Goal: Complete Application Form: Complete application form

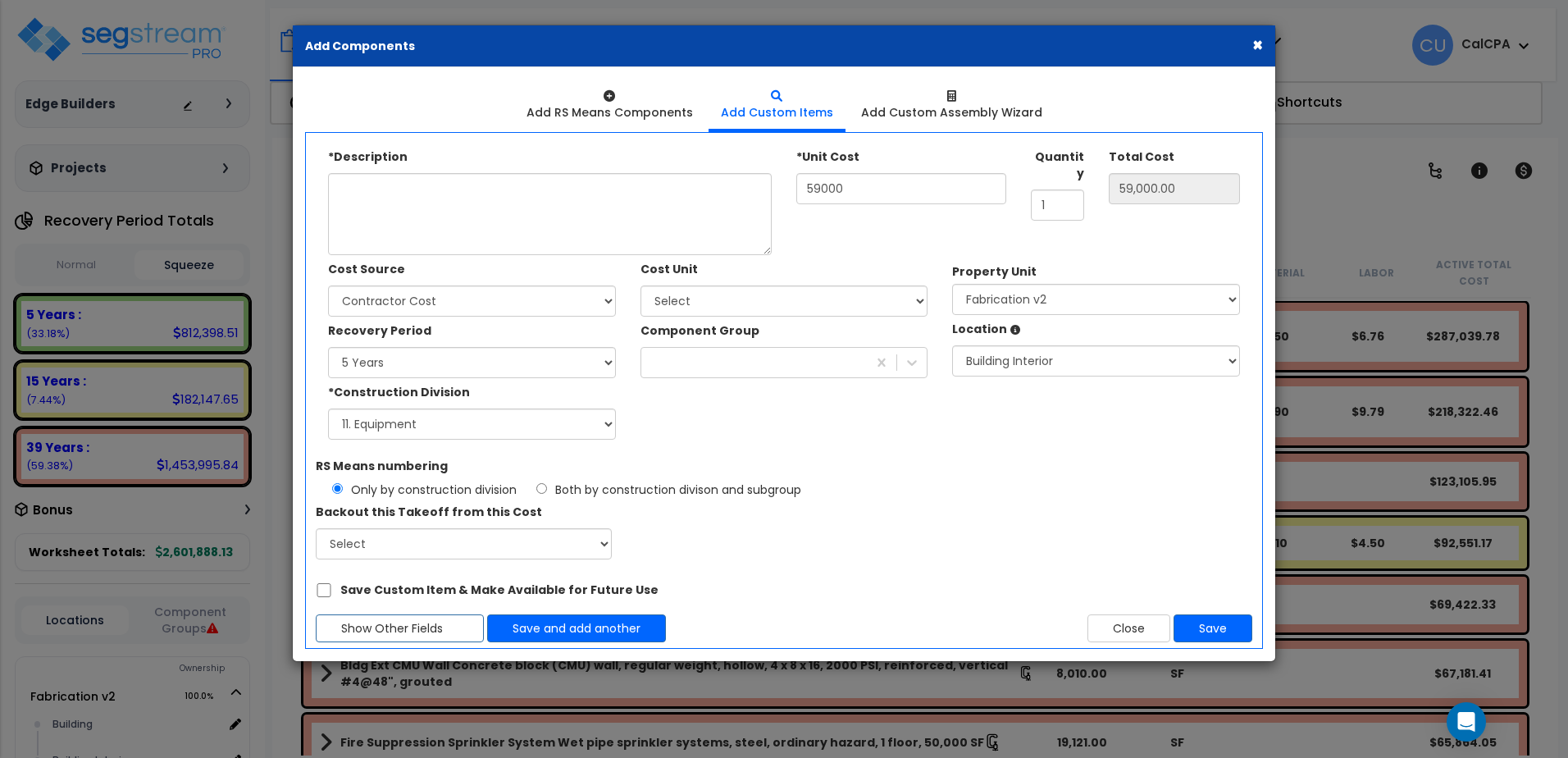
select select "11"
select select "163472"
select select "461"
click at [532, 198] on textarea "*Description" at bounding box center [550, 214] width 444 height 82
paste textarea "New Panels Plus Steel Sheathing Station"
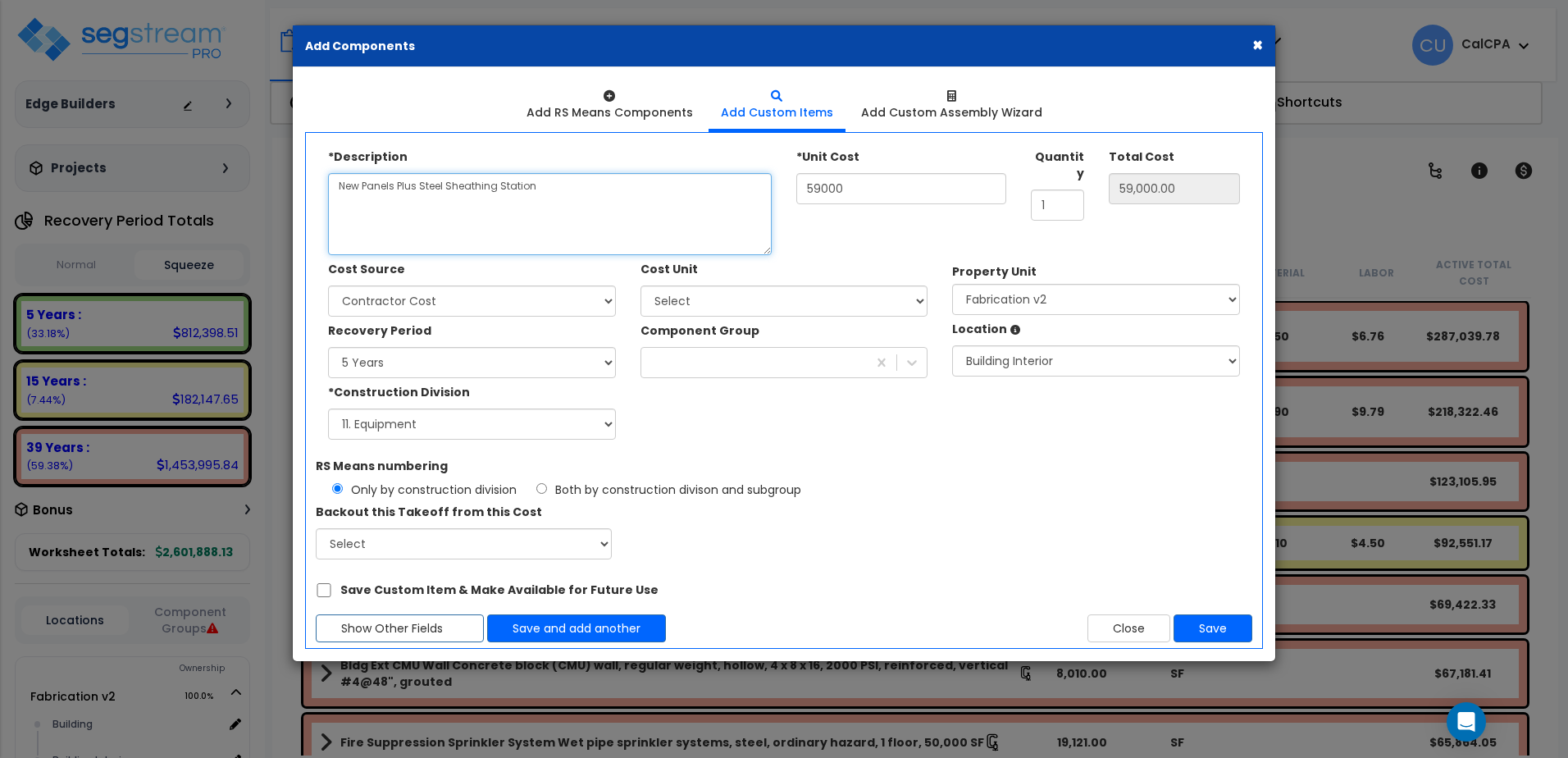
type textarea "New Panels Plus Steel Sheathing Station"
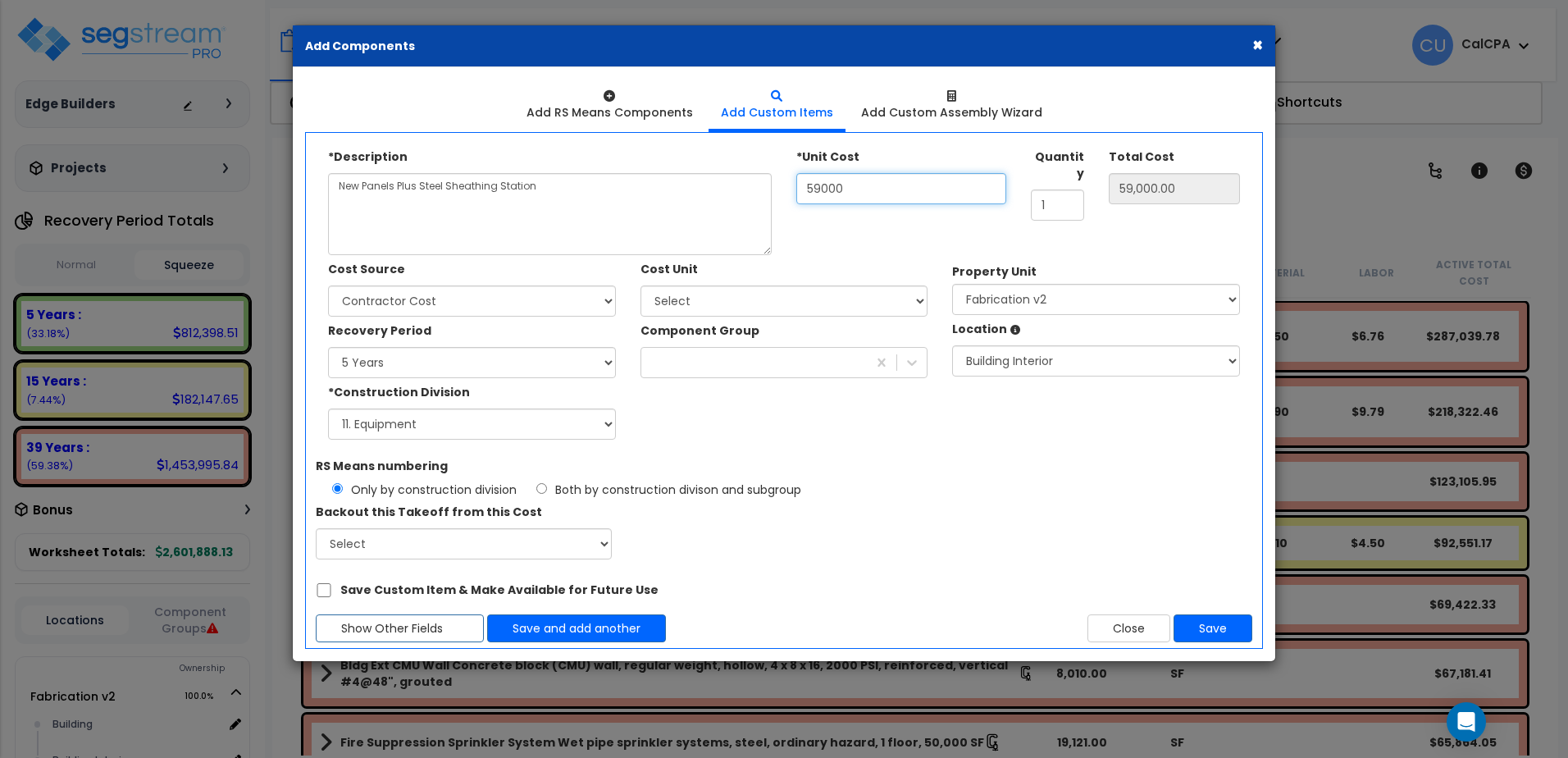
drag, startPoint x: 849, startPoint y: 191, endPoint x: 767, endPoint y: 194, distance: 82.1
click at [767, 194] on div "*Description New Panels Plus Steel Sheathing Station *Unit Cost 59000 Quantity …" at bounding box center [783, 198] width 936 height 113
type input "6"
type input "6.00"
type input "69"
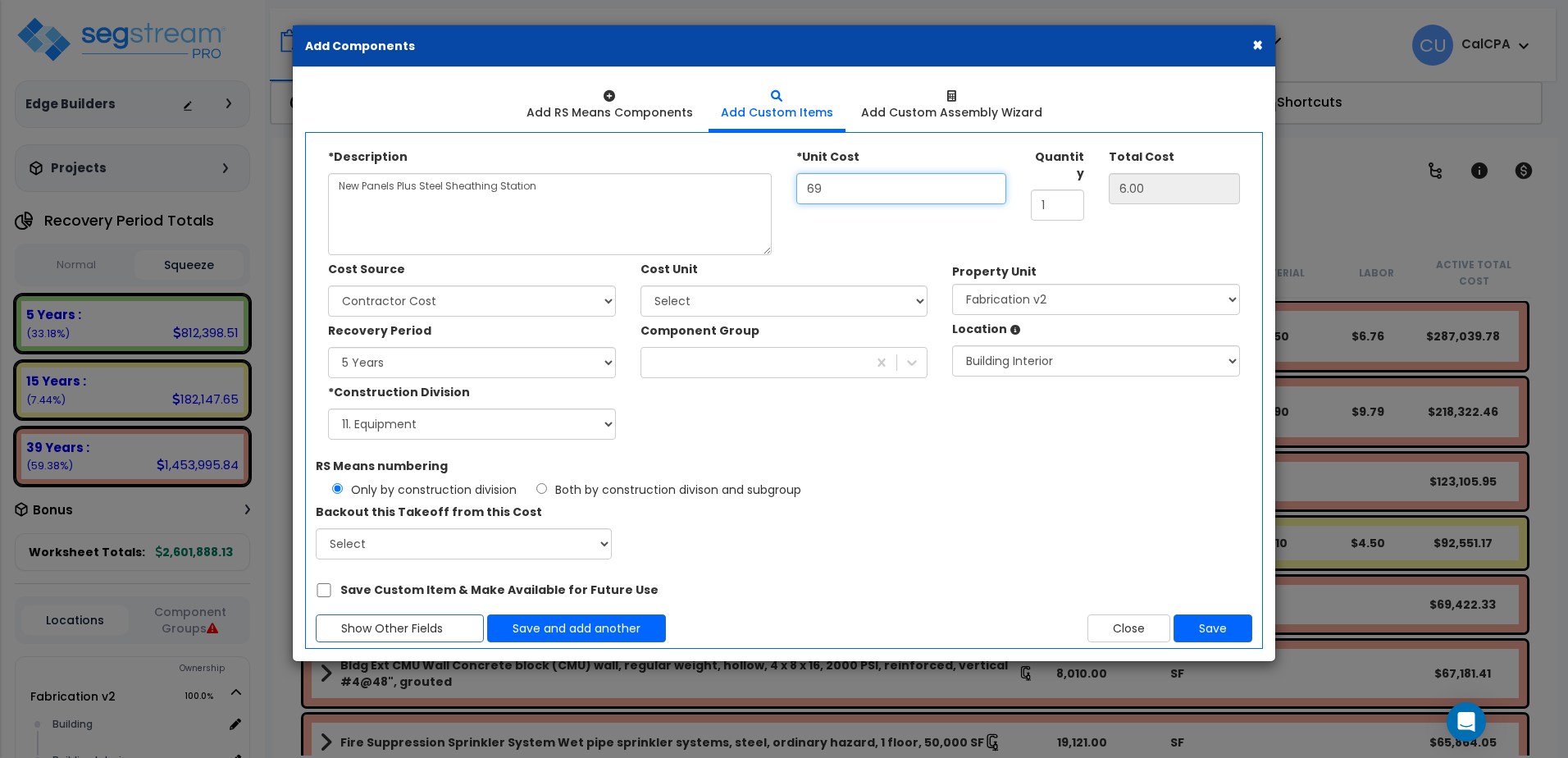
type input "69.00"
type input "690"
type input "690.00"
type input "6,900"
type input "6,900.00"
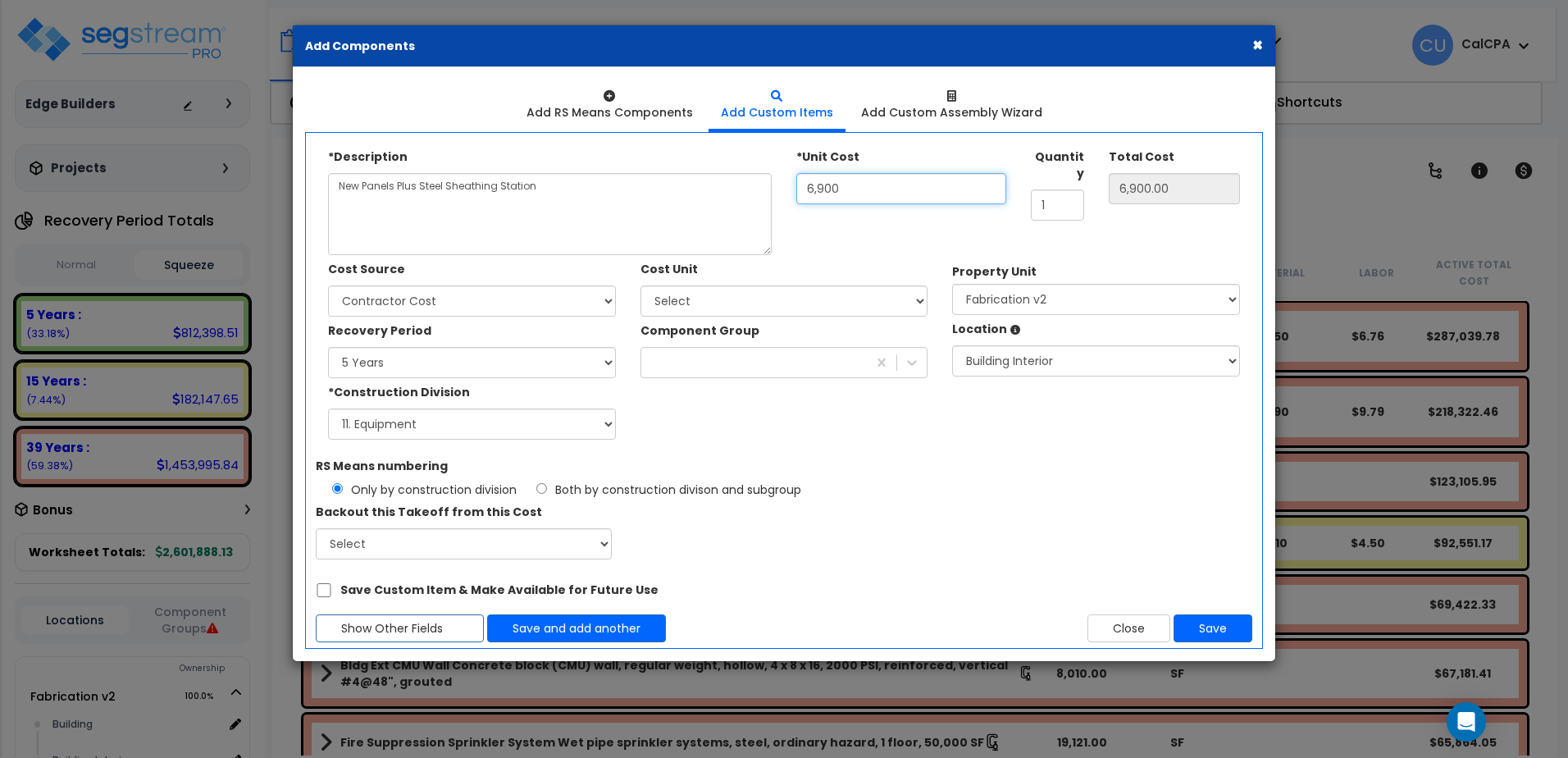
type input "69,000"
type input "69,000.00"
click at [1218, 629] on button "Save" at bounding box center [1212, 629] width 79 height 28
type input "69000"
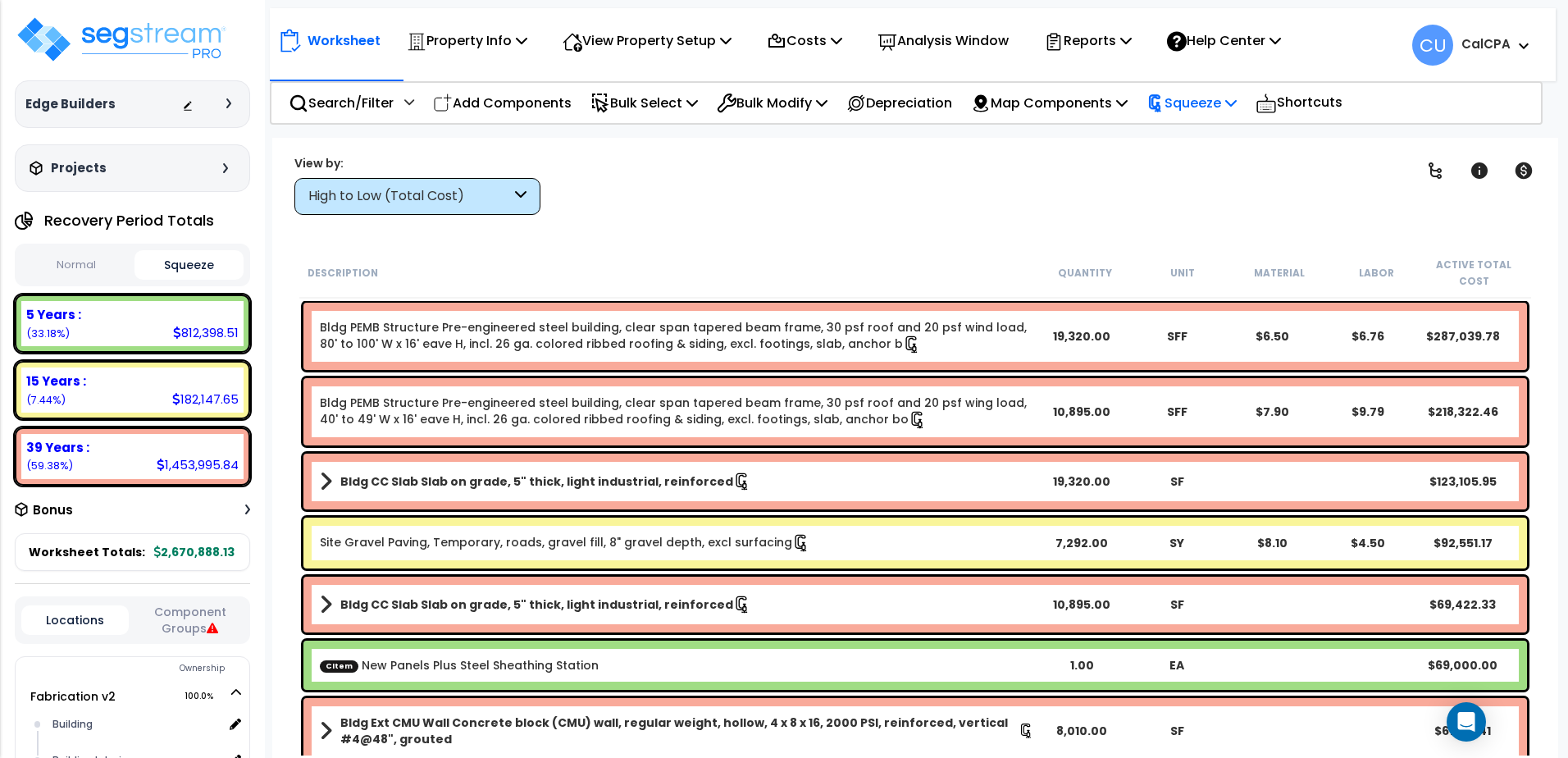
click at [1237, 106] on p "Squeeze" at bounding box center [1190, 102] width 90 height 22
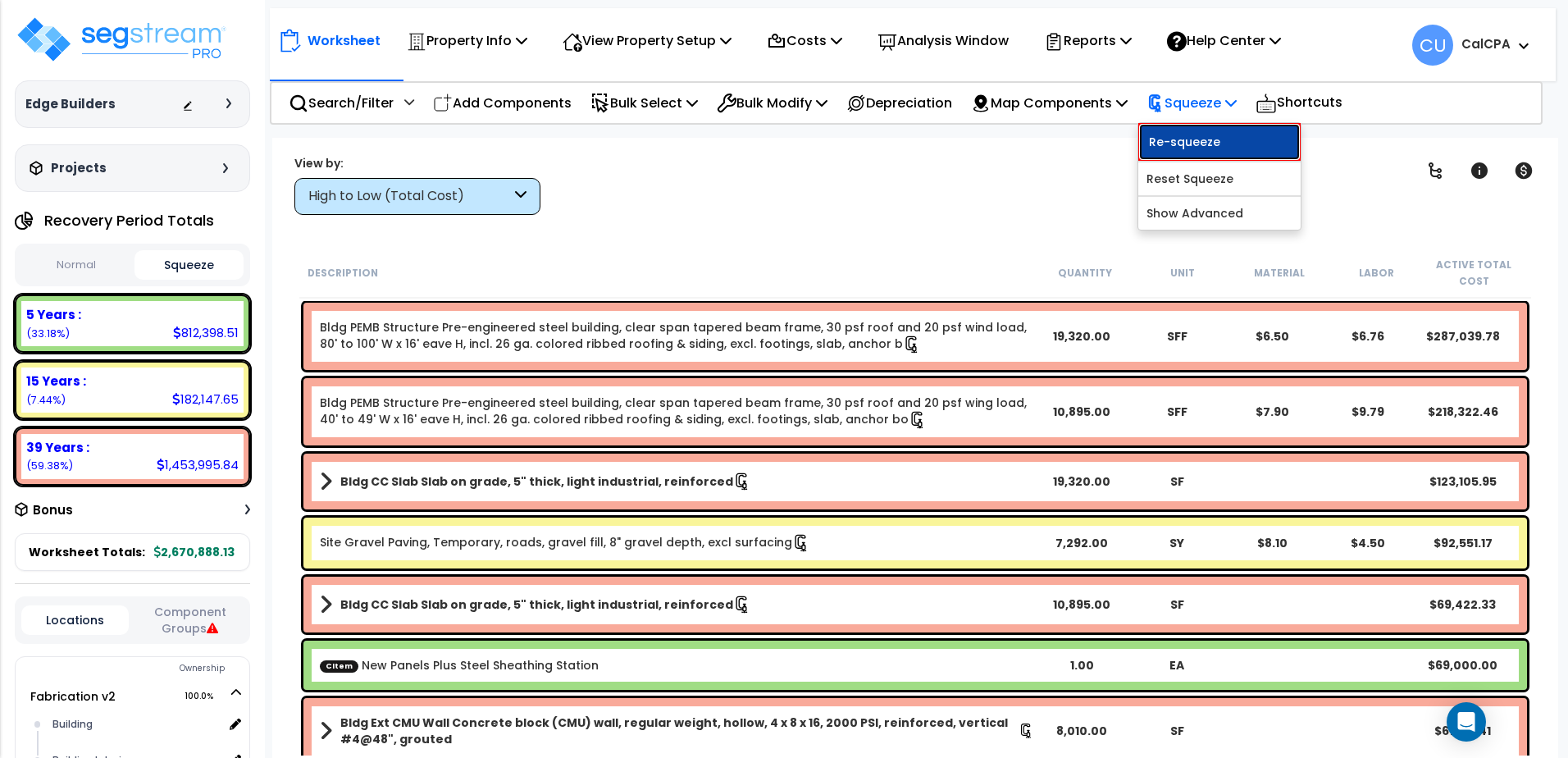
click at [1236, 135] on link "Re-squeeze" at bounding box center [1219, 142] width 163 height 38
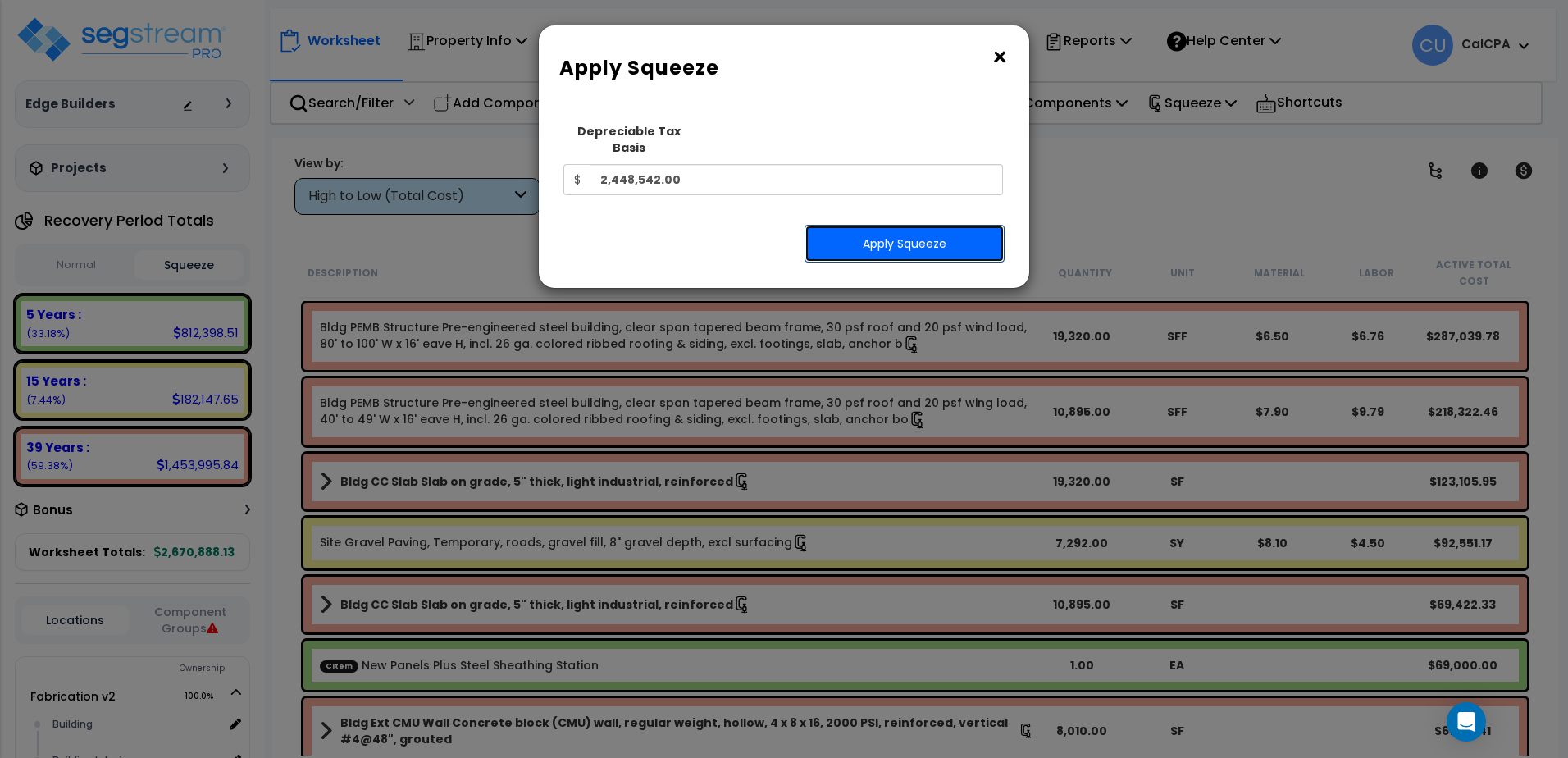
click at [915, 225] on button "Apply Squeeze" at bounding box center [904, 243] width 200 height 38
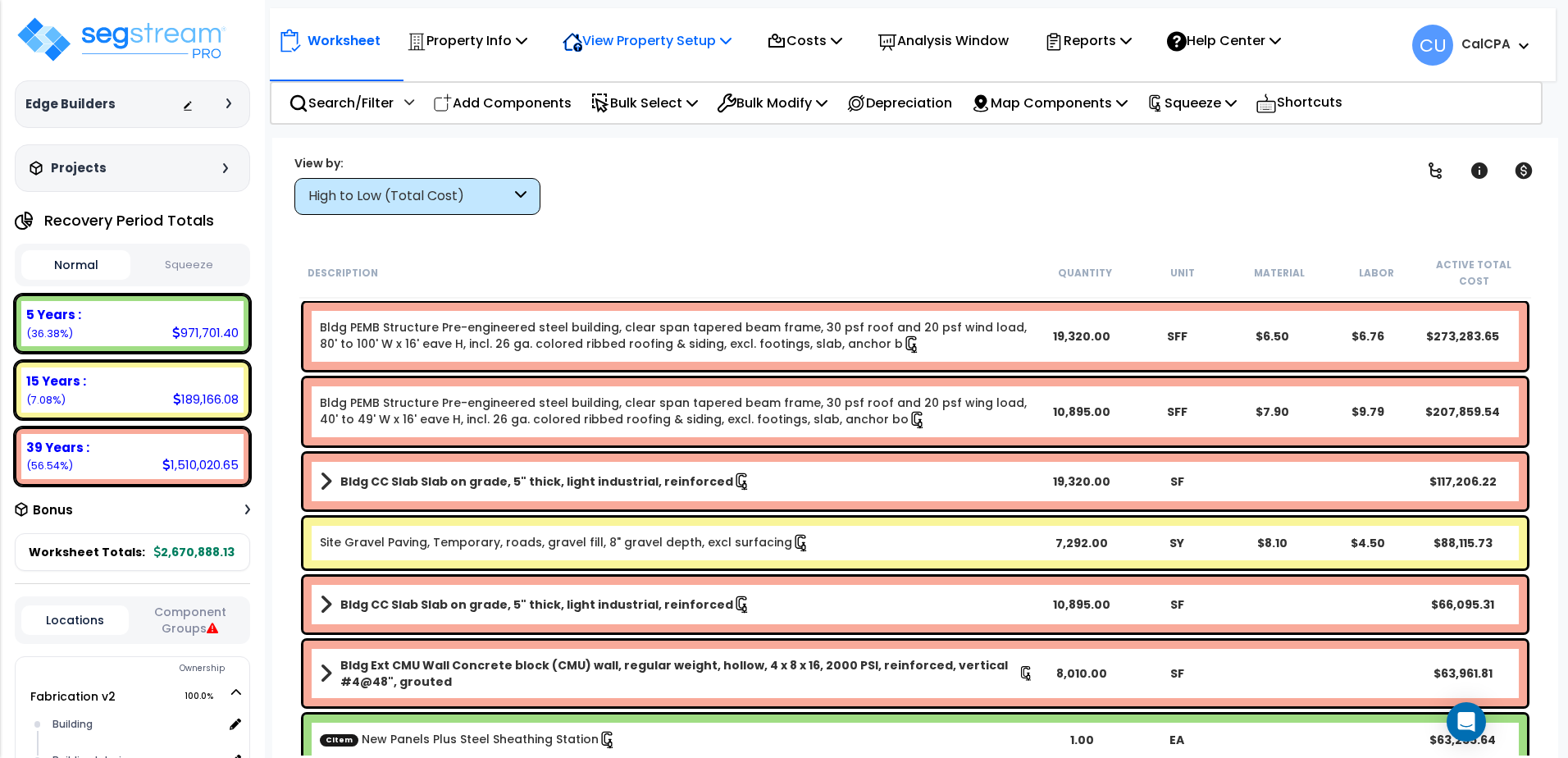
click at [740, 38] on div "View Property Setup Building Setup View Questionnaire" at bounding box center [647, 40] width 187 height 38
click at [527, 45] on icon at bounding box center [521, 39] width 11 height 13
click at [656, 73] on link "Building Setup" at bounding box center [635, 78] width 163 height 33
click at [180, 265] on button "Squeeze" at bounding box center [189, 265] width 109 height 29
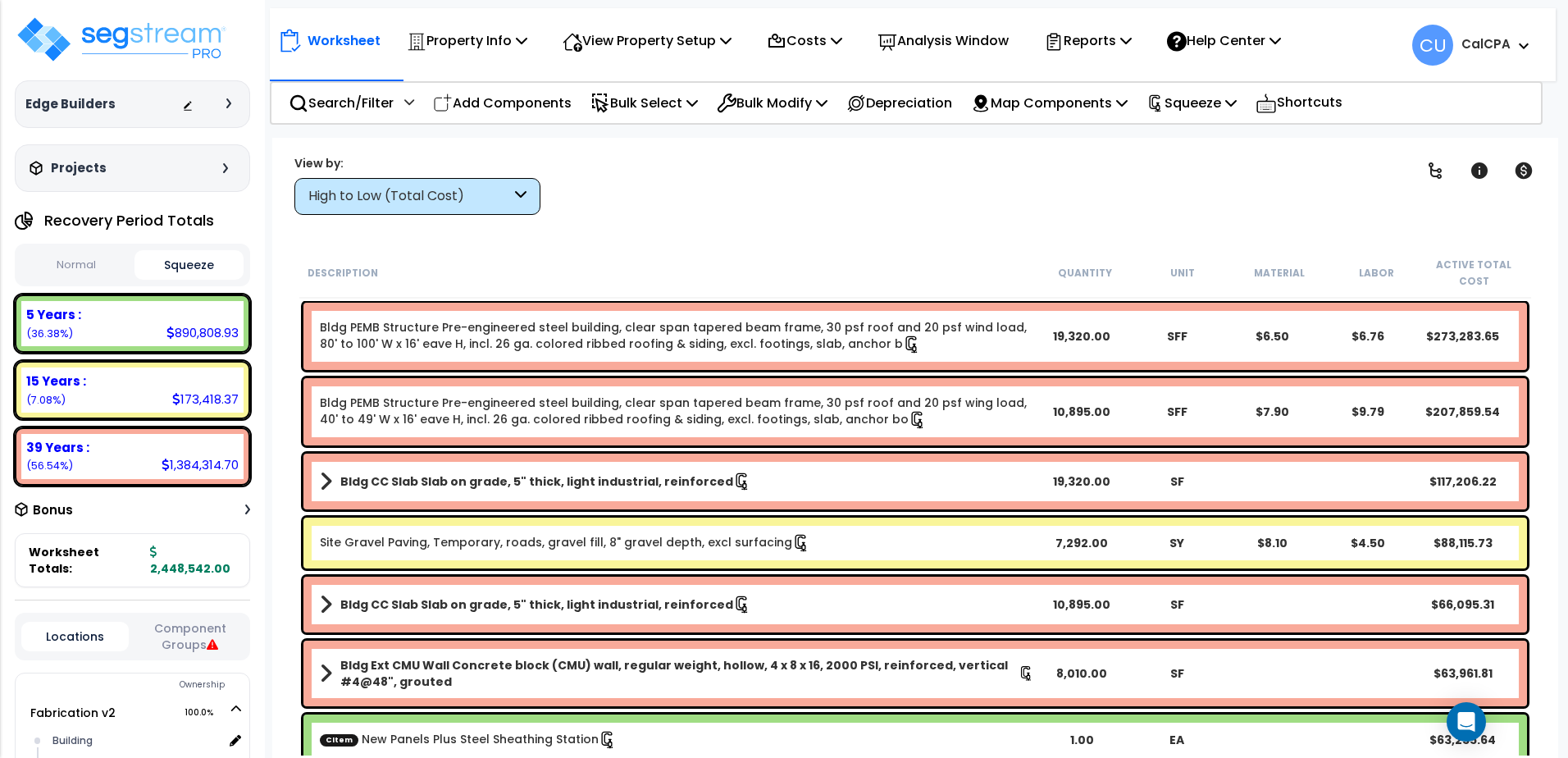
click at [173, 164] on div "Projects" at bounding box center [130, 168] width 211 height 17
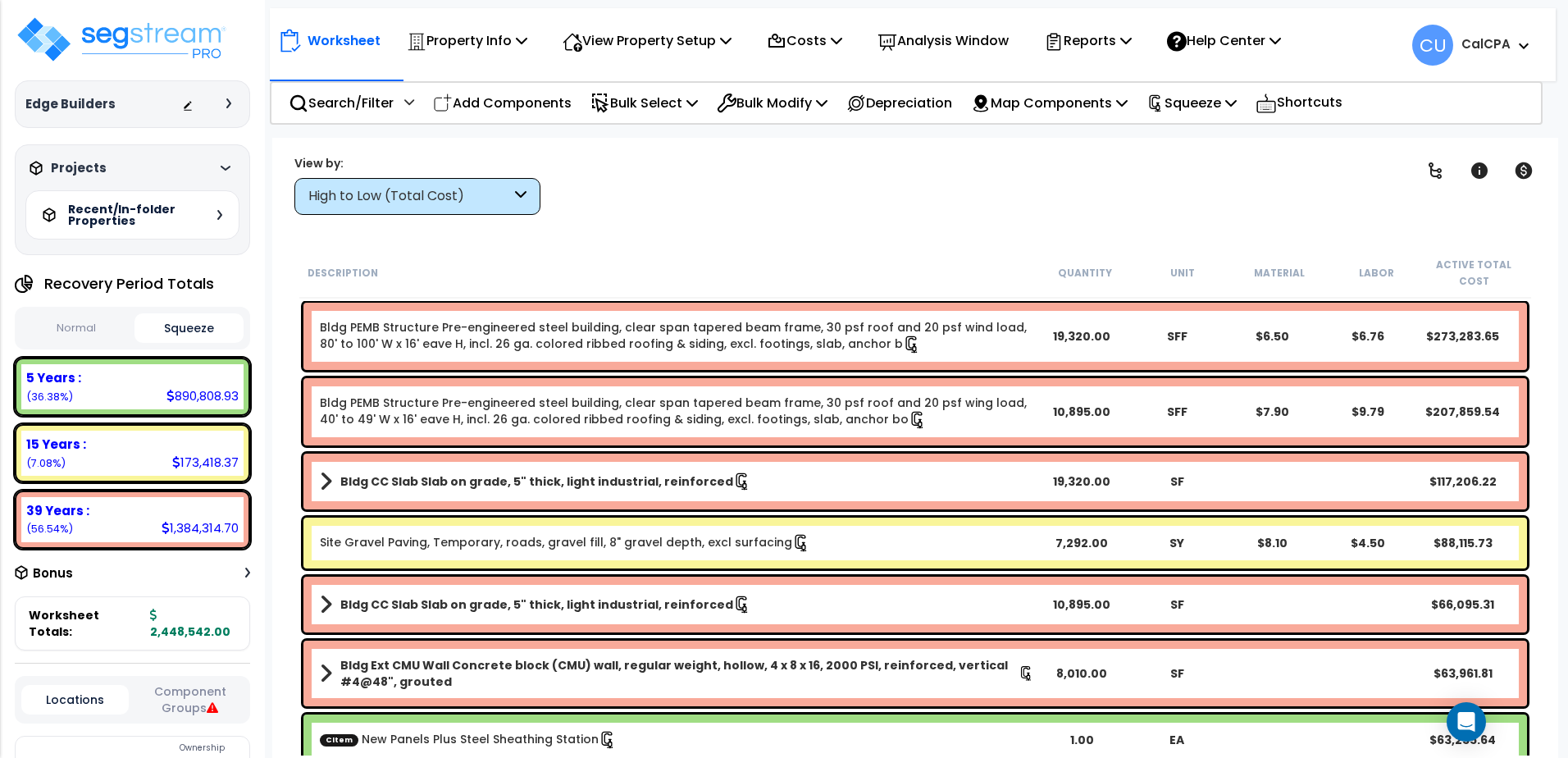
click at [170, 165] on div "Projects" at bounding box center [130, 168] width 211 height 17
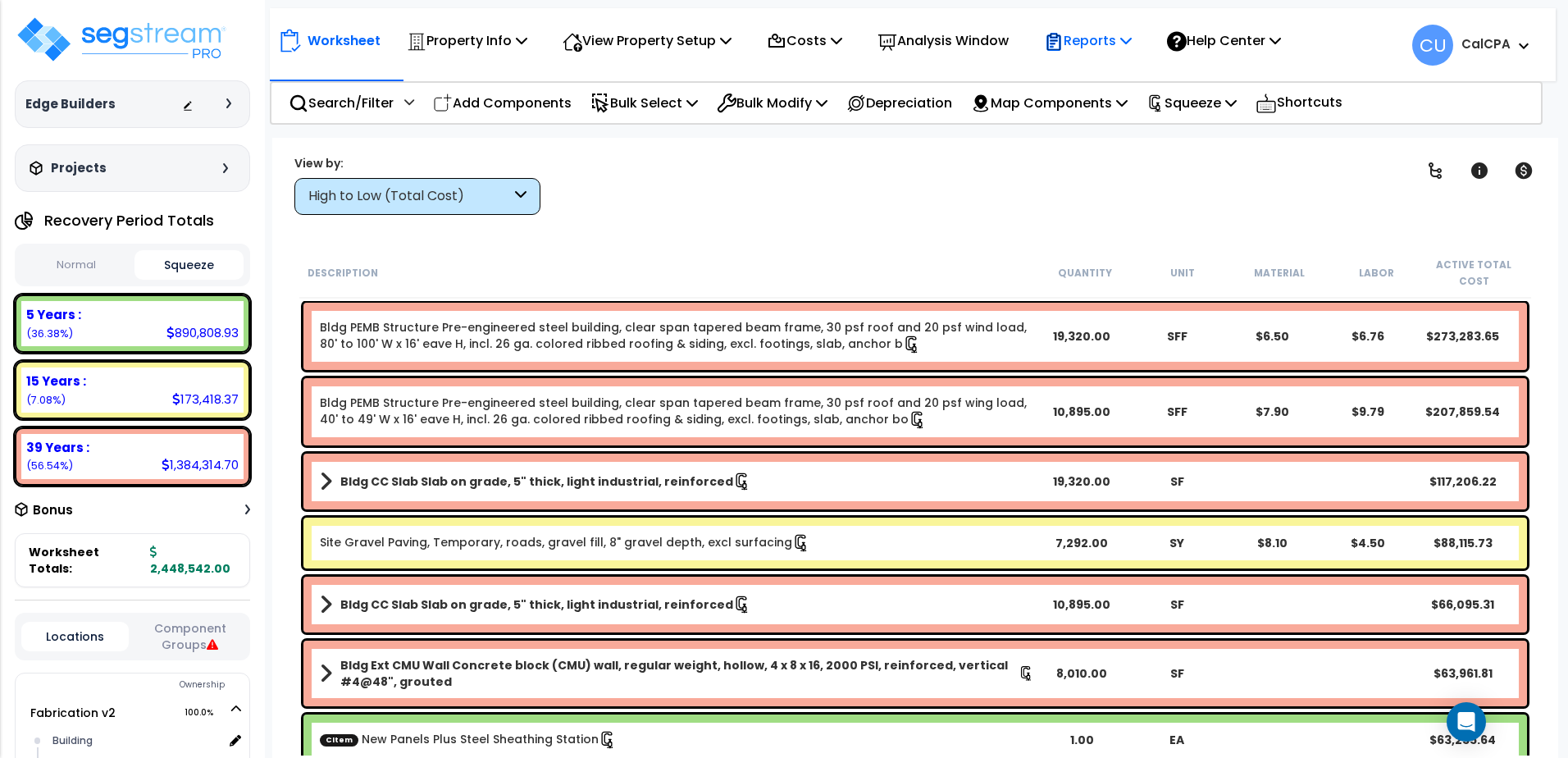
click at [1121, 46] on p "Reports" at bounding box center [1087, 40] width 87 height 22
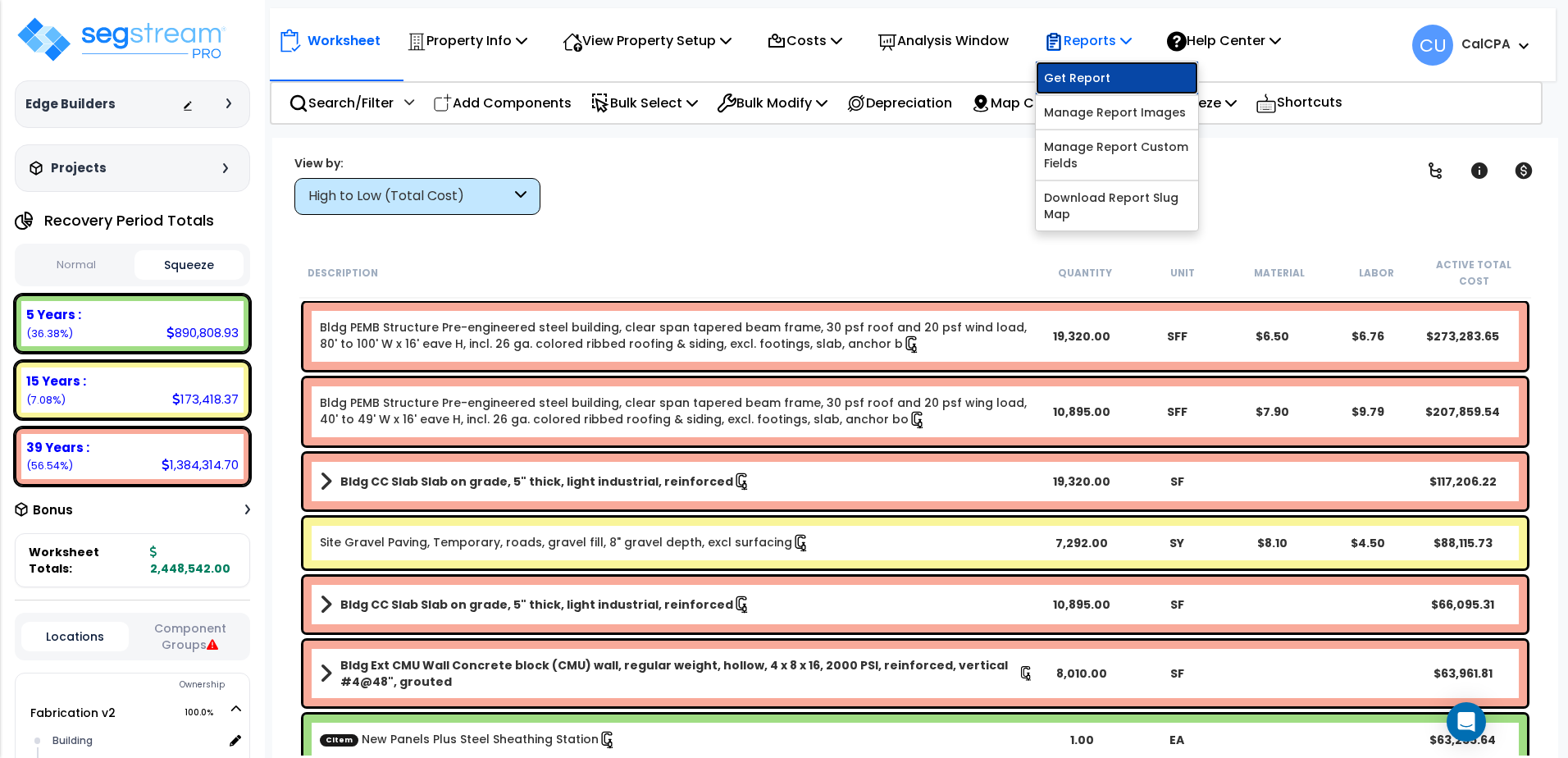
click at [1096, 76] on link "Get Report" at bounding box center [1117, 78] width 163 height 33
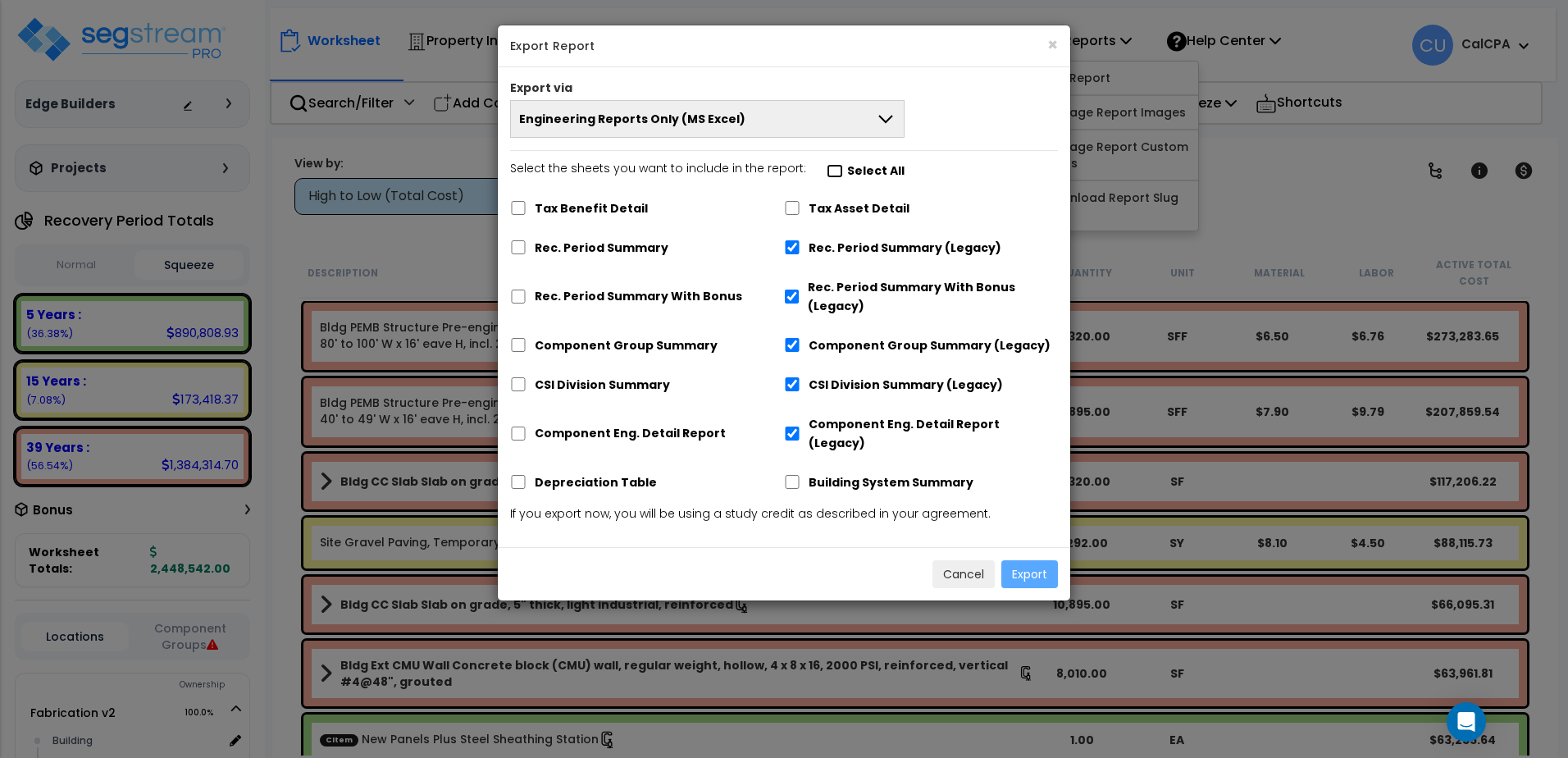
click at [827, 172] on input "Select the sheets you want to include in the report: Select All" at bounding box center [835, 171] width 17 height 14
checkbox input "true"
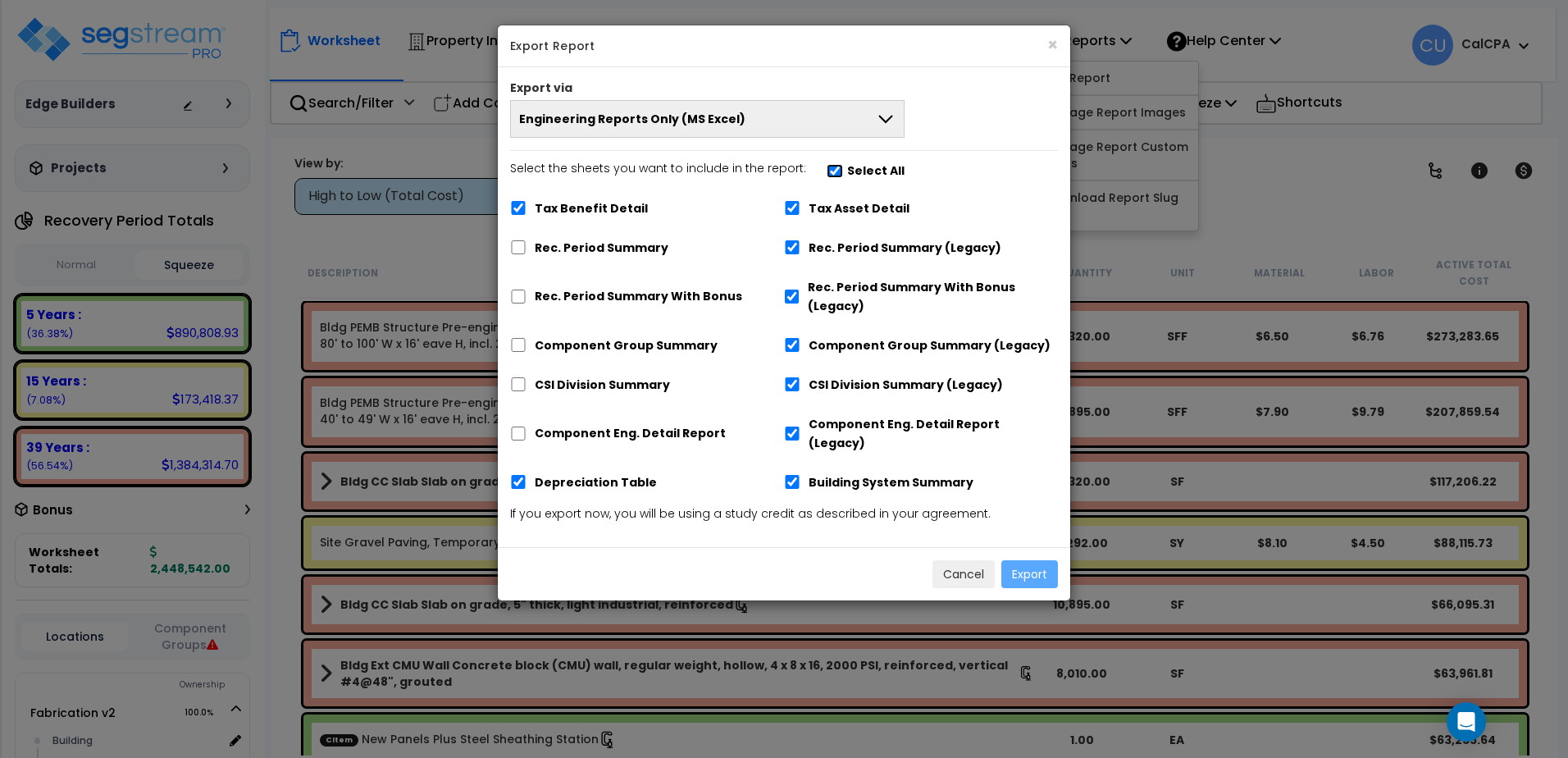
checkbox input "true"
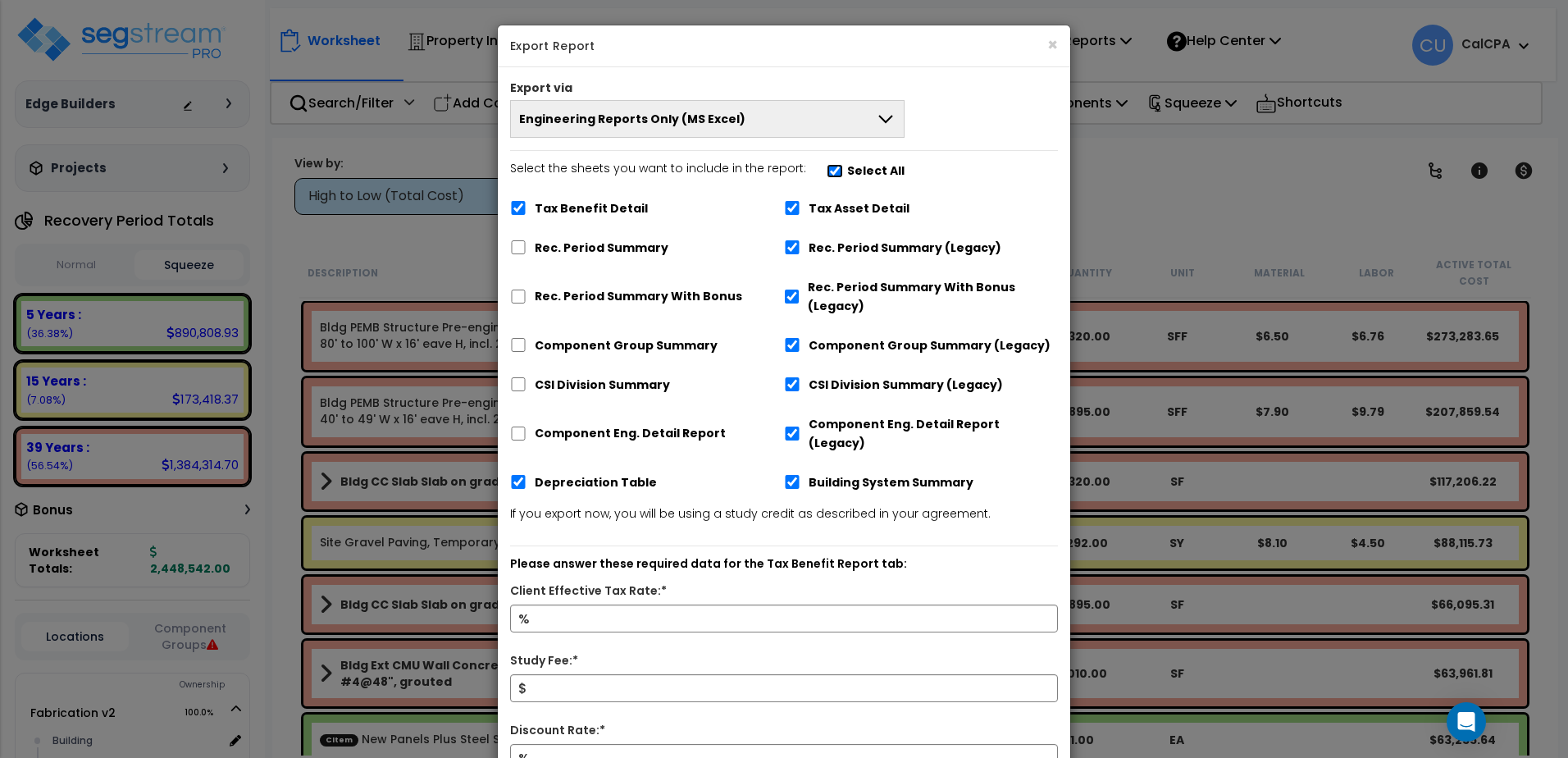
click at [827, 172] on input "Select the sheets you want to include in the report: Select All" at bounding box center [835, 171] width 17 height 14
checkbox input "false"
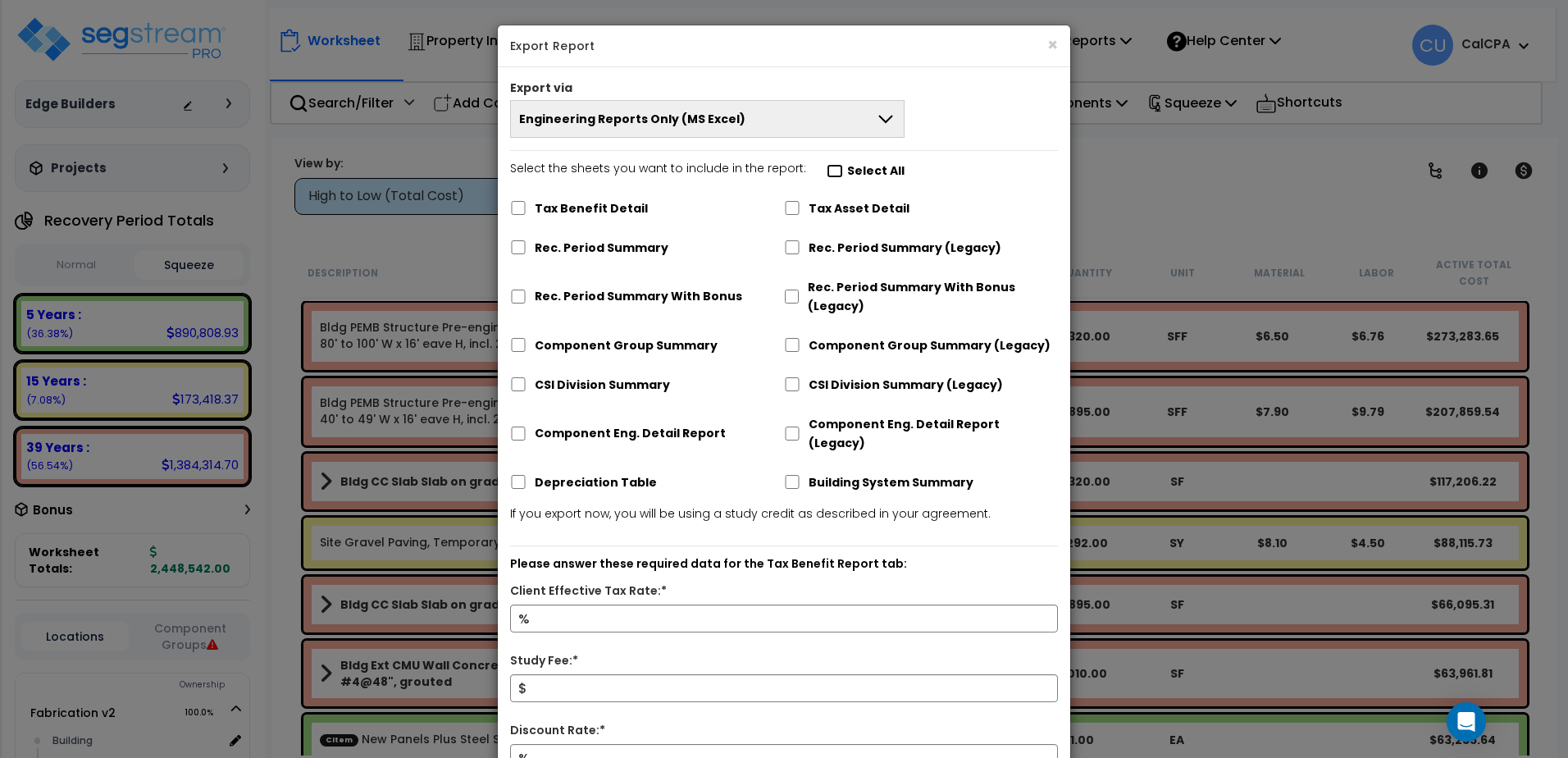
checkbox input "false"
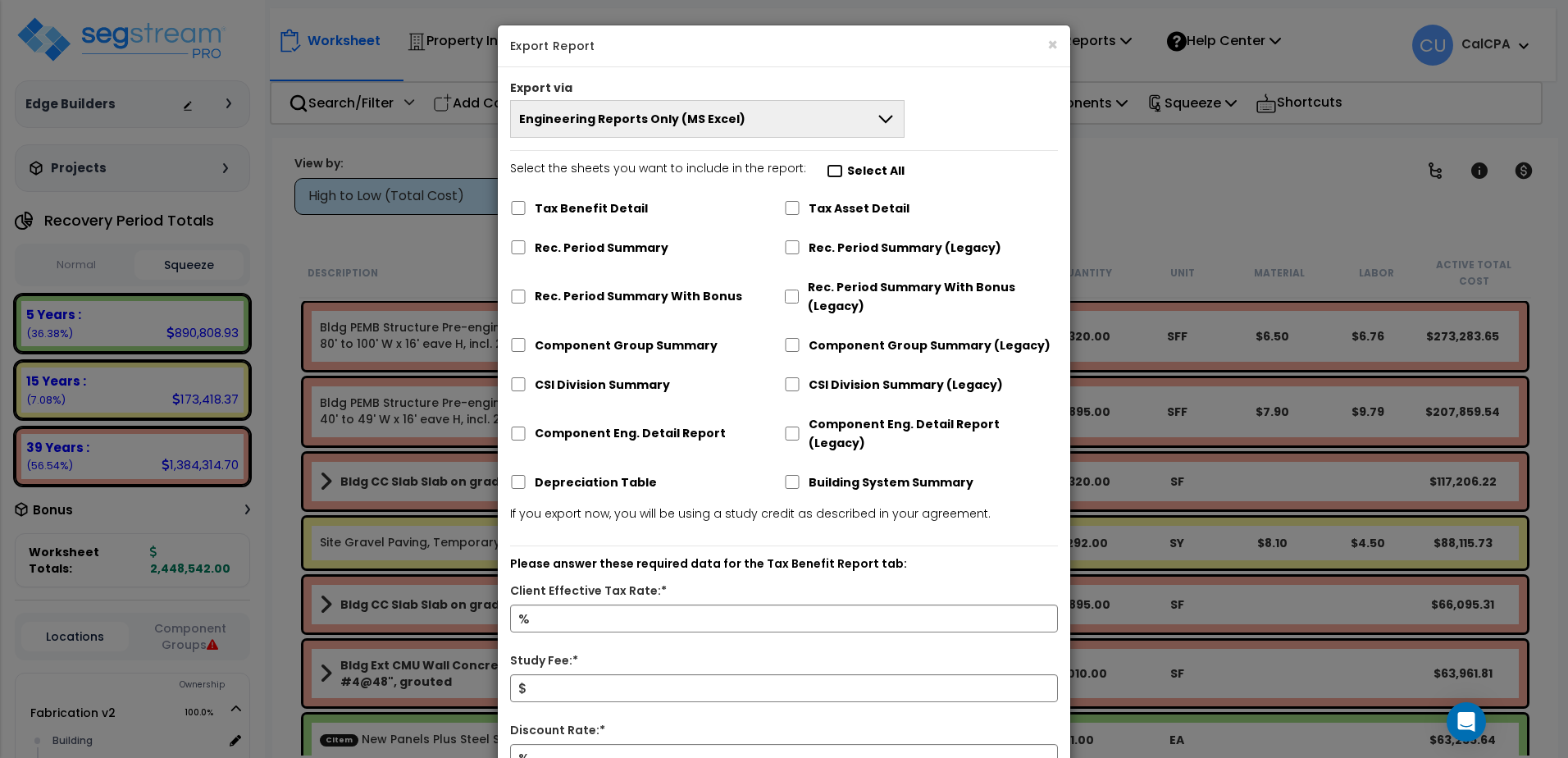
checkbox input "false"
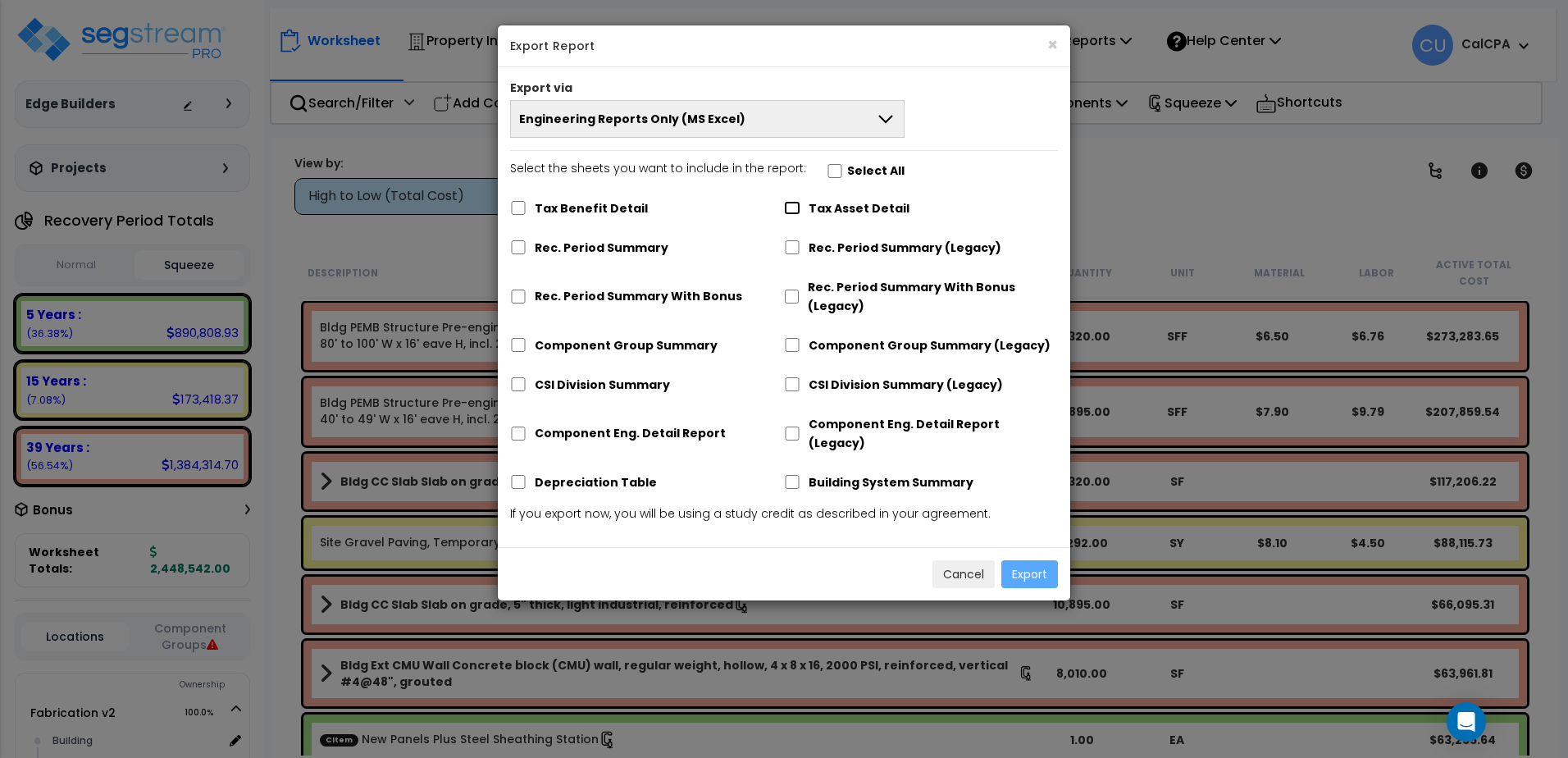
click at [788, 207] on input "Tax Asset Detail" at bounding box center [792, 208] width 17 height 14
checkbox input "true"
click at [963, 560] on button "Cancel" at bounding box center [963, 574] width 62 height 28
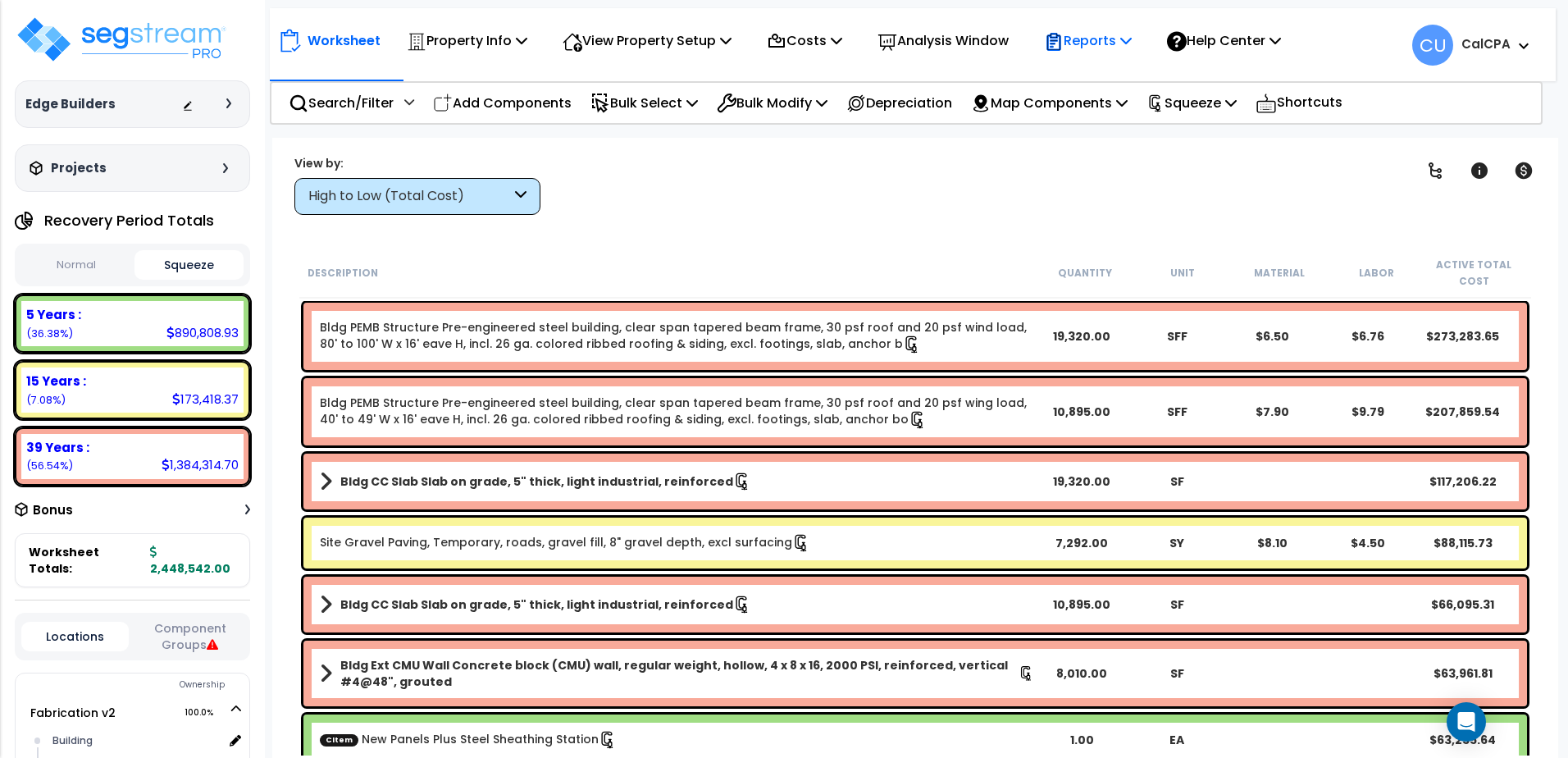
click at [1128, 42] on p "Reports" at bounding box center [1087, 40] width 87 height 22
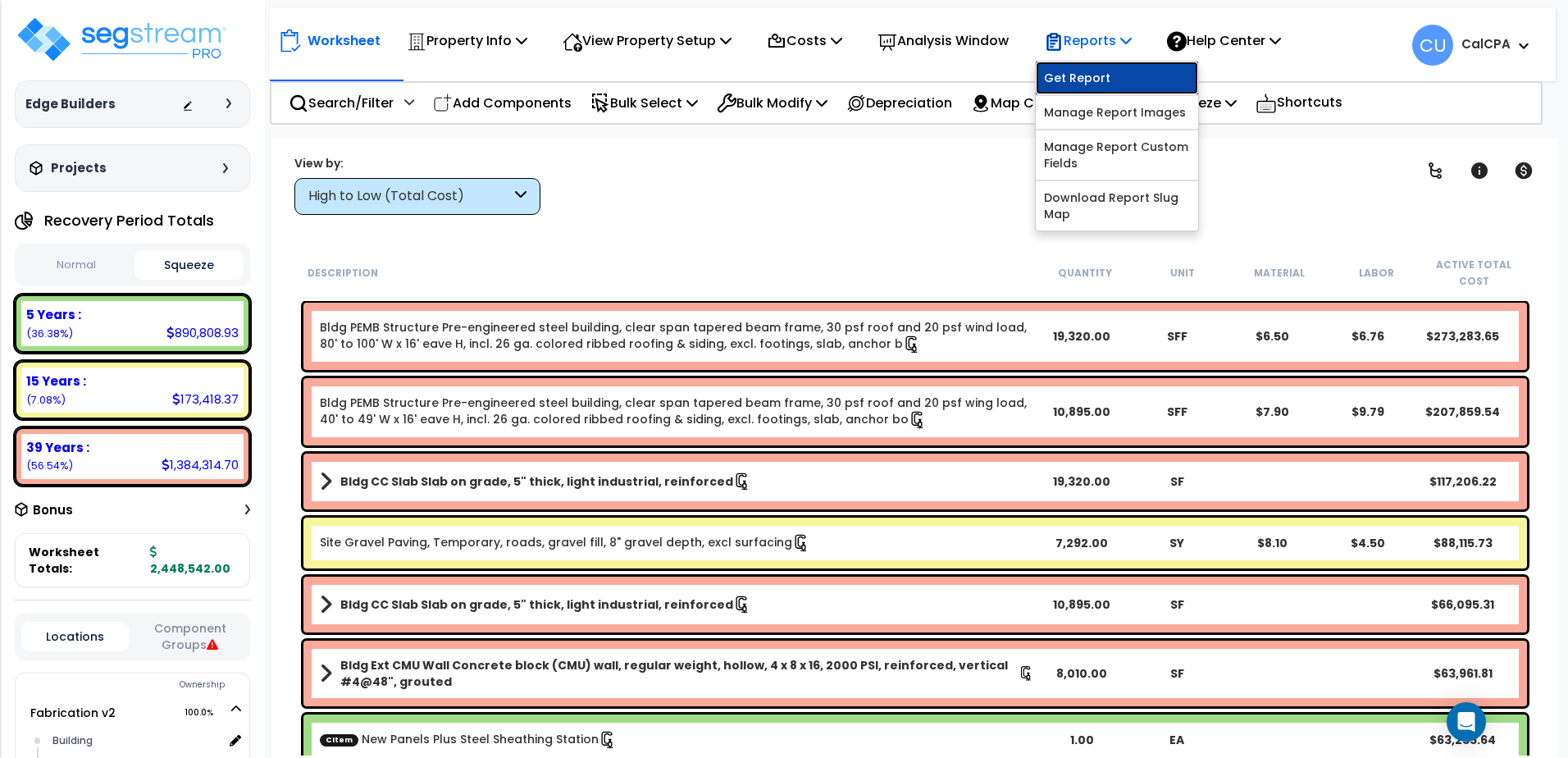
click at [1096, 82] on link "Get Report" at bounding box center [1117, 78] width 163 height 33
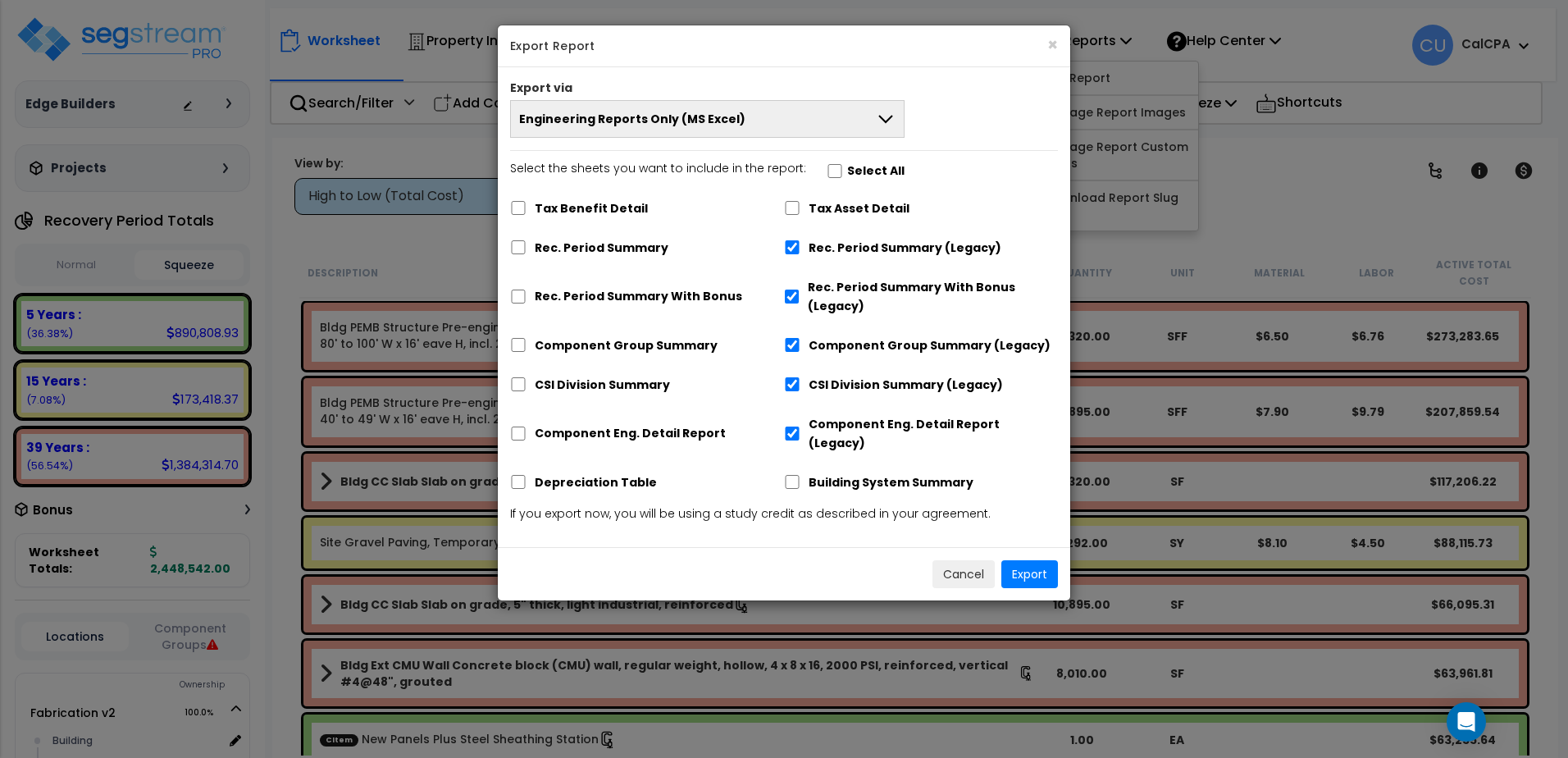
click at [885, 122] on icon at bounding box center [885, 118] width 14 height 8
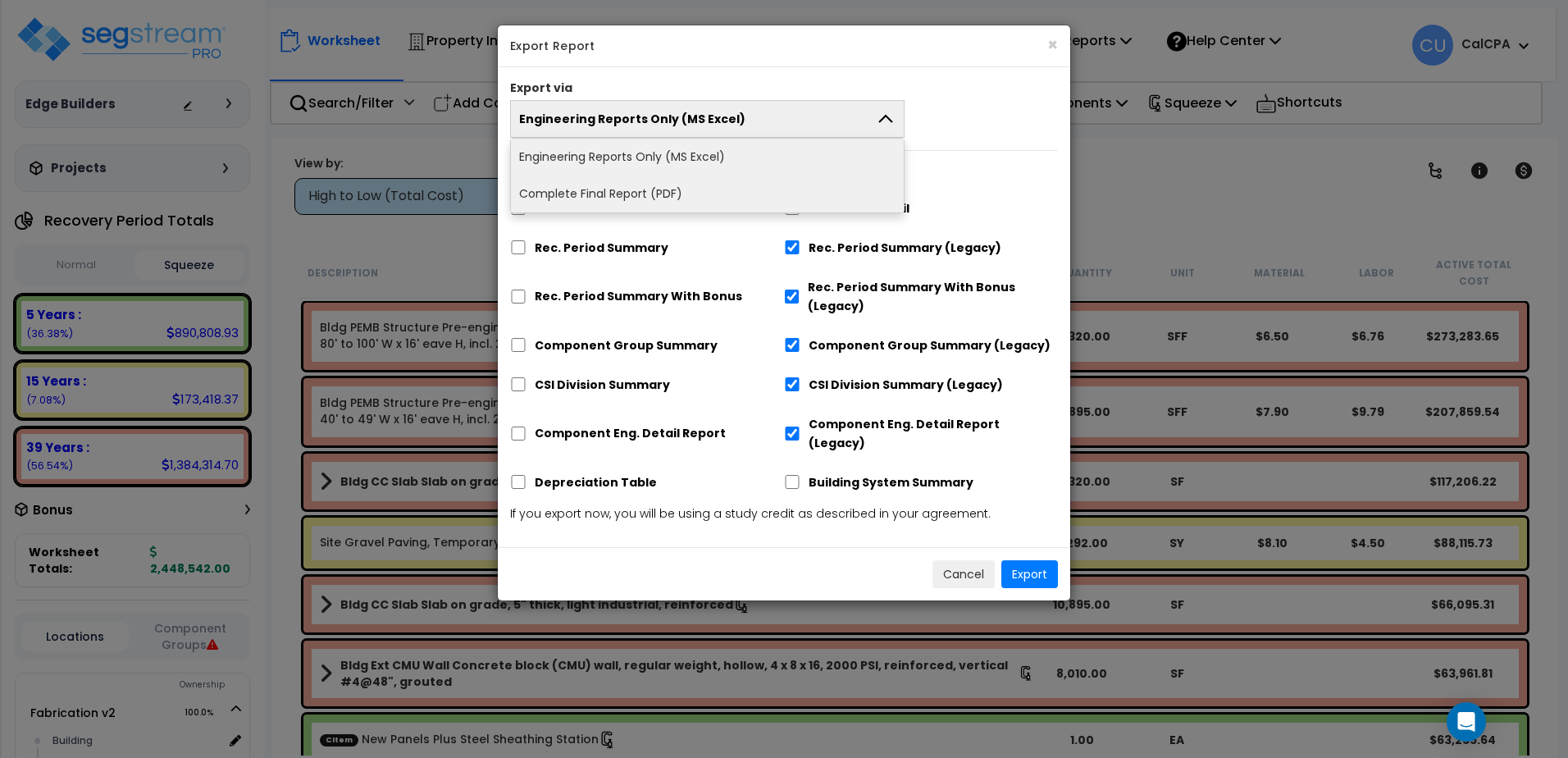
click at [563, 195] on li "Complete Final Report (PDF)" at bounding box center [706, 194] width 392 height 37
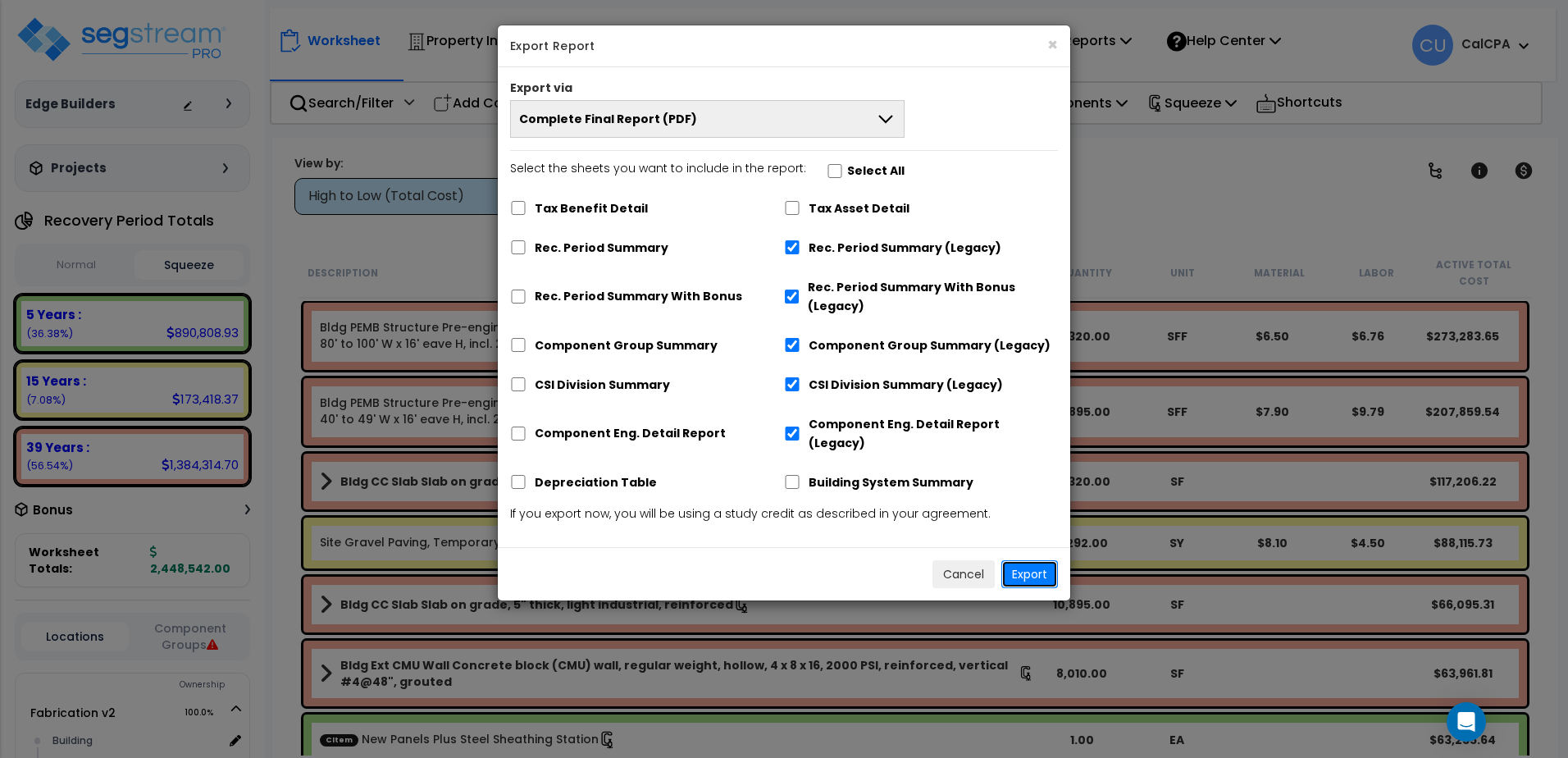
click at [1041, 560] on button "Export" at bounding box center [1029, 574] width 57 height 28
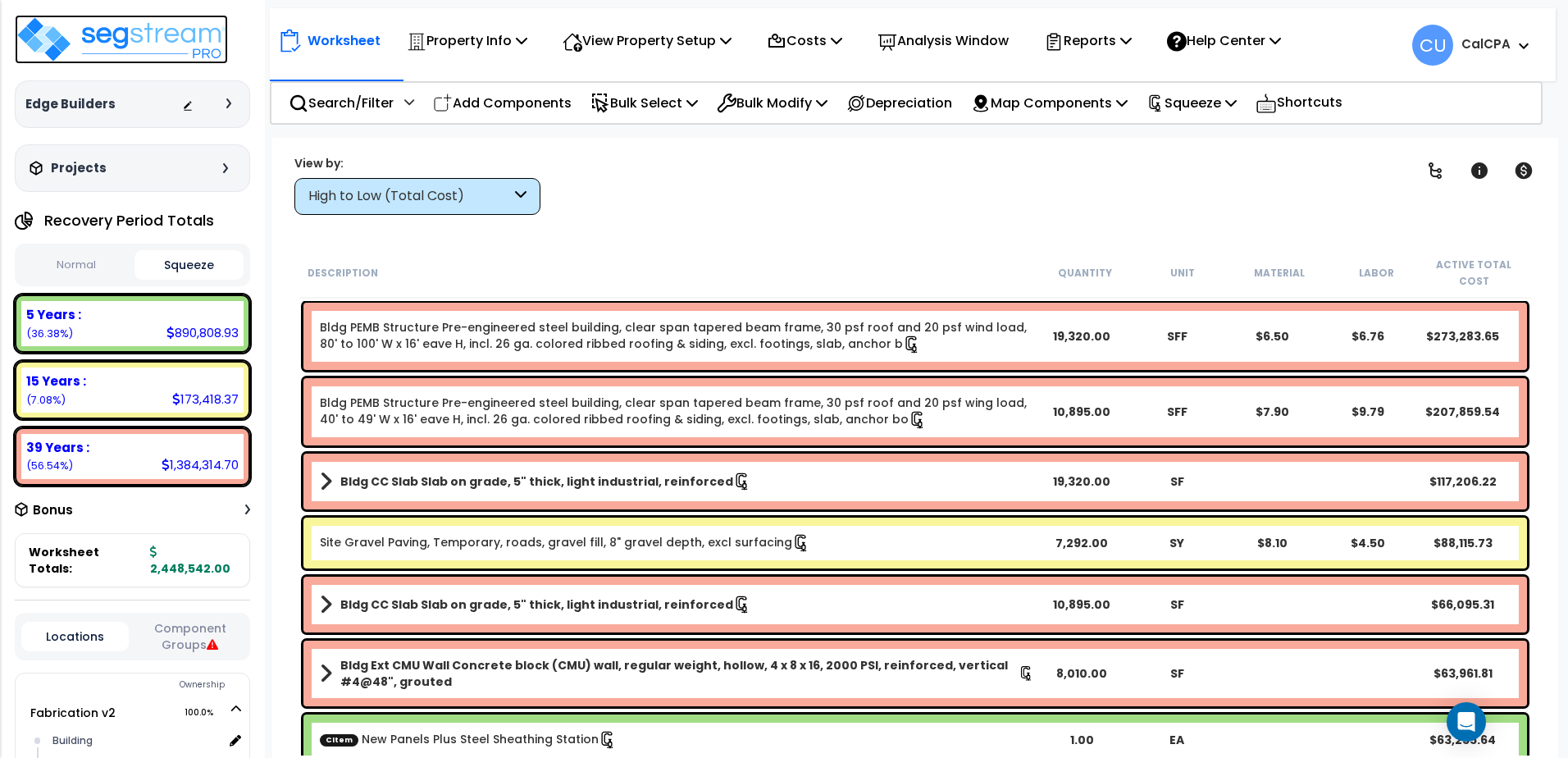
click at [126, 34] on img at bounding box center [121, 39] width 213 height 49
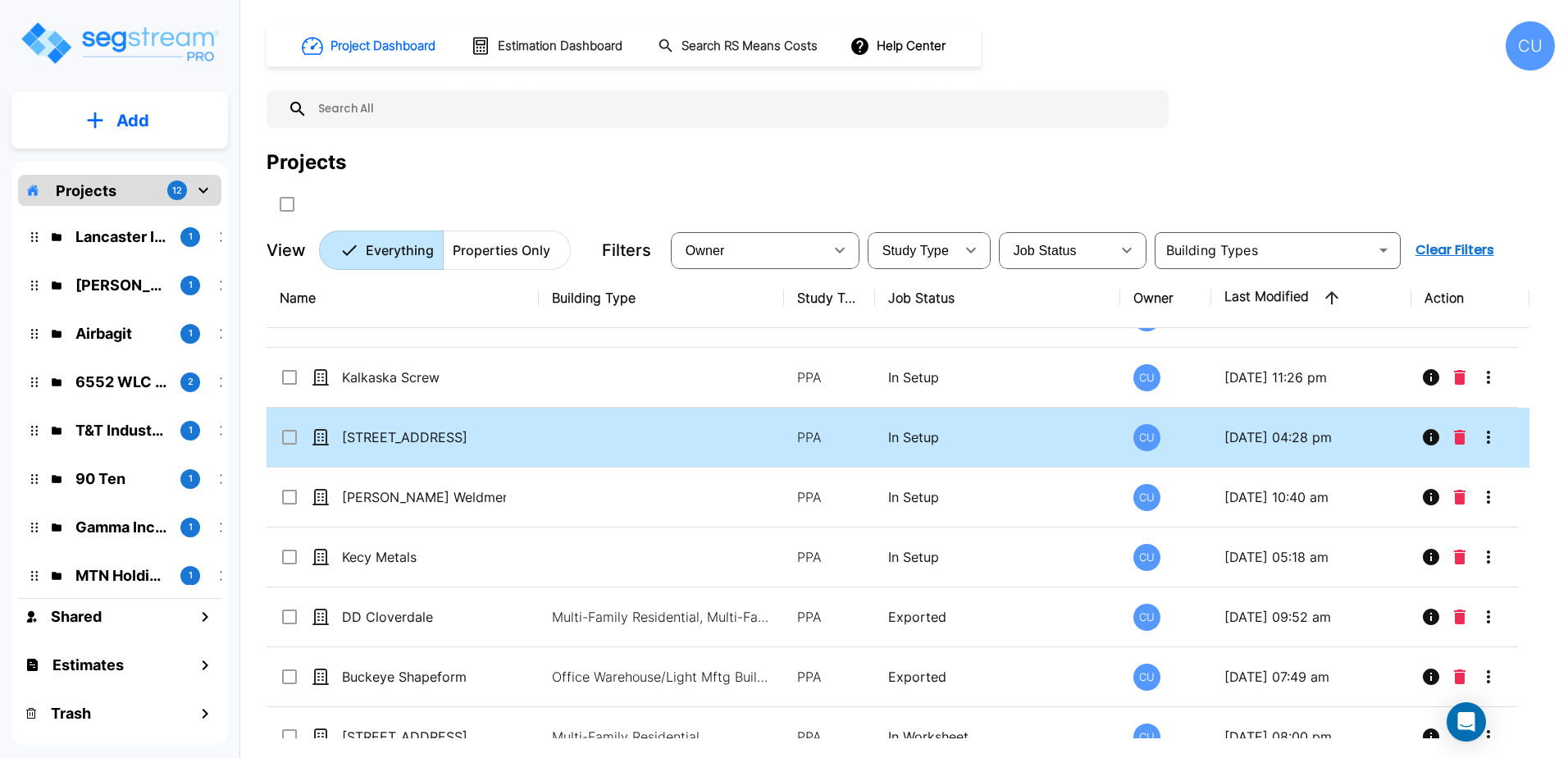
scroll to position [820, 0]
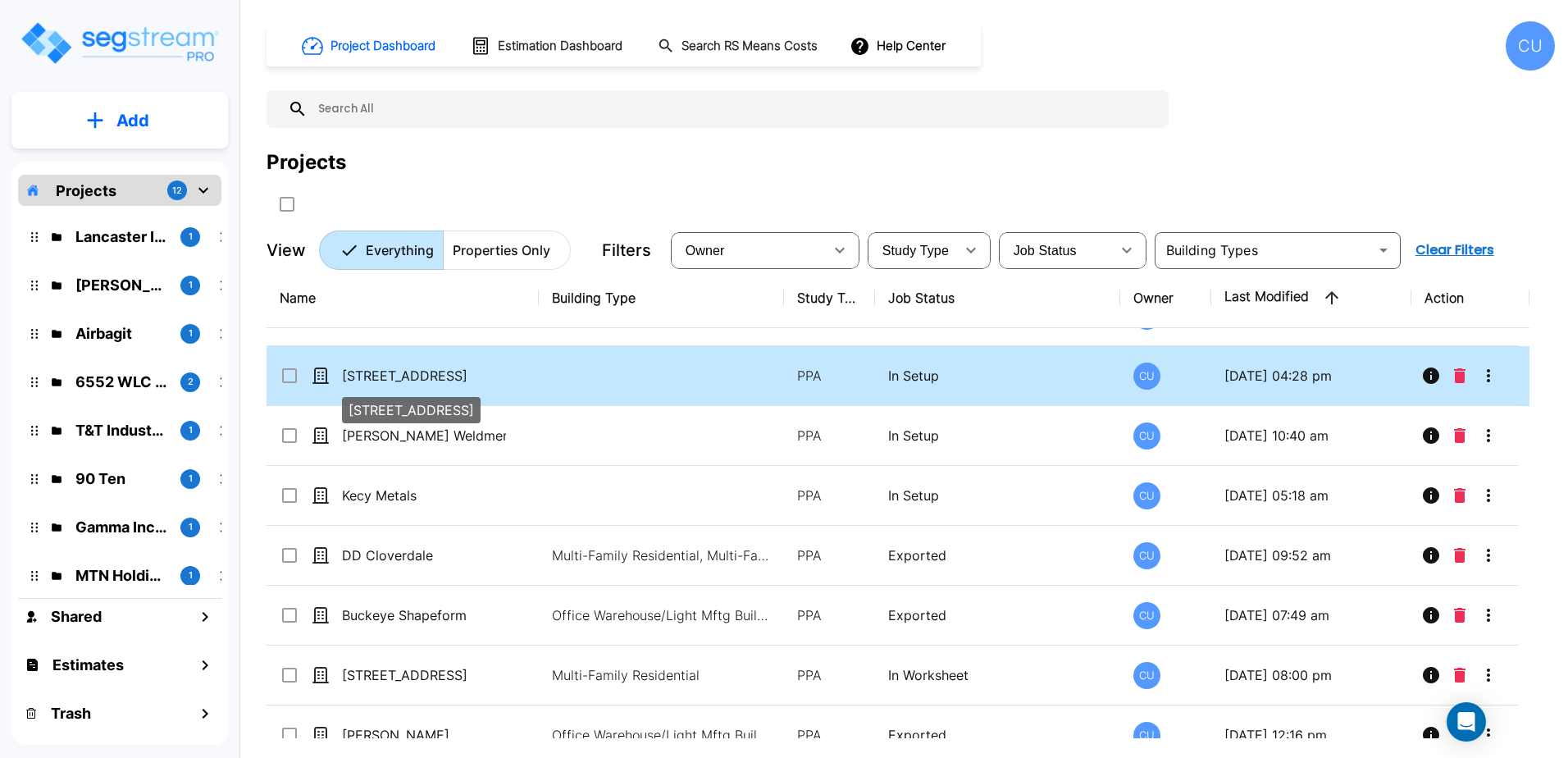
click at [418, 384] on p "[STREET_ADDRESS]" at bounding box center [424, 375] width 164 height 20
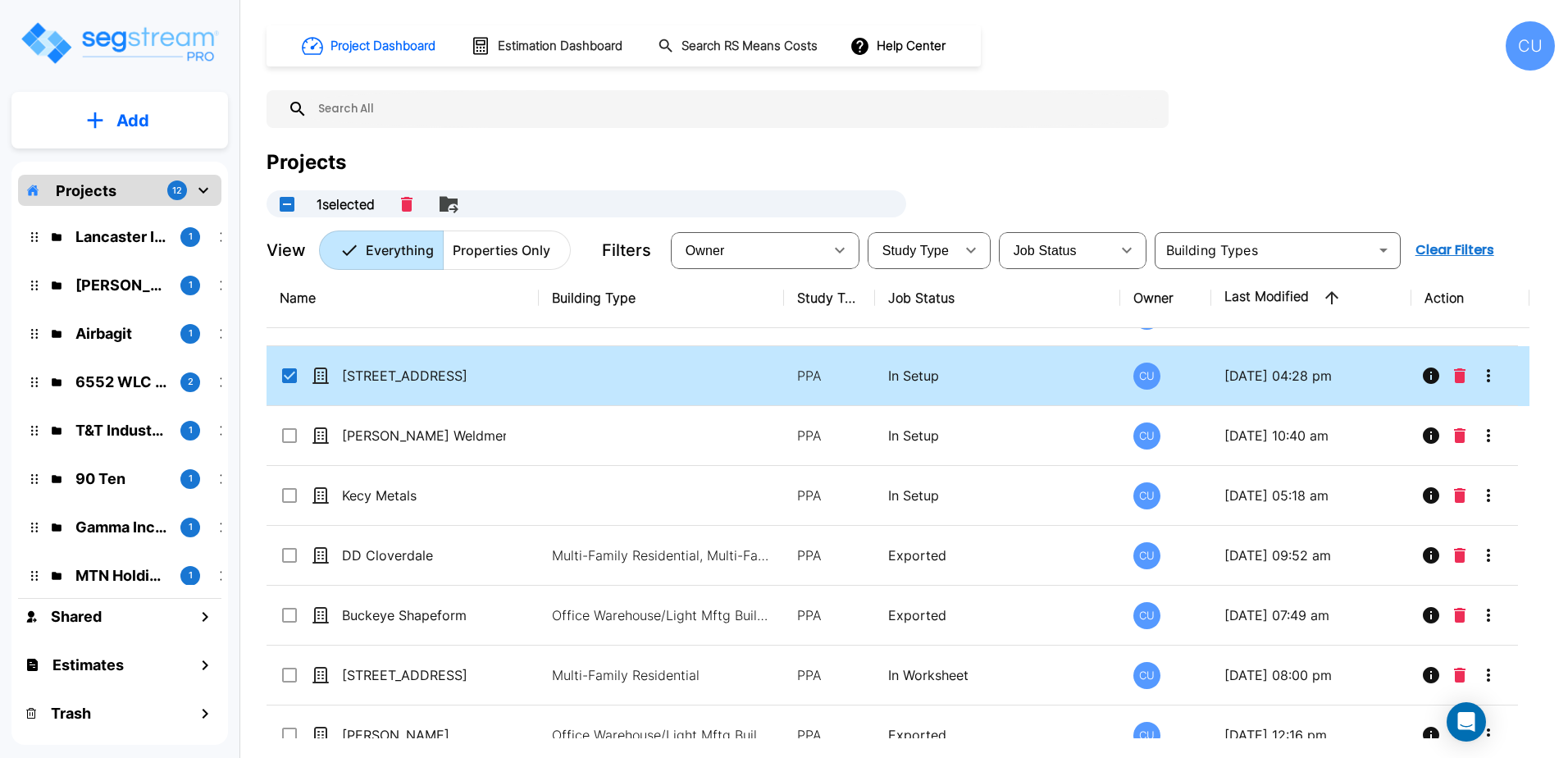
click at [325, 382] on icon at bounding box center [320, 375] width 15 height 15
click at [326, 375] on icon at bounding box center [320, 375] width 15 height 15
checkbox input "true"
click at [326, 375] on icon at bounding box center [320, 375] width 15 height 15
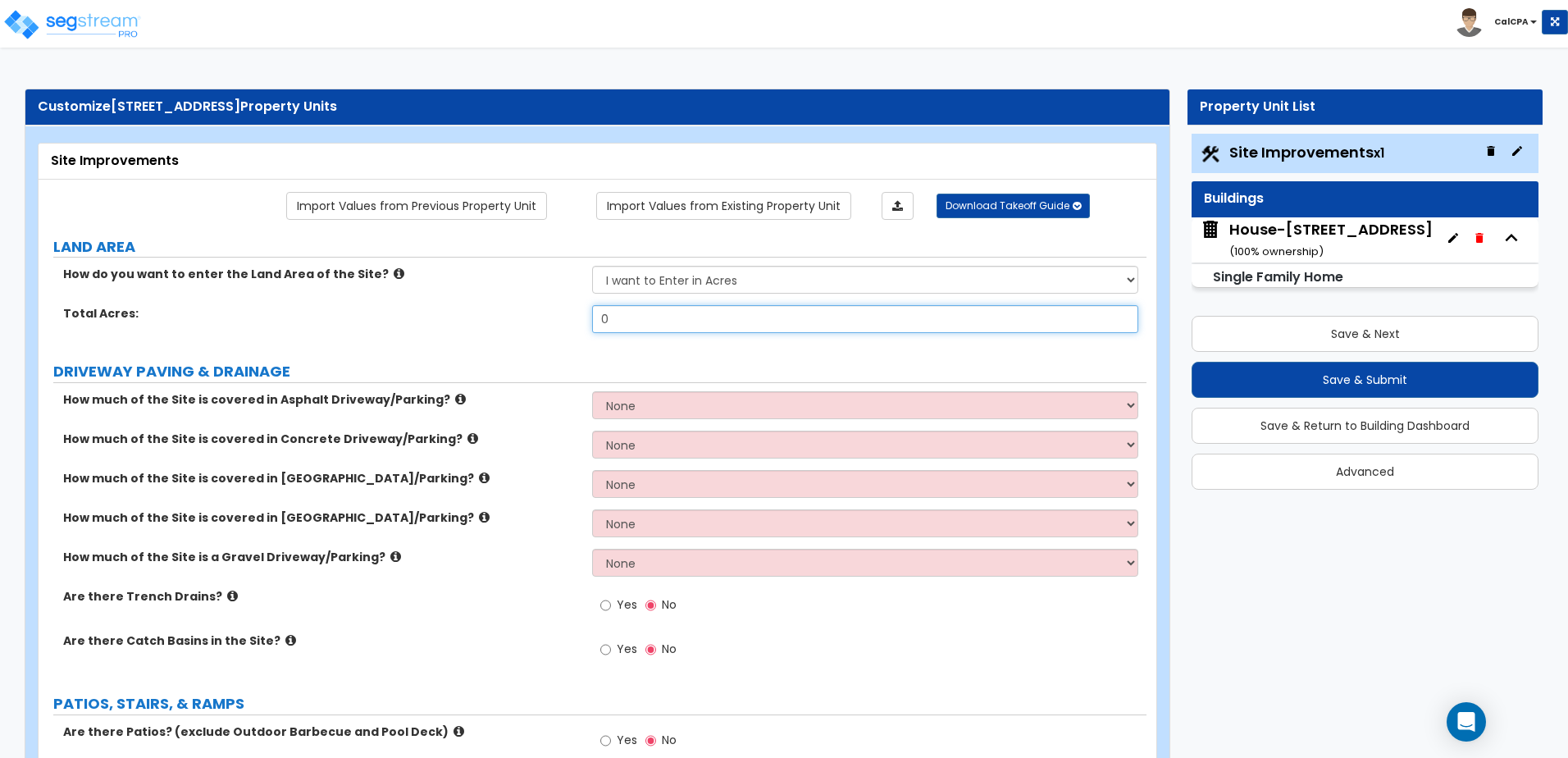
click at [618, 307] on input "0" at bounding box center [864, 319] width 545 height 28
drag, startPoint x: 621, startPoint y: 323, endPoint x: 585, endPoint y: 327, distance: 36.2
click at [585, 327] on div "Total Acres: 0" at bounding box center [592, 324] width 1107 height 39
type input ".14"
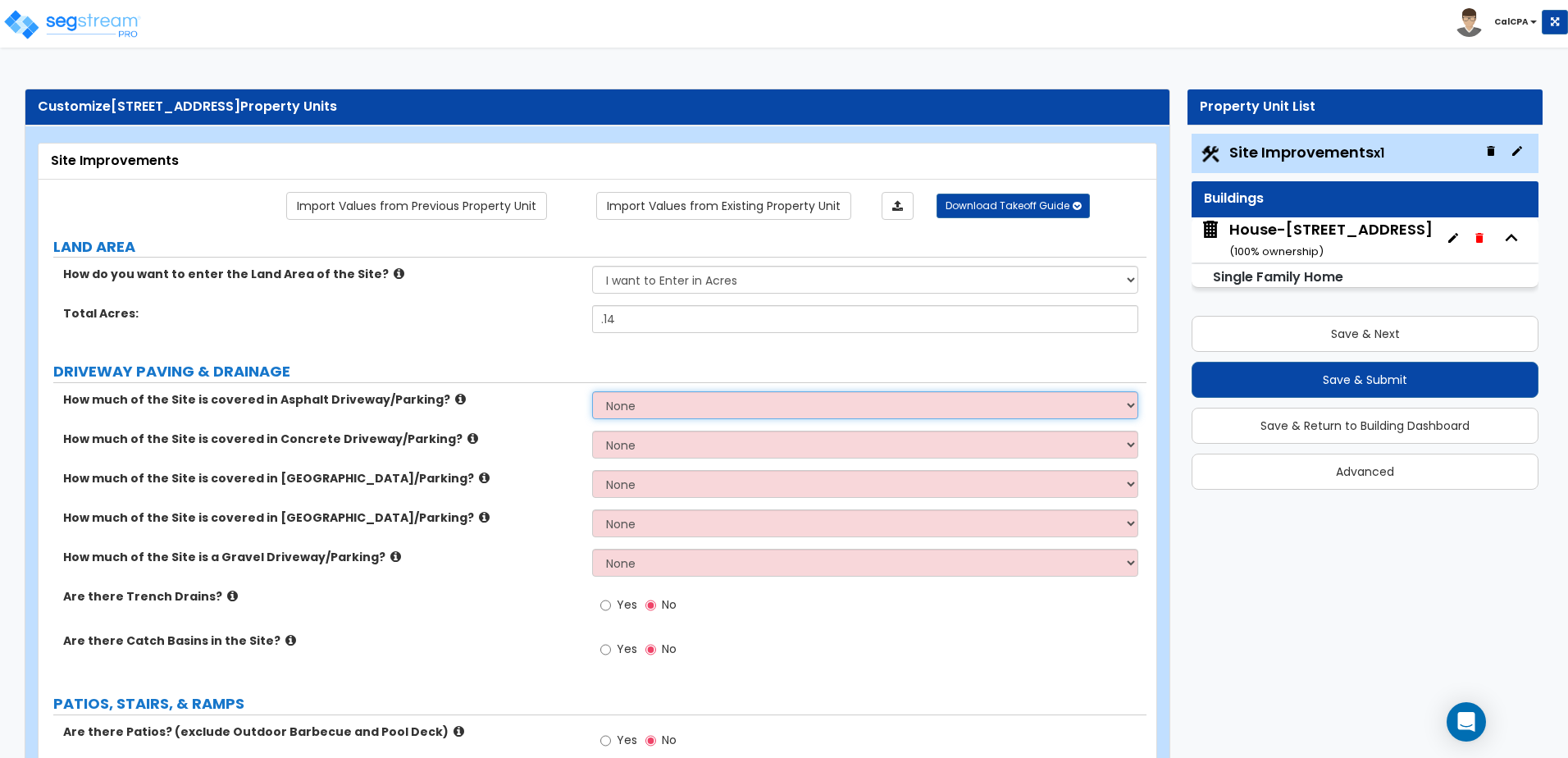
click at [651, 406] on select "None I want to Enter an Approximate Percentage I want to Enter the Square Foota…" at bounding box center [864, 405] width 545 height 28
select select "2"
click at [592, 391] on select "None I want to Enter an Approximate Percentage I want to Enter the Square Foota…" at bounding box center [864, 405] width 545 height 28
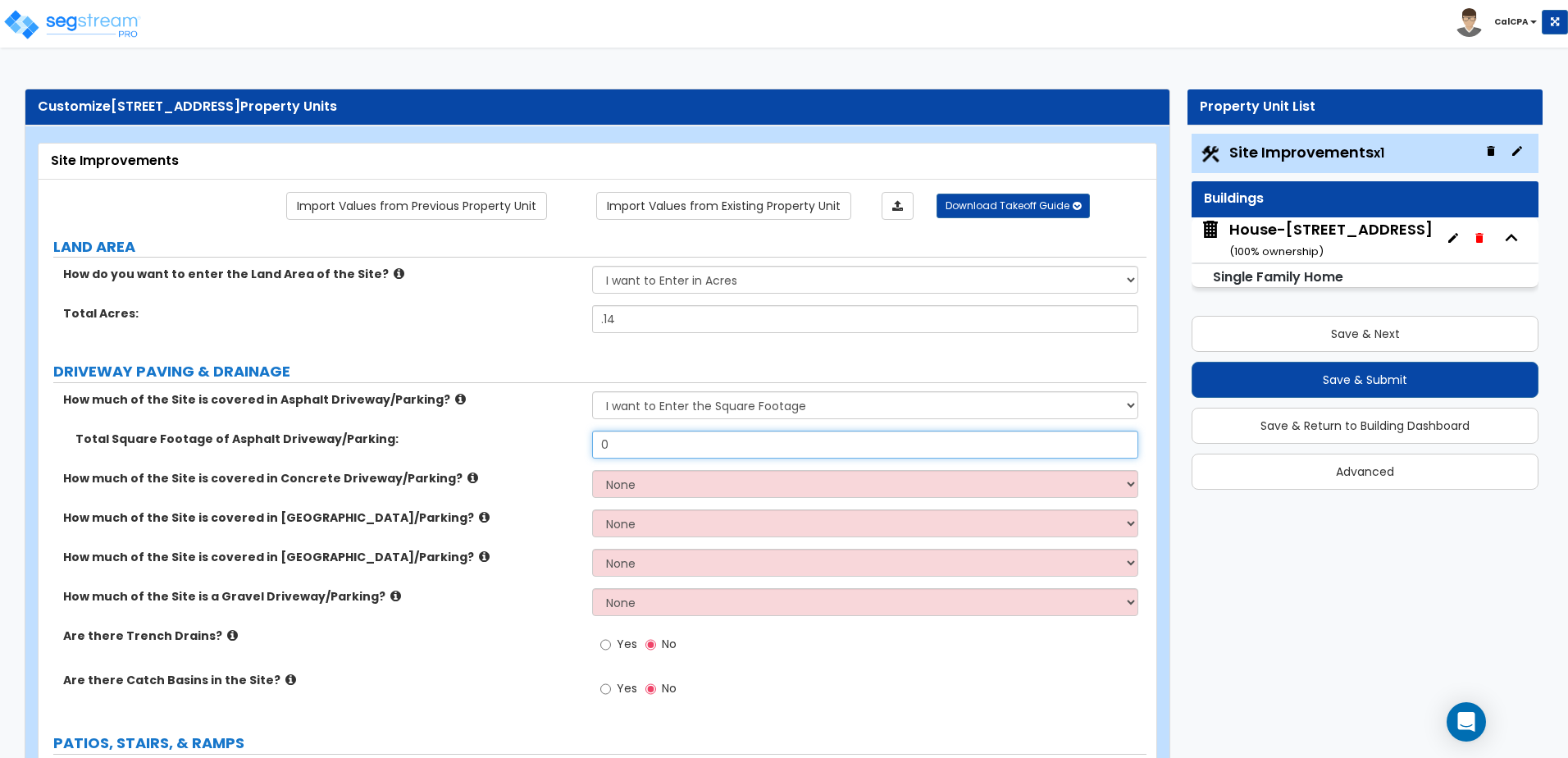
drag, startPoint x: 633, startPoint y: 446, endPoint x: 574, endPoint y: 445, distance: 59.0
click at [574, 445] on div "Total Square Footage of Asphalt Driveway/Parking: 0" at bounding box center [592, 449] width 1107 height 39
click at [607, 446] on input "789" at bounding box center [864, 444] width 545 height 28
click at [628, 447] on input "1,189" at bounding box center [864, 444] width 545 height 28
drag, startPoint x: 589, startPoint y: 449, endPoint x: 565, endPoint y: 455, distance: 24.7
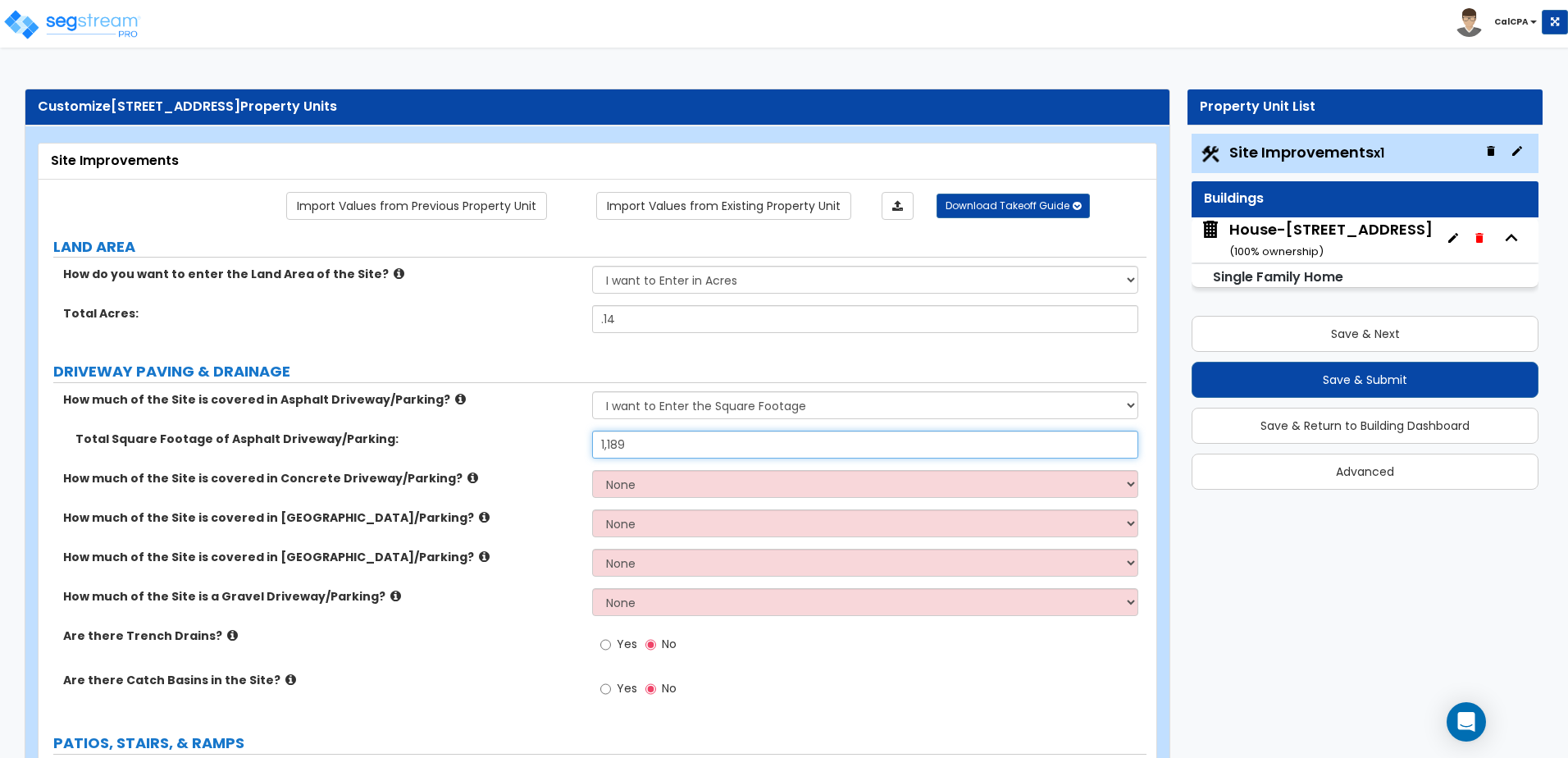
click at [565, 450] on div "Total Square Footage of Asphalt Driveway/Parking: 1,189" at bounding box center [592, 449] width 1107 height 39
type input "1,351"
click at [629, 480] on select "None I want to Enter an Approximate Percentage I want to Enter the Square Foota…" at bounding box center [864, 484] width 545 height 28
select select "2"
click at [592, 470] on select "None I want to Enter an Approximate Percentage I want to Enter the Square Foota…" at bounding box center [864, 484] width 545 height 28
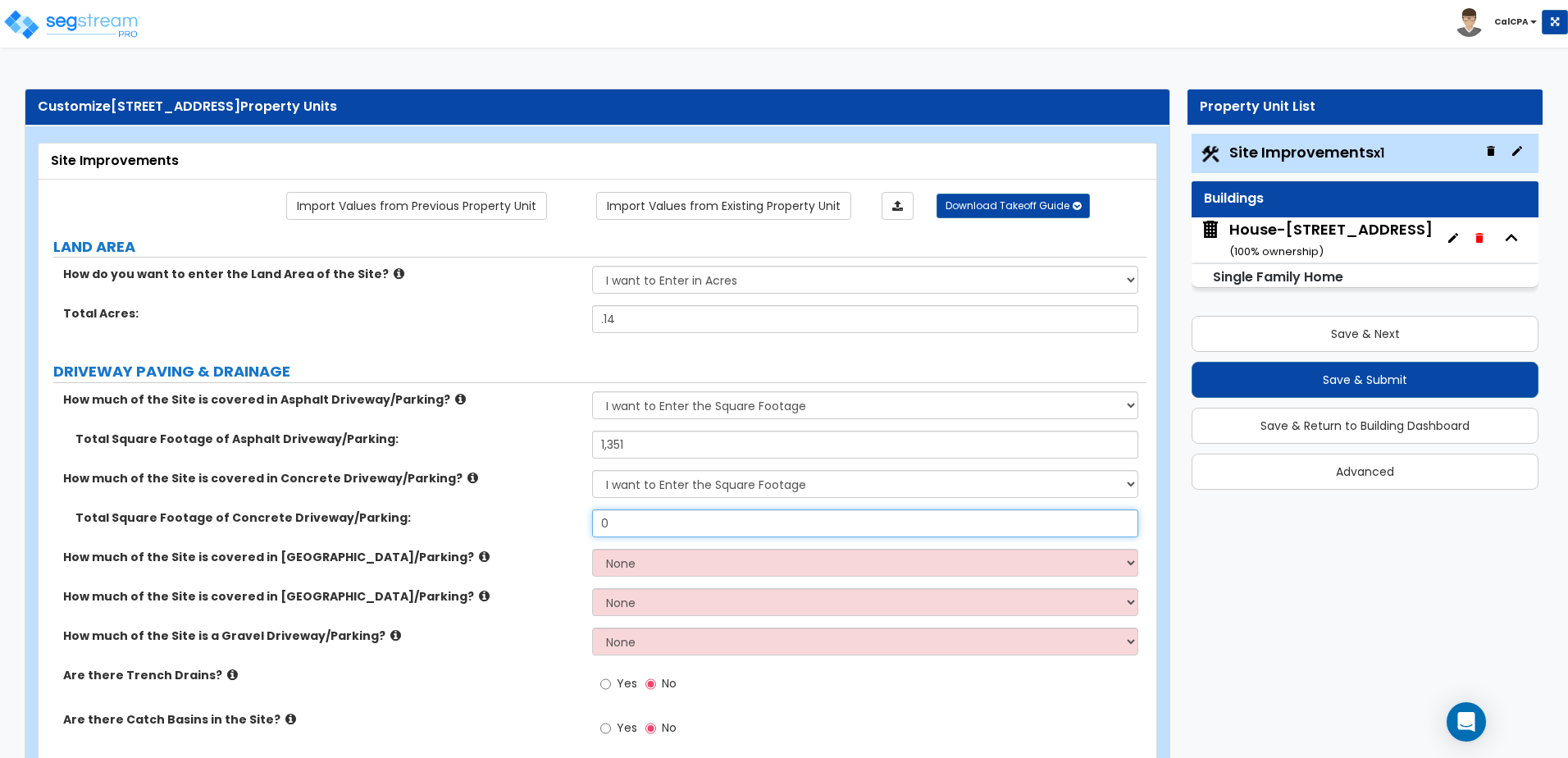
click at [647, 525] on input "0" at bounding box center [864, 524] width 545 height 28
type input "1,351"
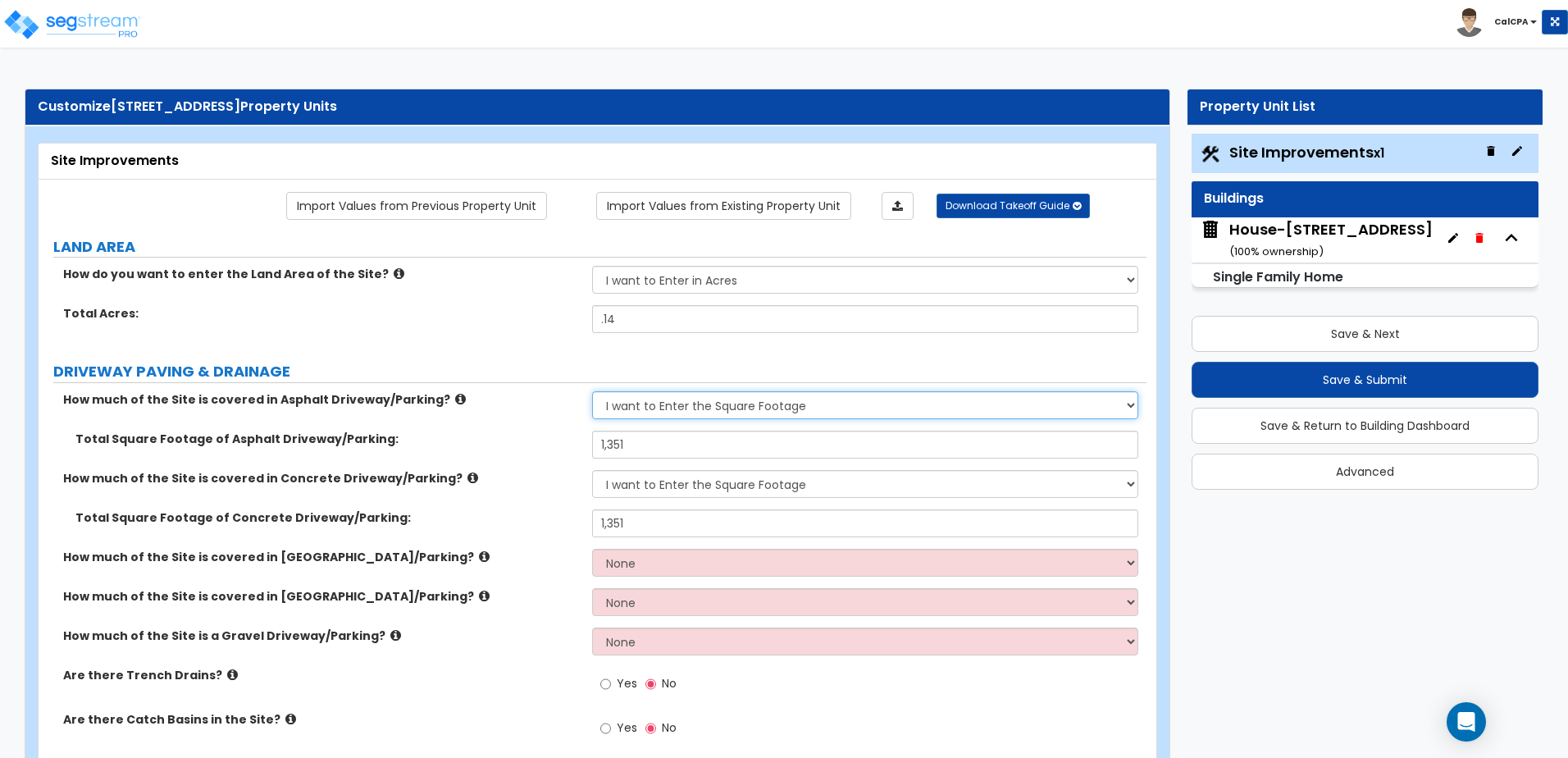
click at [683, 404] on select "None I want to Enter an Approximate Percentage I want to Enter the Square Foota…" at bounding box center [864, 405] width 545 height 28
select select "0"
click at [592, 391] on select "None I want to Enter an Approximate Percentage I want to Enter the Square Foota…" at bounding box center [864, 405] width 545 height 28
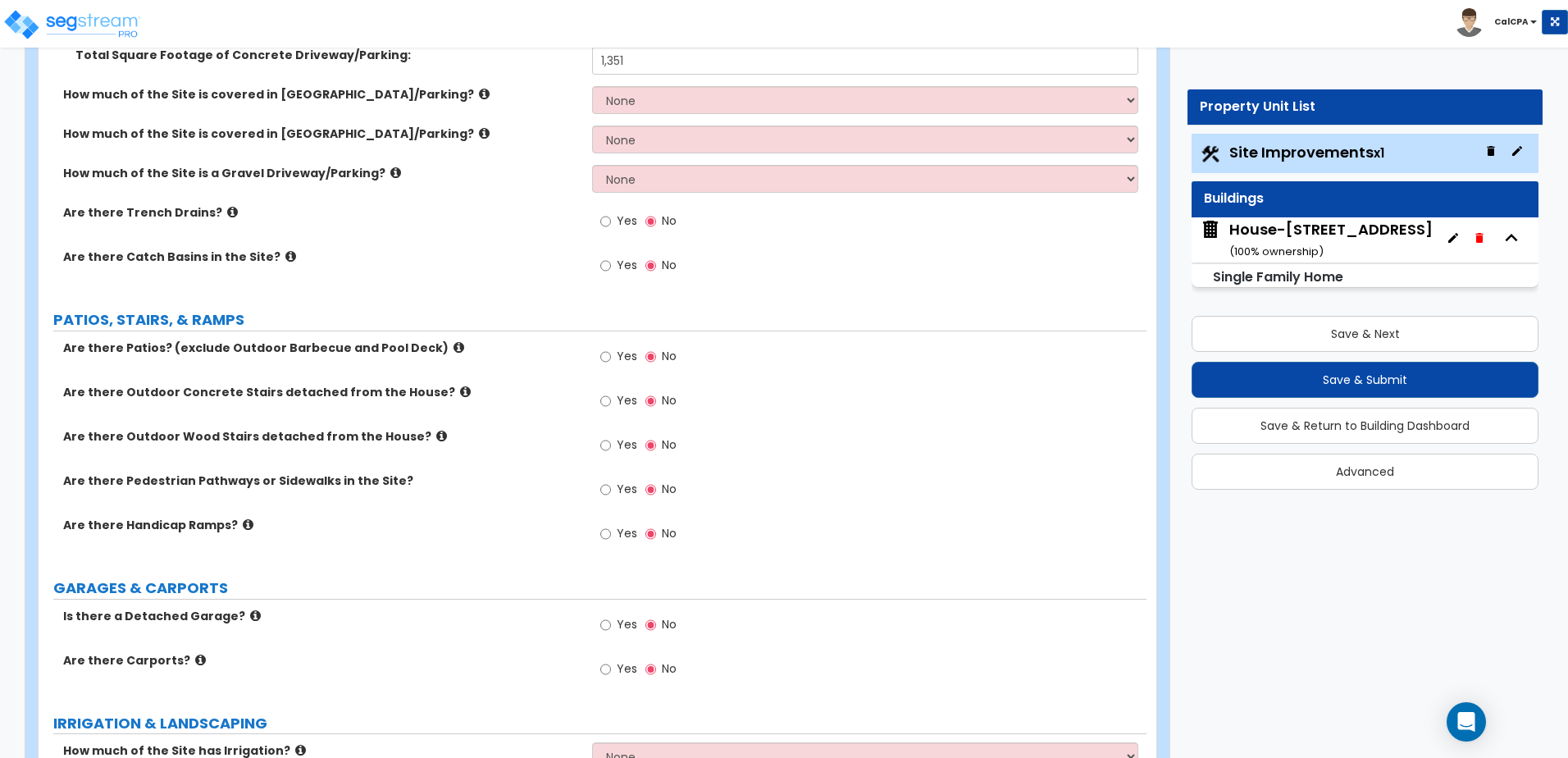
scroll to position [492, 0]
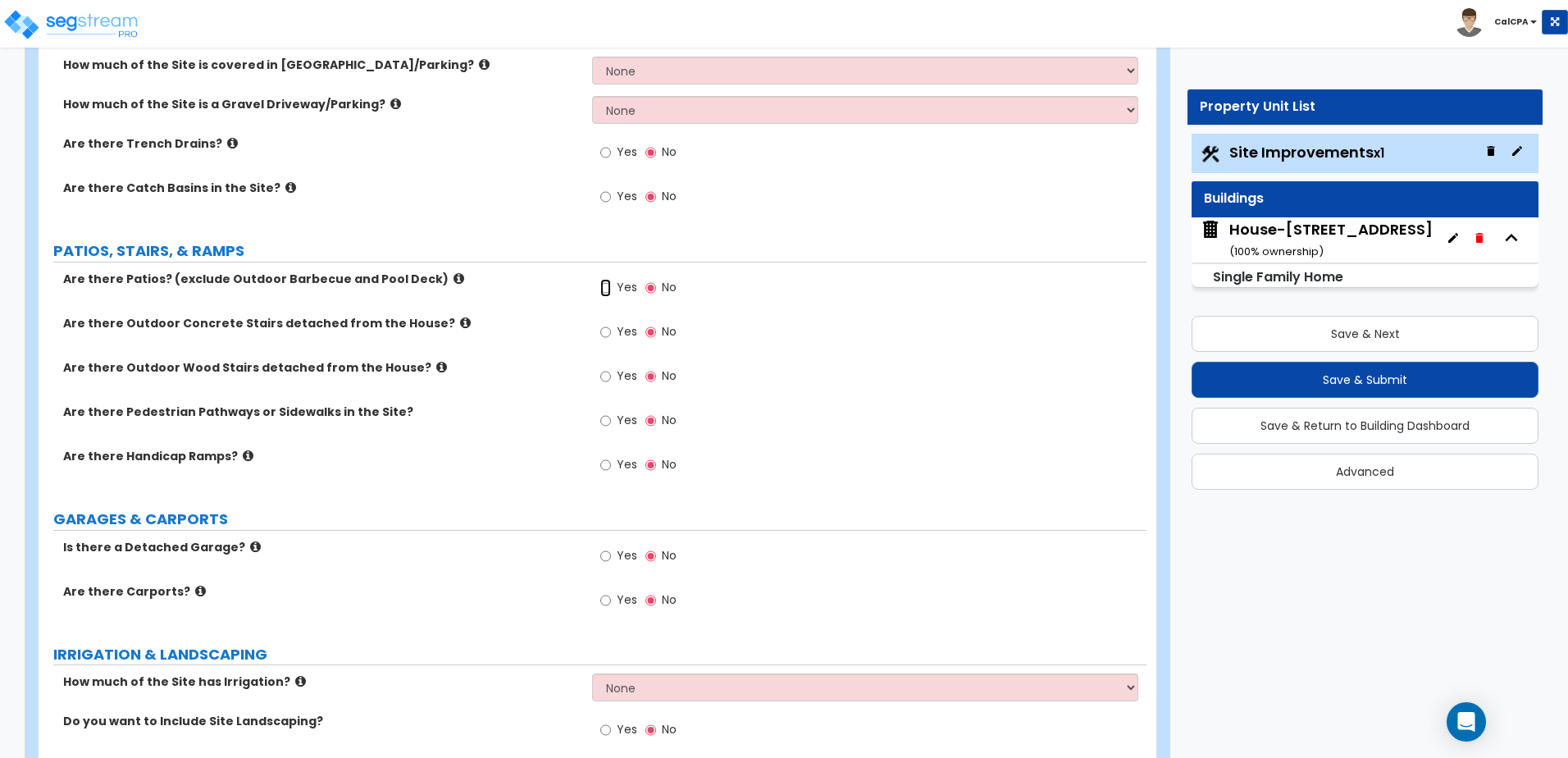
click at [603, 285] on input "Yes" at bounding box center [606, 288] width 10 height 18
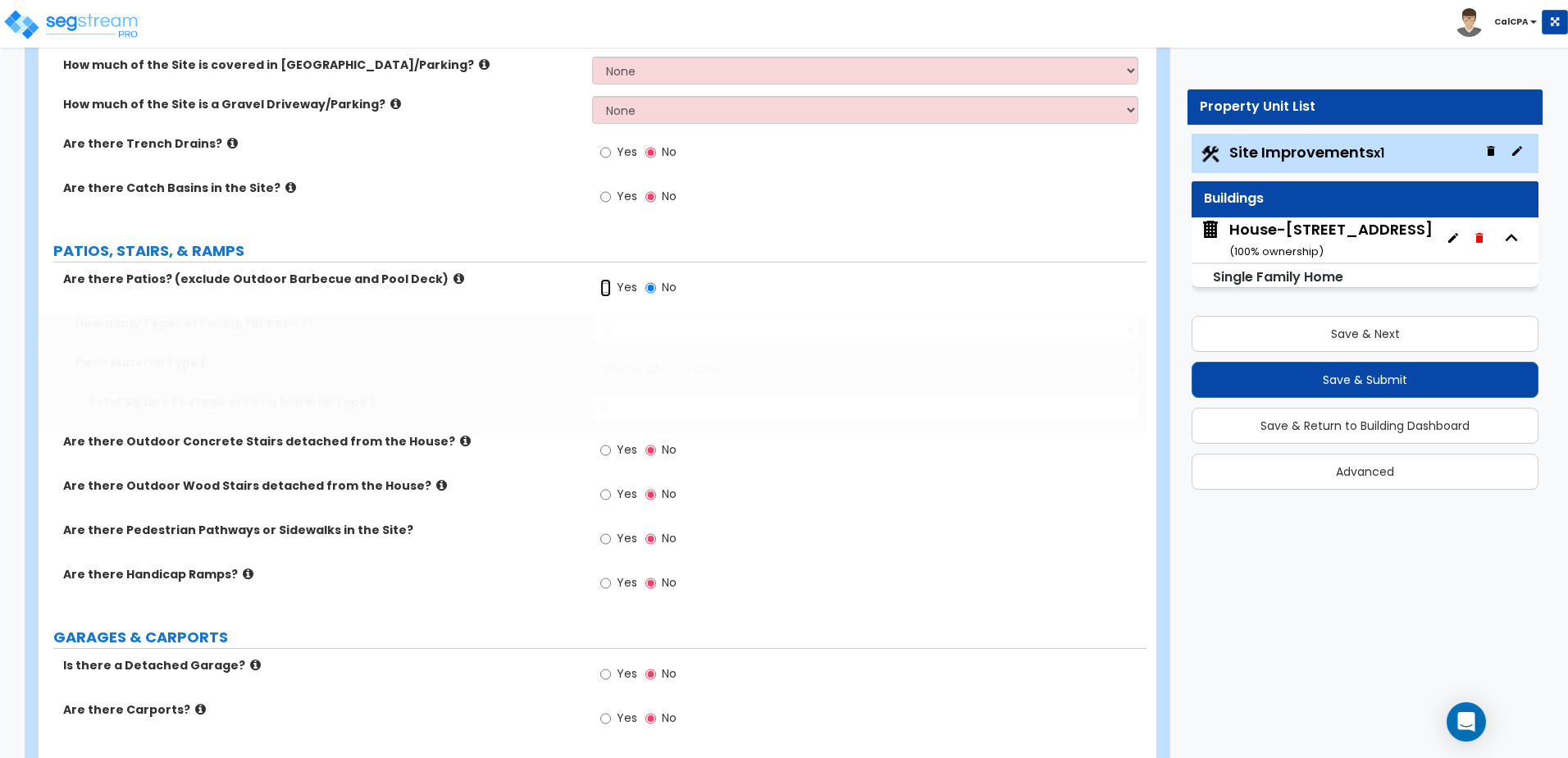
radio input "true"
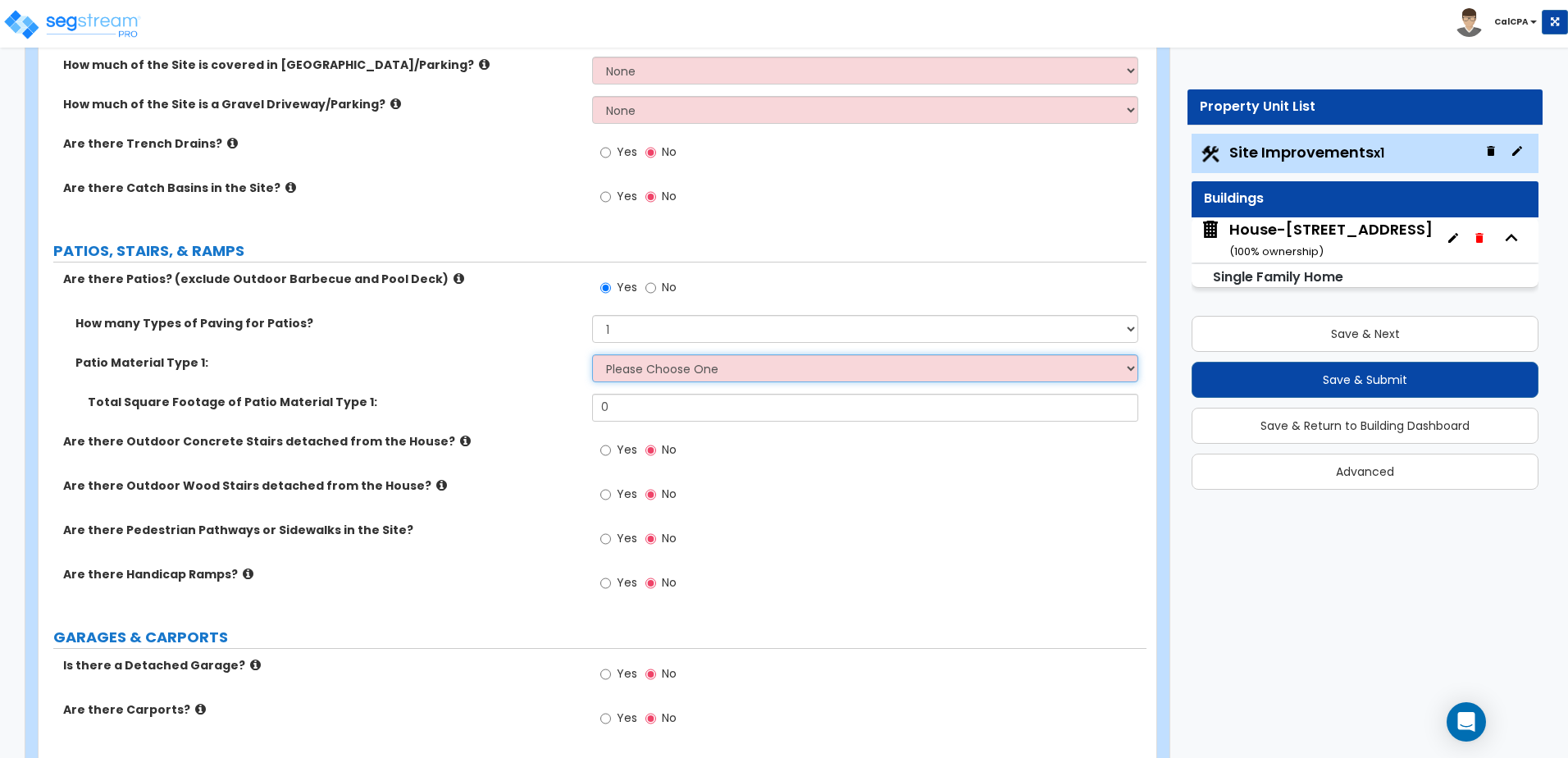
click at [660, 375] on select "Please Choose One Bare Concrete Stamped Concrete Brick Pavers Stone Pavers Tile…" at bounding box center [864, 368] width 545 height 28
select select "1"
click at [592, 354] on select "Please Choose One Bare Concrete Stamped Concrete Brick Pavers Stone Pavers Tile…" at bounding box center [864, 368] width 545 height 28
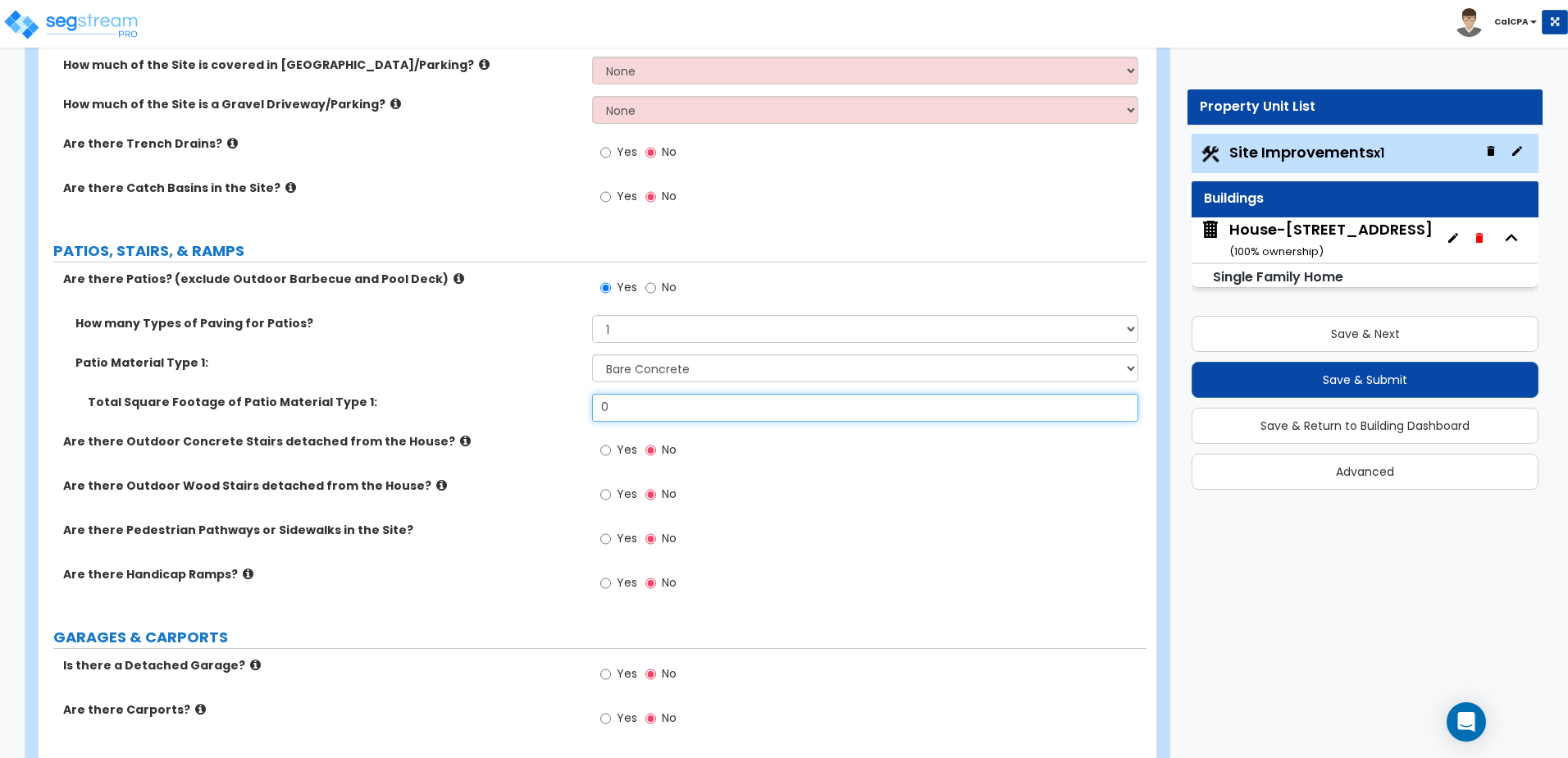
drag, startPoint x: 621, startPoint y: 406, endPoint x: 566, endPoint y: 410, distance: 55.1
click at [566, 410] on div "Total Square Footage of Patio Material Type 1: 0" at bounding box center [592, 413] width 1107 height 39
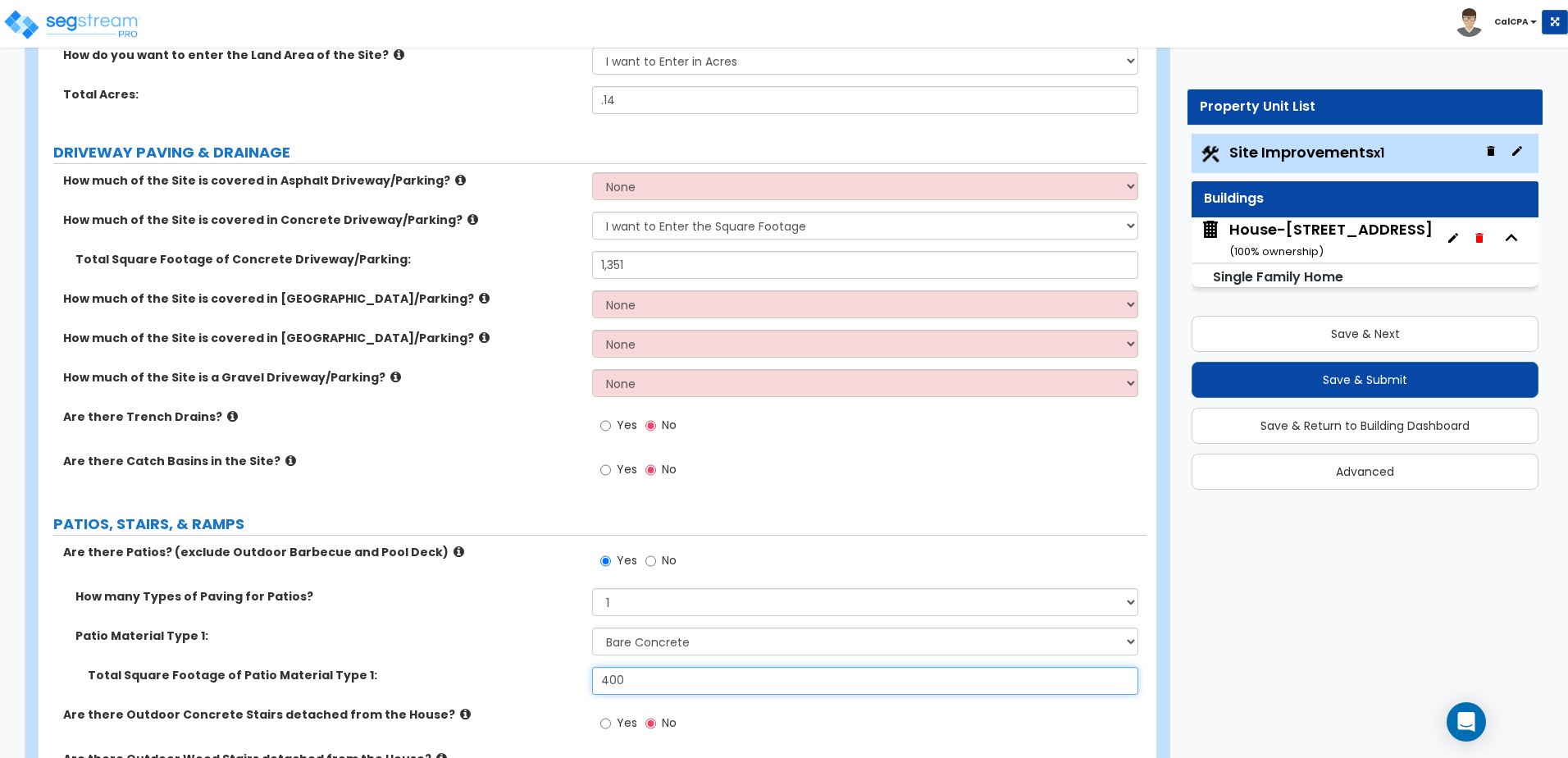
scroll to position [164, 0]
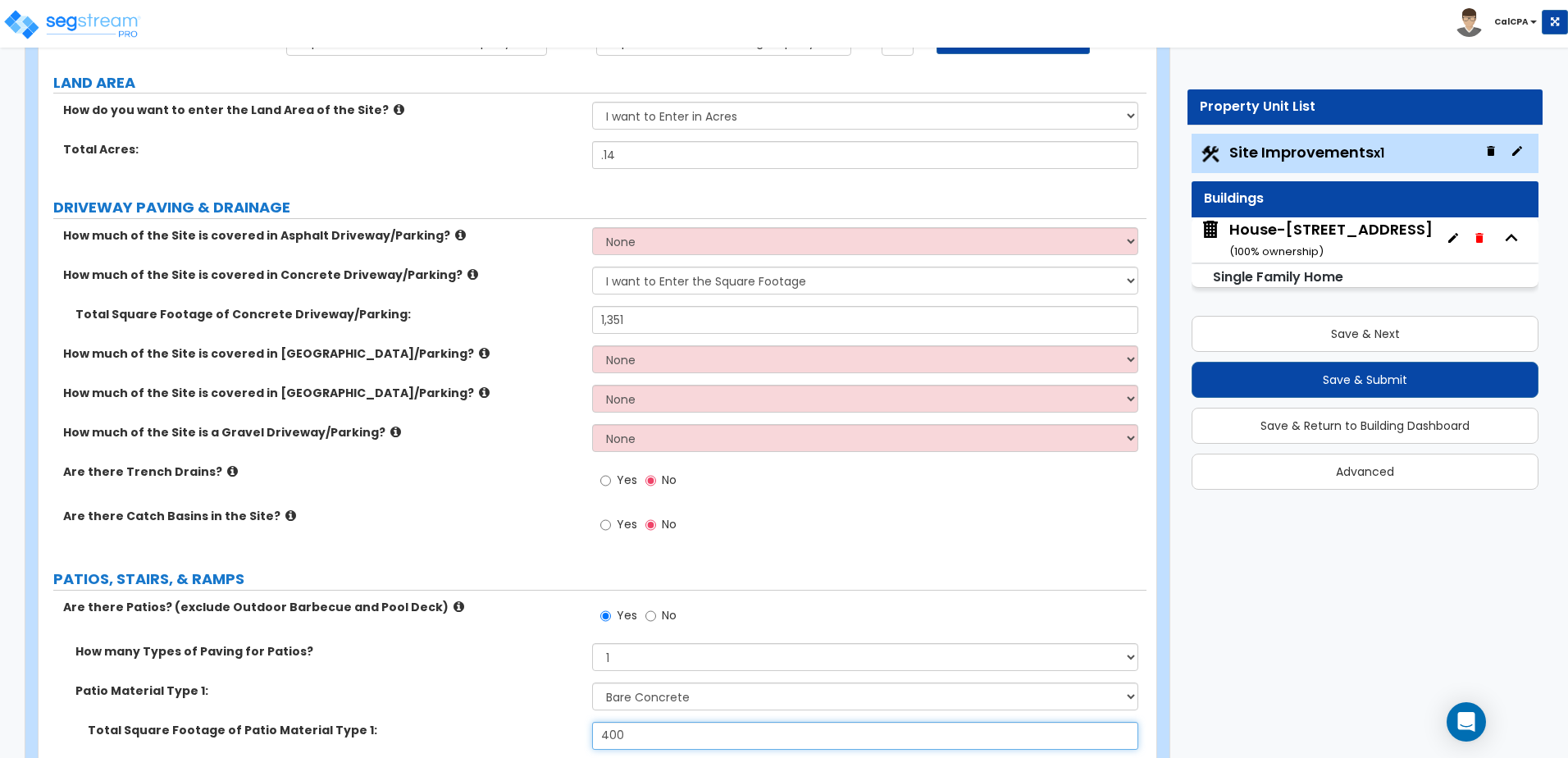
type input "400"
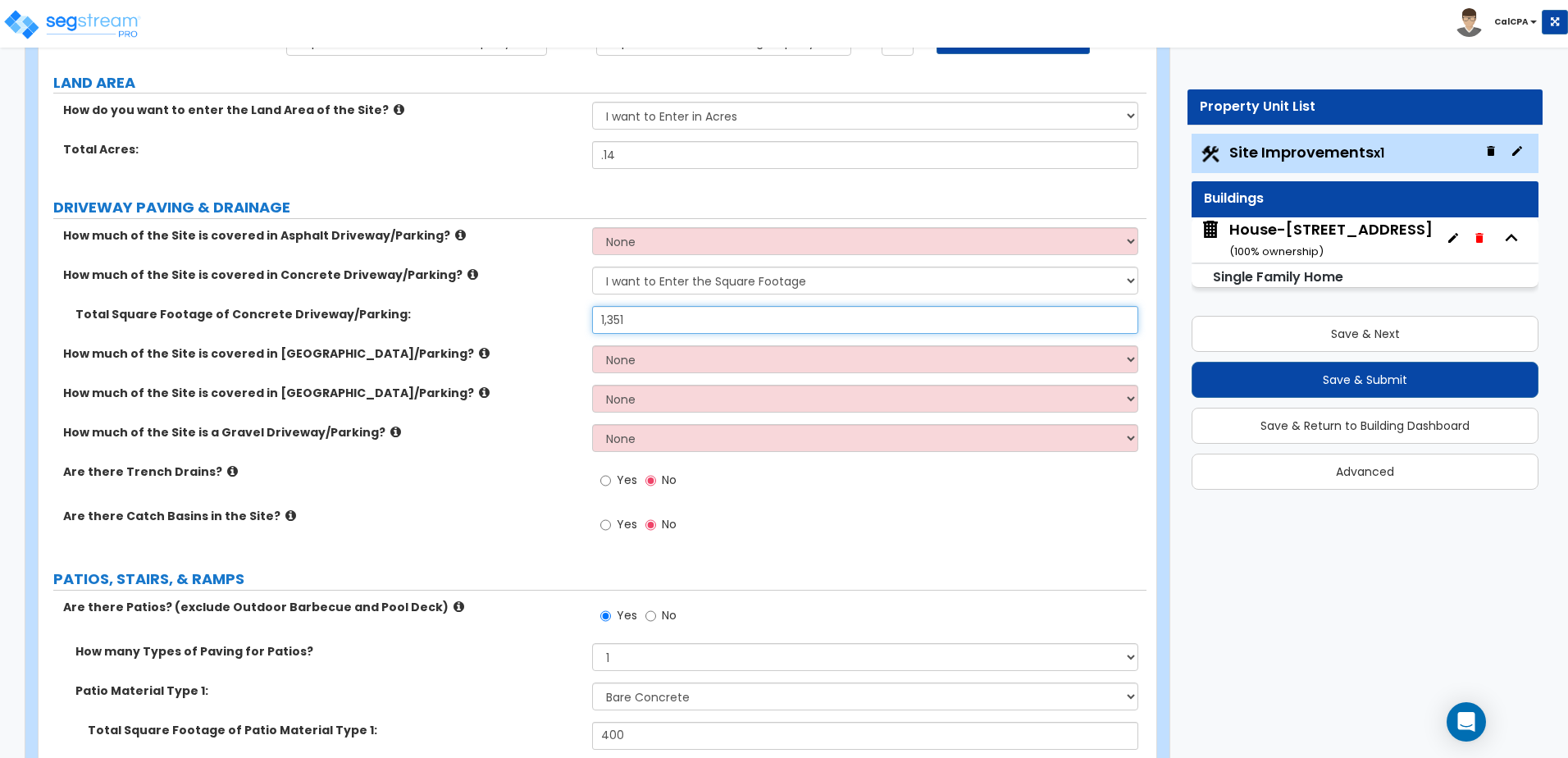
drag, startPoint x: 612, startPoint y: 318, endPoint x: 579, endPoint y: 323, distance: 33.4
click at [579, 323] on div "Total Square Footage of Concrete Driveway/Parking: 1,351" at bounding box center [592, 325] width 1107 height 39
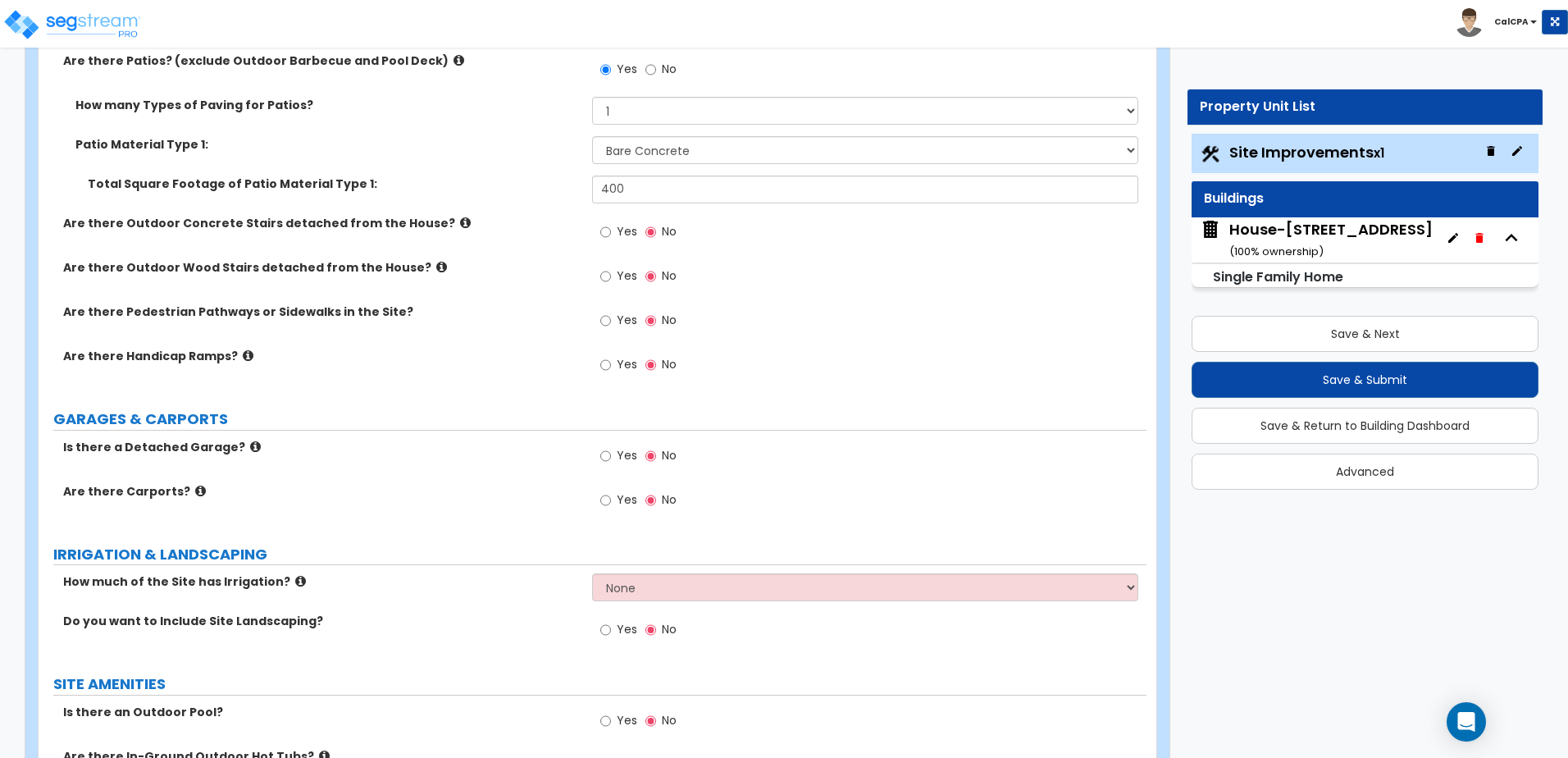
scroll to position [738, 0]
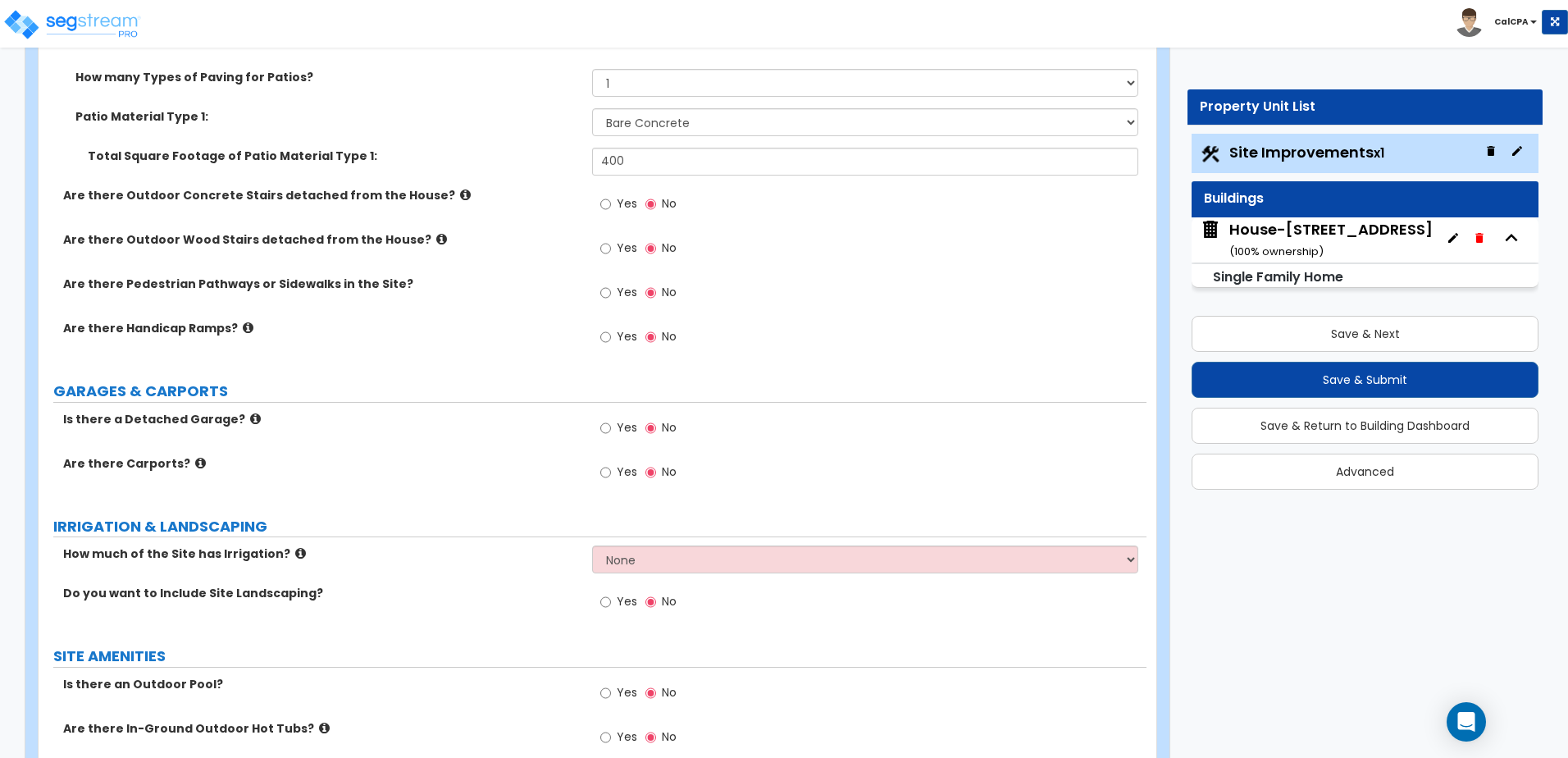
type input "951"
click at [605, 294] on input "Yes" at bounding box center [606, 293] width 10 height 18
radio input "true"
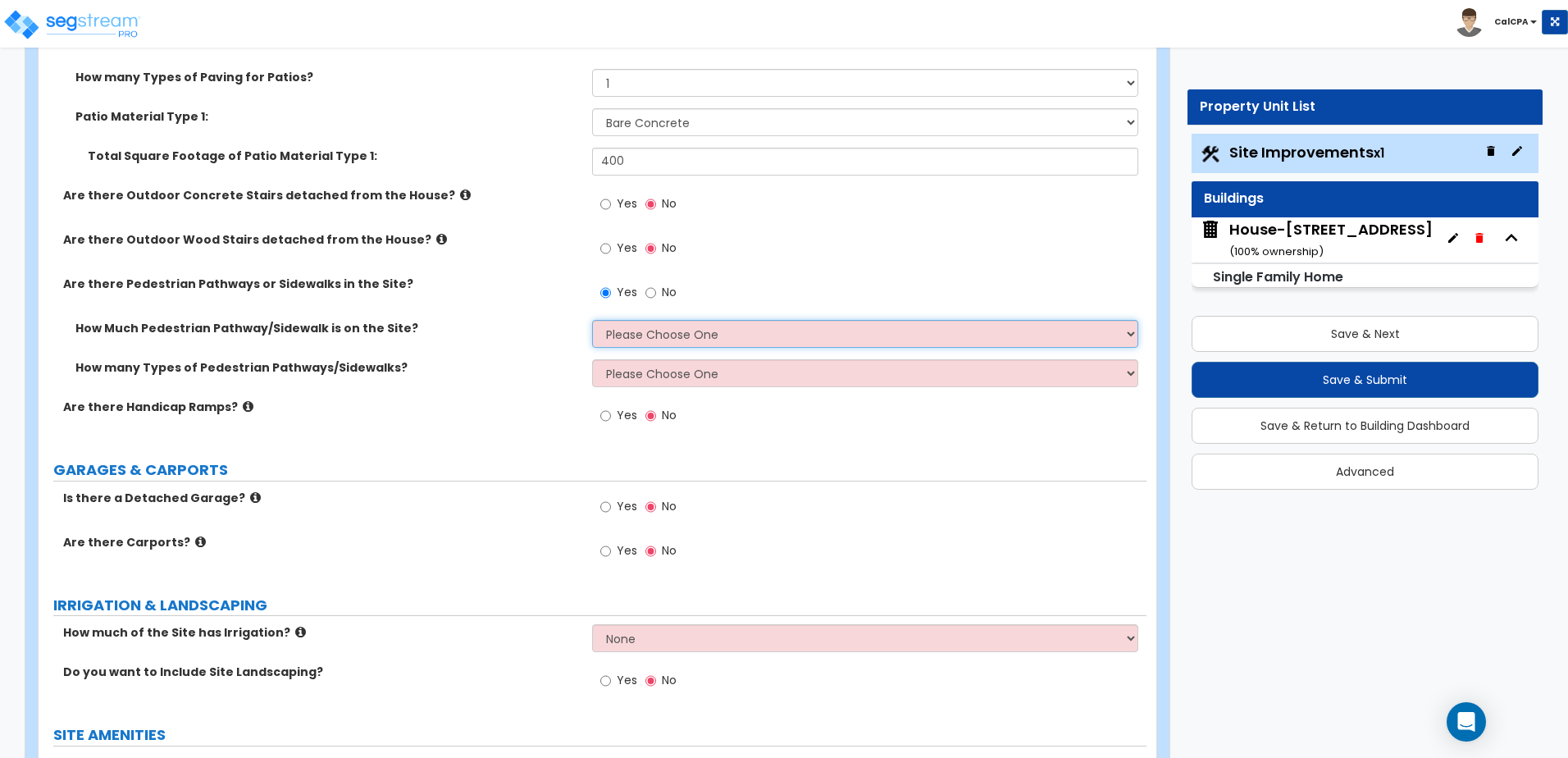
click at [662, 337] on select "Please Choose One I Don't Know, Please Estimate For Me Enter Linear Footage" at bounding box center [864, 334] width 545 height 28
click at [661, 335] on select "Please Choose One I Don't Know, Please Estimate For Me Enter Linear Footage" at bounding box center [864, 334] width 545 height 28
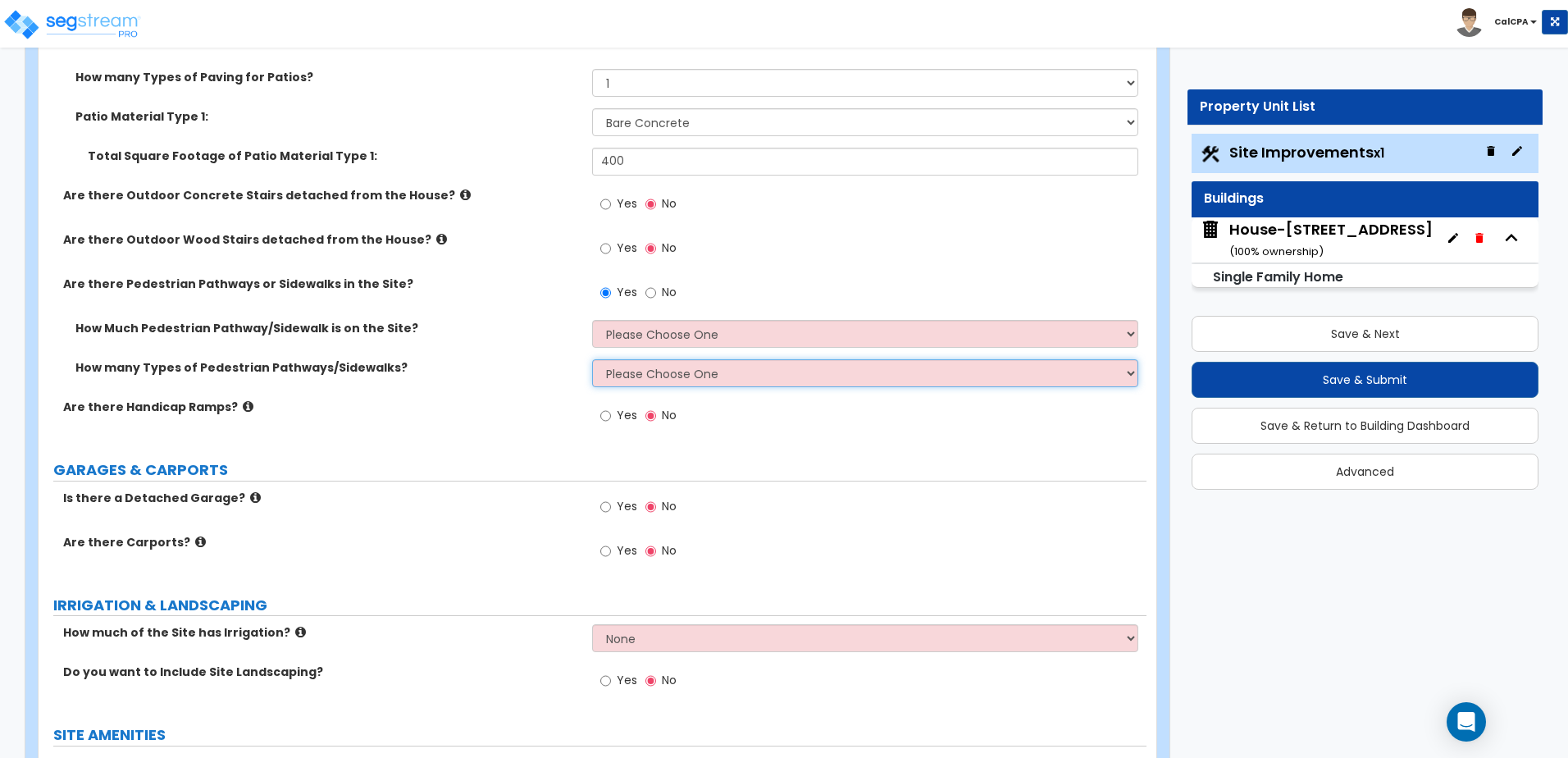
click at [657, 372] on select "Please Choose One 1 2 3" at bounding box center [864, 373] width 545 height 28
select select "1"
click at [592, 359] on select "Please Choose One 1 2 3" at bounding box center [864, 373] width 545 height 28
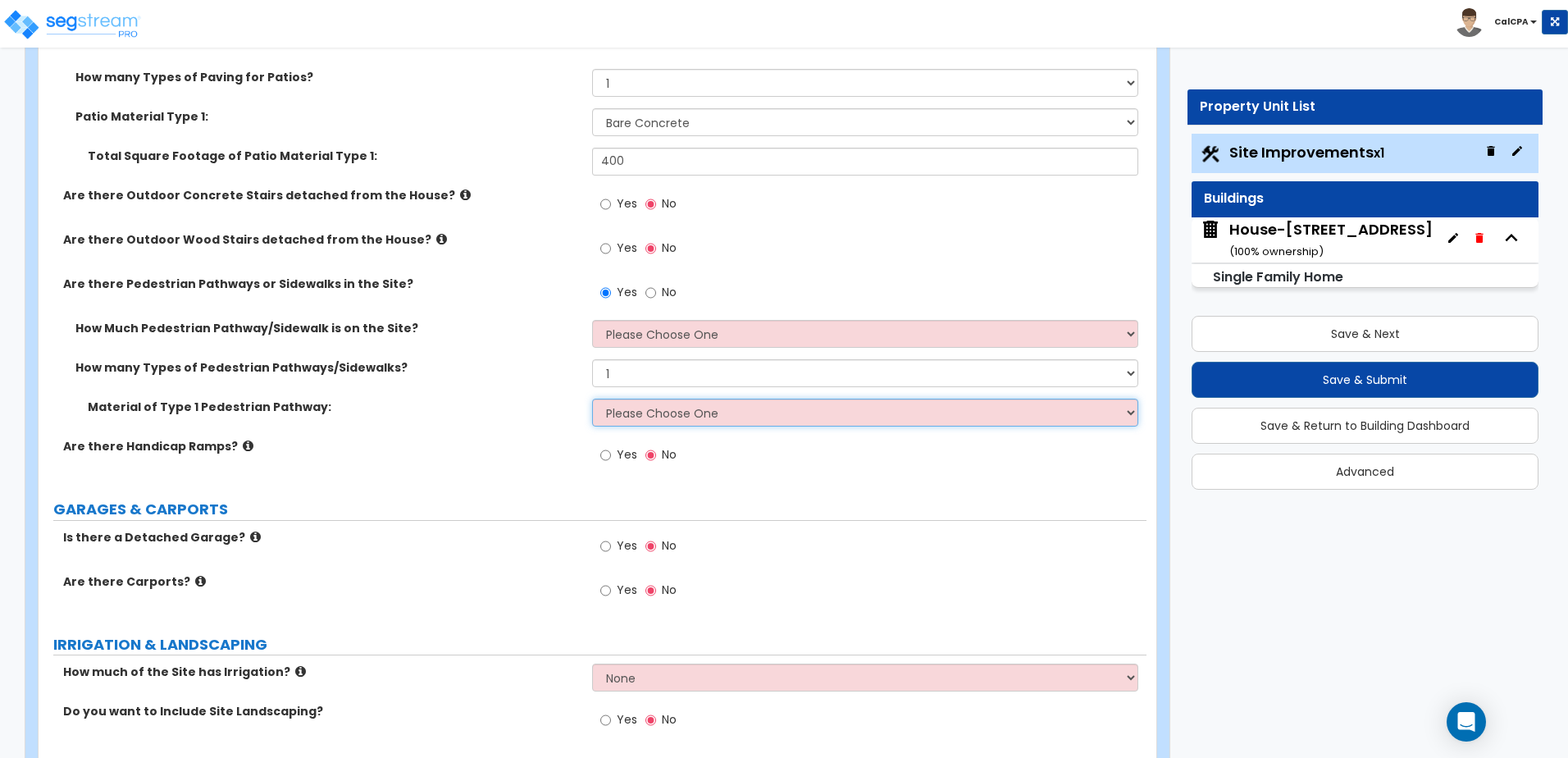
click at [642, 411] on select "Please Choose One Bare Concrete Stamped Concrete Brick Pavers Stone Pavers Wood…" at bounding box center [864, 413] width 545 height 28
select select "1"
click at [592, 399] on select "Please Choose One Bare Concrete Stamped Concrete Brick Pavers Stone Pavers Wood…" at bounding box center [864, 413] width 545 height 28
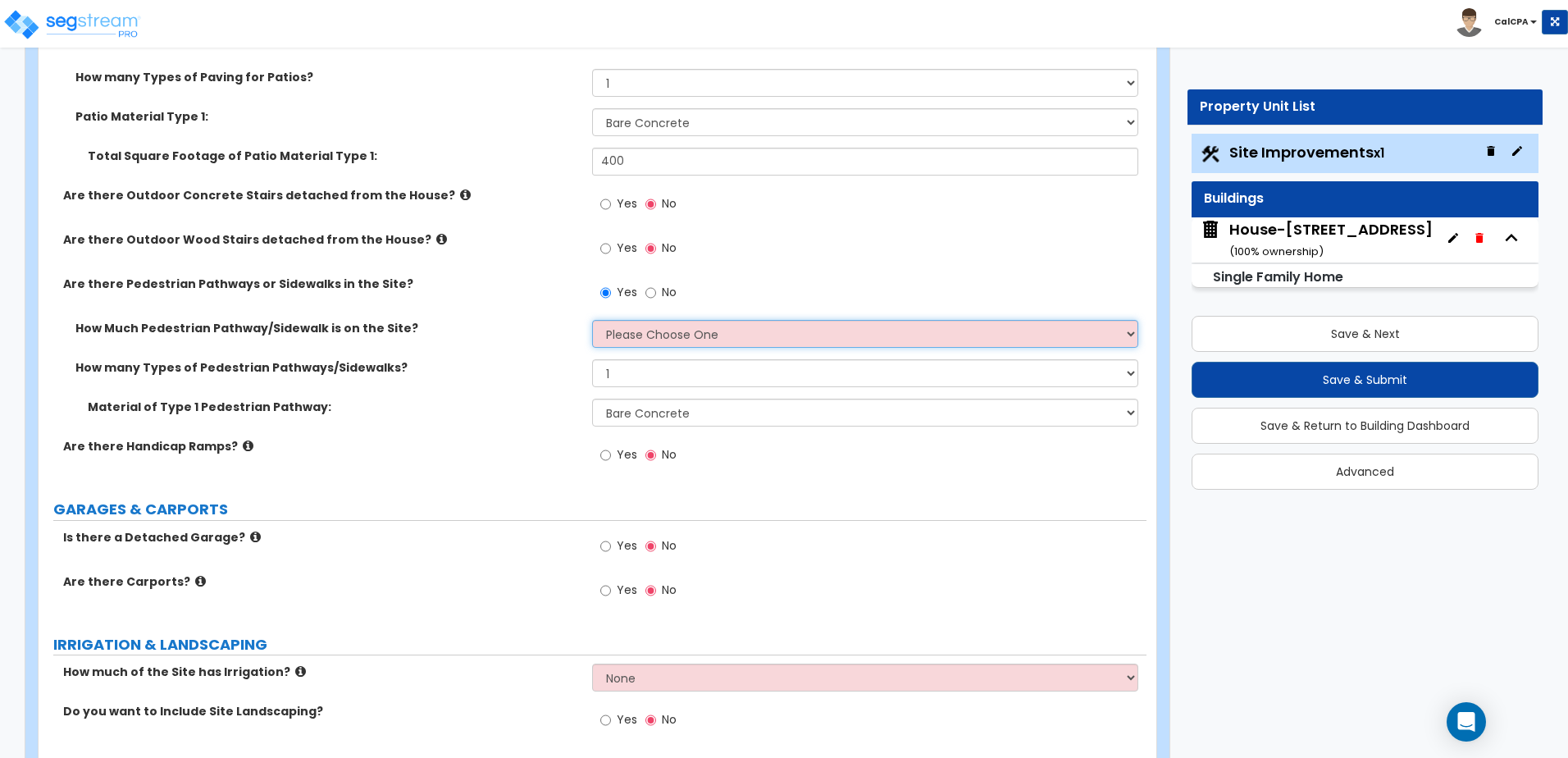
click at [661, 333] on select "Please Choose One I Don't Know, Please Estimate For Me Enter Linear Footage" at bounding box center [864, 334] width 545 height 28
select select "2"
click at [592, 320] on select "Please Choose One I Don't Know, Please Estimate For Me Enter Linear Footage" at bounding box center [864, 334] width 545 height 28
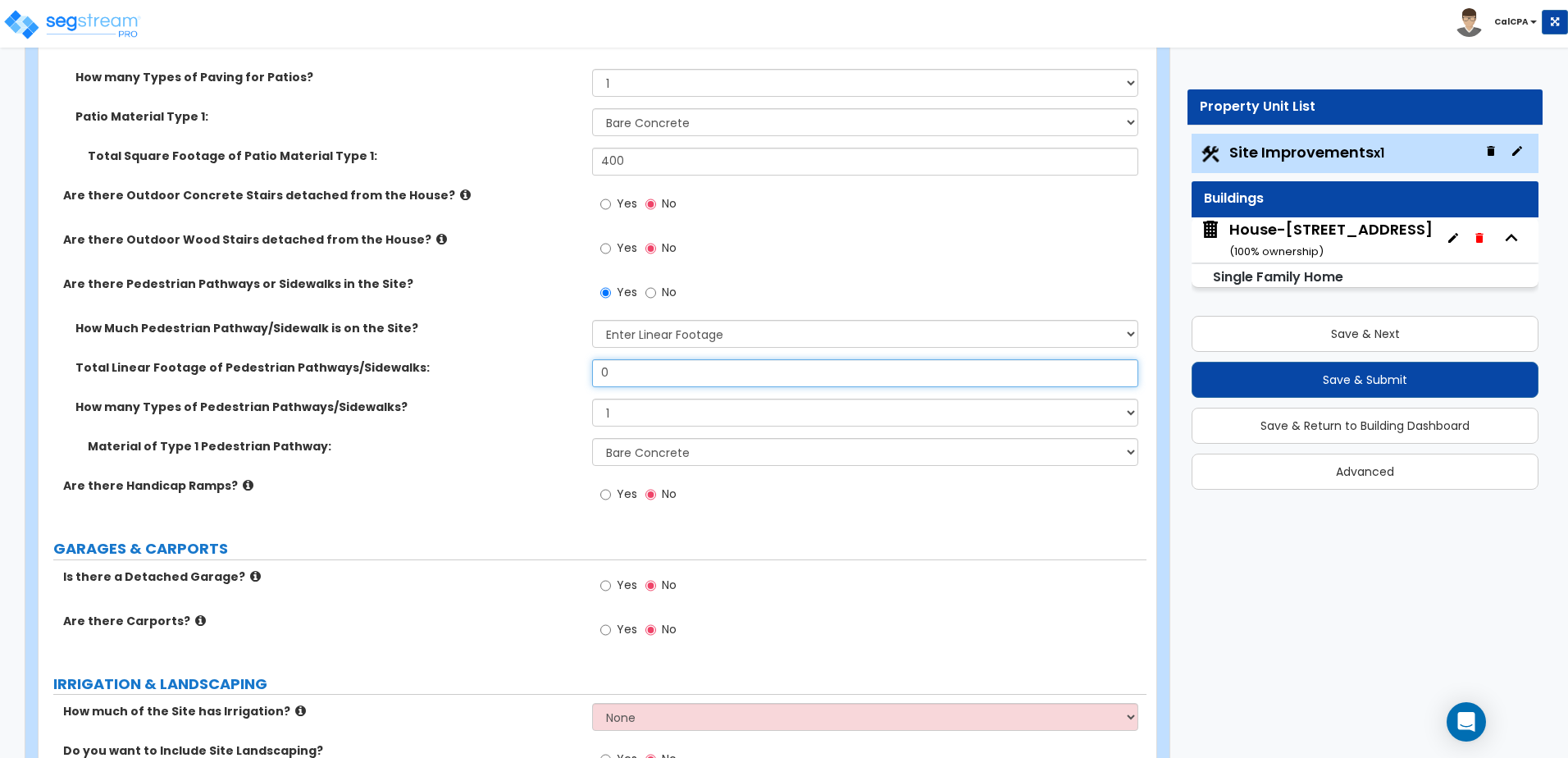
click at [631, 372] on input "0" at bounding box center [864, 373] width 545 height 28
drag, startPoint x: 622, startPoint y: 380, endPoint x: 571, endPoint y: 374, distance: 51.4
click at [571, 374] on div "Total Linear Footage of Pedestrian Pathways/Sidewalks: 0" at bounding box center [592, 379] width 1107 height 39
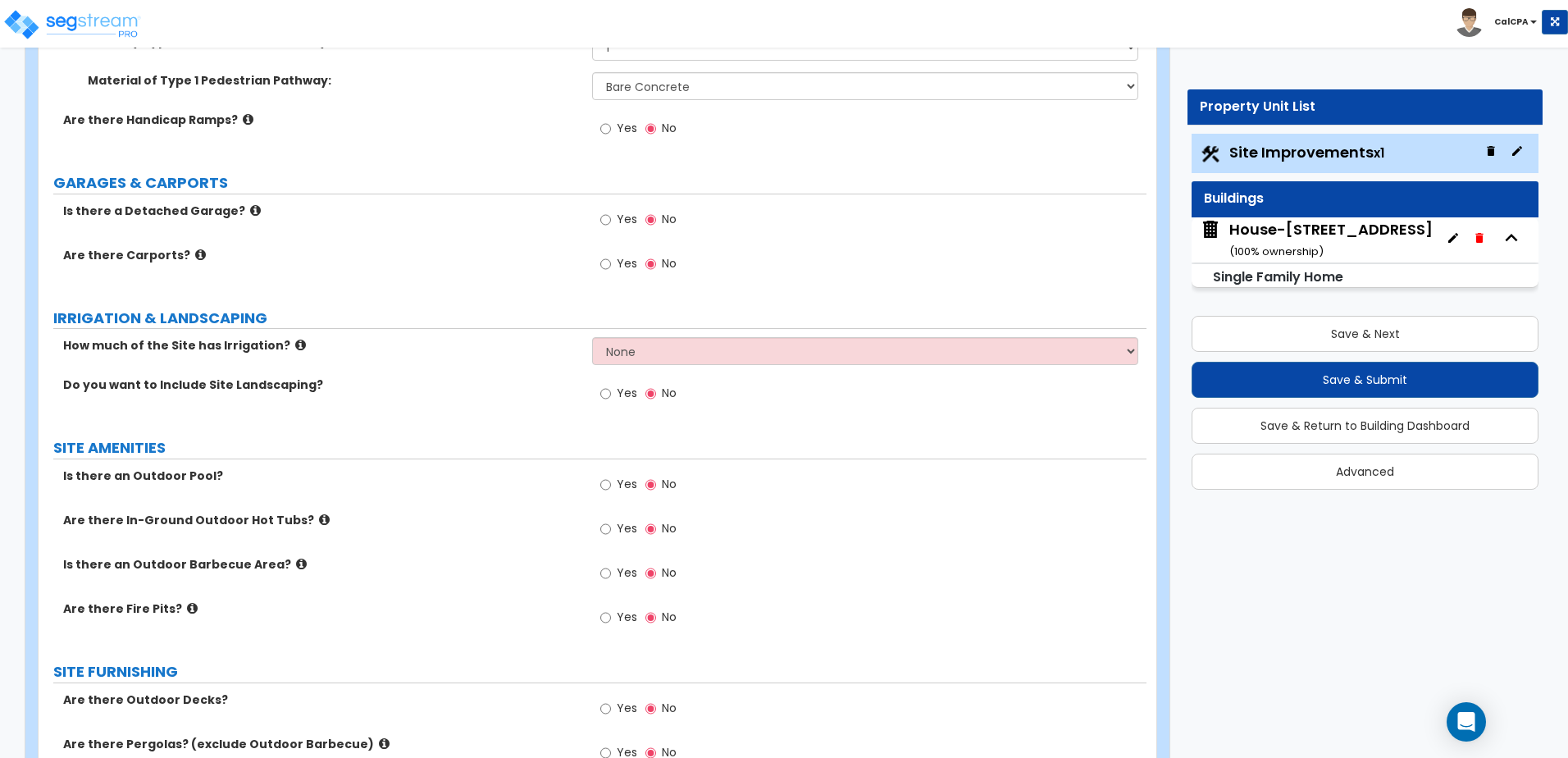
scroll to position [1148, 0]
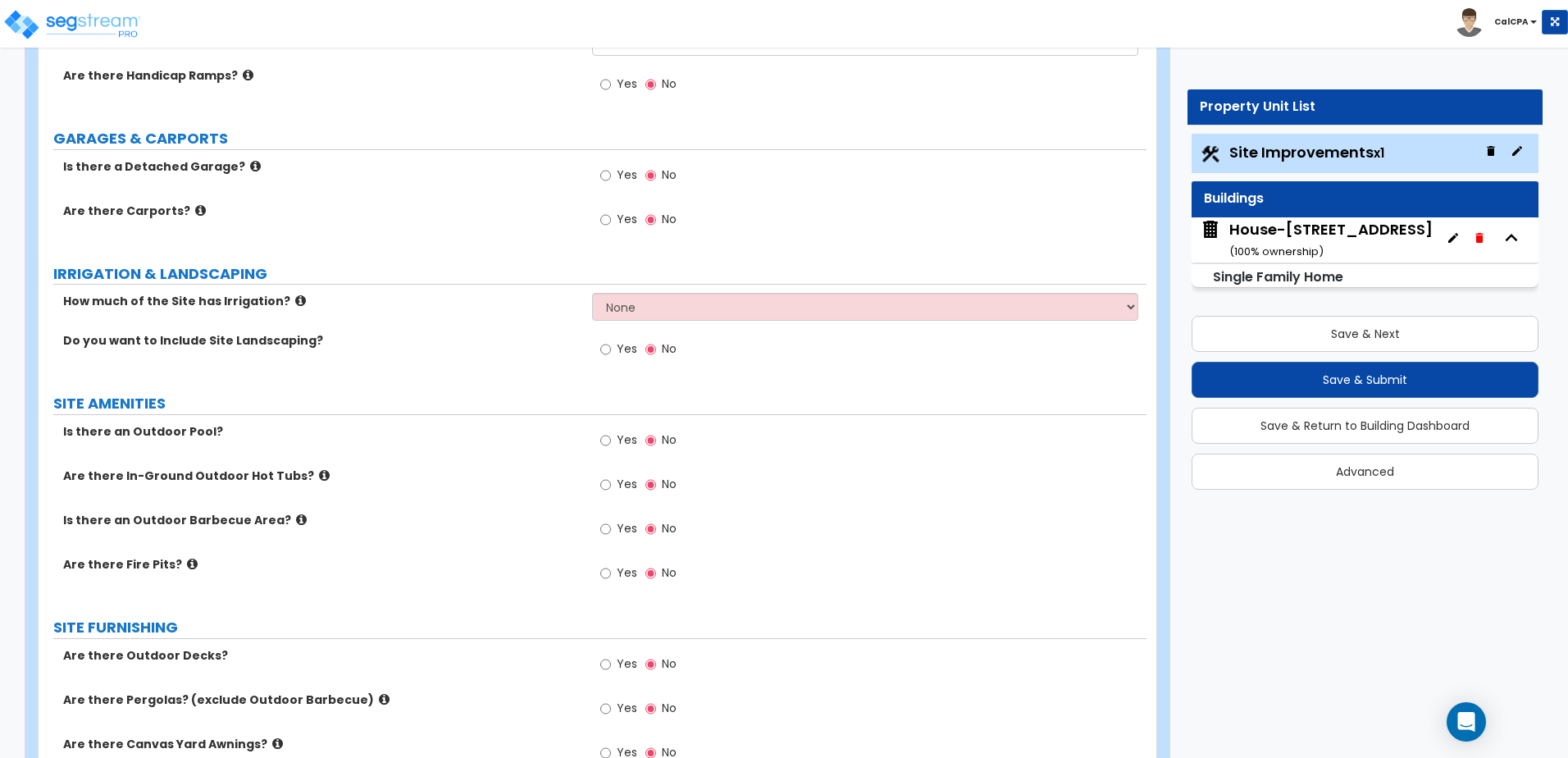
type input "50"
click at [608, 351] on input "Yes" at bounding box center [606, 349] width 10 height 18
radio input "true"
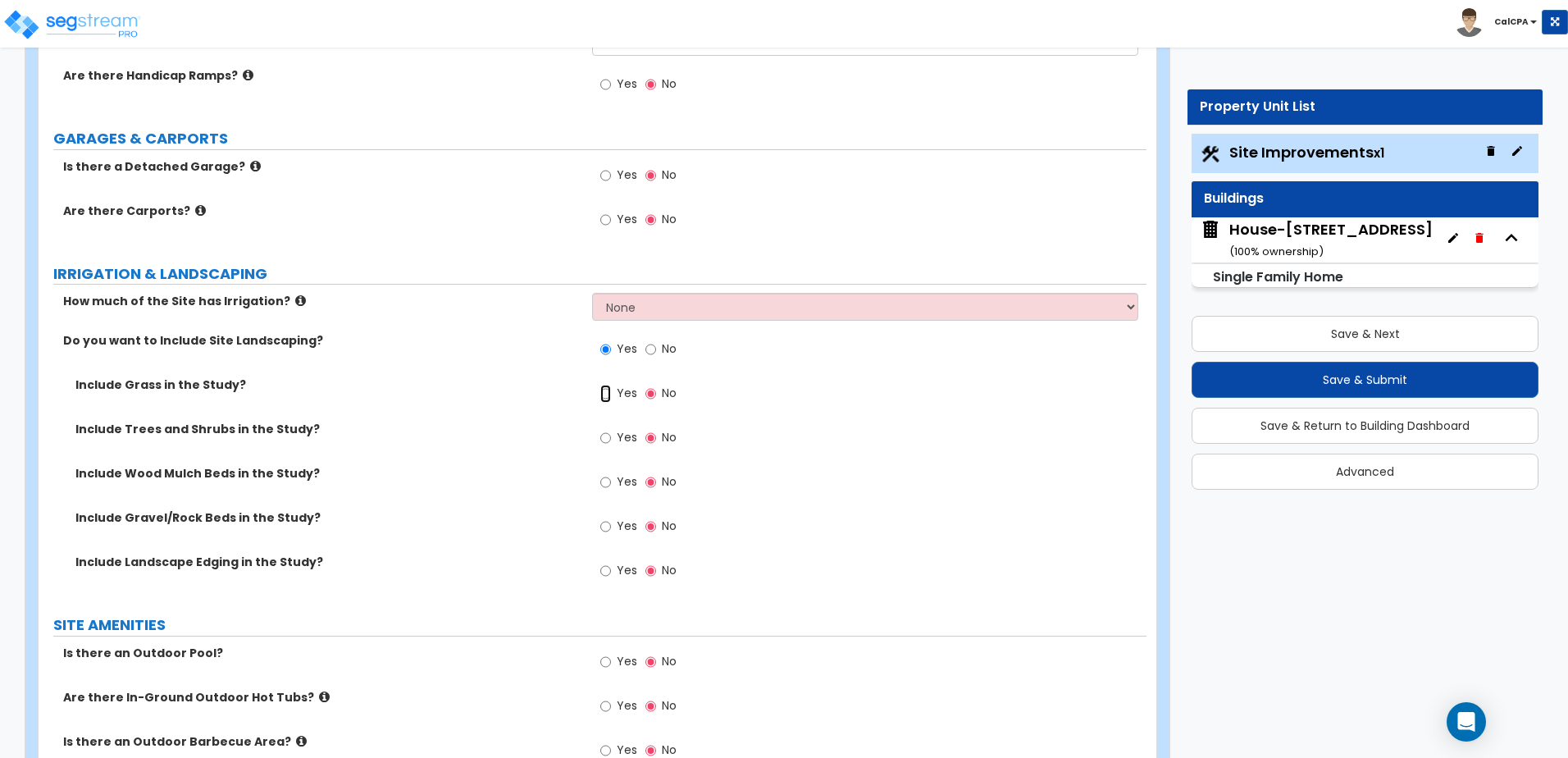
click at [603, 393] on input "Yes" at bounding box center [606, 393] width 10 height 18
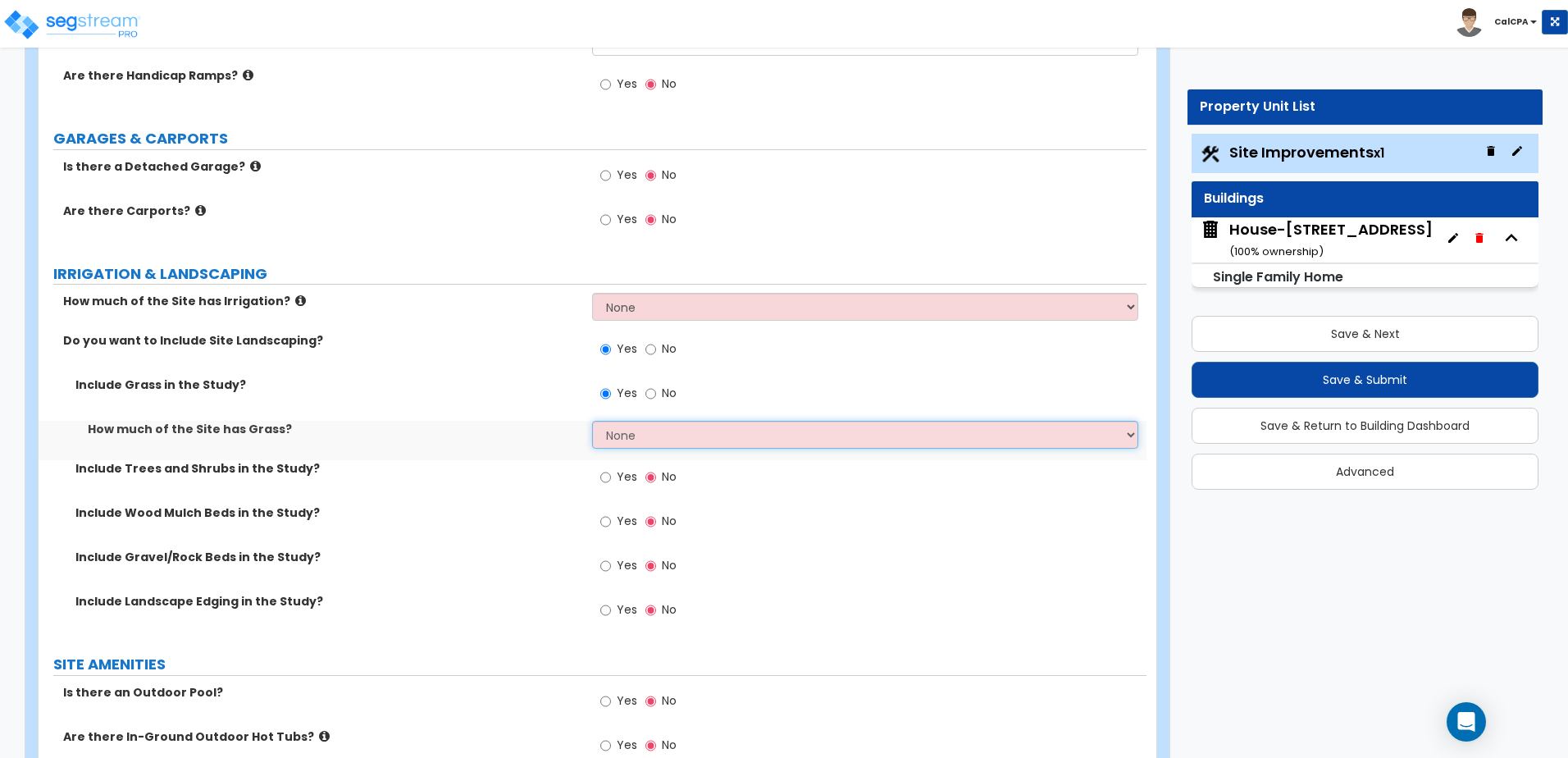
click at [650, 439] on select "None I want to Enter an Approximate Percentage I want to Enter the Square Foota…" at bounding box center [864, 435] width 545 height 28
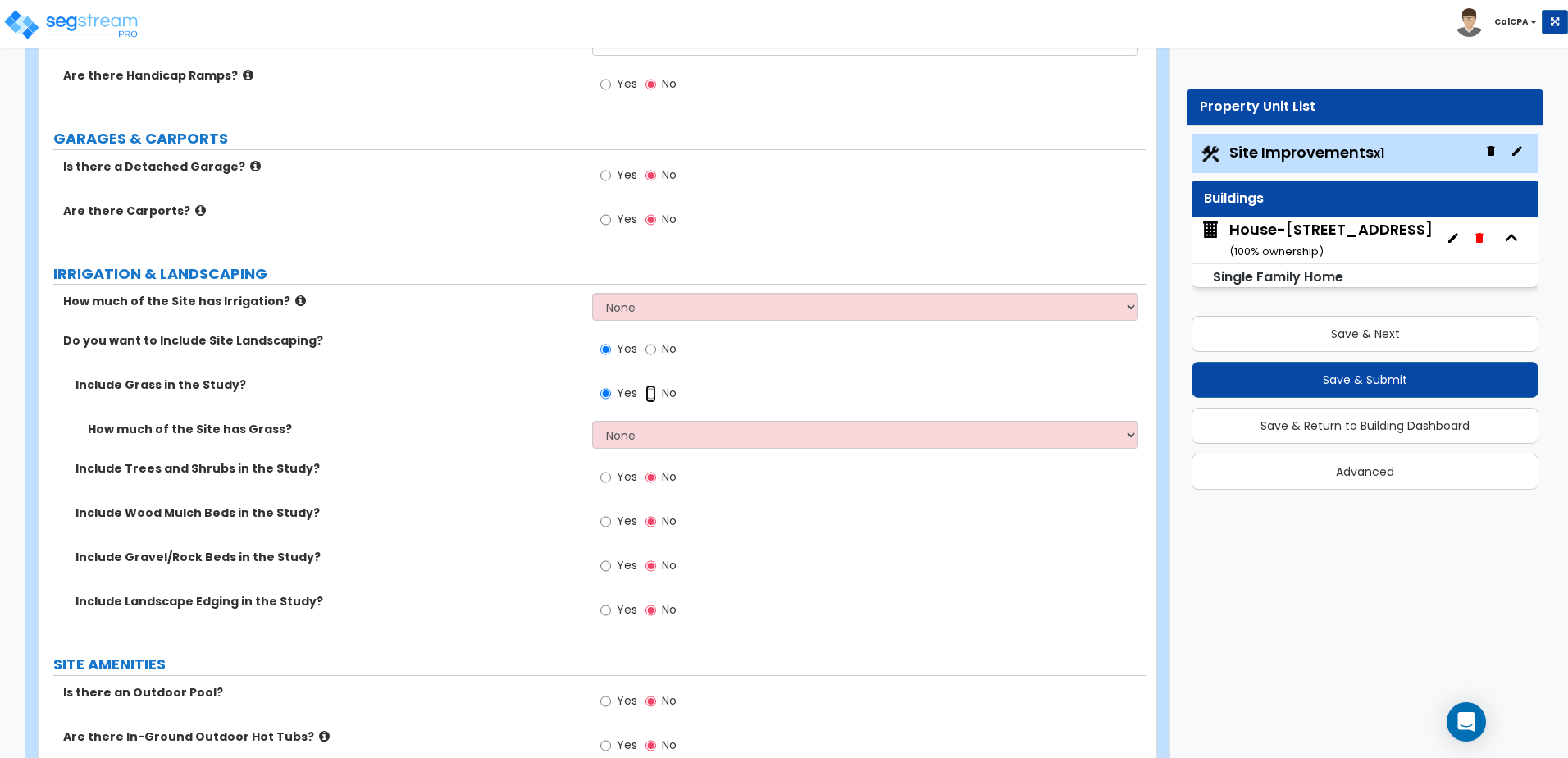
click at [648, 395] on input "No" at bounding box center [650, 393] width 10 height 18
radio input "false"
radio input "true"
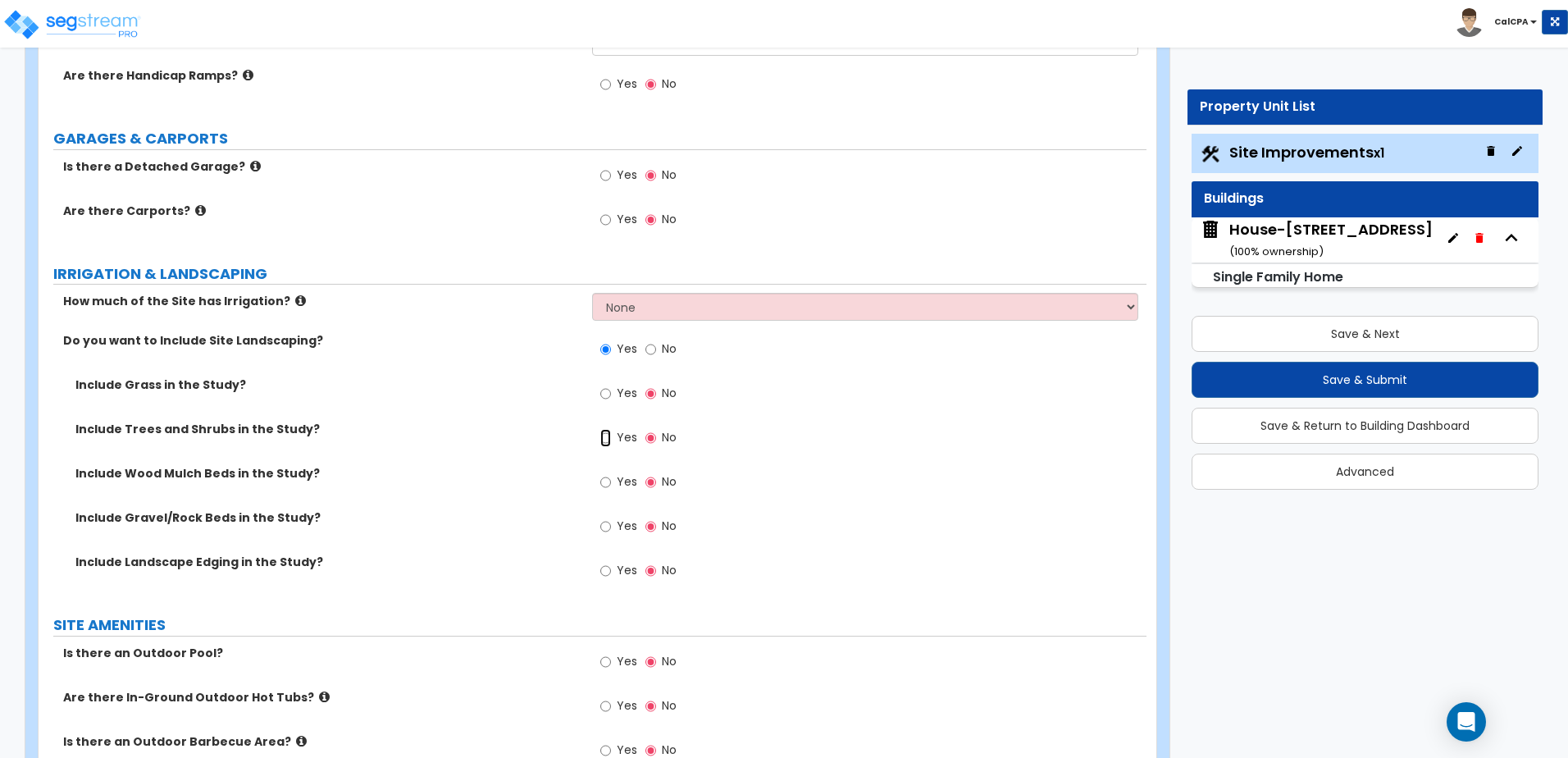
click at [608, 432] on input "Yes" at bounding box center [606, 438] width 10 height 18
radio input "true"
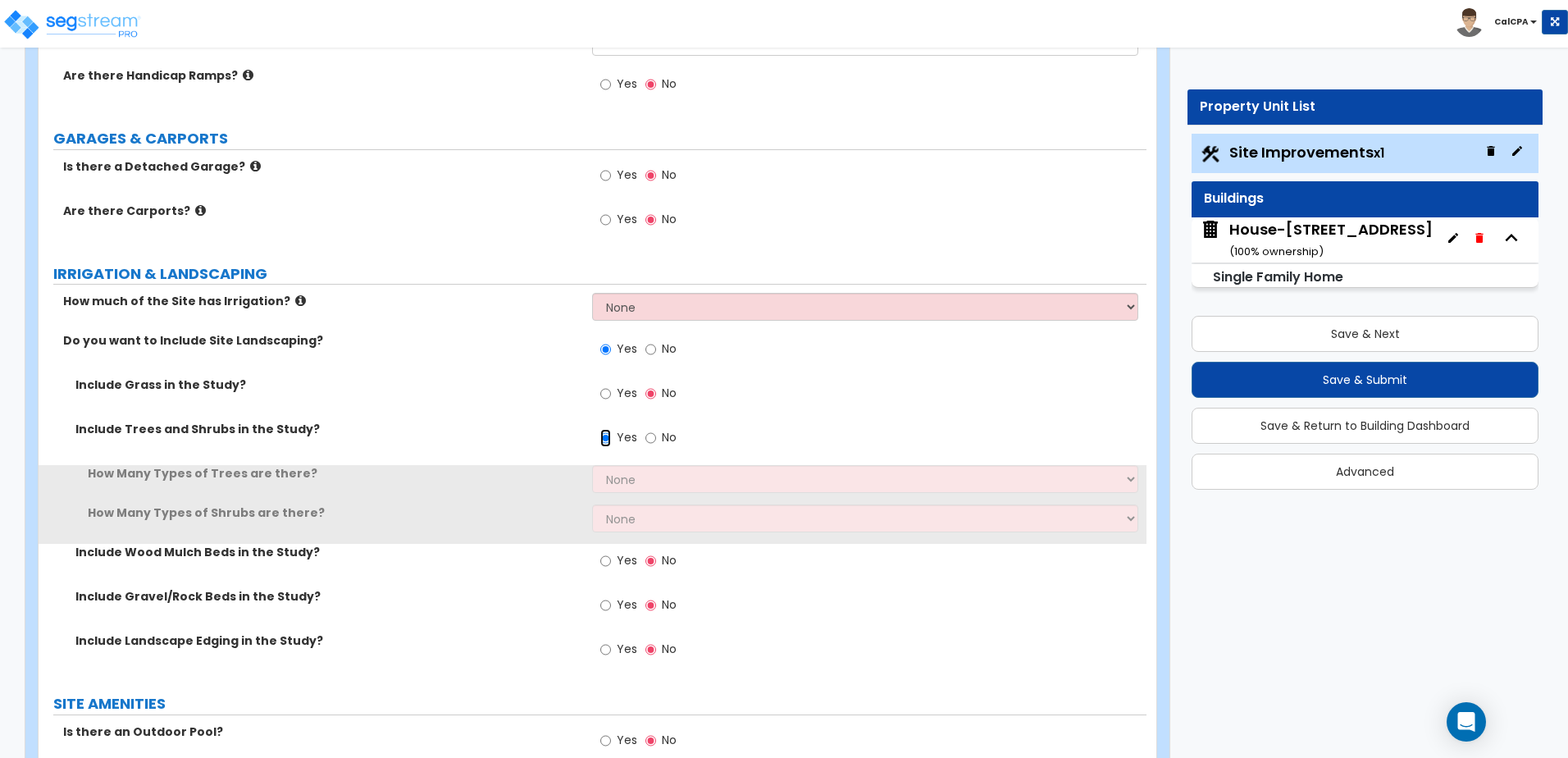
click at [604, 435] on input "Yes" at bounding box center [606, 438] width 10 height 18
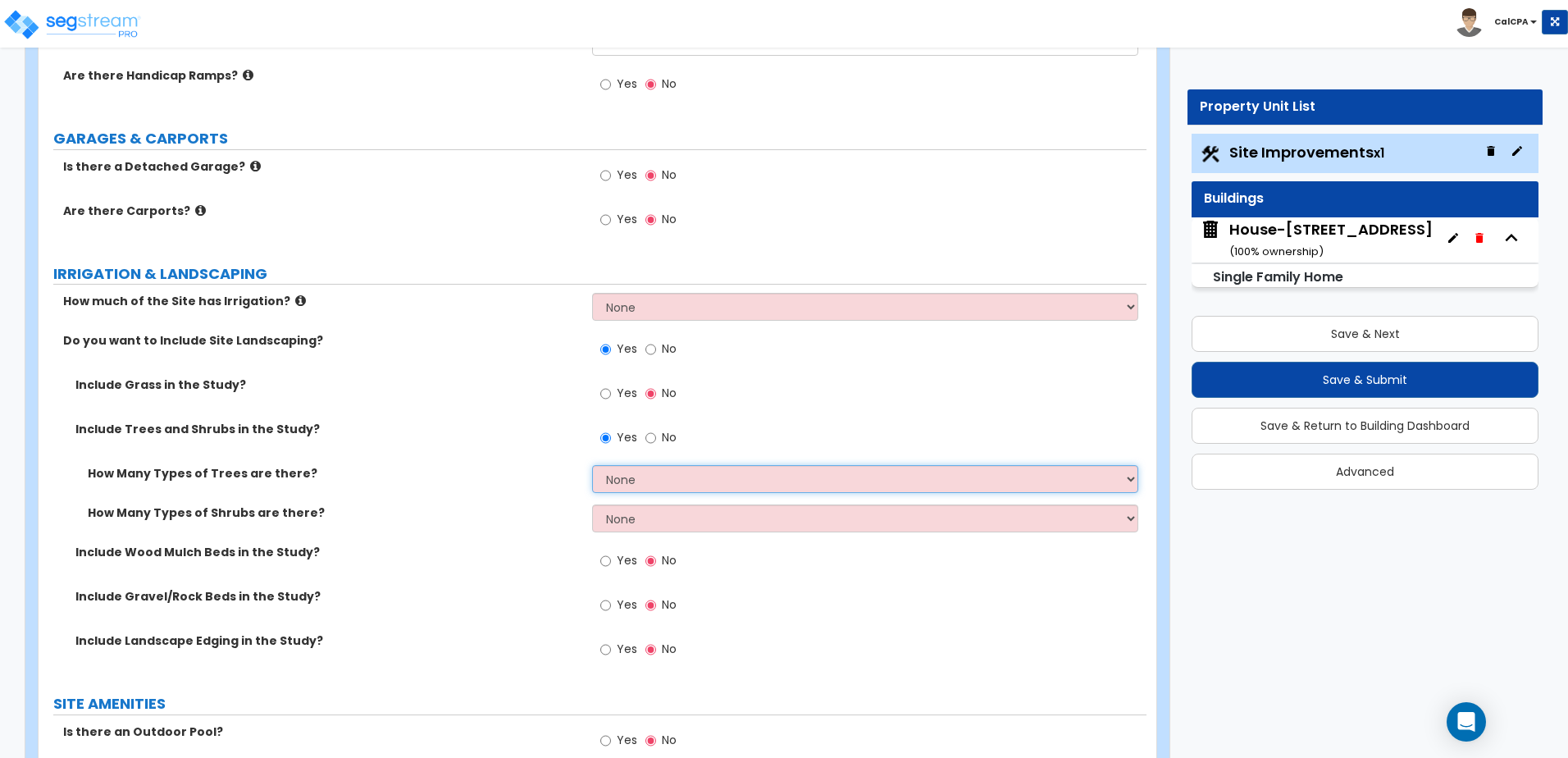
click at [618, 480] on select "None 1 2 3" at bounding box center [864, 479] width 545 height 28
select select "1"
click at [592, 465] on select "None 1 2 3" at bounding box center [864, 479] width 545 height 28
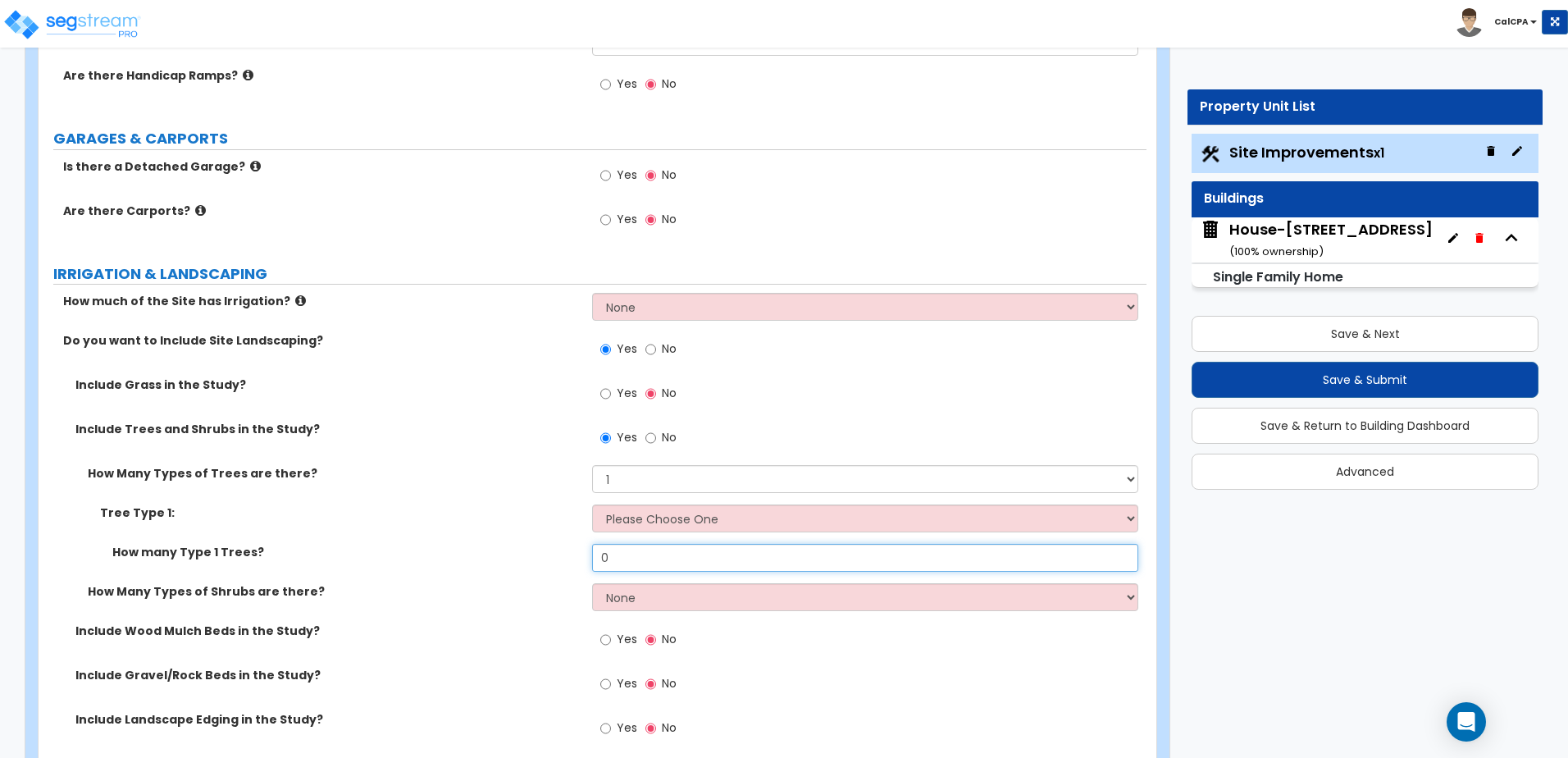
click at [608, 561] on input "0" at bounding box center [864, 558] width 545 height 28
type input "3"
click at [690, 592] on select "None 1 2 3" at bounding box center [864, 597] width 545 height 28
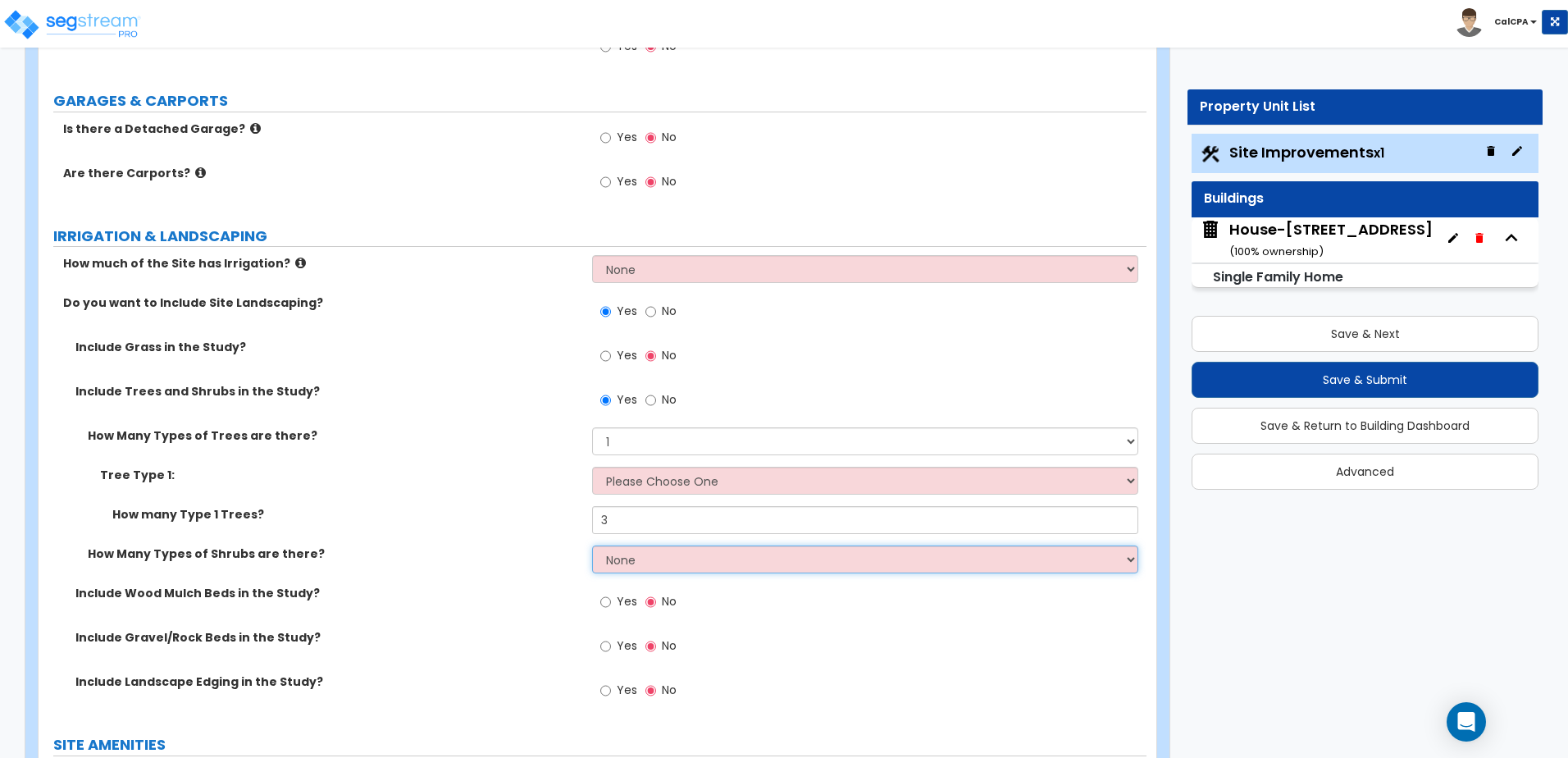
scroll to position [1230, 0]
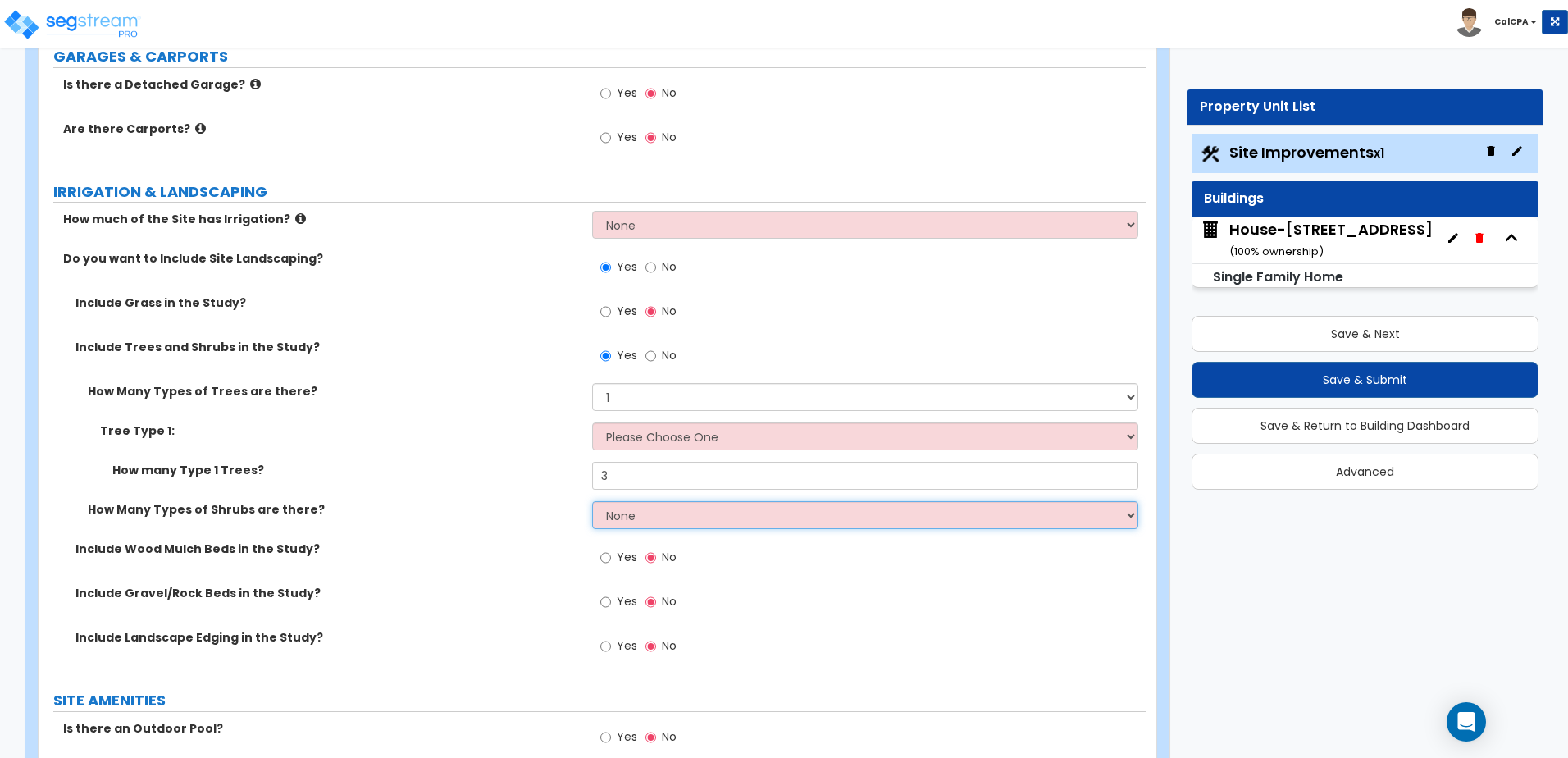
click at [674, 518] on select "None 1 2 3" at bounding box center [864, 515] width 545 height 28
click at [592, 501] on select "None 1 2 3" at bounding box center [864, 515] width 545 height 28
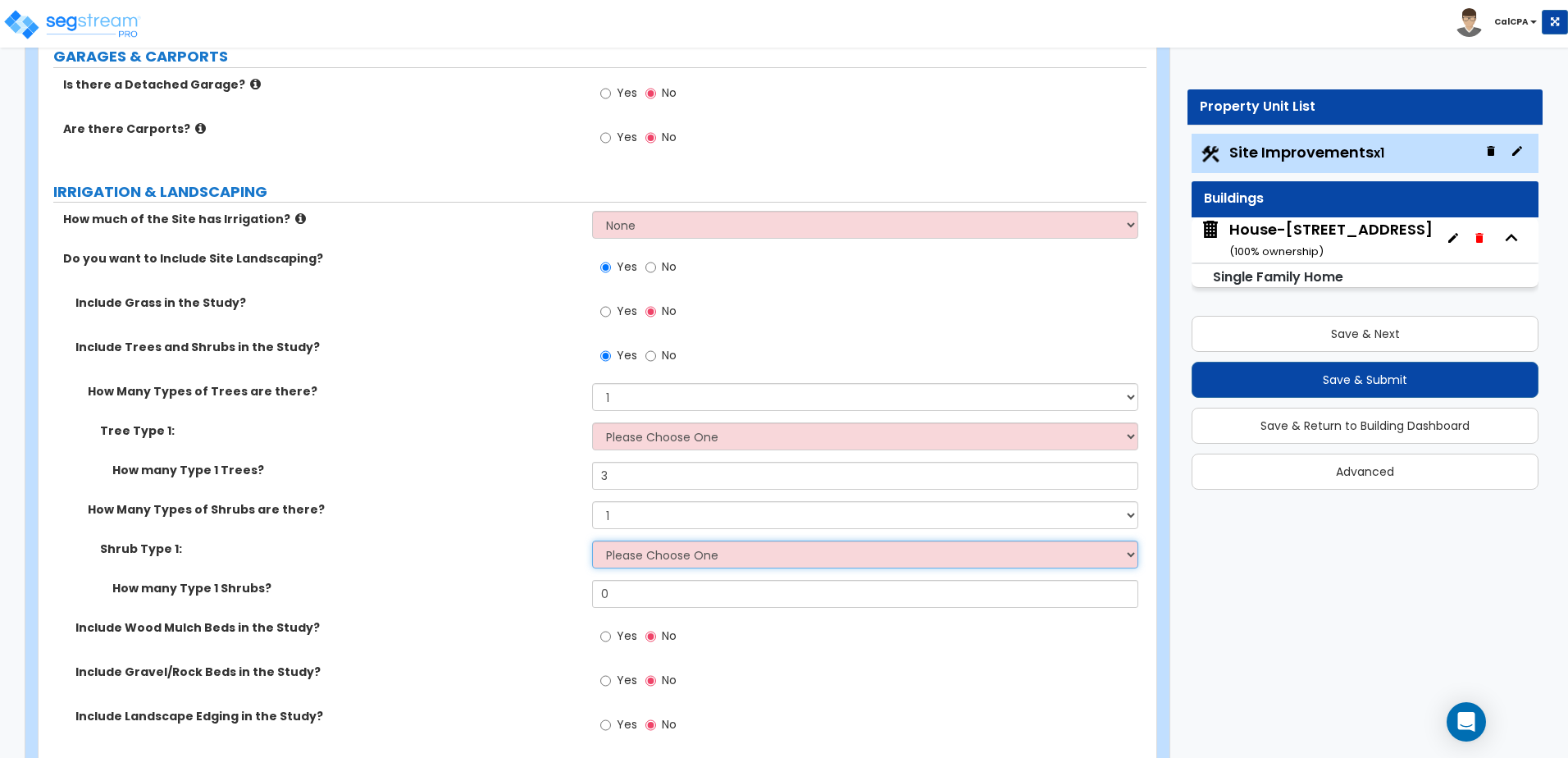
click at [653, 553] on select "Please Choose One Arborvitae Azalea Yew Boxwood Juniper Holly Cotoneaster Euony…" at bounding box center [864, 554] width 545 height 28
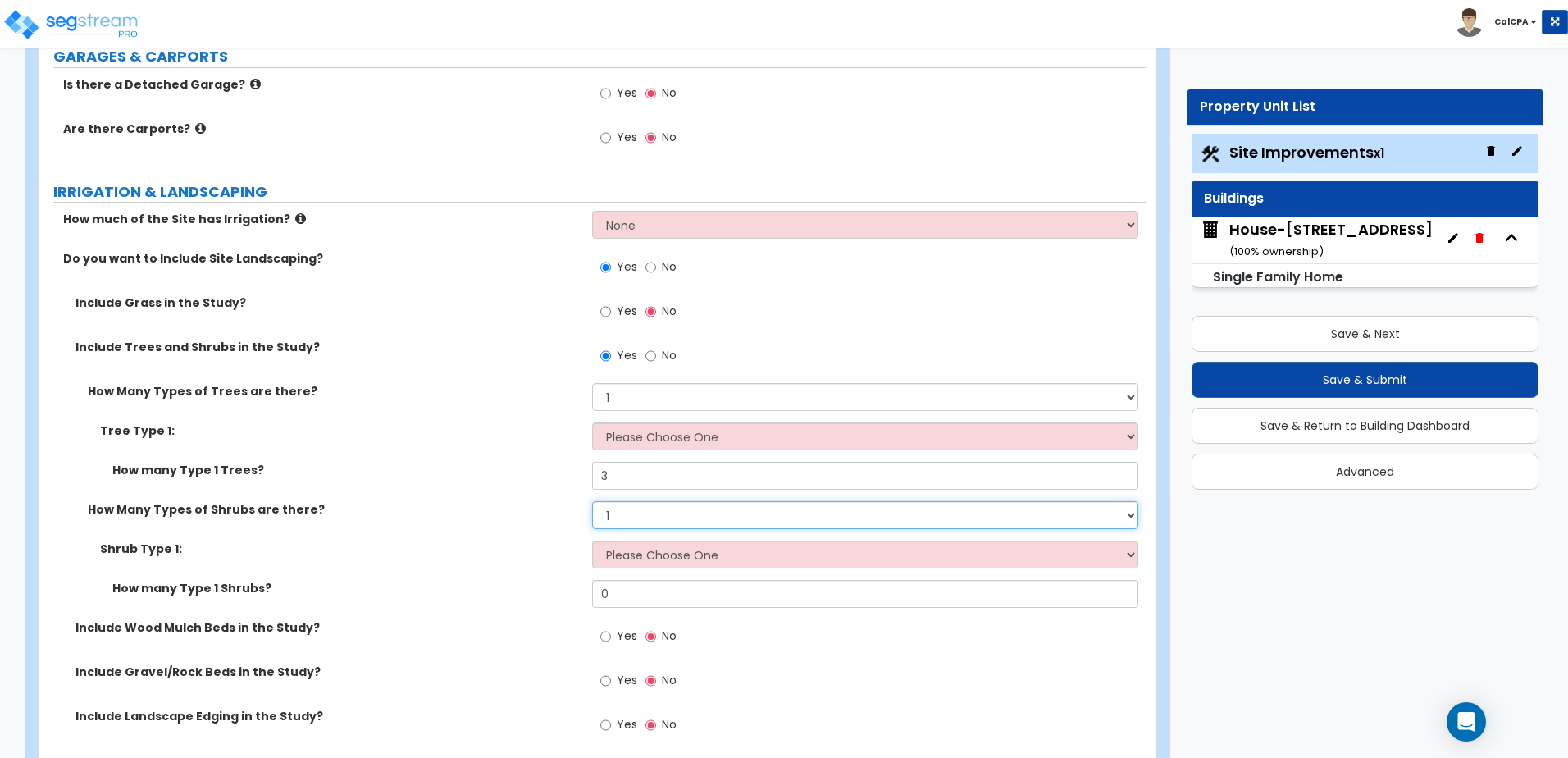
click at [658, 521] on select "None 1 2 3" at bounding box center [864, 515] width 545 height 28
select select "2"
click at [592, 501] on select "None 1 2 3" at bounding box center [864, 515] width 545 height 28
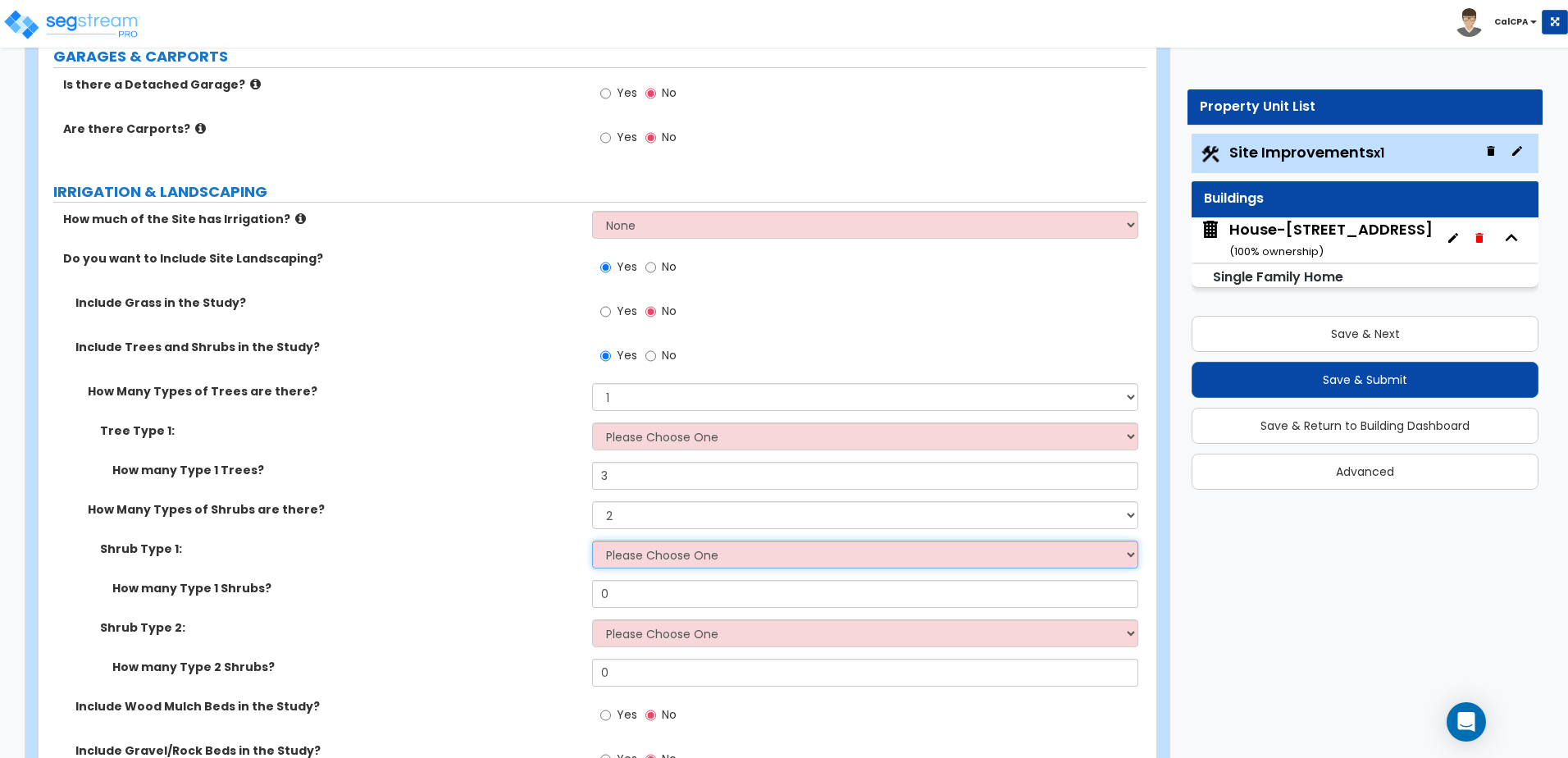
click at [656, 555] on select "Please Choose One Arborvitae Azalea Yew Boxwood Juniper Holly Cotoneaster Euony…" at bounding box center [864, 554] width 545 height 28
select select "3"
click at [592, 540] on select "Please Choose One Arborvitae Azalea Yew Boxwood Juniper Holly Cotoneaster Euony…" at bounding box center [864, 554] width 545 height 28
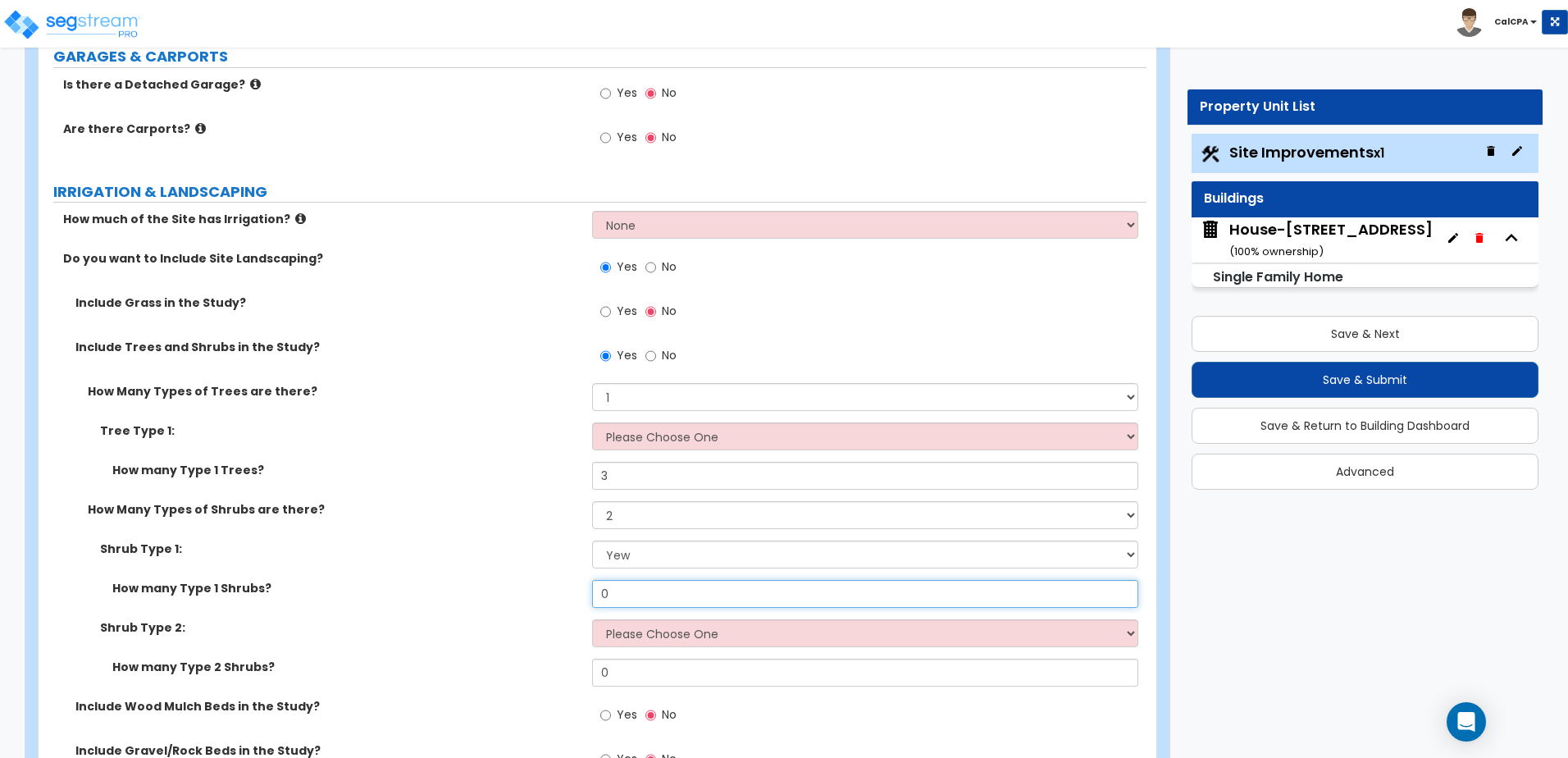
drag, startPoint x: 625, startPoint y: 595, endPoint x: 579, endPoint y: 595, distance: 46.0
click at [579, 595] on div "How many Type 1 Shrubs? 0" at bounding box center [592, 599] width 1107 height 39
type input "6"
click at [666, 638] on select "Please Choose One Arborvitae Azalea Yew Boxwood Juniper Holly Cotoneaster Euony…" at bounding box center [864, 633] width 545 height 28
select select "7"
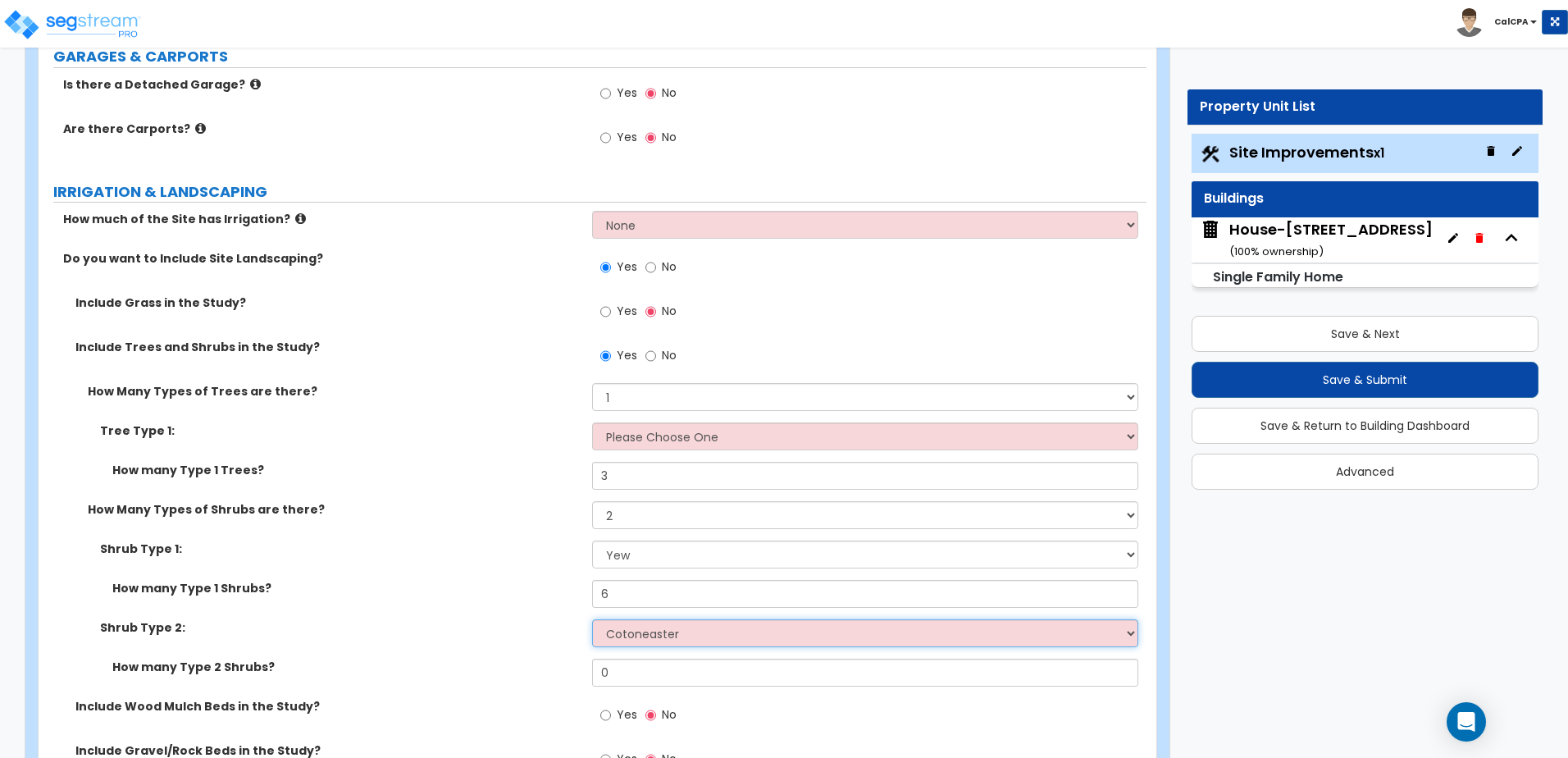
click at [592, 619] on select "Please Choose One Arborvitae Azalea Yew Boxwood Juniper Holly Cotoneaster Euony…" at bounding box center [864, 633] width 545 height 28
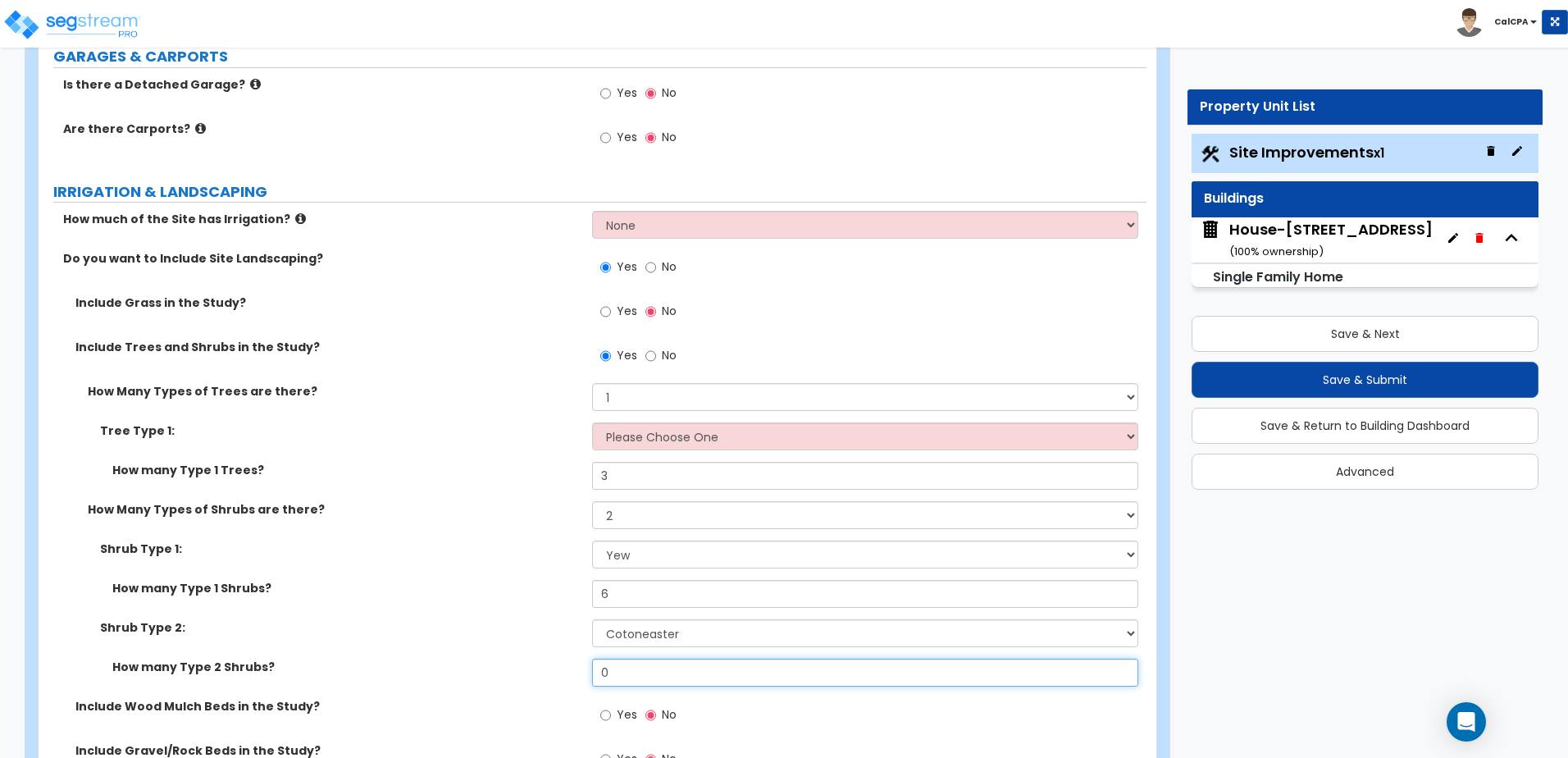
drag, startPoint x: 618, startPoint y: 678, endPoint x: 577, endPoint y: 680, distance: 41.0
click at [577, 680] on div "How many Type 2 Shrubs? 0" at bounding box center [592, 678] width 1107 height 39
type input "4"
click at [606, 312] on input "Yes" at bounding box center [606, 311] width 10 height 18
radio input "true"
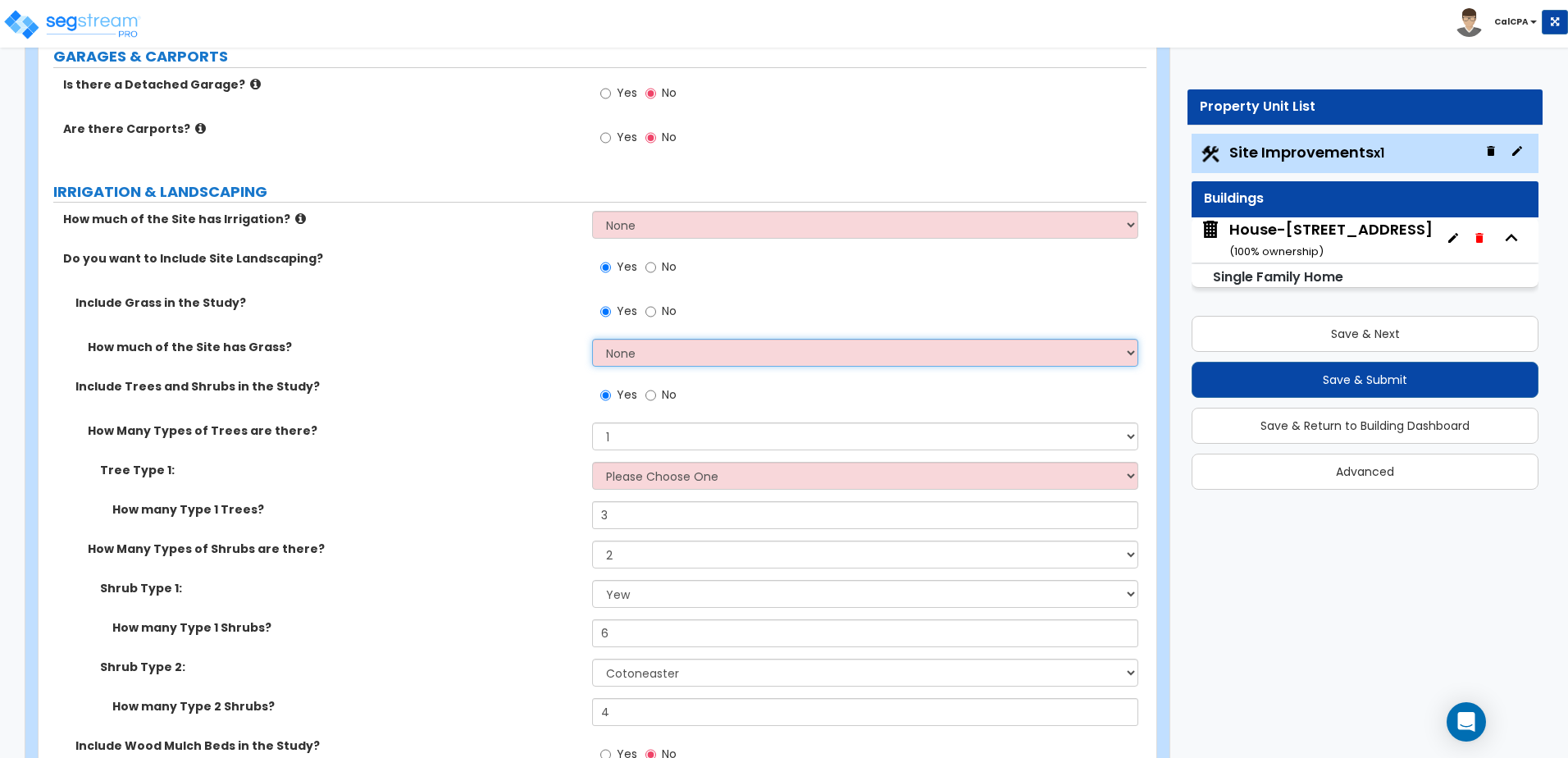
click at [653, 355] on select "None I want to Enter an Approximate Percentage I want to Enter the Square Foota…" at bounding box center [864, 352] width 545 height 28
select select "2"
click at [592, 338] on select "None I want to Enter an Approximate Percentage I want to Enter the Square Foota…" at bounding box center [864, 352] width 545 height 28
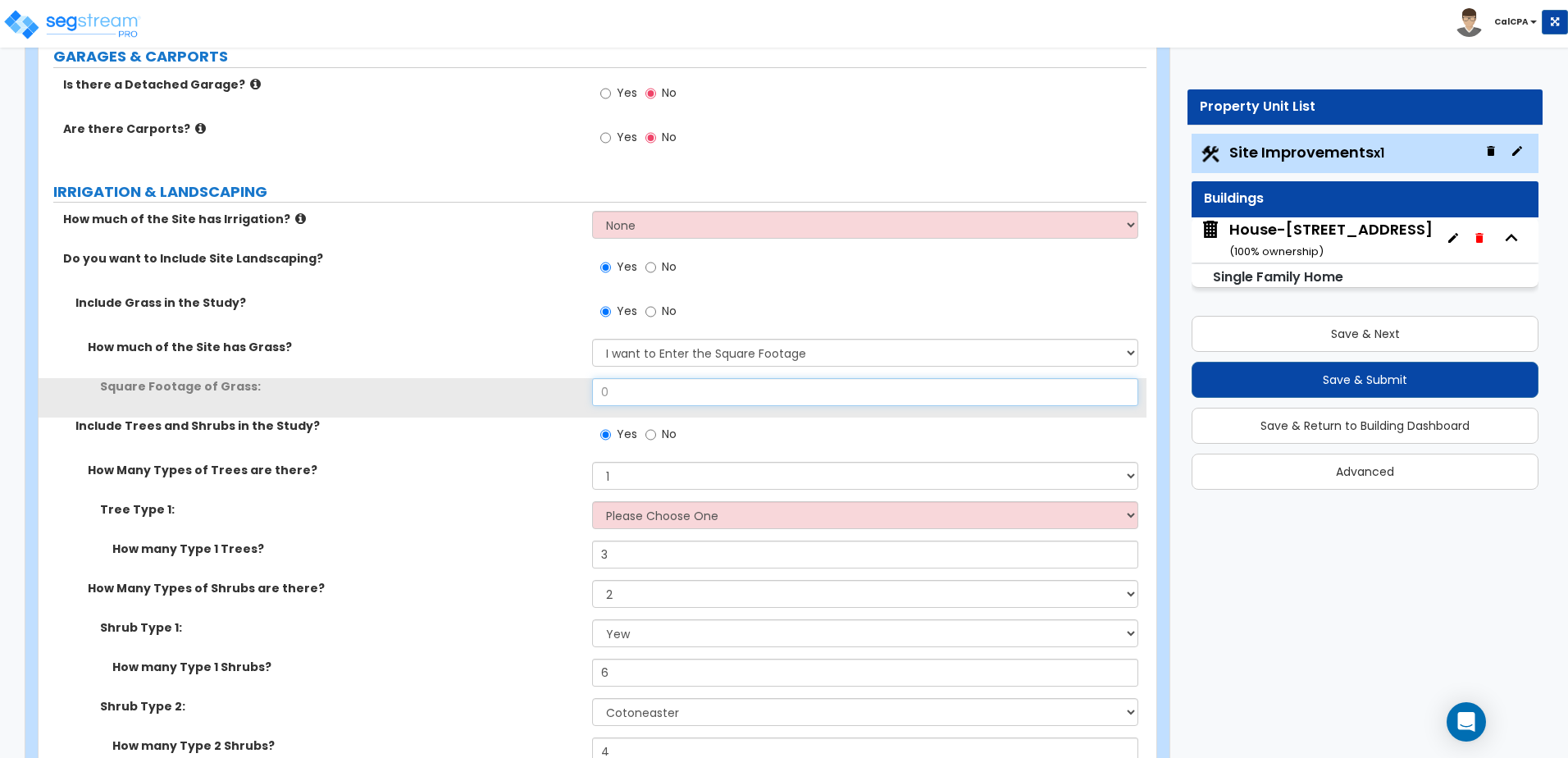
click at [642, 391] on input "0" at bounding box center [864, 392] width 545 height 28
drag, startPoint x: 642, startPoint y: 391, endPoint x: 572, endPoint y: 392, distance: 70.0
click at [572, 392] on div "Square Footage of Grass: 0" at bounding box center [592, 397] width 1107 height 39
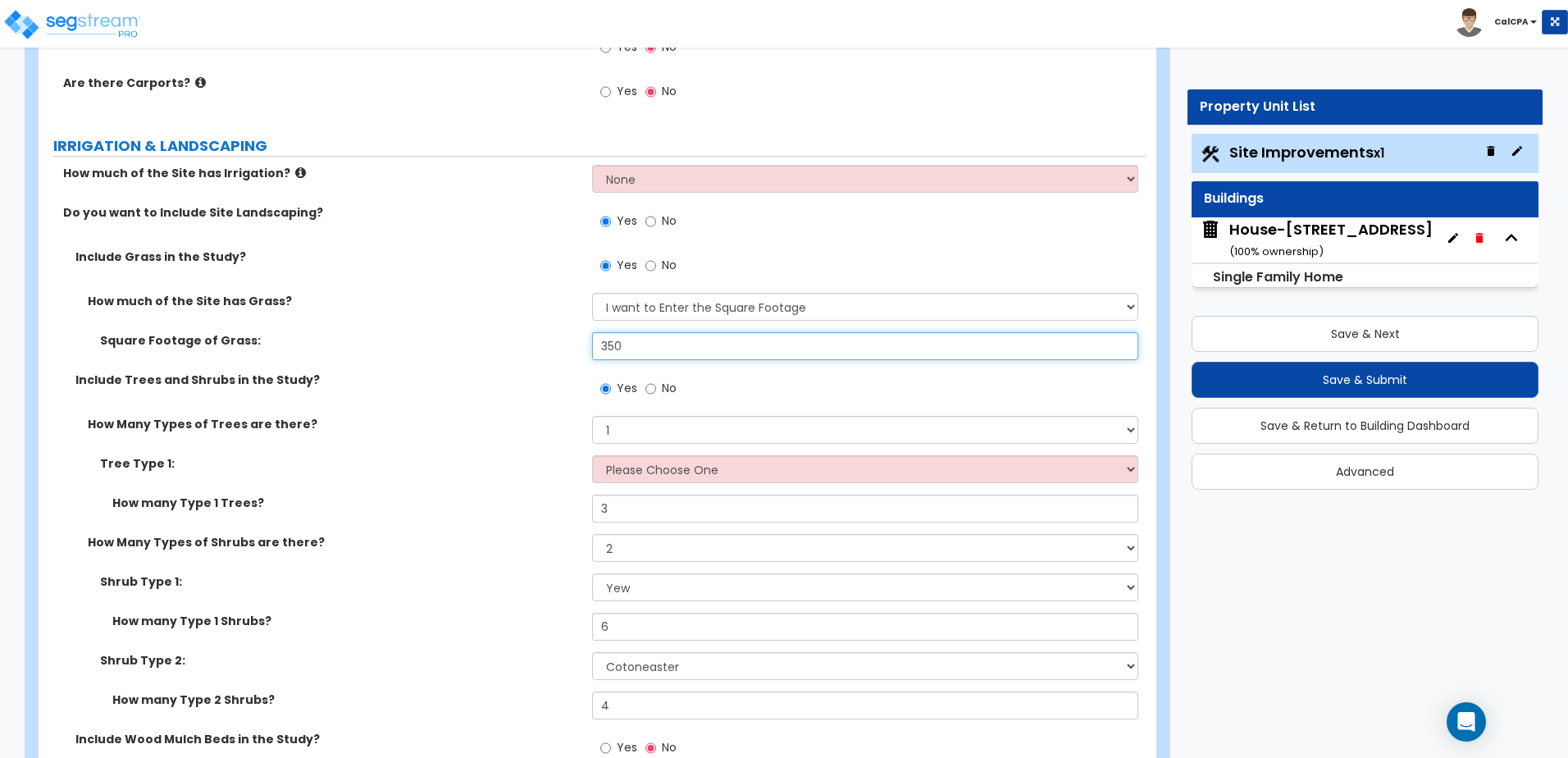
scroll to position [1312, 0]
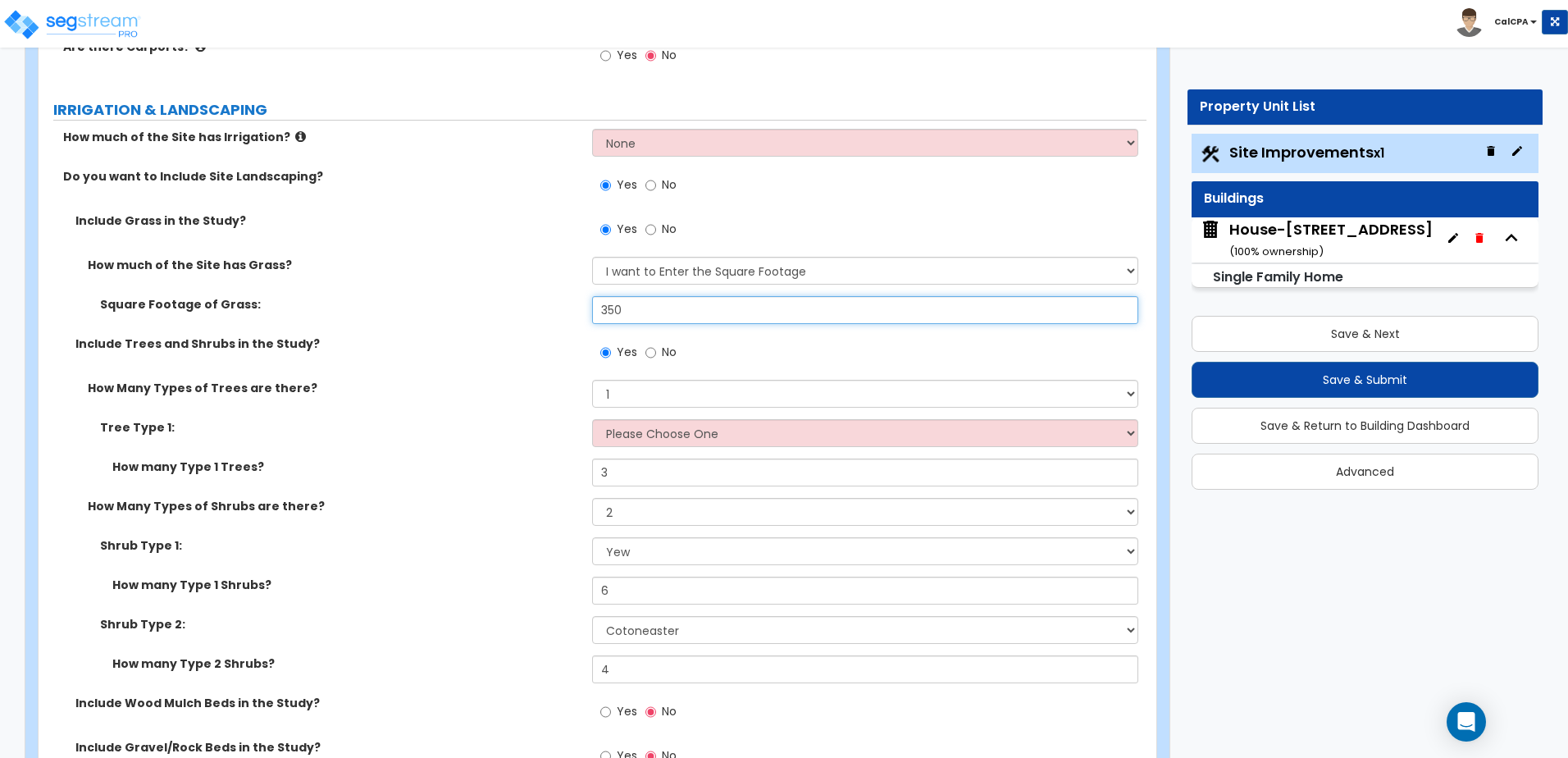
type input "350"
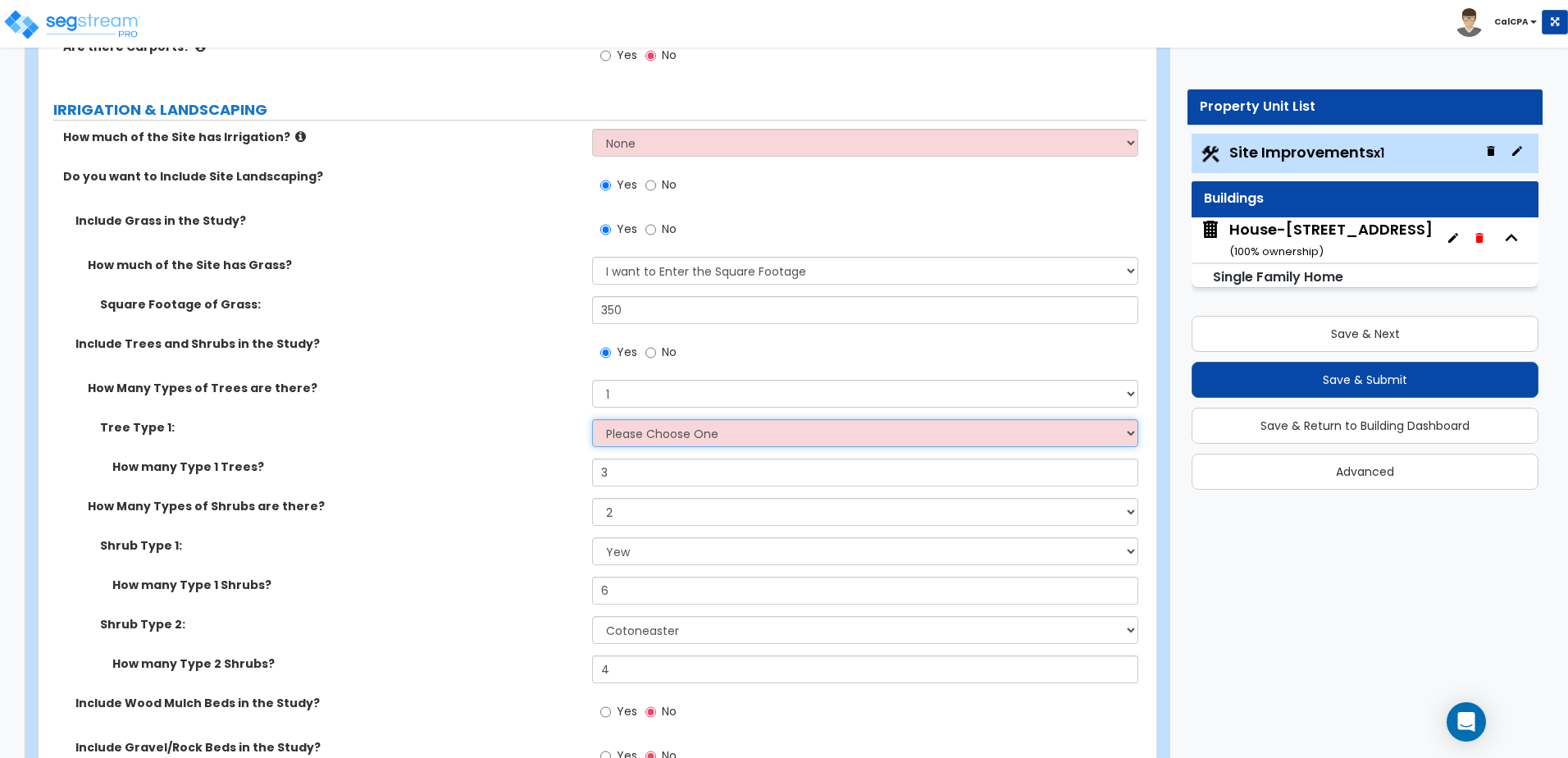
click at [651, 433] on select "Please Choose One Honey Locust Planetree Poplar Elm Hawthorn Linden Maple Red M…" at bounding box center [864, 433] width 545 height 28
select select "9"
click at [592, 419] on select "Please Choose One Honey Locust Planetree Poplar Elm Hawthorn Linden Maple Red M…" at bounding box center [864, 433] width 545 height 28
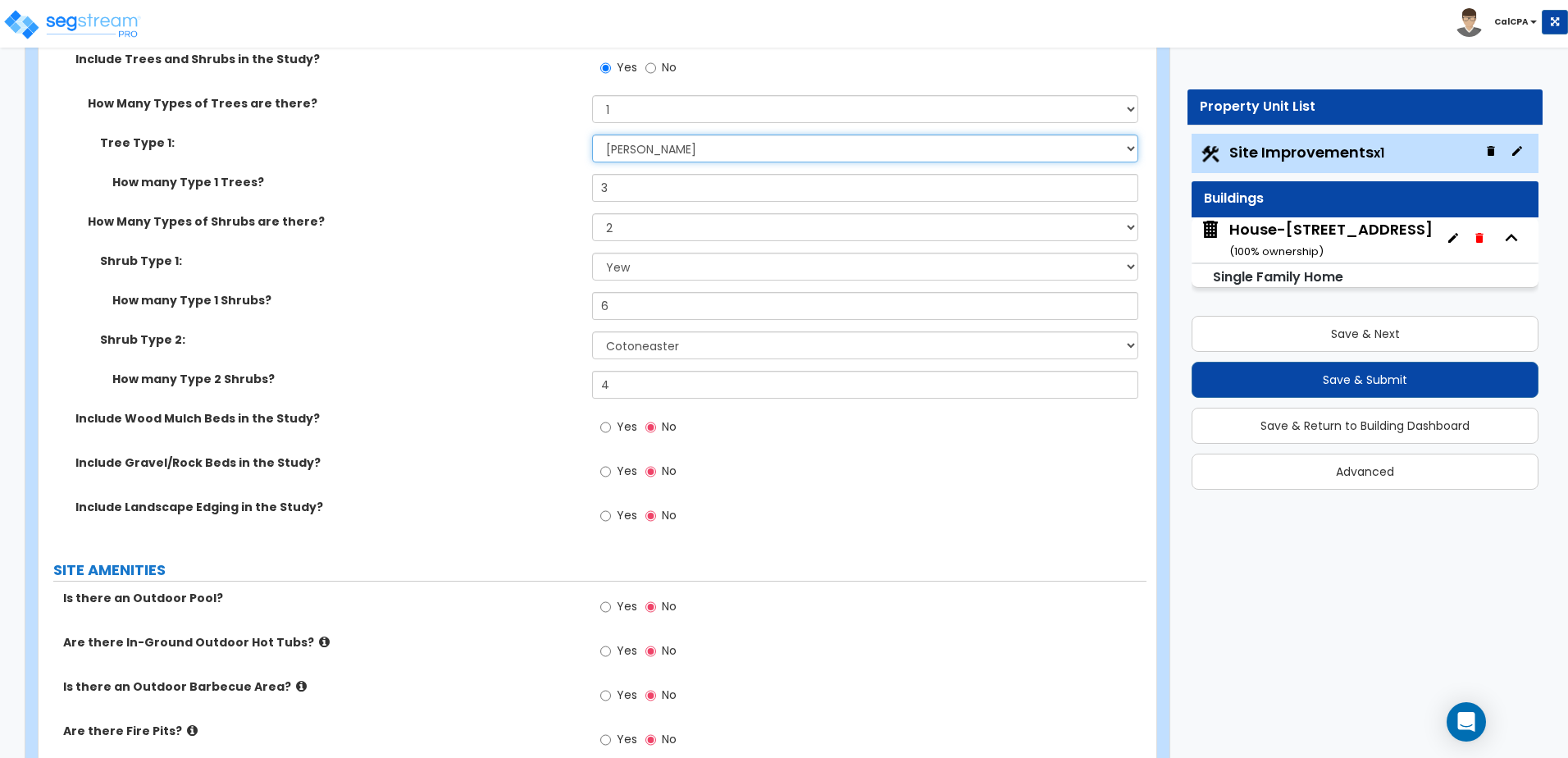
scroll to position [1640, 0]
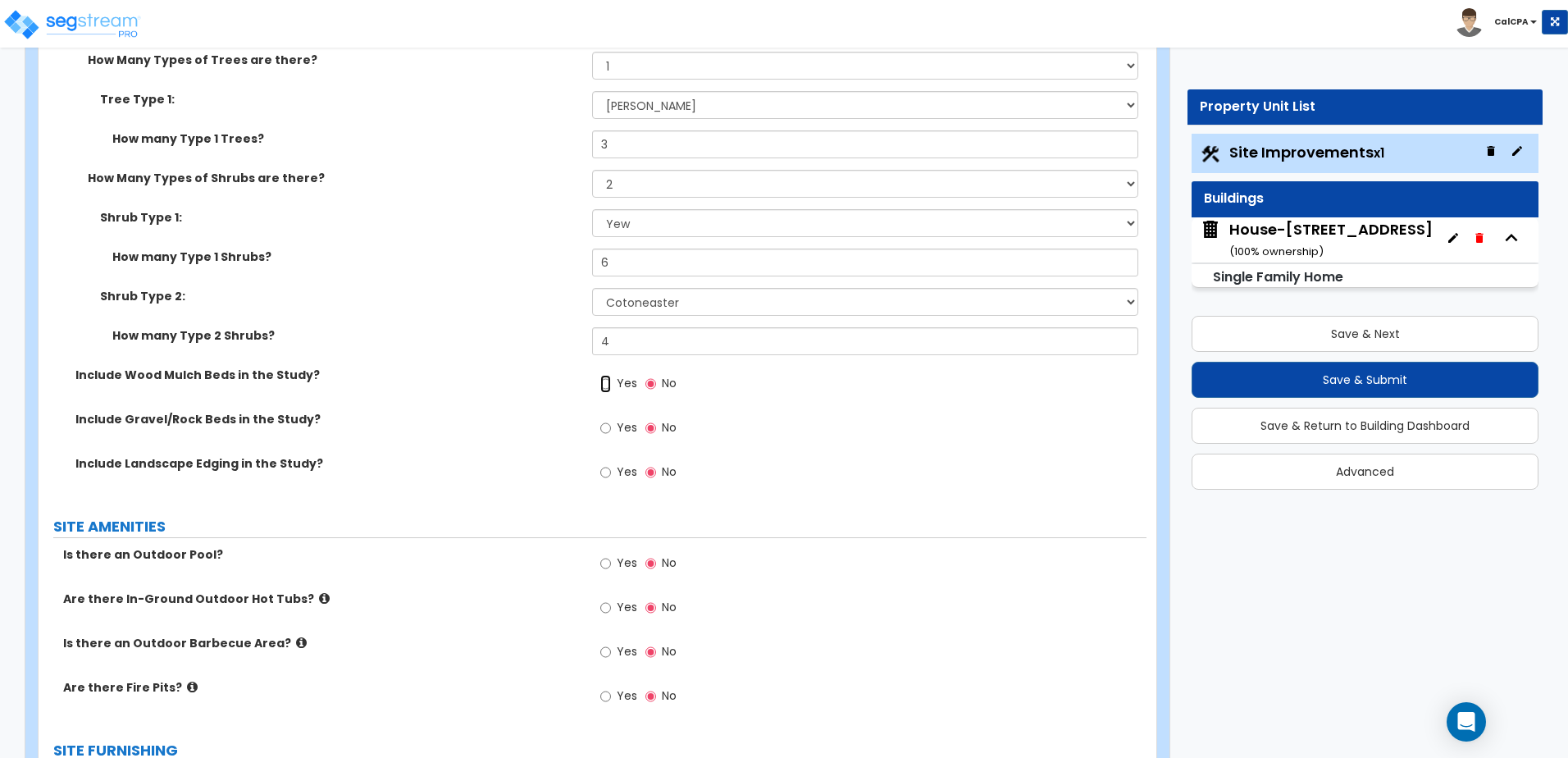
click at [606, 382] on input "Yes" at bounding box center [606, 384] width 10 height 18
radio input "true"
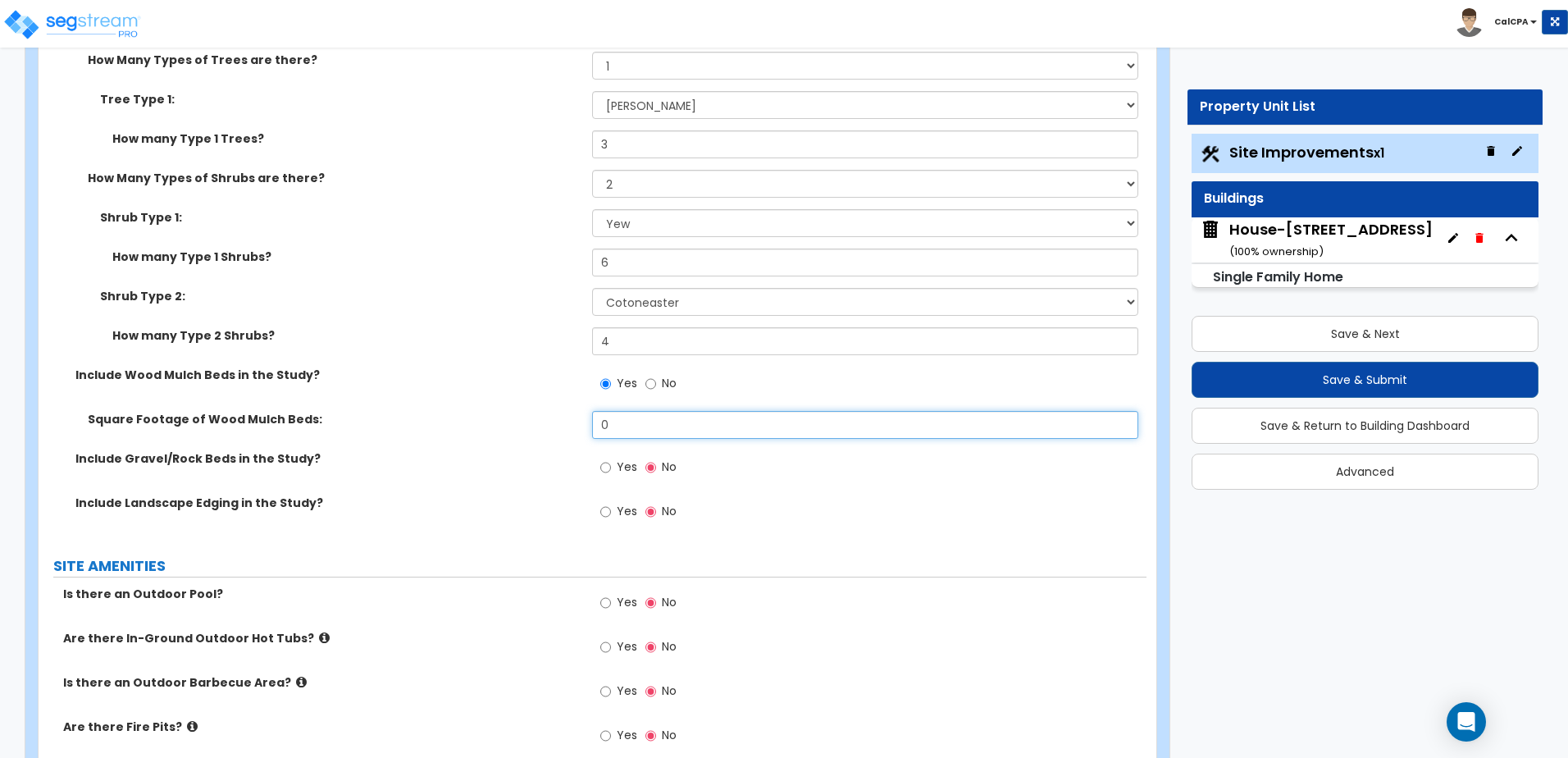
drag, startPoint x: 617, startPoint y: 428, endPoint x: 584, endPoint y: 430, distance: 33.1
click at [584, 430] on div "Square Footage of Wood Mulch Beds: 0" at bounding box center [592, 430] width 1107 height 39
type input "775"
click at [606, 472] on input "Yes" at bounding box center [606, 467] width 10 height 18
radio input "true"
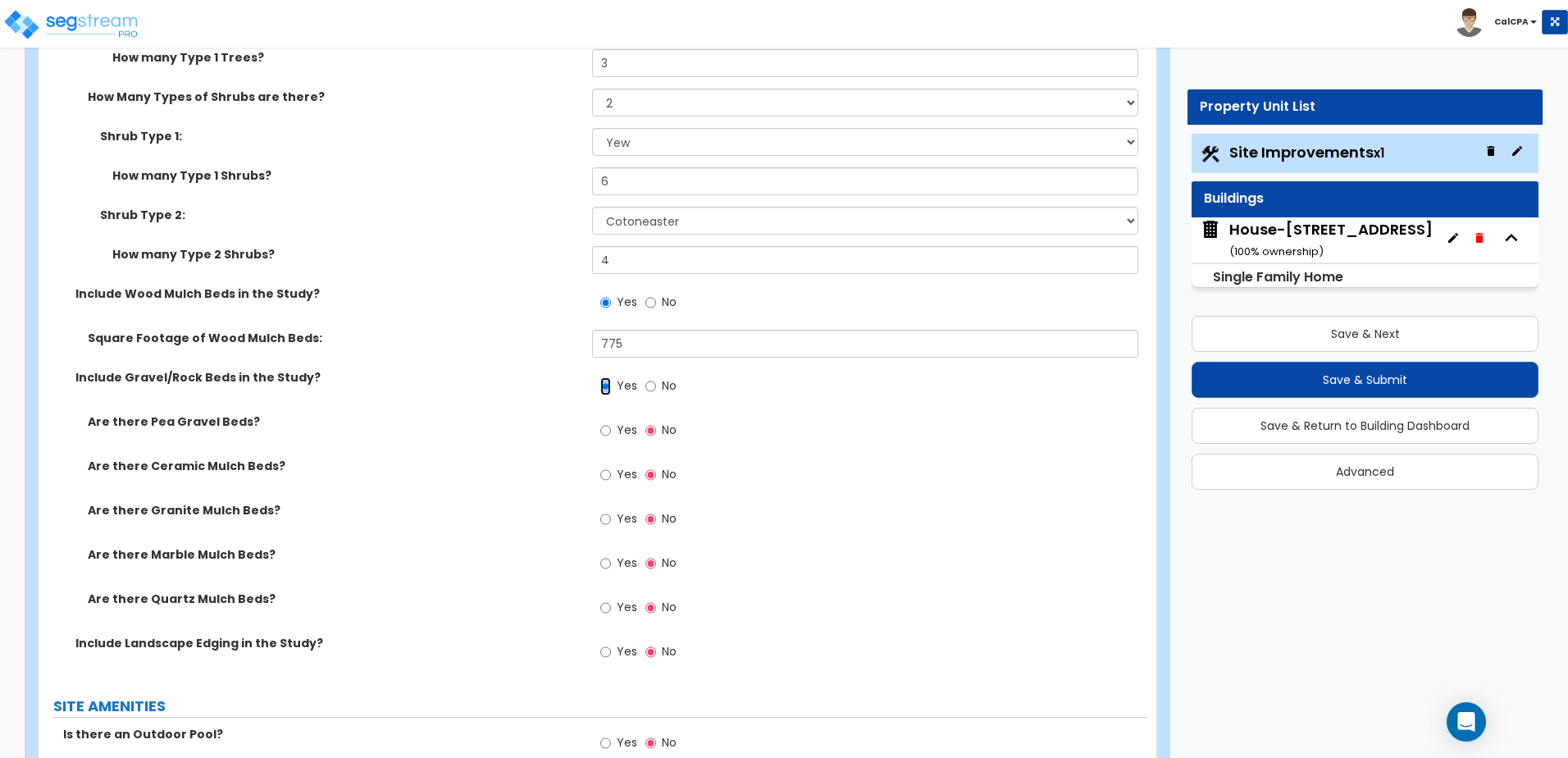
scroll to position [1722, 0]
click at [604, 432] on input "Yes" at bounding box center [606, 429] width 10 height 18
radio input "true"
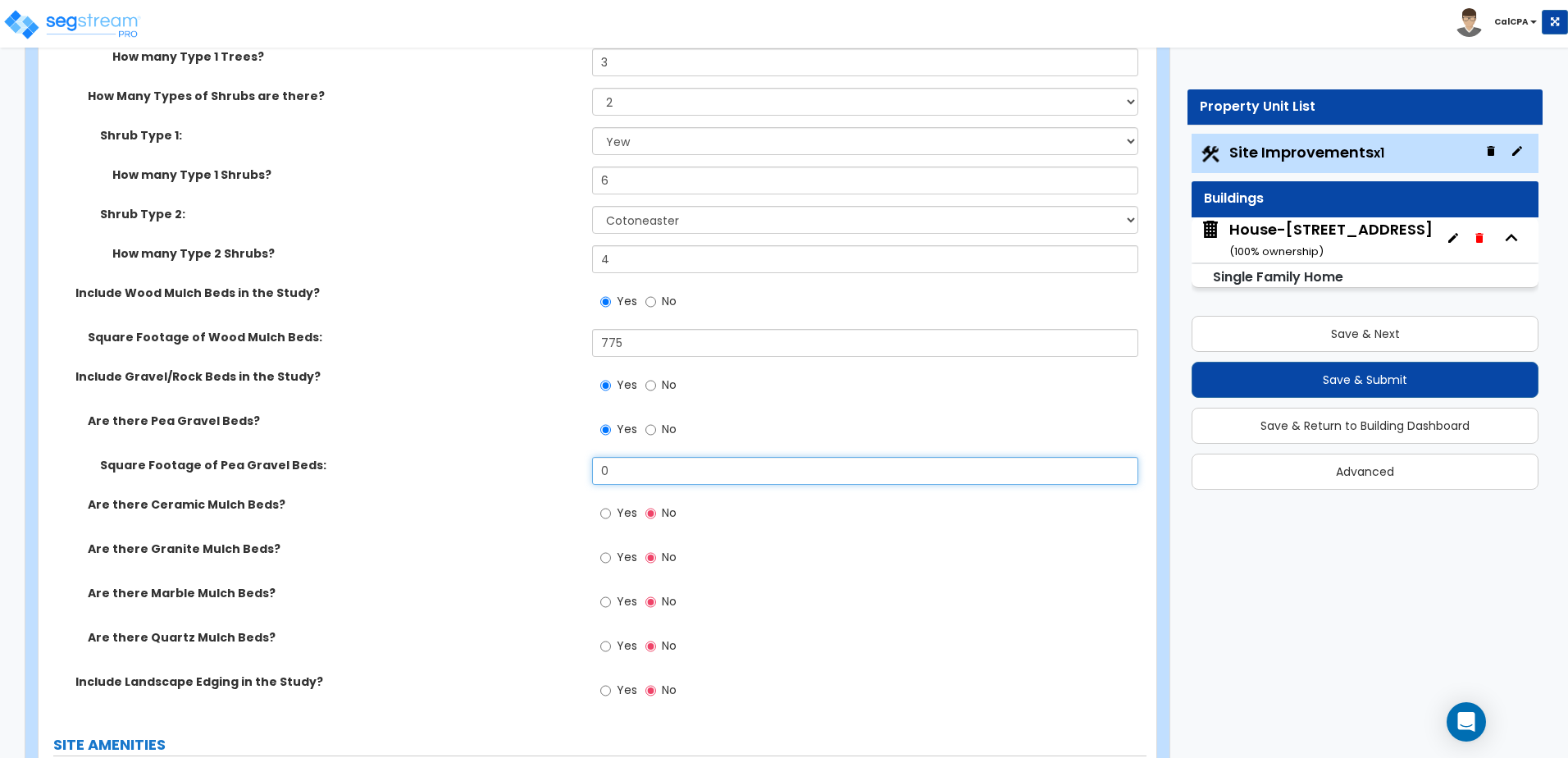
drag, startPoint x: 622, startPoint y: 467, endPoint x: 576, endPoint y: 479, distance: 47.5
click at [576, 479] on div "Square Footage of Pea Gravel Beds: 0" at bounding box center [592, 476] width 1107 height 39
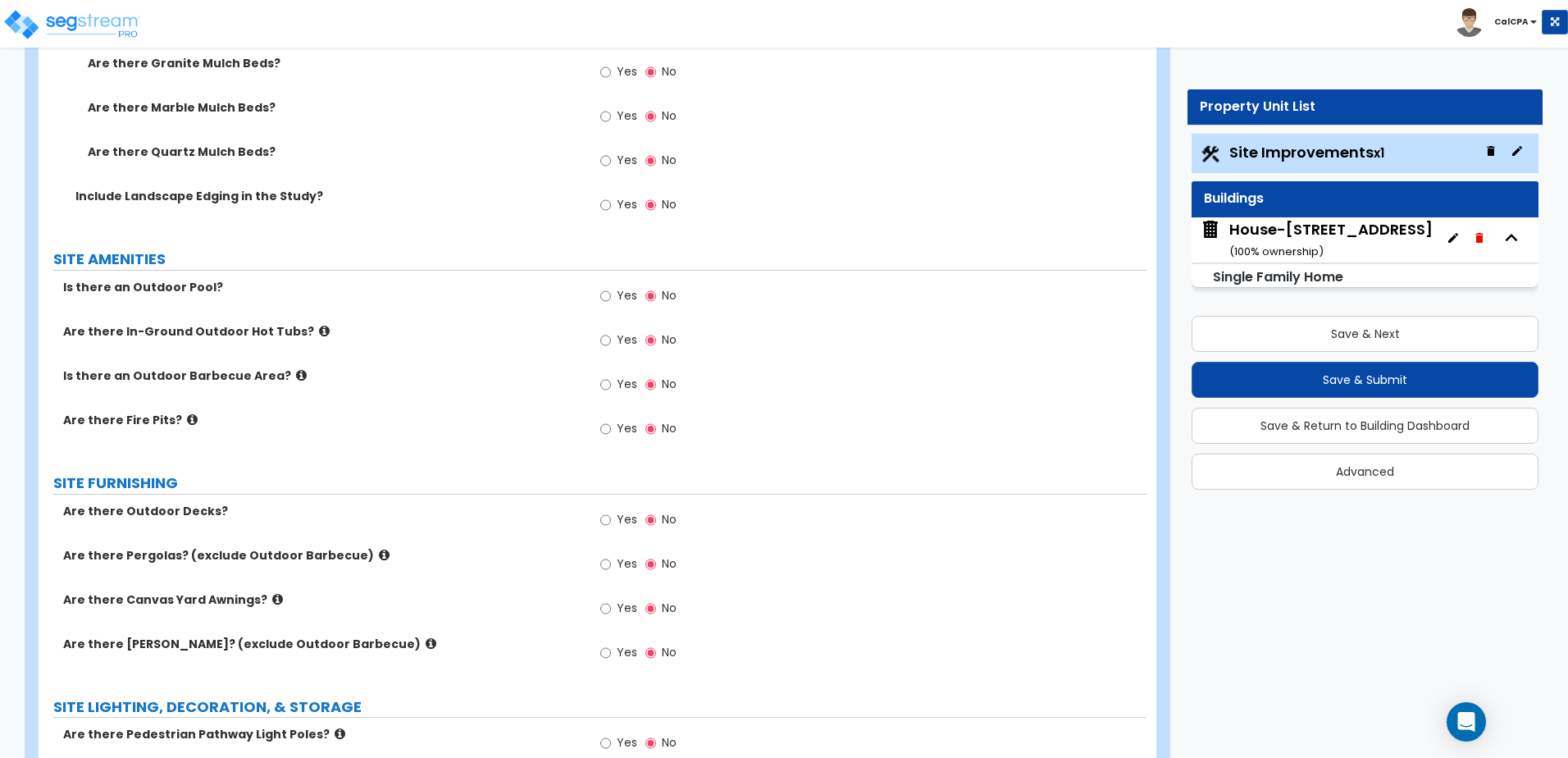
scroll to position [2050, 0]
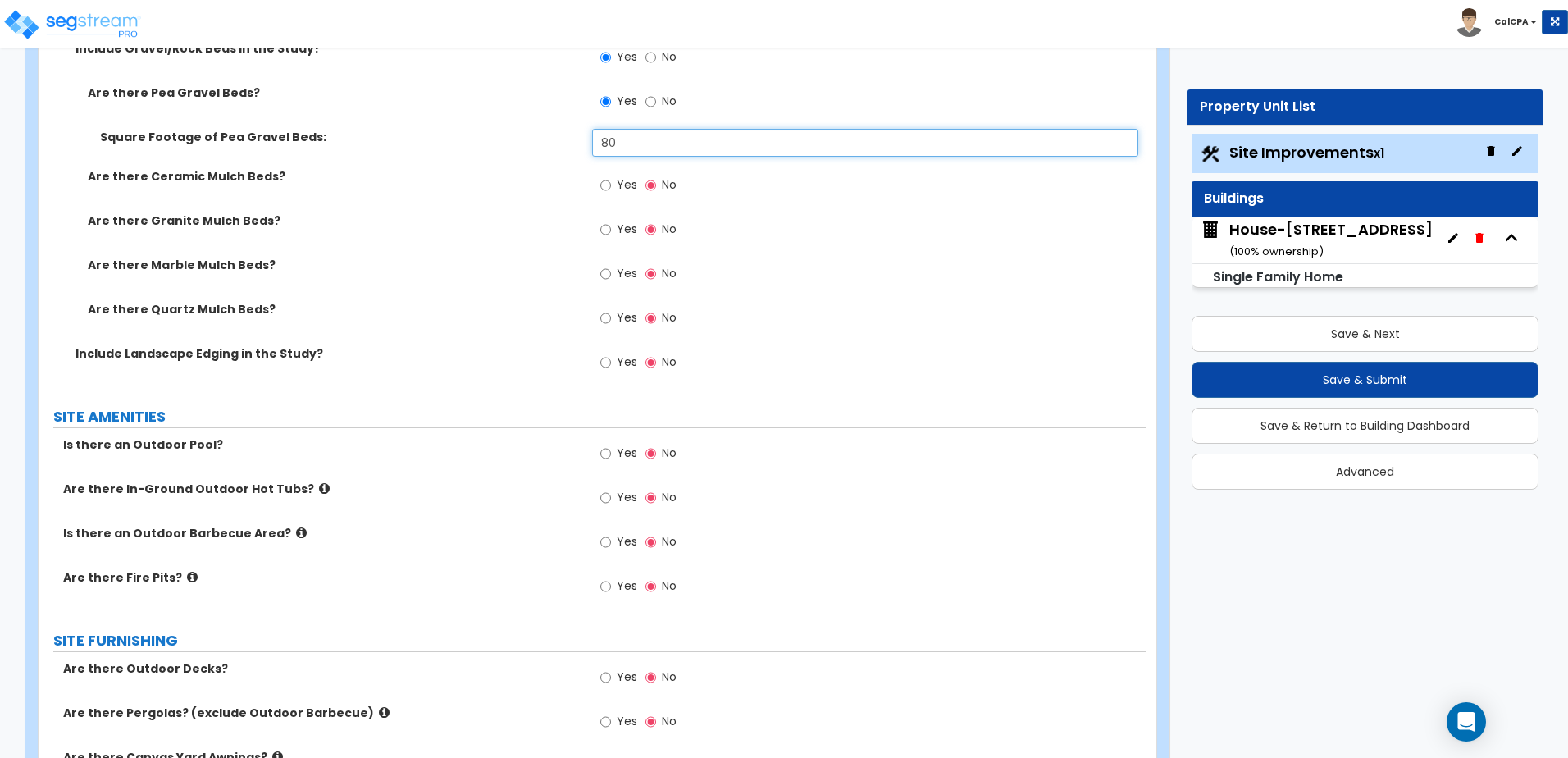
click at [604, 145] on input "80" at bounding box center [864, 143] width 545 height 28
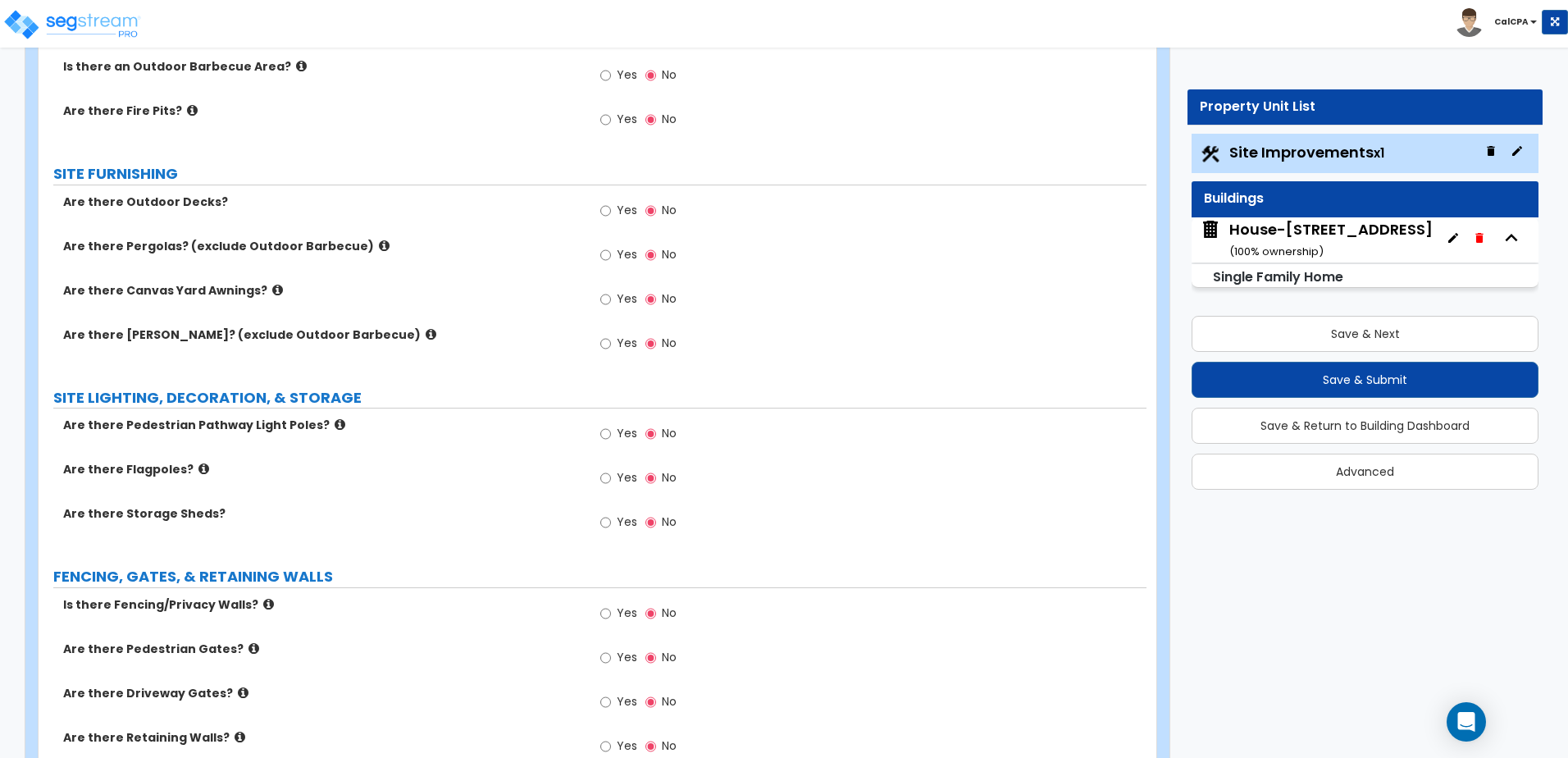
scroll to position [2542, 0]
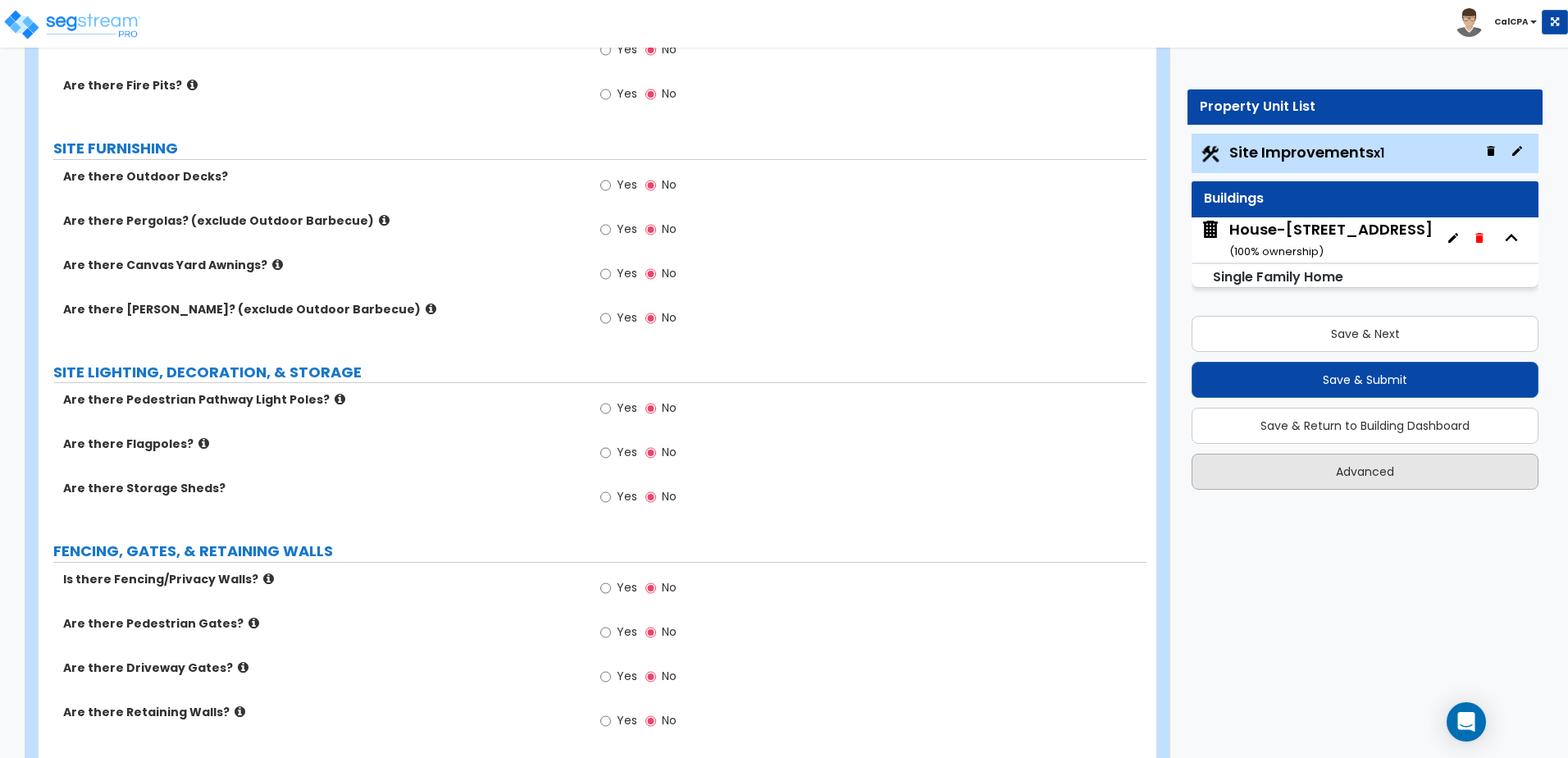
type input "180"
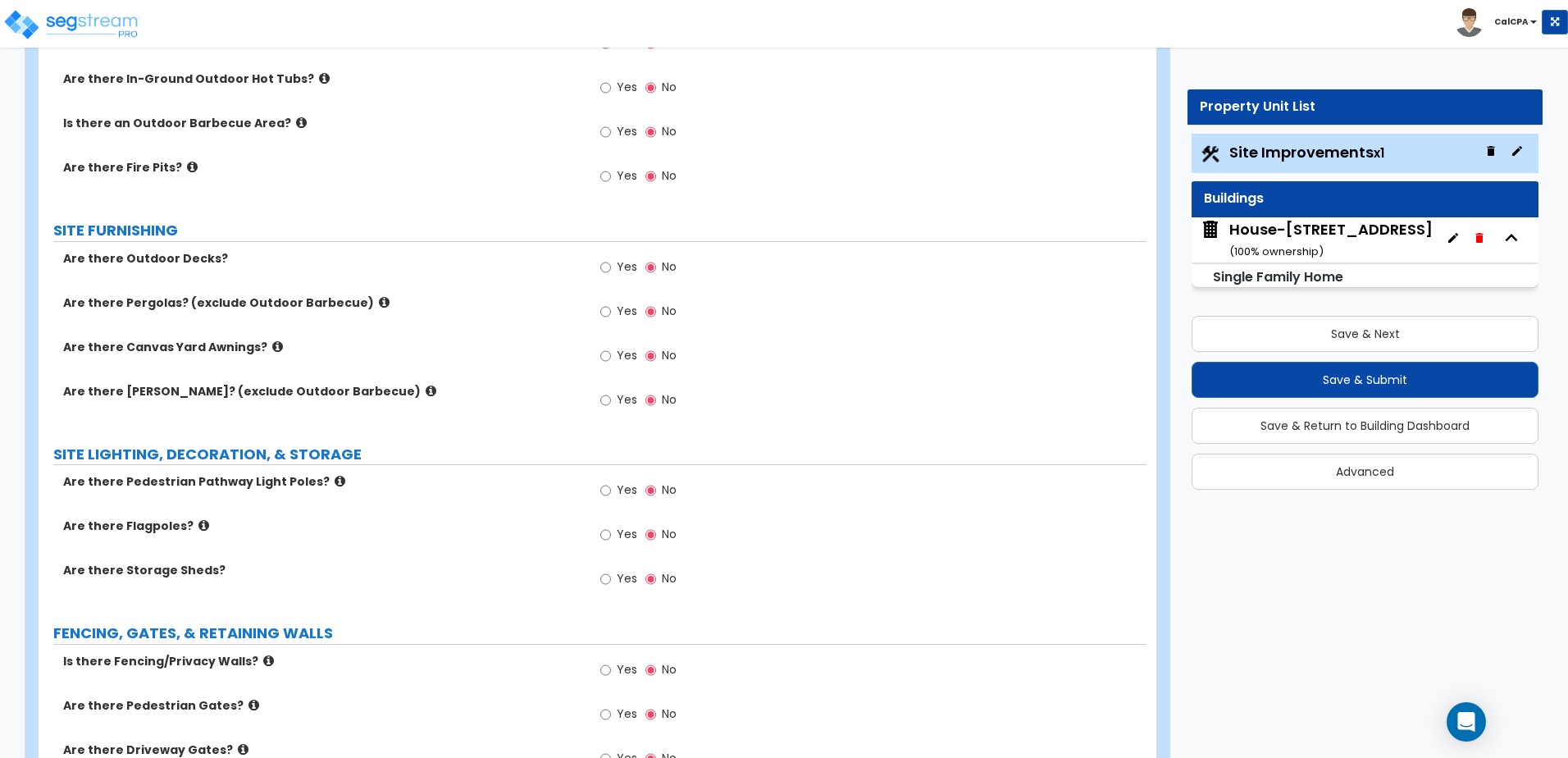
scroll to position [2378, 0]
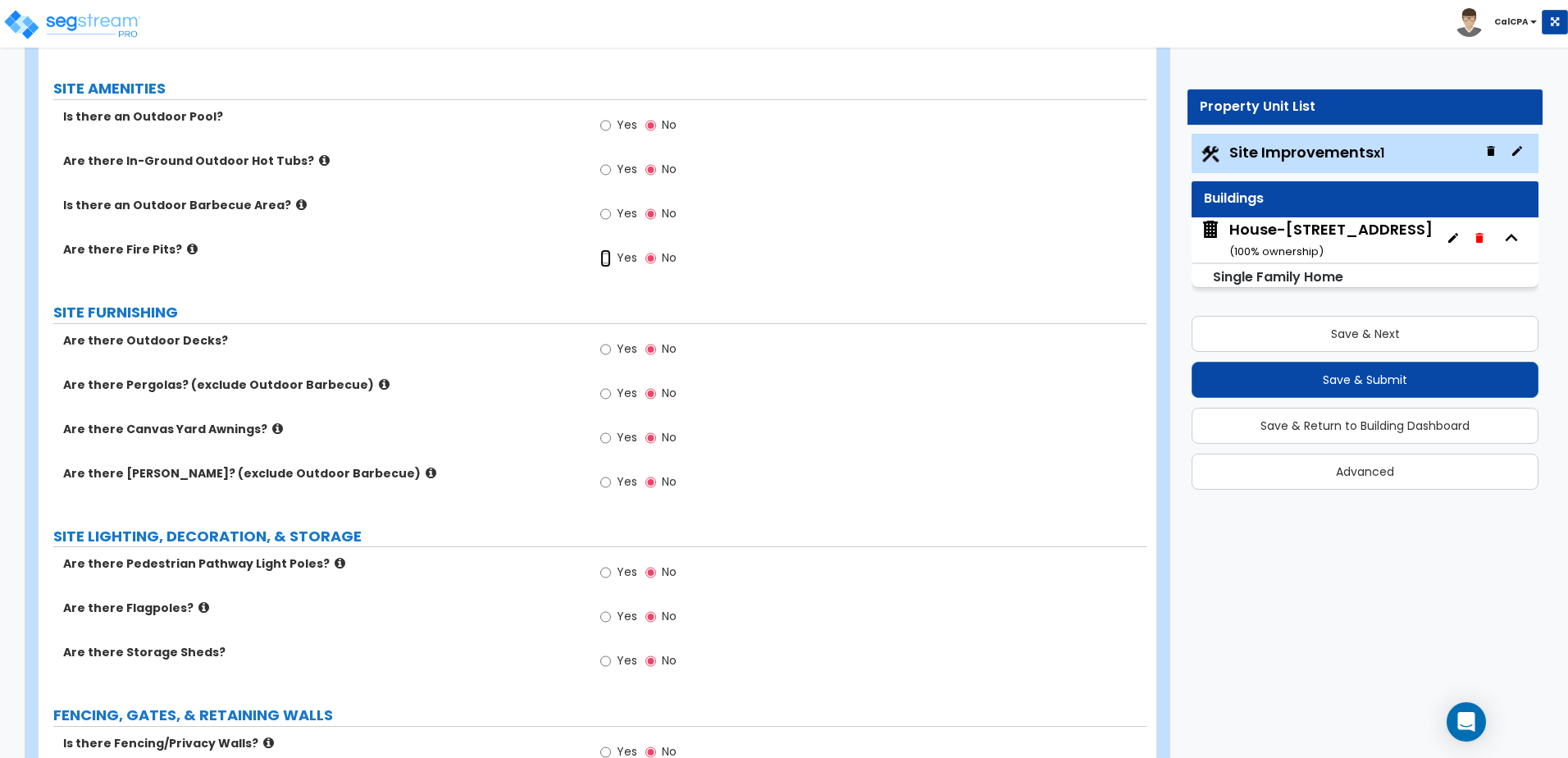
click at [605, 258] on input "Yes" at bounding box center [606, 258] width 10 height 18
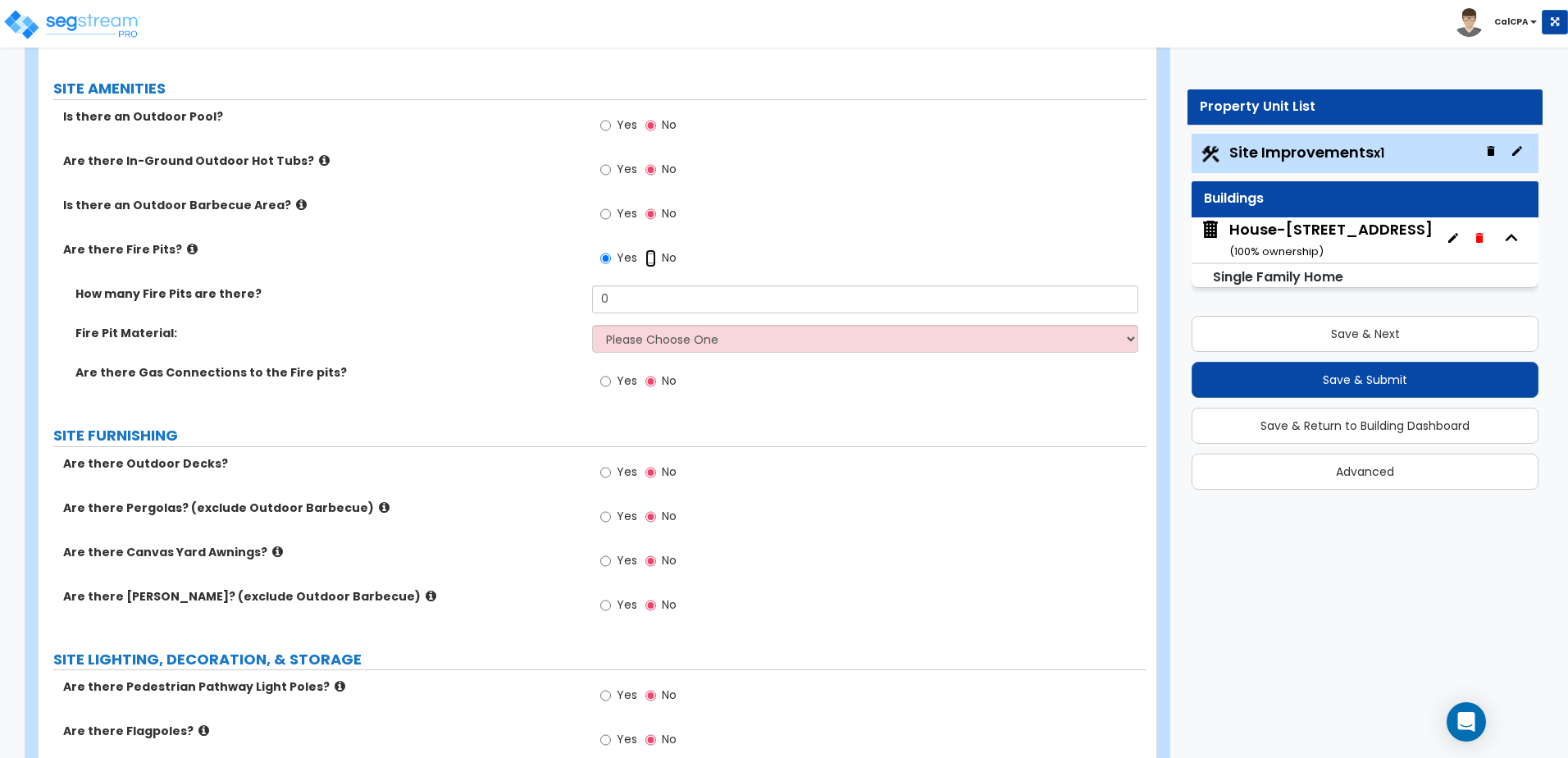
click at [654, 259] on input "No" at bounding box center [650, 258] width 10 height 18
radio input "false"
radio input "true"
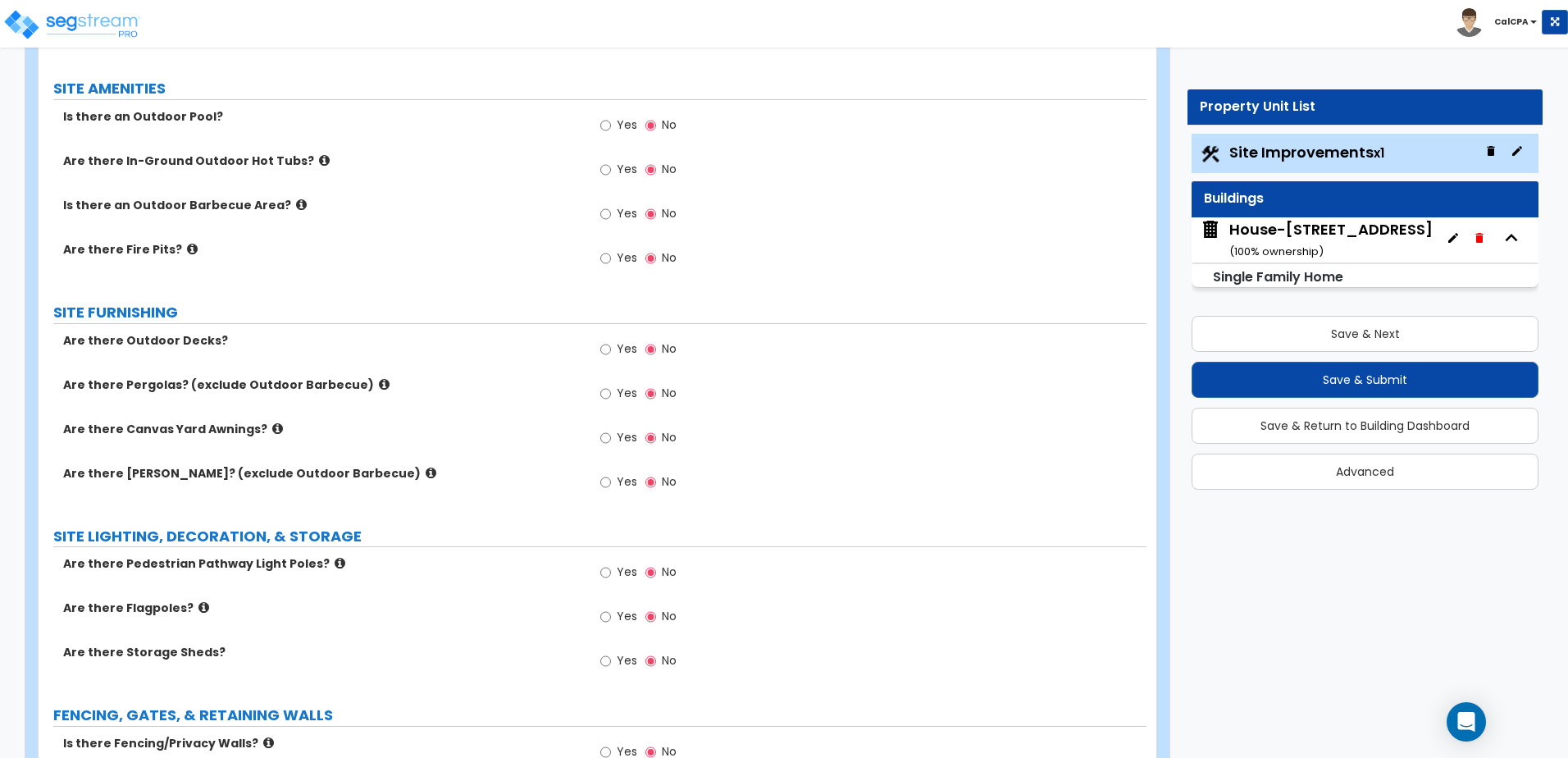
click at [187, 247] on icon at bounding box center [192, 249] width 10 height 12
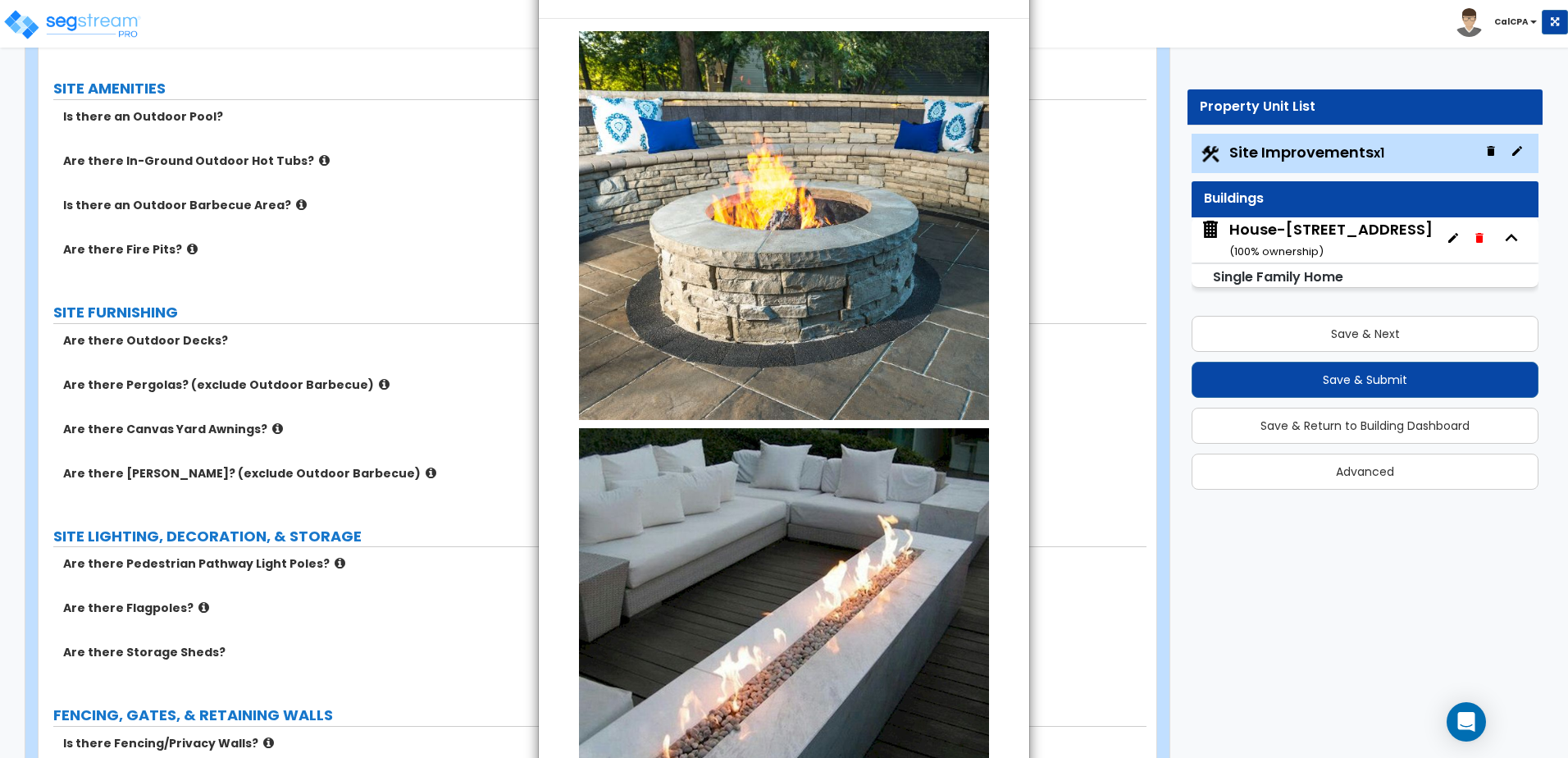
scroll to position [0, 0]
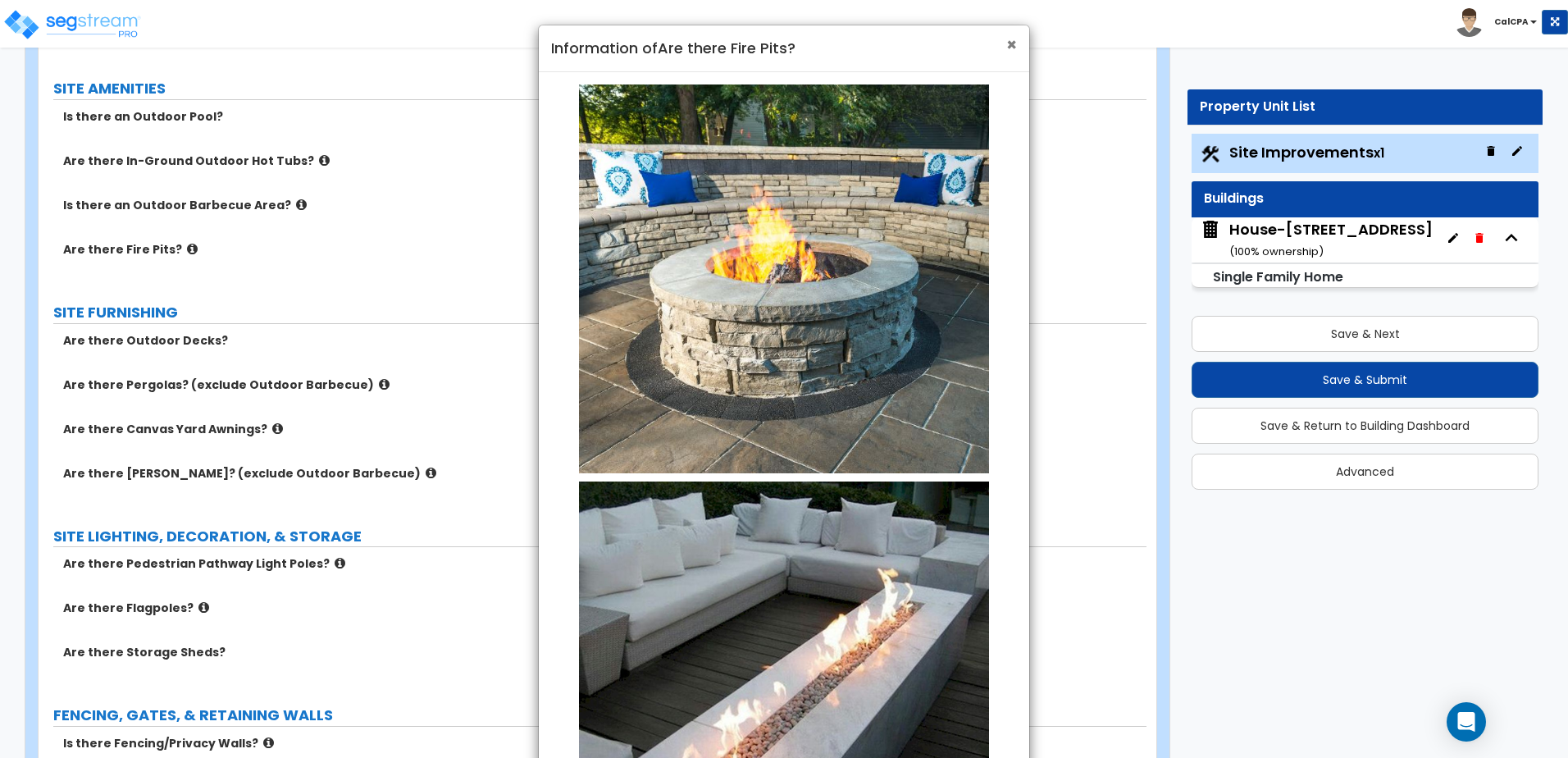
click at [1010, 46] on span "×" at bounding box center [1011, 45] width 10 height 24
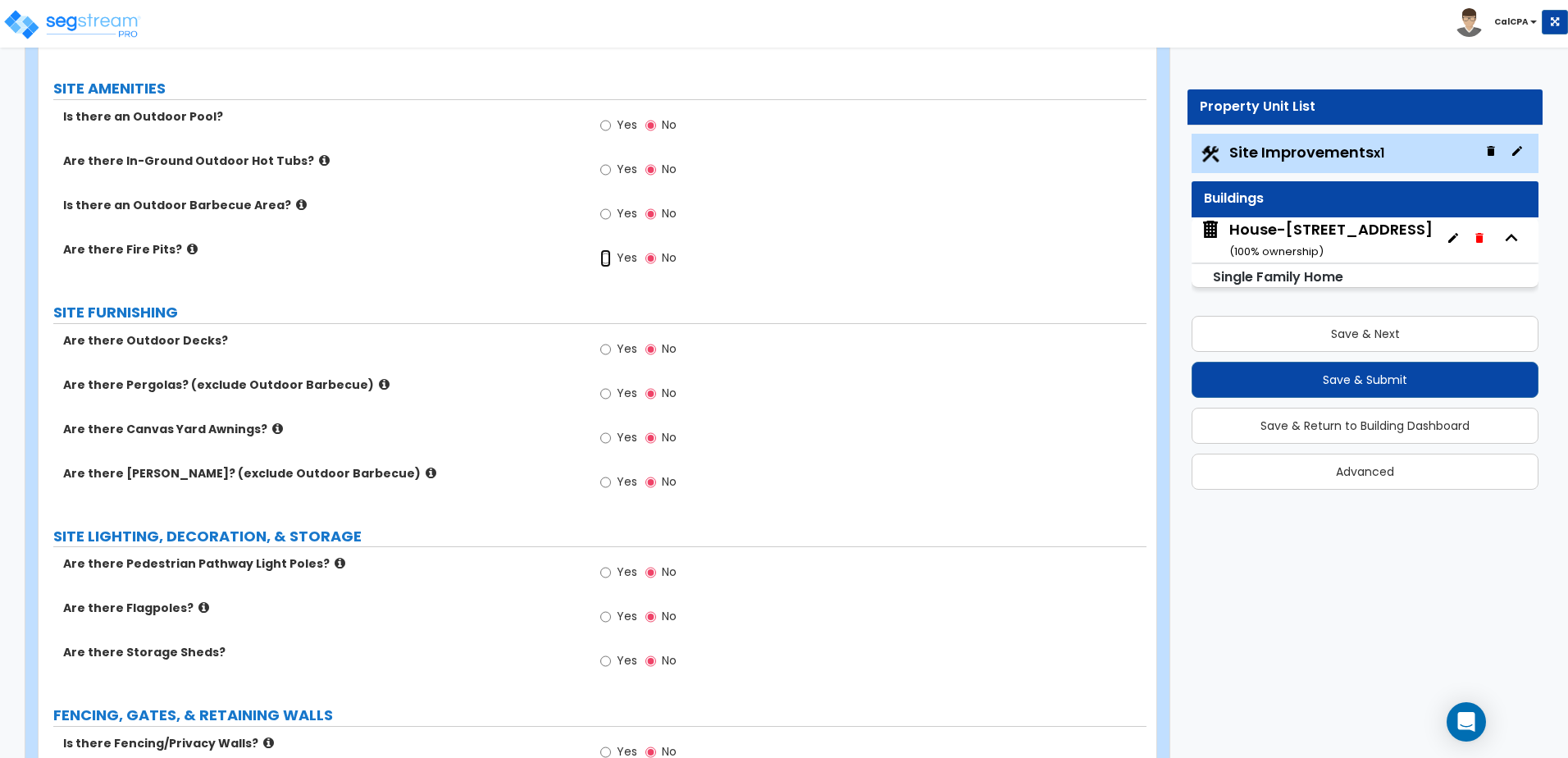
click at [603, 261] on input "Yes" at bounding box center [606, 258] width 10 height 18
radio input "true"
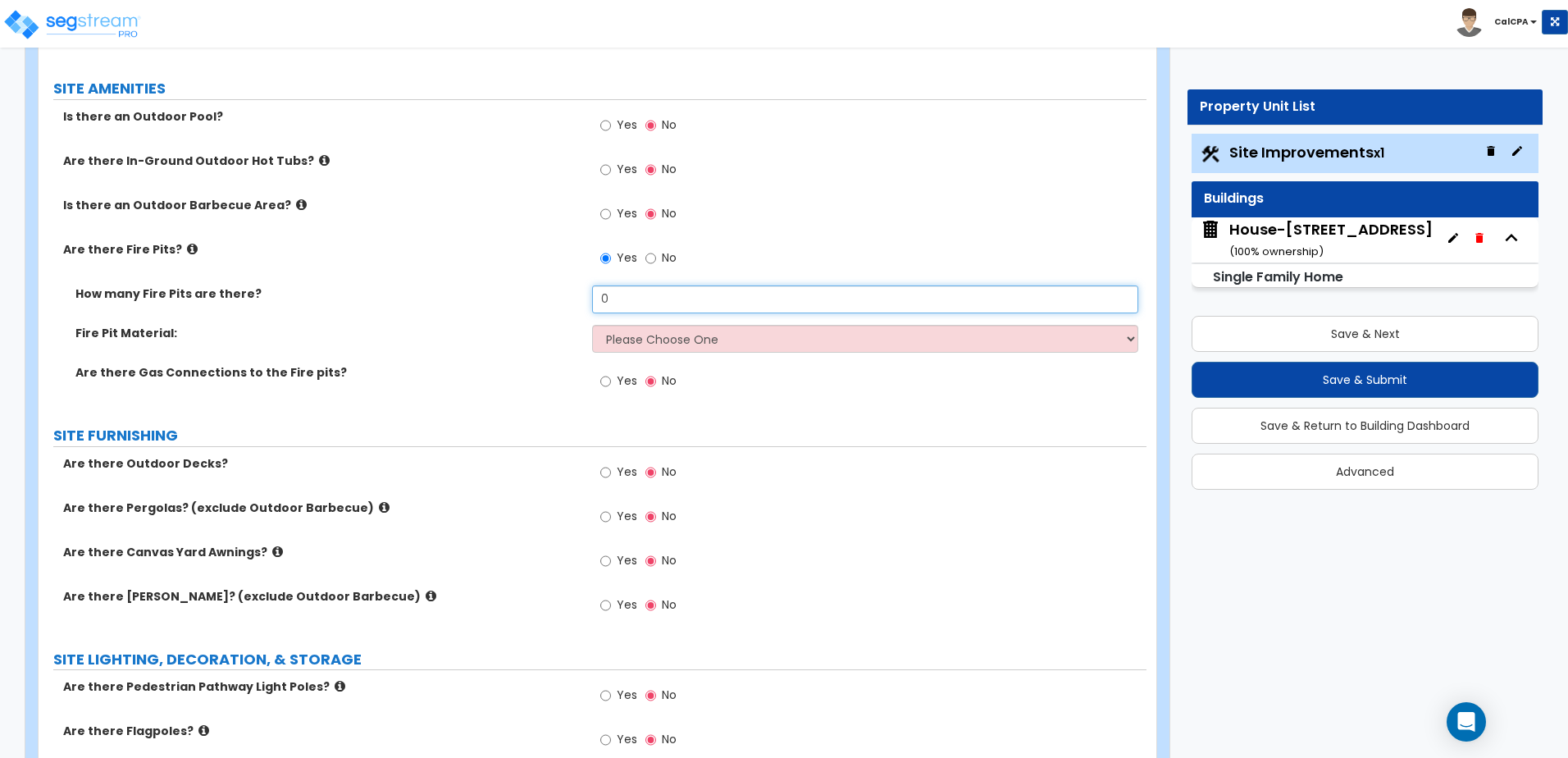
drag, startPoint x: 614, startPoint y: 302, endPoint x: 595, endPoint y: 309, distance: 20.2
click at [593, 308] on input "0" at bounding box center [864, 299] width 545 height 28
type input "1"
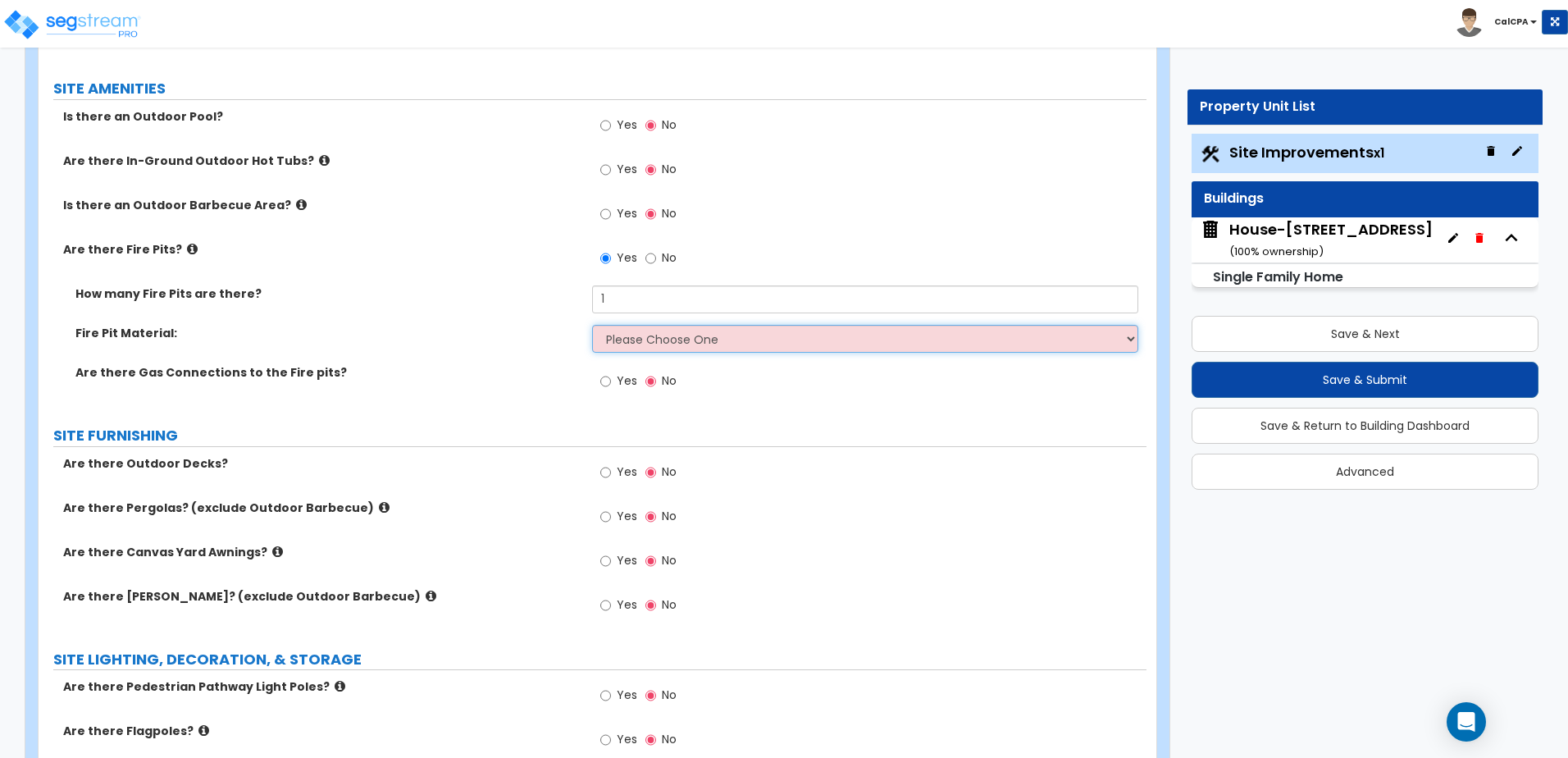
click at [654, 338] on select "Please Choose One Concrete Block Brick Stone" at bounding box center [864, 338] width 545 height 28
click at [654, 337] on select "Please Choose One Concrete Block Brick Stone" at bounding box center [864, 338] width 545 height 28
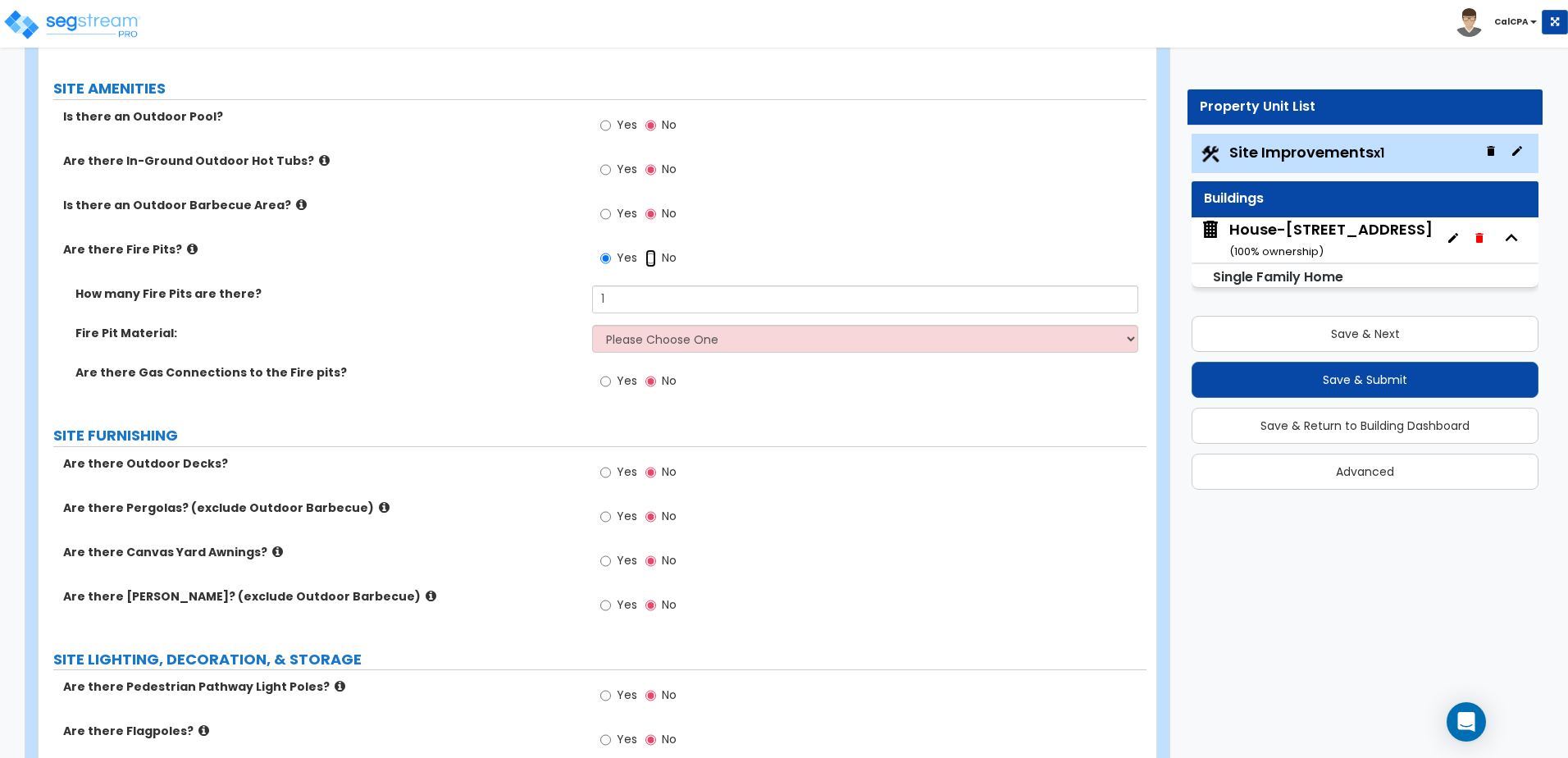
click at [648, 259] on input "No" at bounding box center [650, 258] width 10 height 18
radio input "false"
radio input "true"
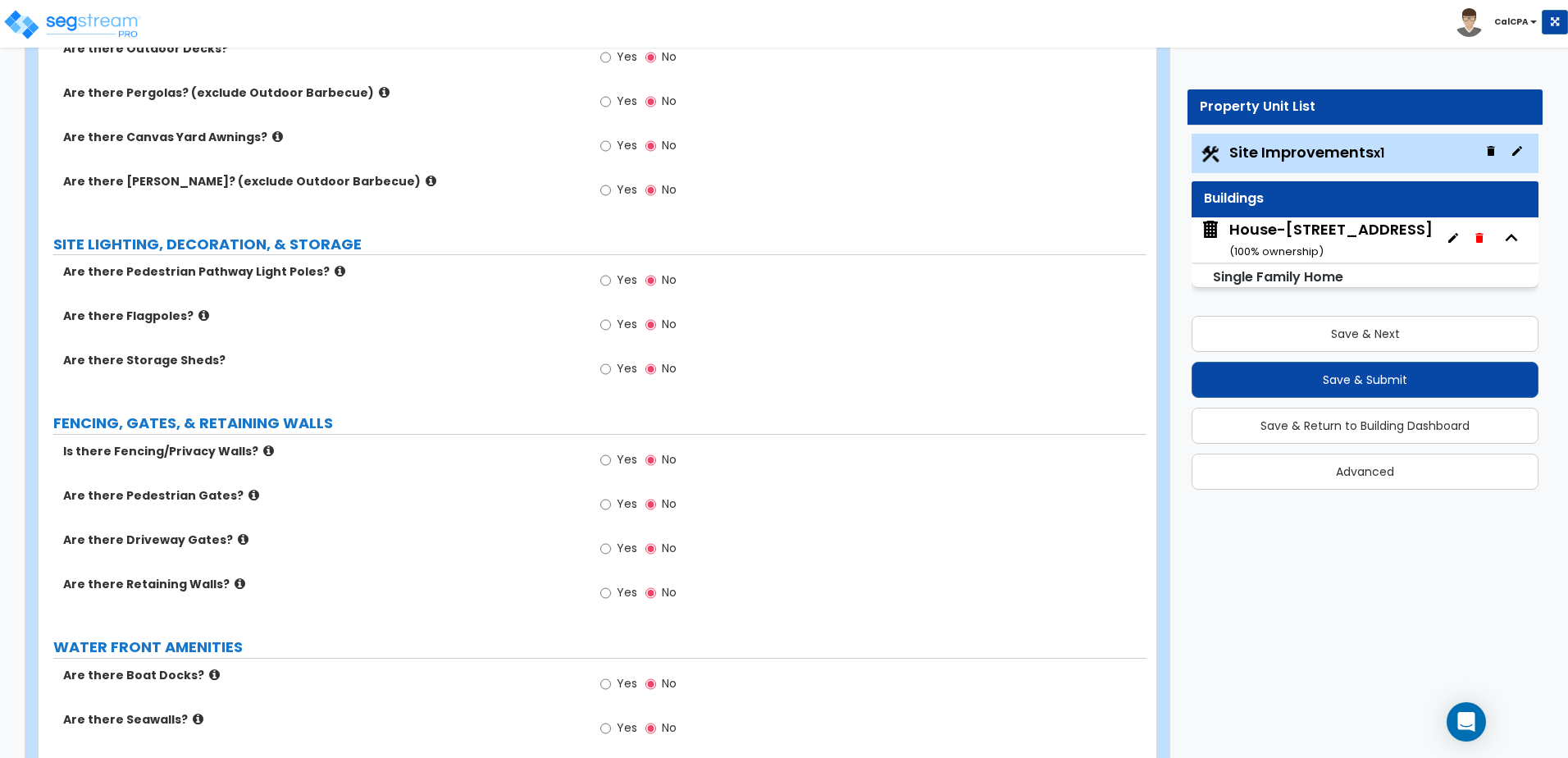
scroll to position [2707, 0]
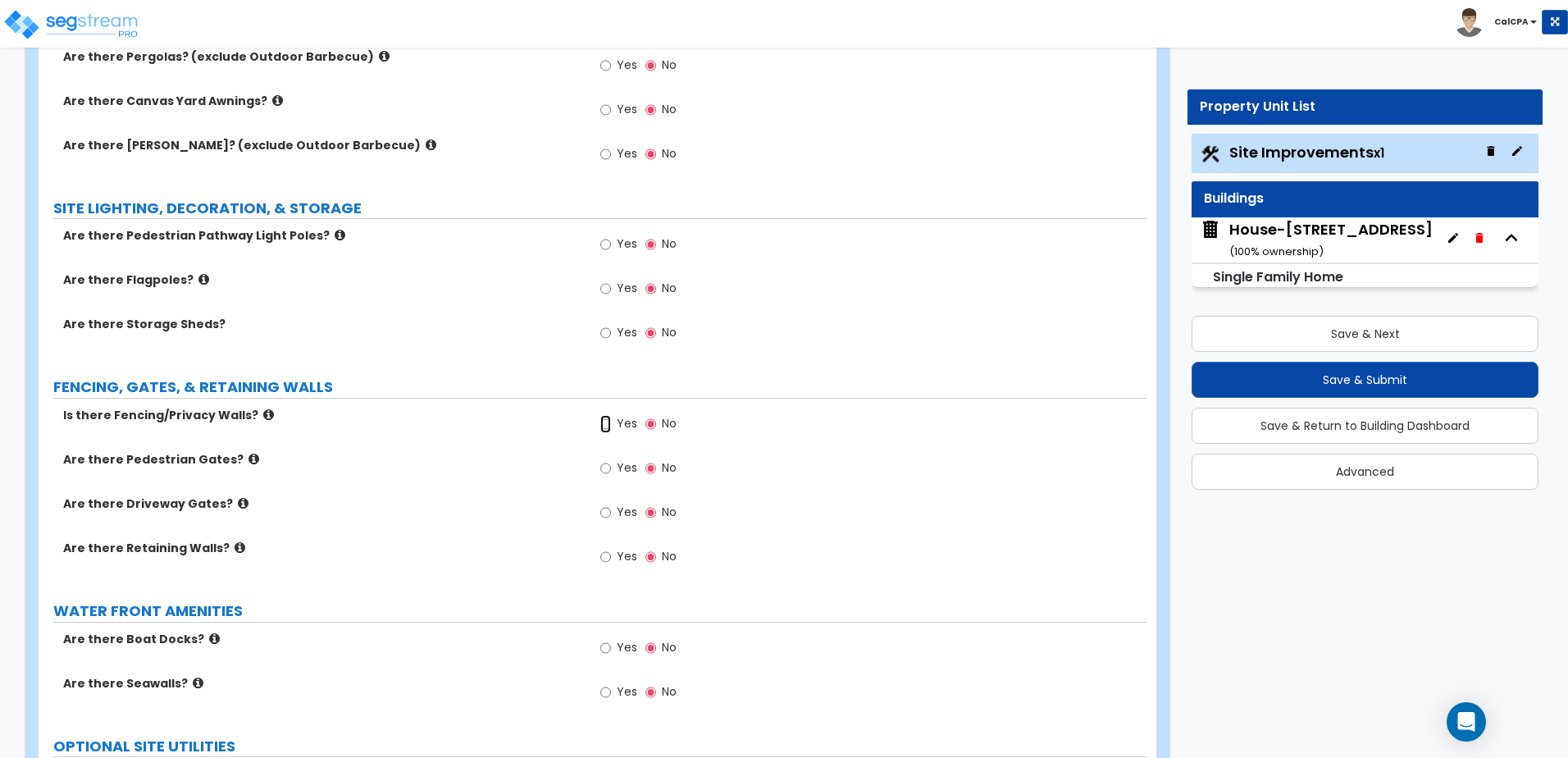
click at [608, 421] on input "Yes" at bounding box center [606, 424] width 10 height 18
radio input "true"
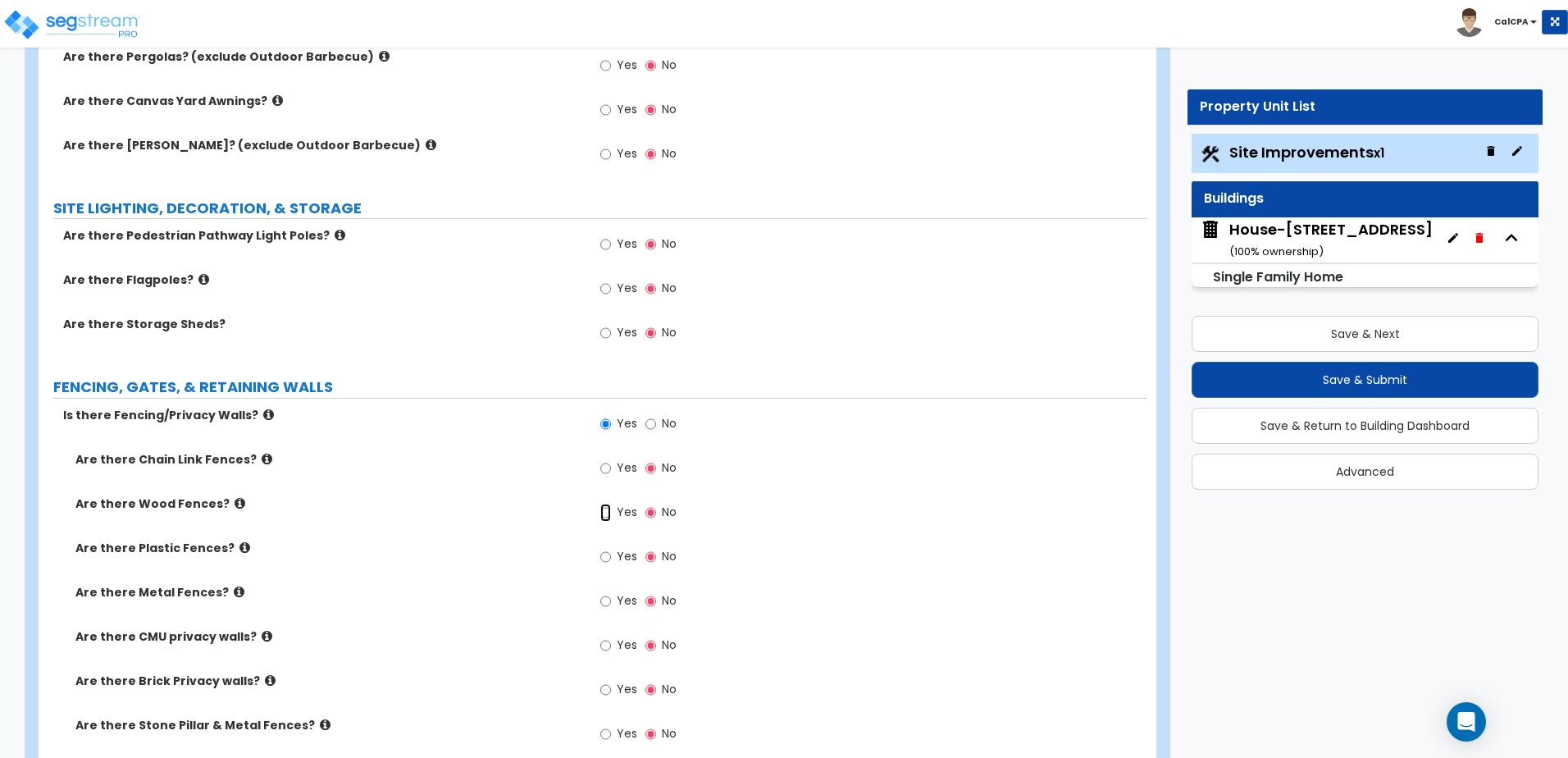
click at [606, 510] on input "Yes" at bounding box center [606, 512] width 10 height 18
radio input "true"
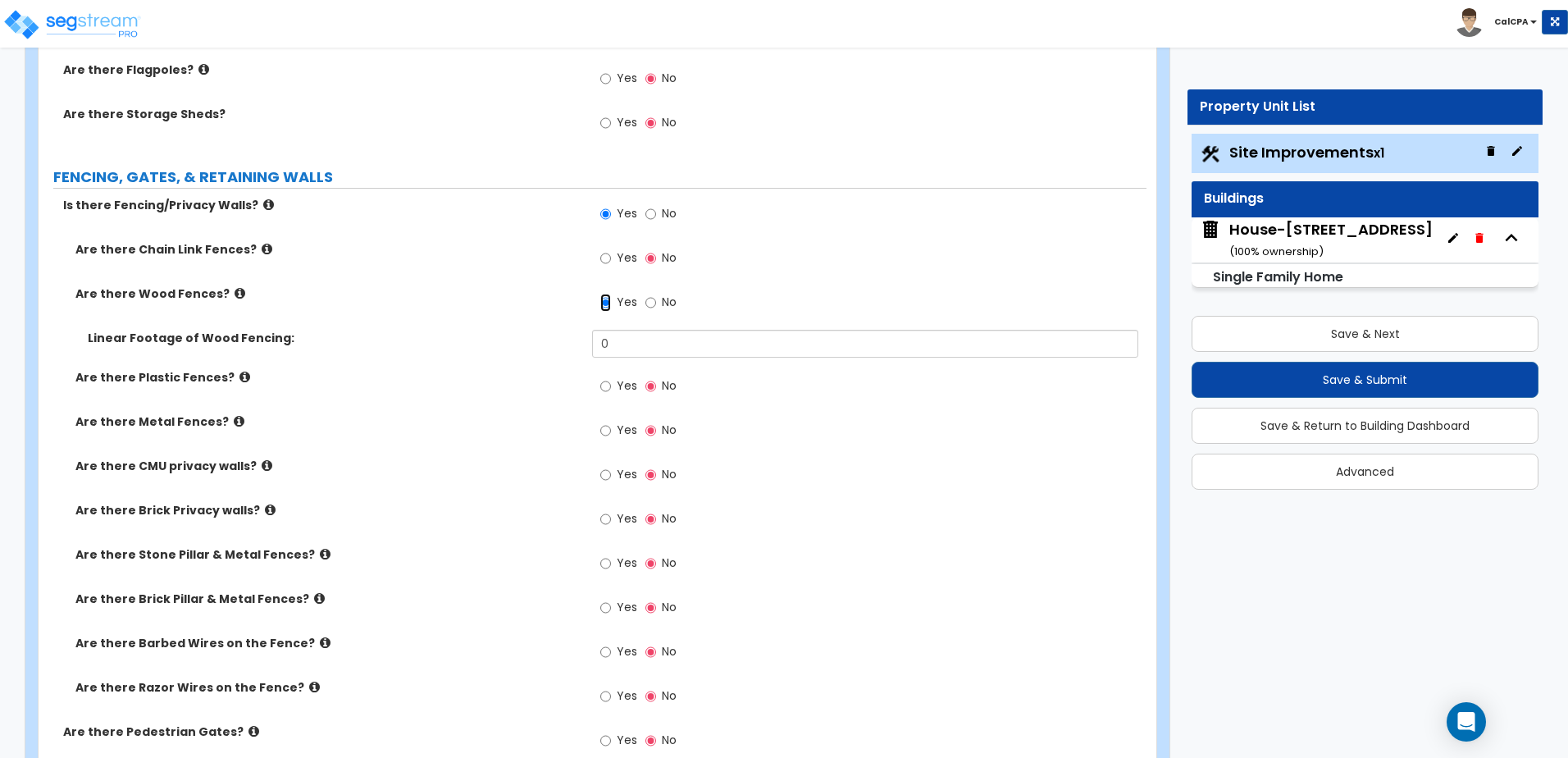
scroll to position [2952, 0]
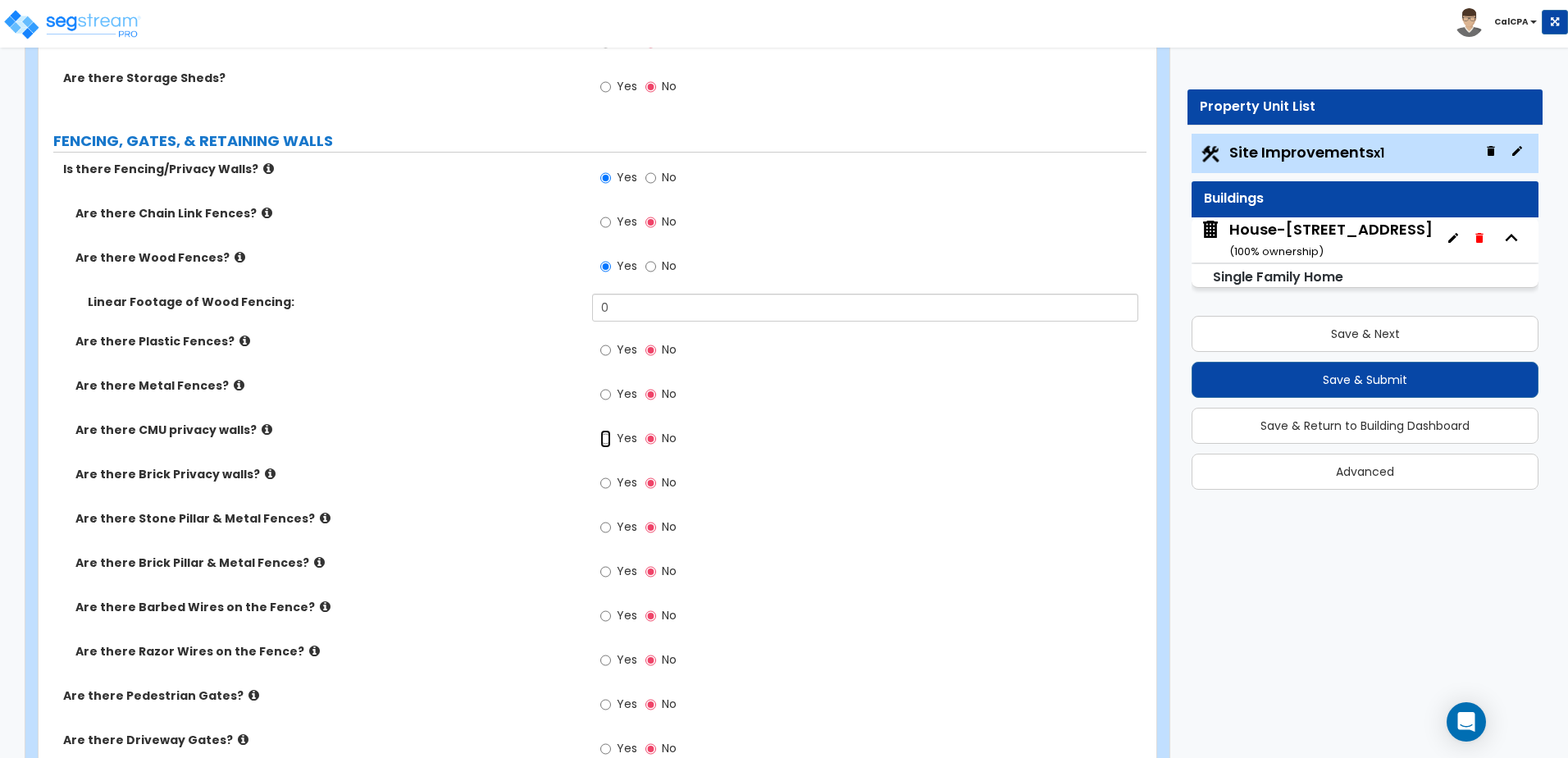
click at [602, 440] on input "Yes" at bounding box center [606, 439] width 10 height 18
radio input "true"
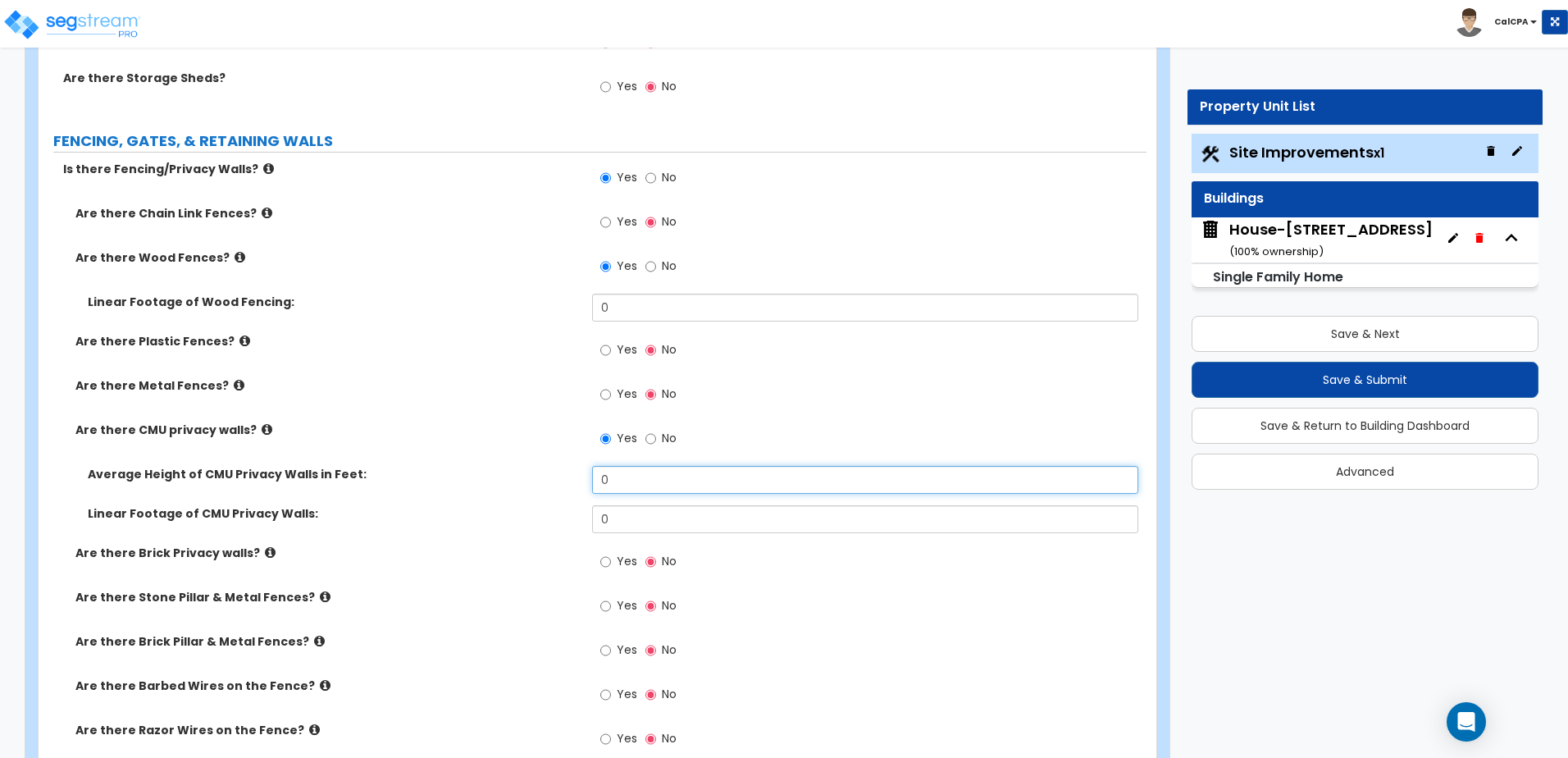
drag, startPoint x: 615, startPoint y: 476, endPoint x: 569, endPoint y: 483, distance: 46.5
click at [569, 483] on div "Average Height of CMU Privacy Walls in Feet: 0" at bounding box center [592, 485] width 1107 height 39
type input "3"
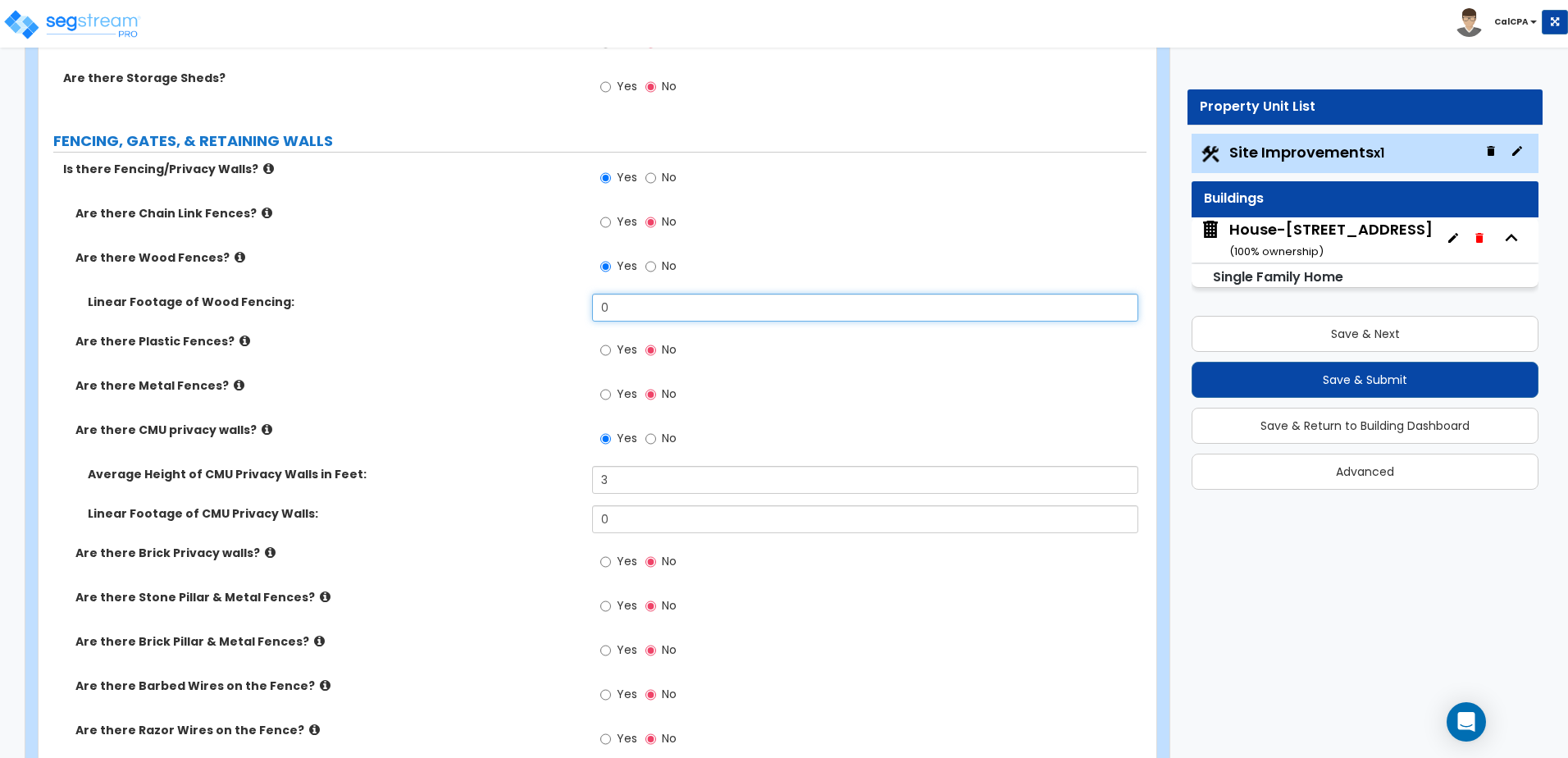
drag, startPoint x: 644, startPoint y: 307, endPoint x: 551, endPoint y: 309, distance: 93.0
click at [551, 309] on div "Linear Footage of Wood Fencing: 0" at bounding box center [592, 313] width 1107 height 39
type input "60"
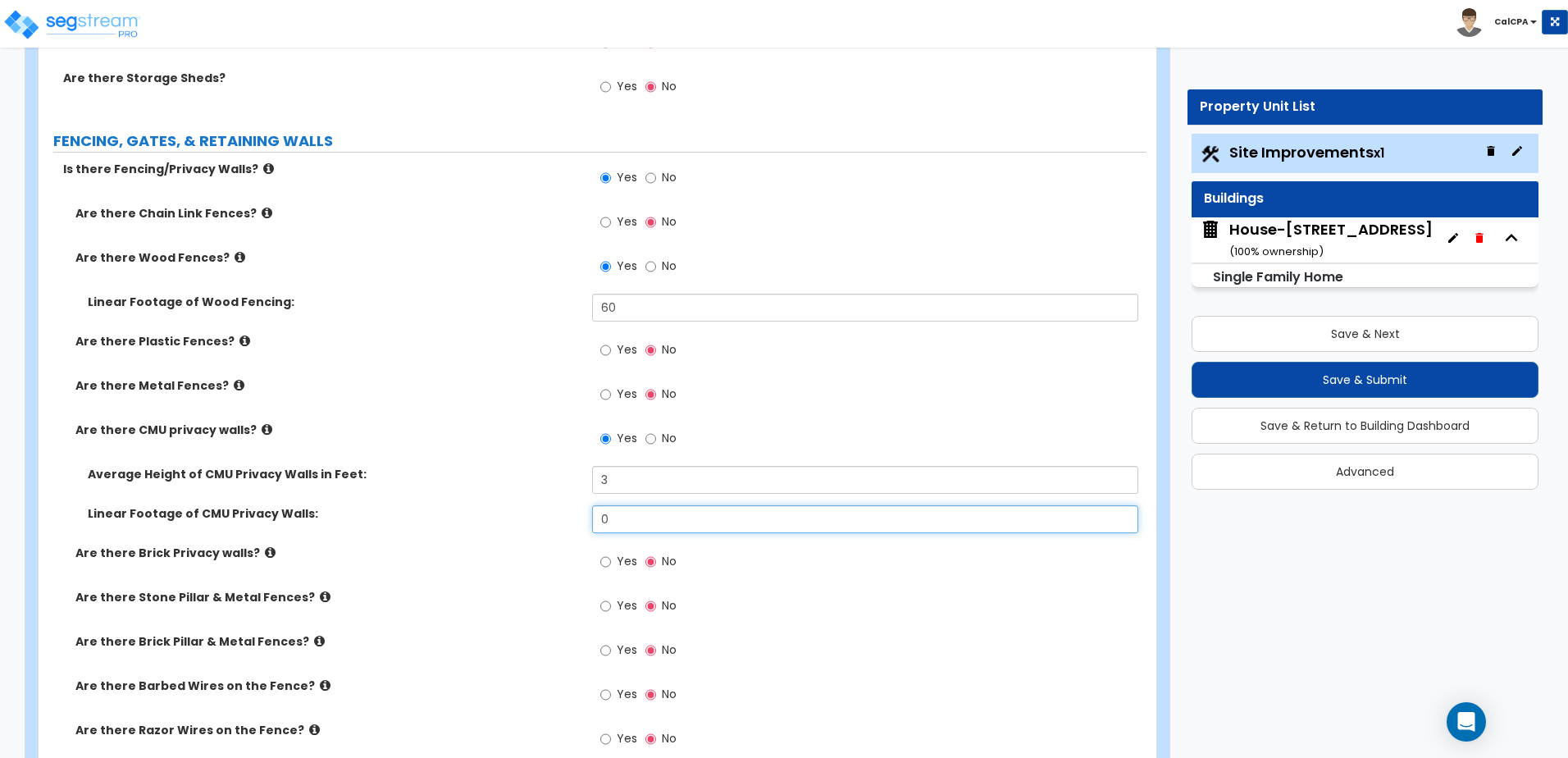
drag, startPoint x: 614, startPoint y: 518, endPoint x: 579, endPoint y: 527, distance: 36.1
click at [579, 527] on div "Linear Footage of CMU Privacy Walls: 0" at bounding box center [592, 525] width 1107 height 39
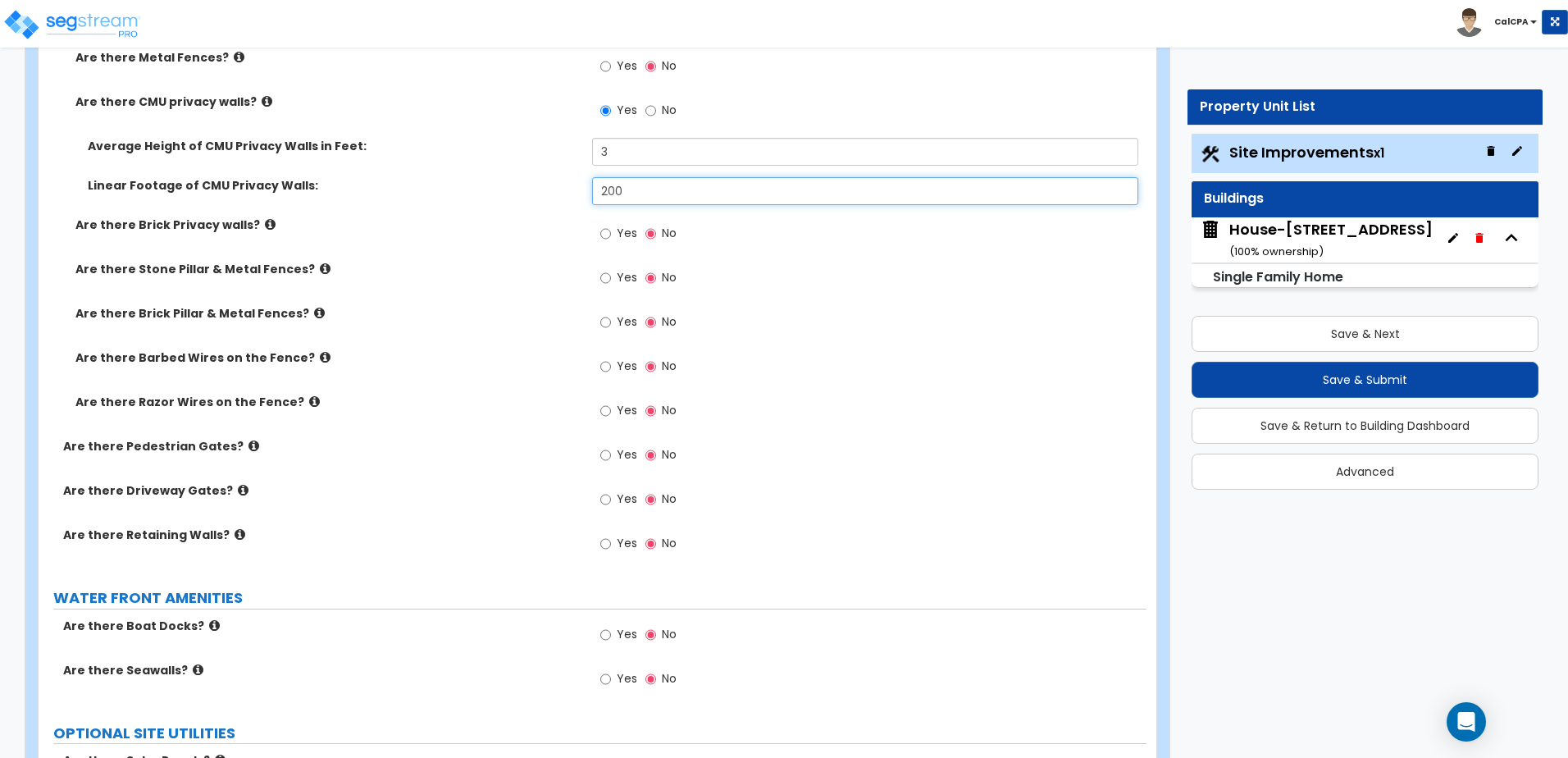
scroll to position [3362, 0]
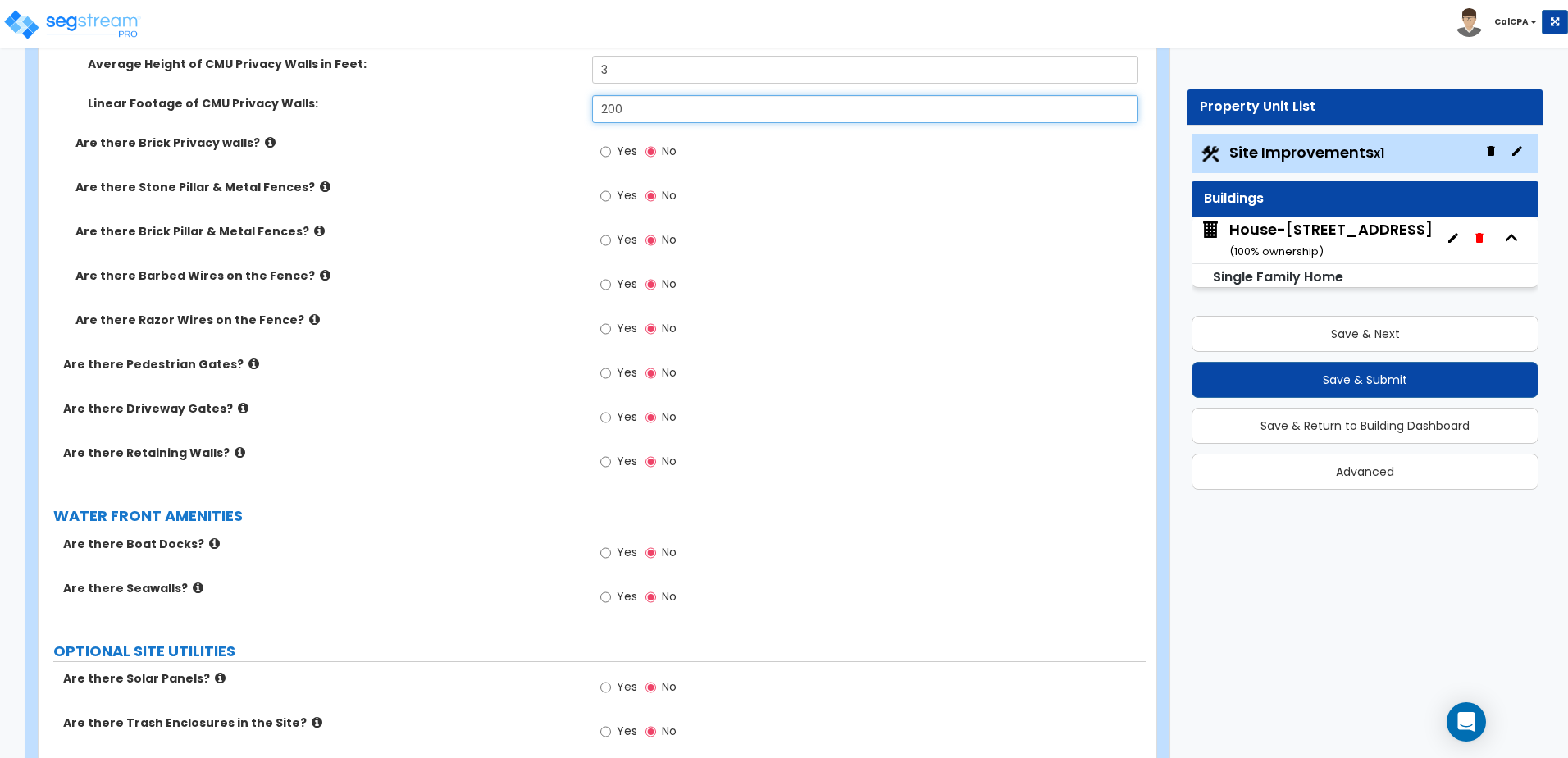
type input "200"
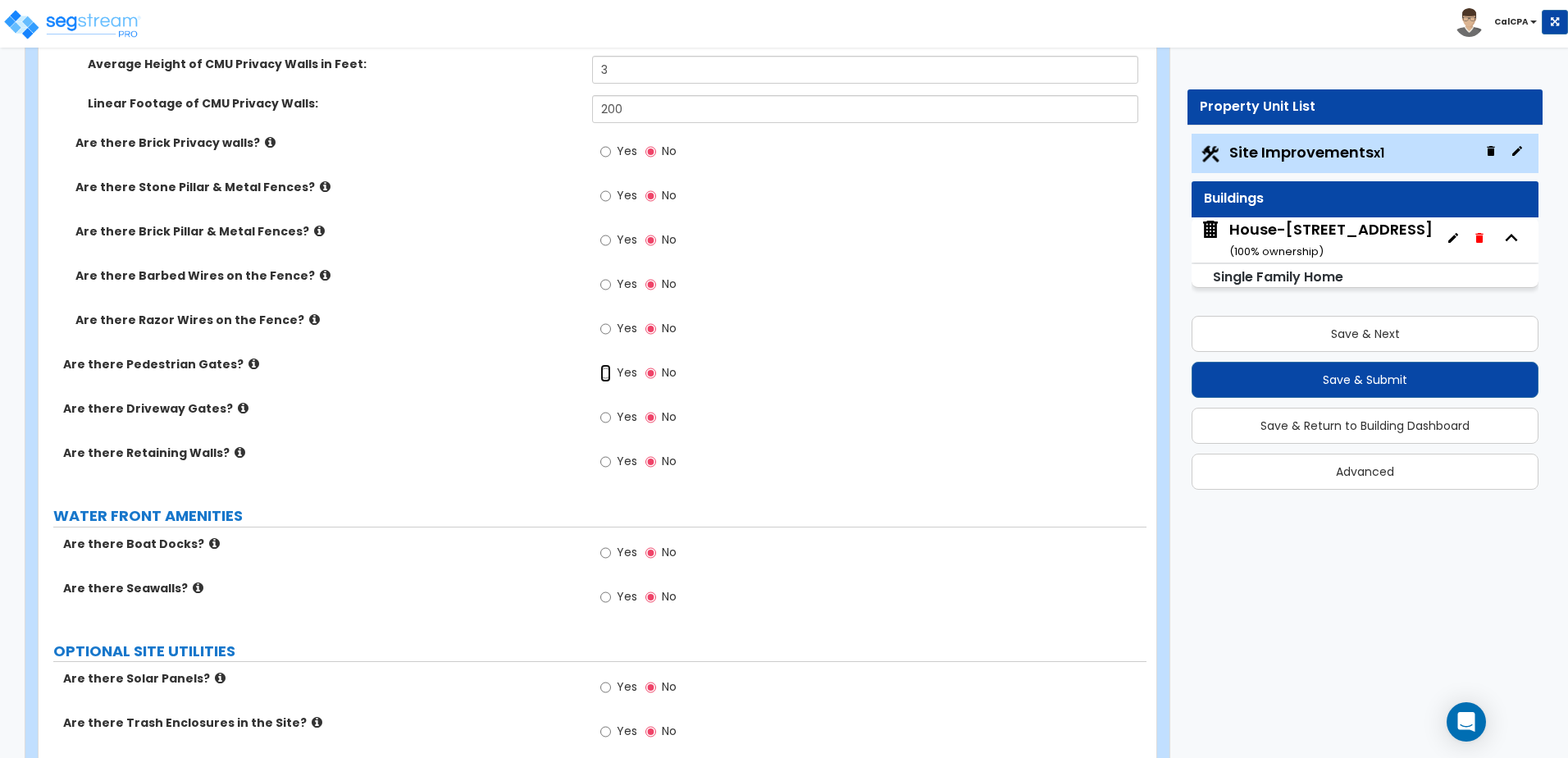
click at [604, 374] on input "Yes" at bounding box center [606, 373] width 10 height 18
radio input "true"
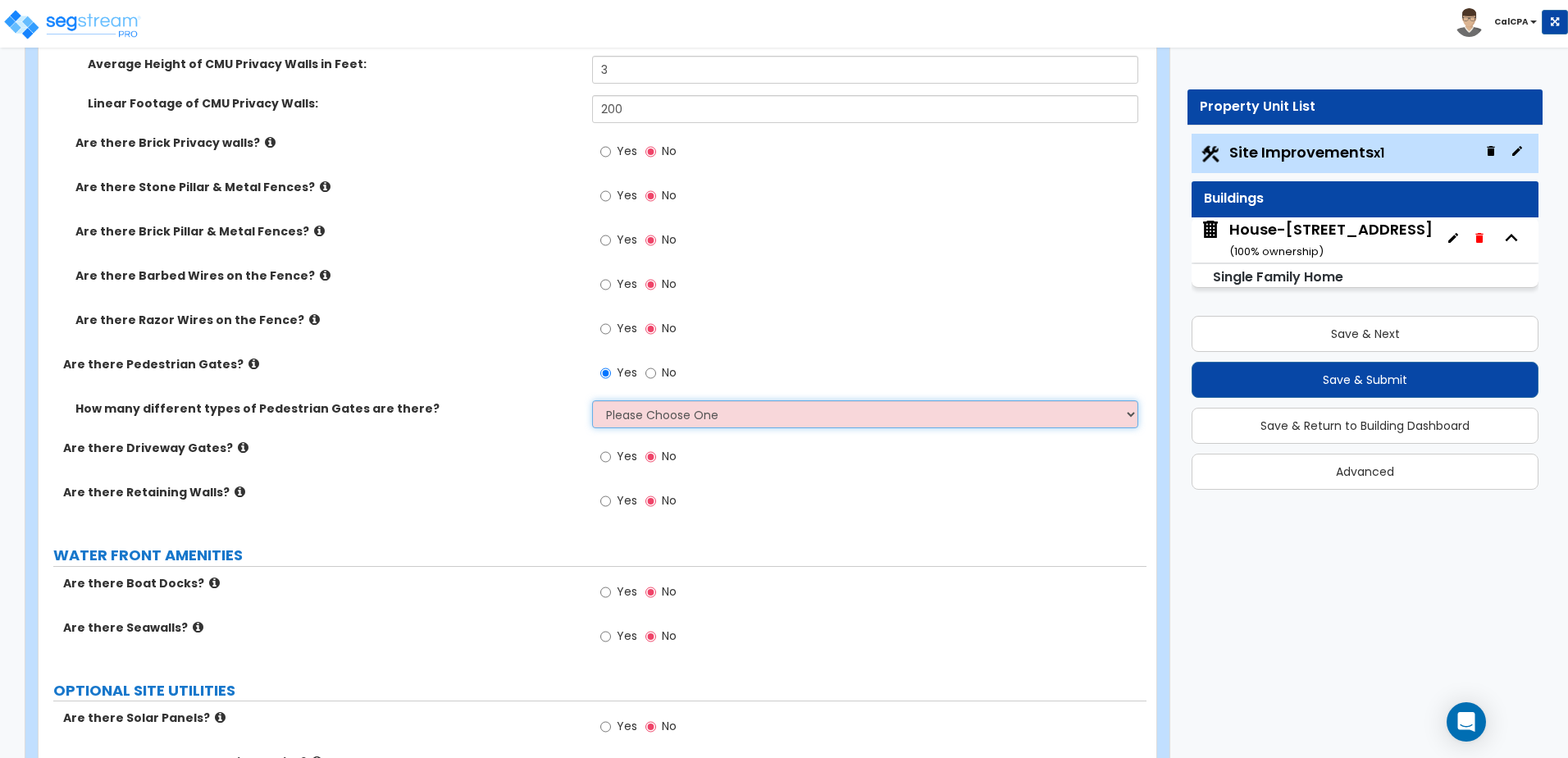
click at [674, 408] on select "Please Choose One 1 2 3" at bounding box center [864, 414] width 545 height 28
select select "1"
click at [592, 400] on select "Please Choose One 1 2 3" at bounding box center [864, 414] width 545 height 28
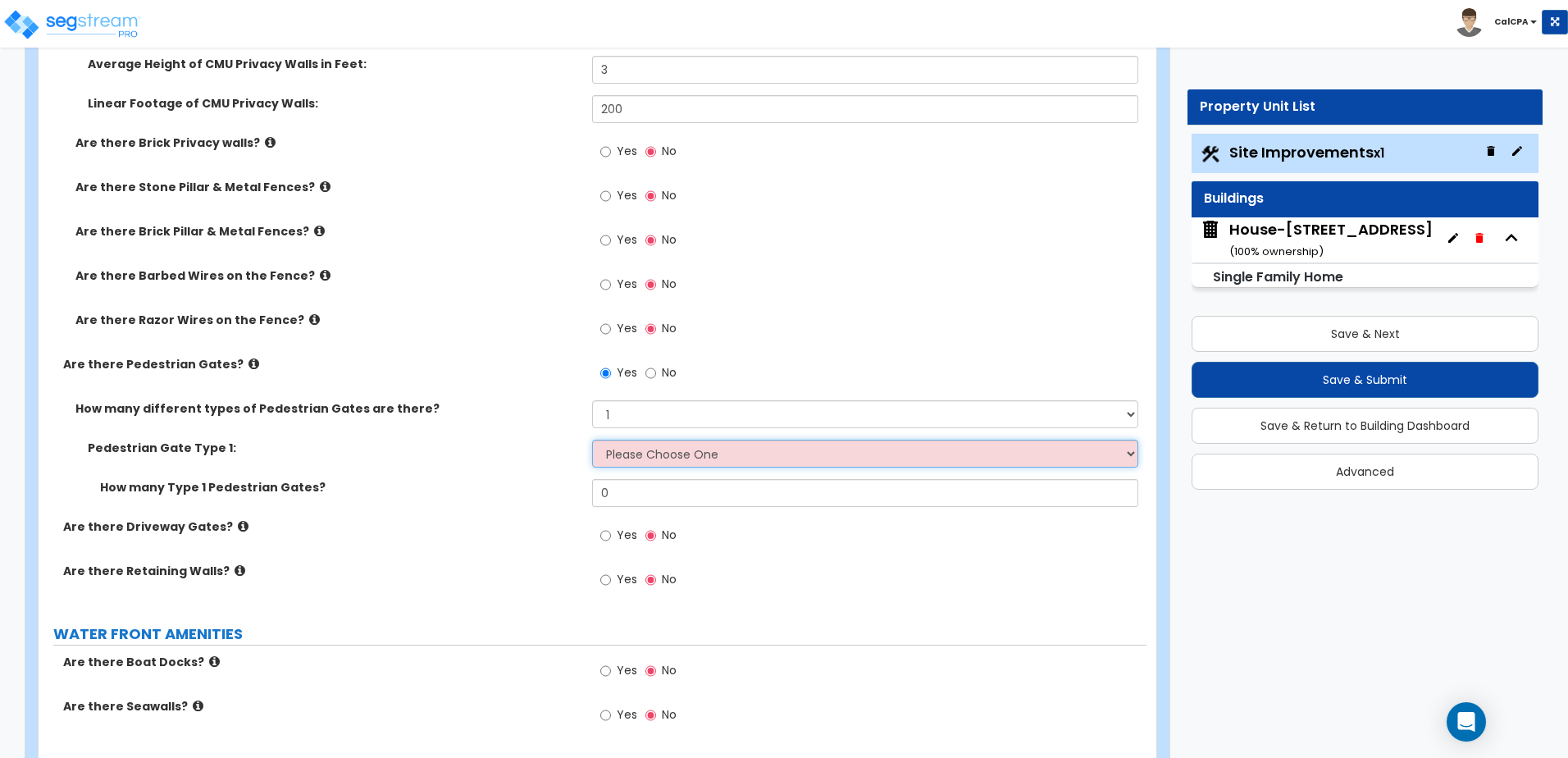
click at [671, 458] on select "Please Choose One Chain Link, 3 ft Height Chain Link, 4 ft Height Chain Link, 6…" at bounding box center [864, 454] width 545 height 28
select select "1"
click at [592, 440] on select "Please Choose One Chain Link, 3 ft Height Chain Link, 4 ft Height Chain Link, 6…" at bounding box center [864, 454] width 545 height 28
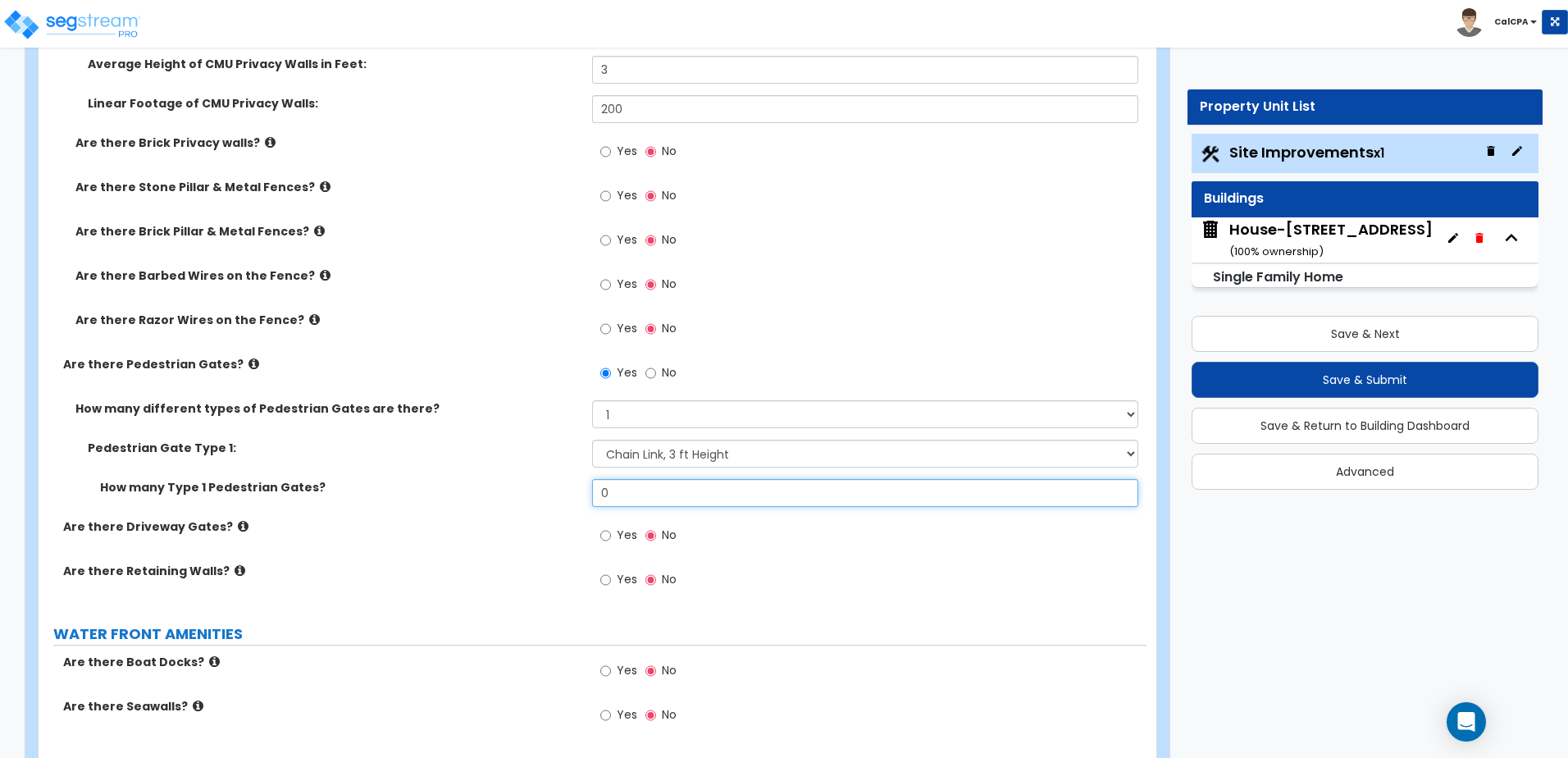
drag, startPoint x: 621, startPoint y: 497, endPoint x: 573, endPoint y: 497, distance: 48.0
click at [574, 497] on div "How many Type 1 Pedestrian Gates? 0" at bounding box center [592, 498] width 1107 height 39
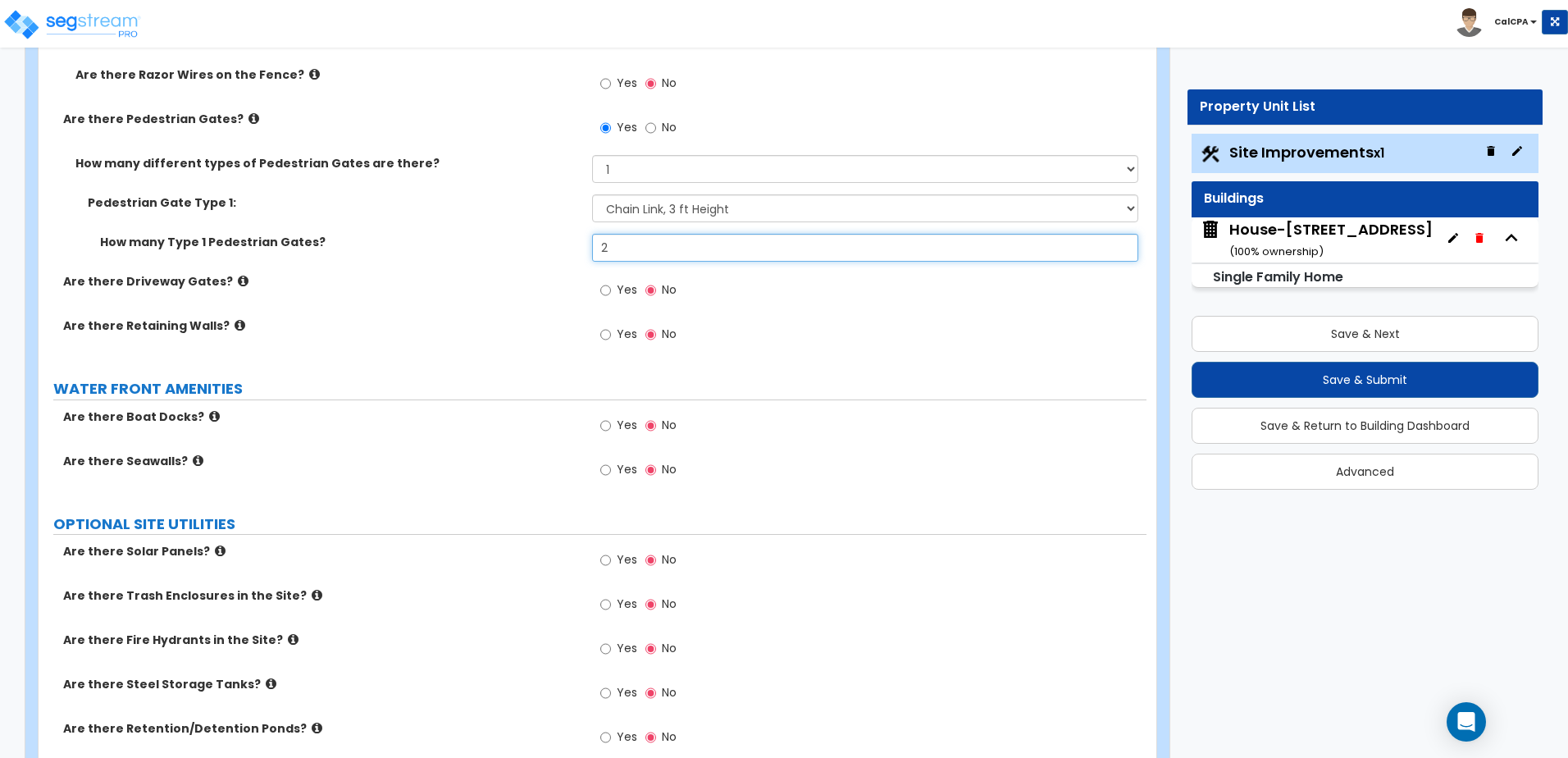
scroll to position [3609, 0]
type input "2"
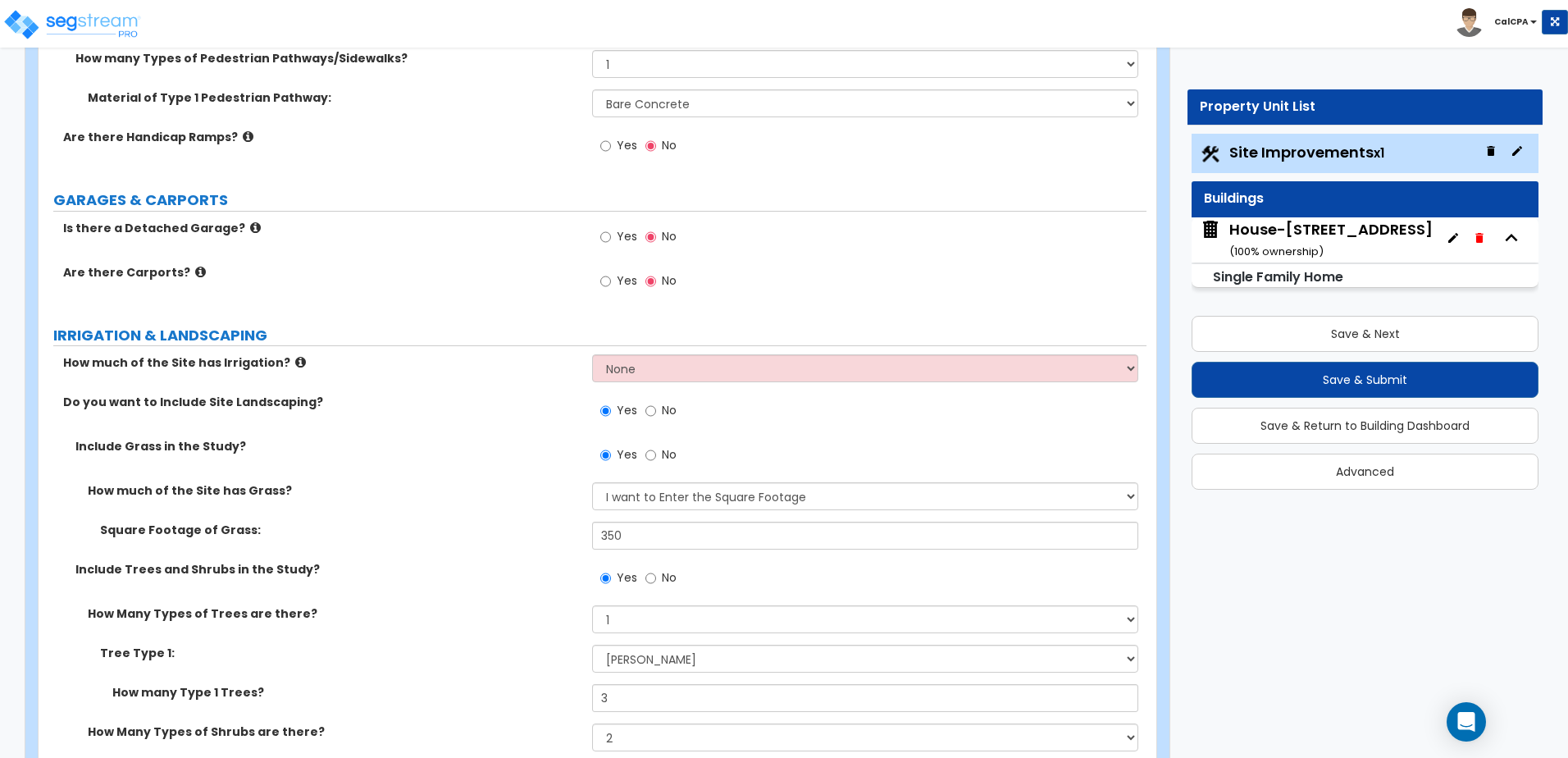
scroll to position [826, 0]
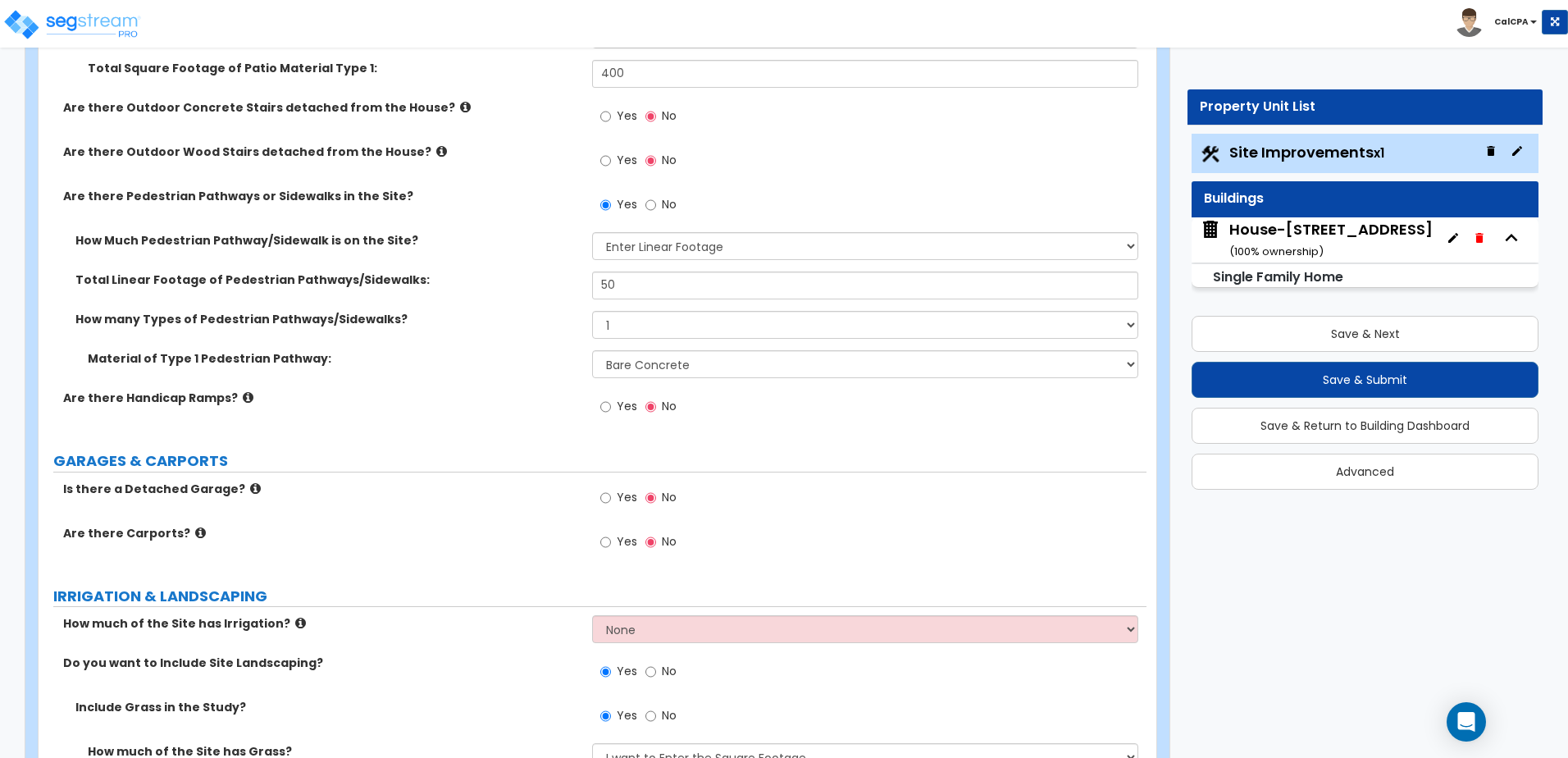
click at [1311, 242] on div "House-122 Paddock Ave ( 100 % ownership)" at bounding box center [1330, 240] width 204 height 42
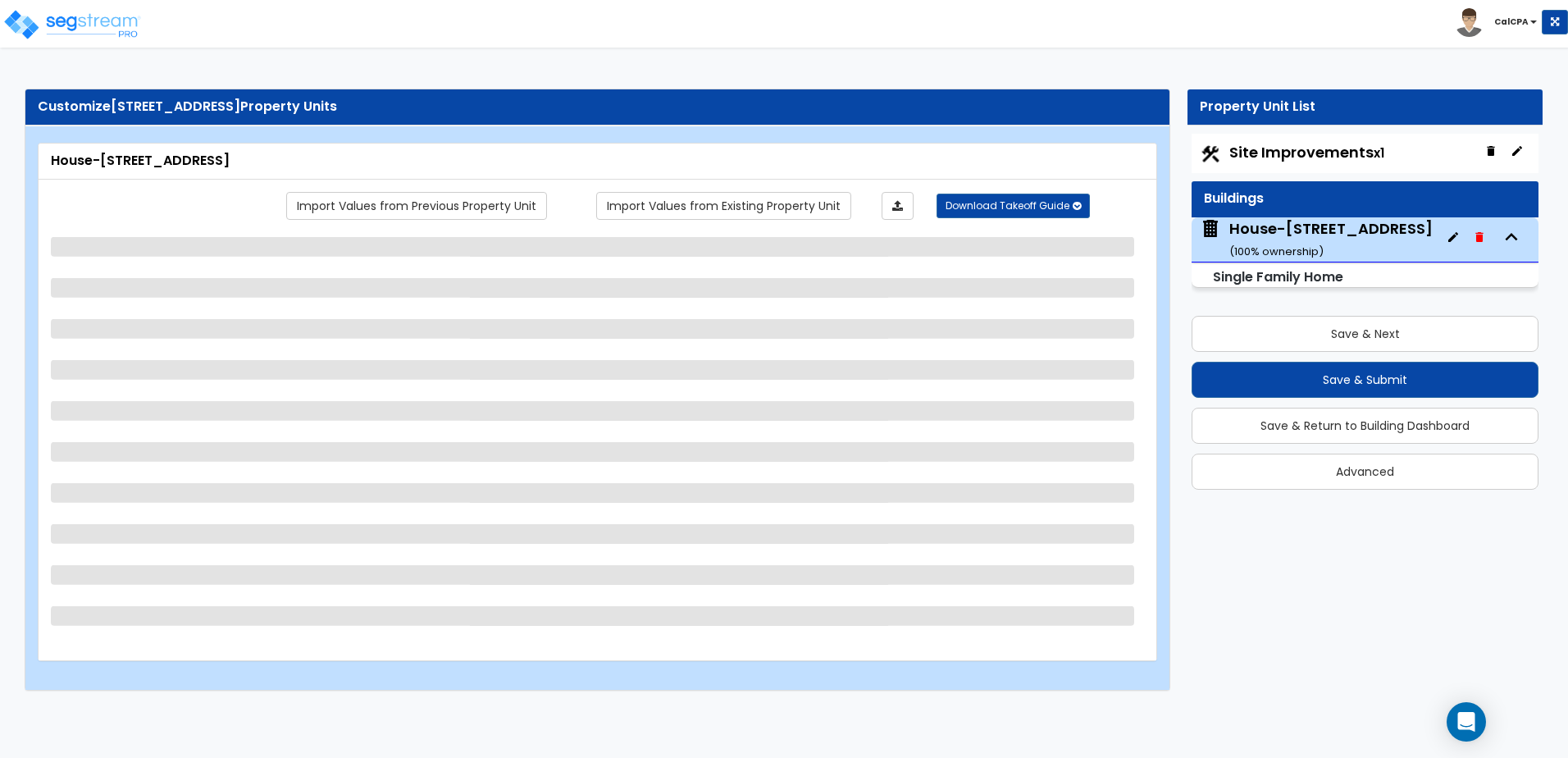
scroll to position [0, 0]
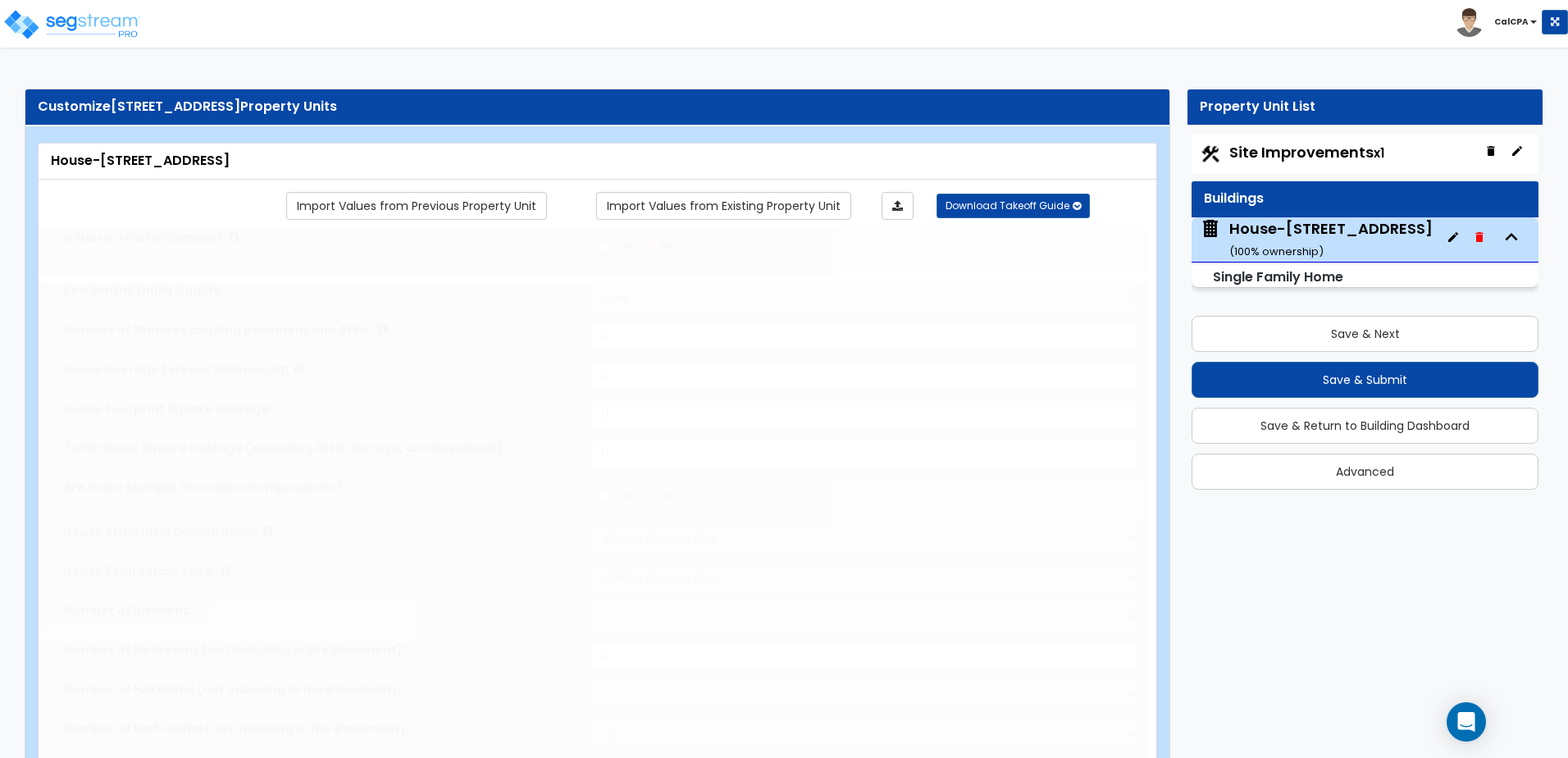
type input "1"
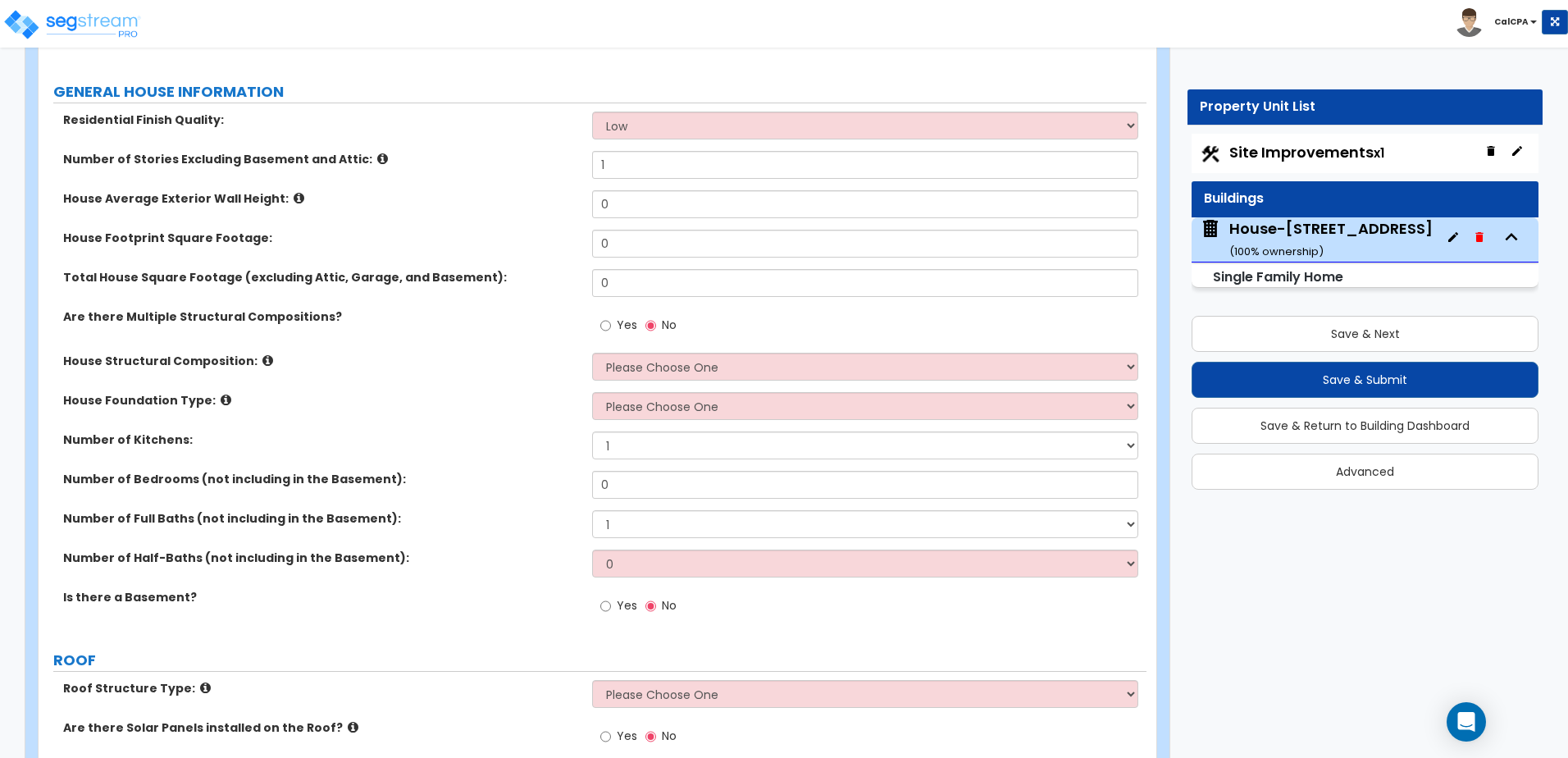
scroll to position [246, 0]
click at [663, 368] on select "Please Choose One Reinforced Concrete Structural Steel Brick Masonry CMU Masonr…" at bounding box center [864, 365] width 545 height 28
select select "7"
click at [592, 351] on select "Please Choose One Reinforced Concrete Structural Steel Brick Masonry CMU Masonr…" at bounding box center [864, 365] width 545 height 28
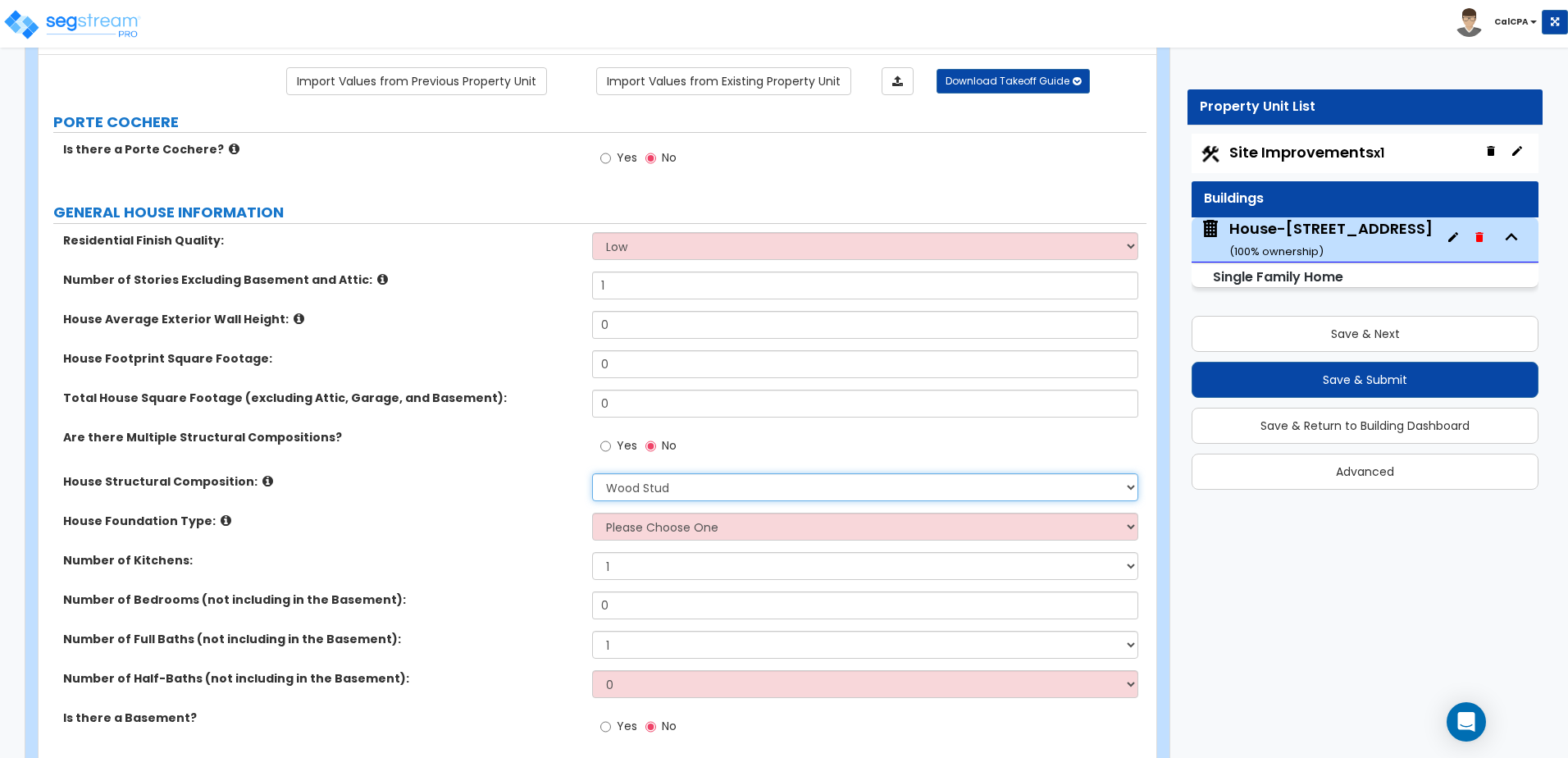
scroll to position [82, 0]
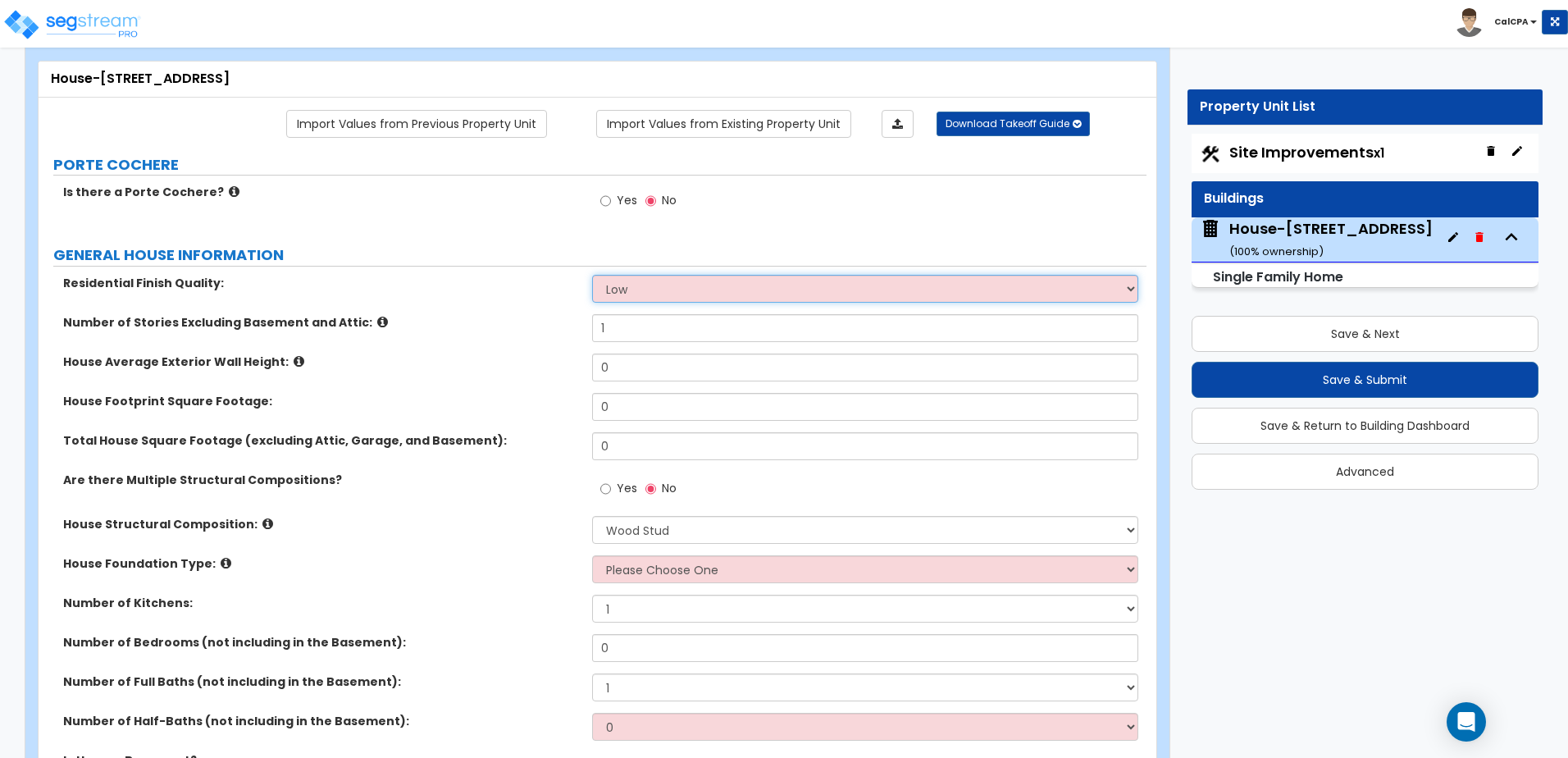
click at [682, 296] on select "Low Average High" at bounding box center [864, 289] width 545 height 28
select select "1"
click at [592, 275] on select "Low Average High" at bounding box center [864, 289] width 545 height 28
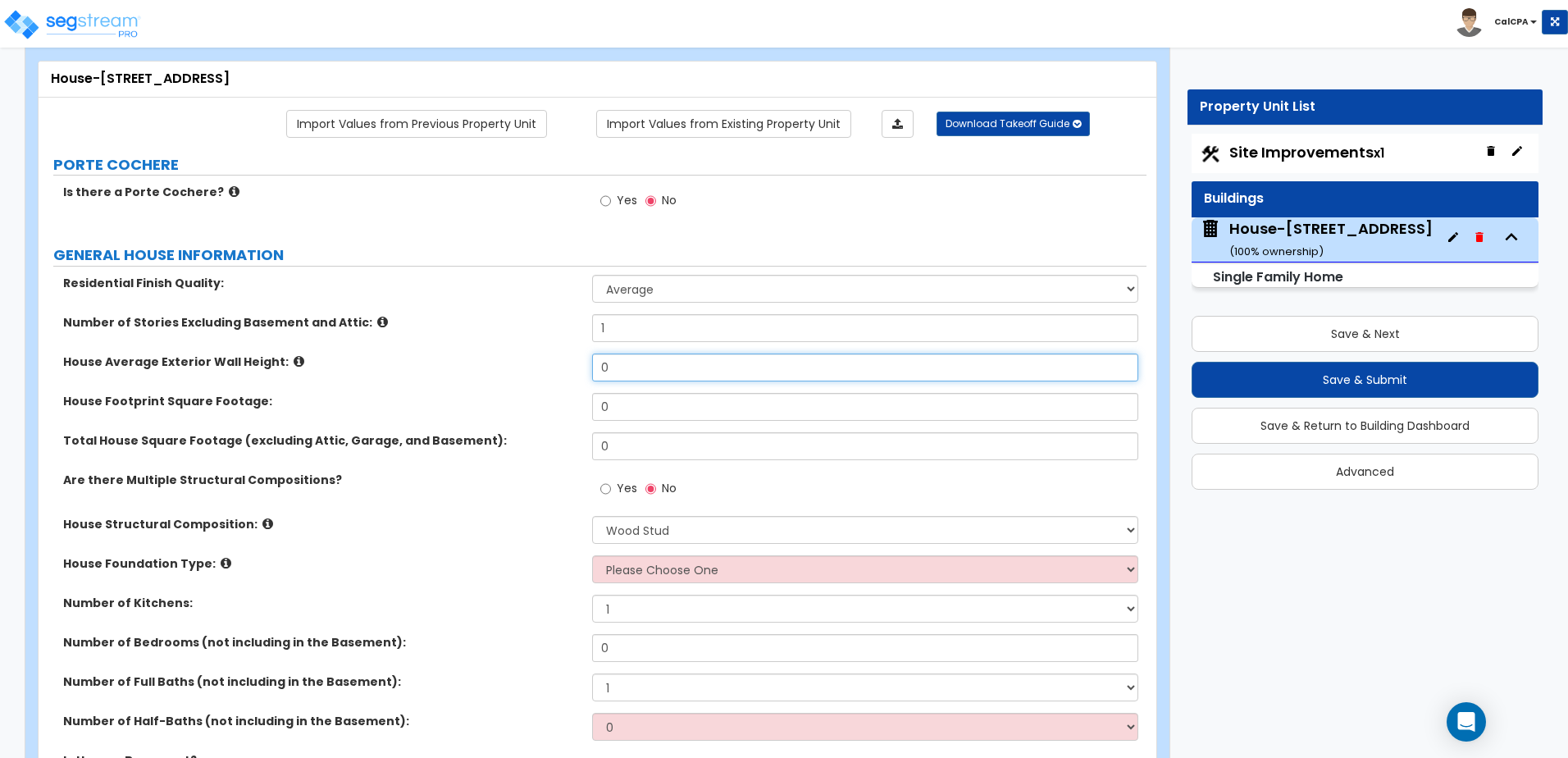
drag, startPoint x: 598, startPoint y: 369, endPoint x: 586, endPoint y: 370, distance: 12.0
click at [586, 370] on div "House Average Exterior Wall Height: 0" at bounding box center [592, 372] width 1107 height 39
type input "8"
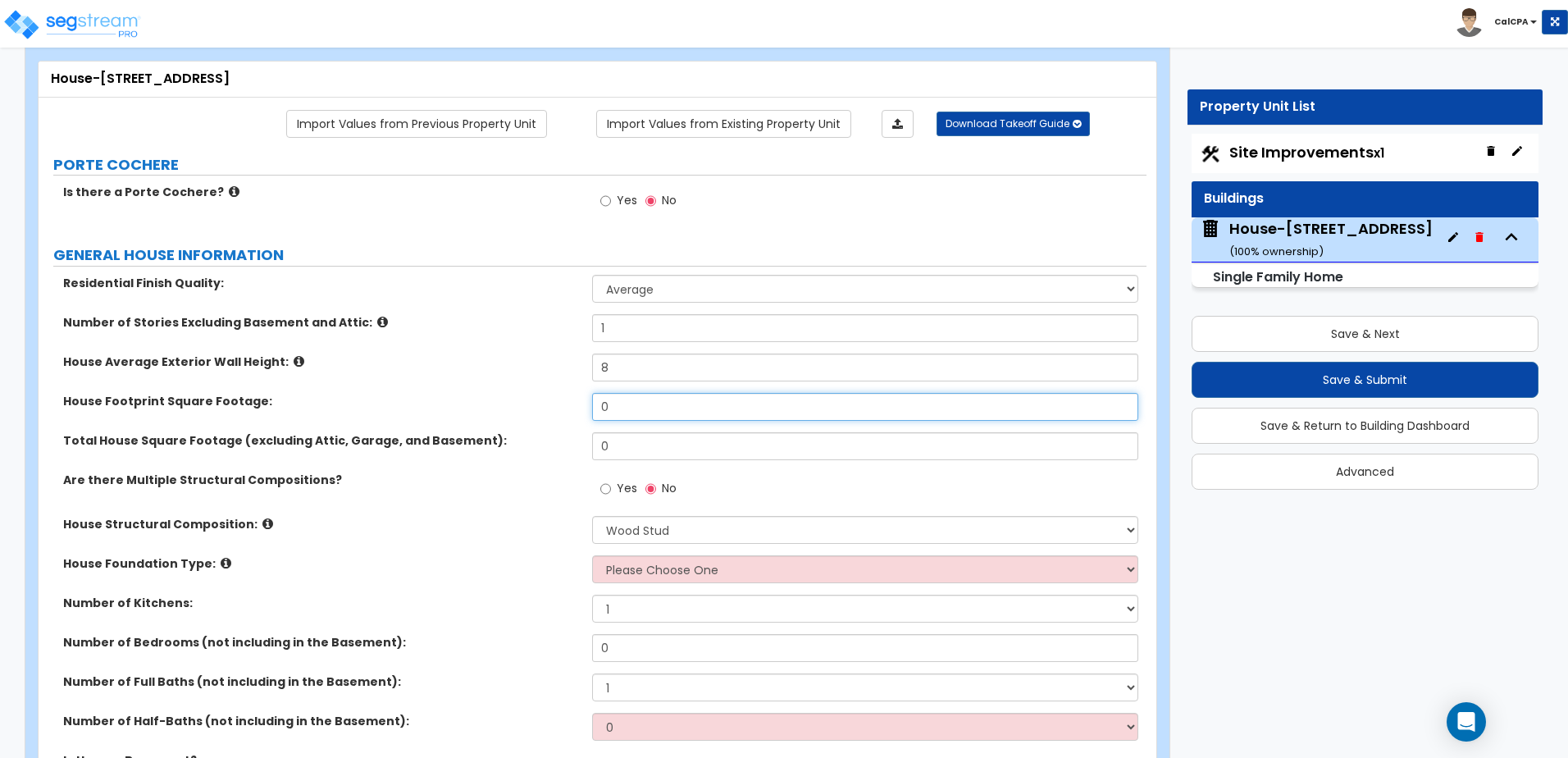
drag, startPoint x: 621, startPoint y: 411, endPoint x: 588, endPoint y: 416, distance: 33.4
click at [588, 416] on div "House Footprint Square Footage: 0" at bounding box center [592, 412] width 1107 height 39
click at [619, 403] on input "0" at bounding box center [864, 407] width 545 height 28
drag, startPoint x: 626, startPoint y: 402, endPoint x: 589, endPoint y: 412, distance: 38.3
click at [589, 412] on div "House Footprint Square Footage: 0" at bounding box center [592, 412] width 1107 height 39
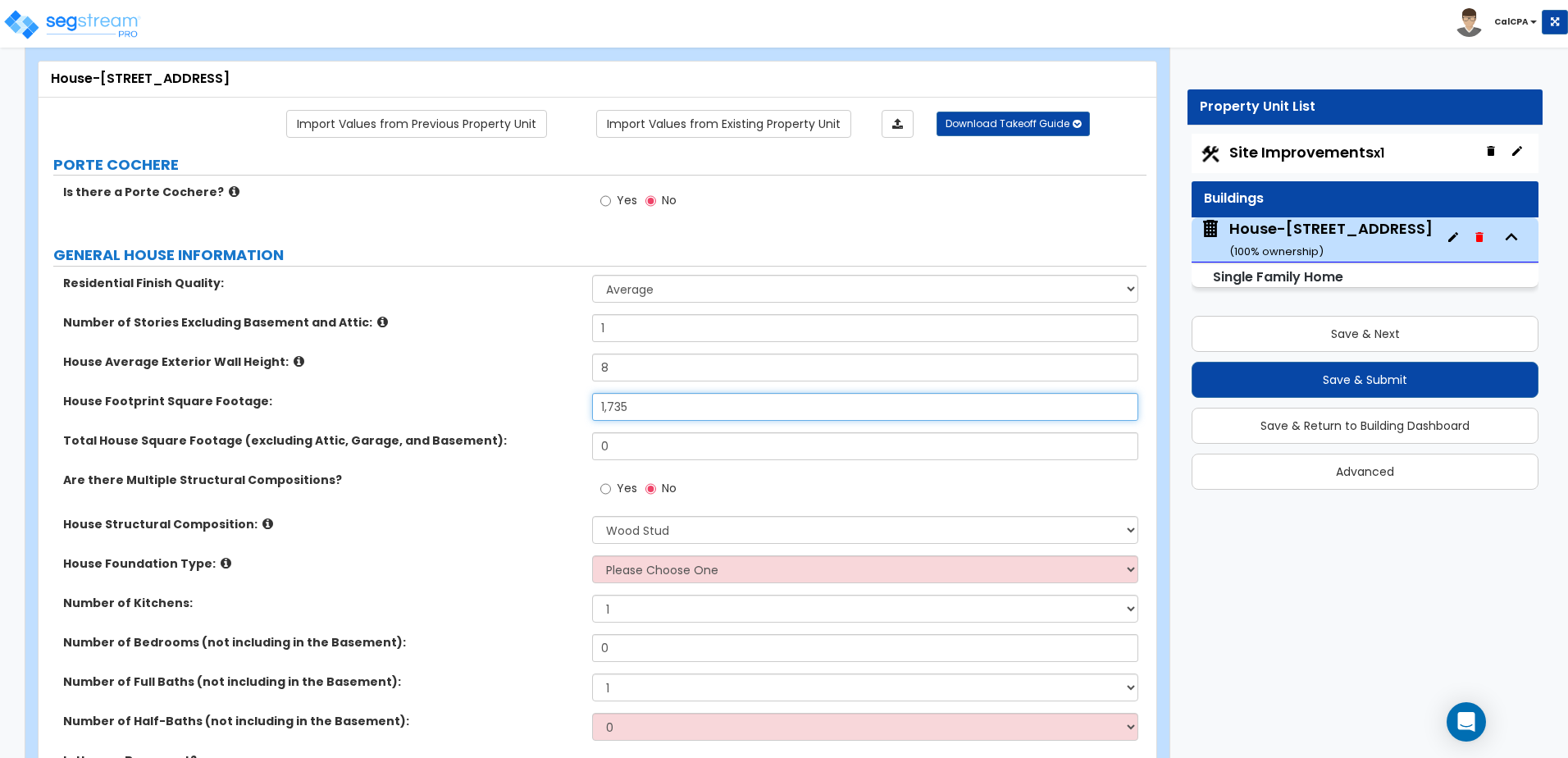
type input "1,735"
drag, startPoint x: 618, startPoint y: 443, endPoint x: 590, endPoint y: 445, distance: 28.1
click at [590, 445] on div "Total House Square Footage (excluding Attic, Garage, and Basement): 0" at bounding box center [592, 451] width 1107 height 39
type input "1,735"
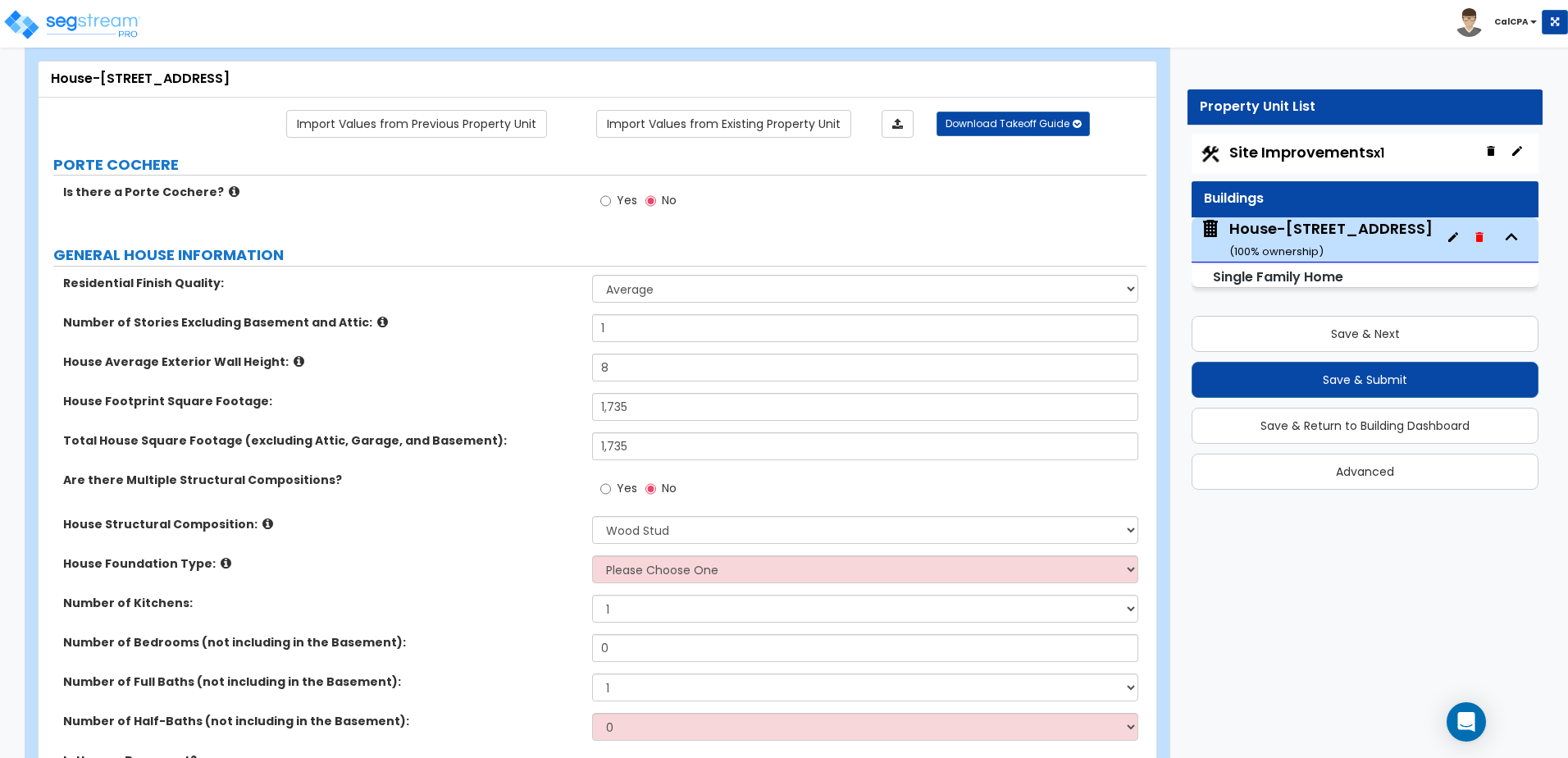
click at [509, 534] on div "House Structural Composition: Please Choose One Reinforced Concrete Structural …" at bounding box center [592, 535] width 1107 height 39
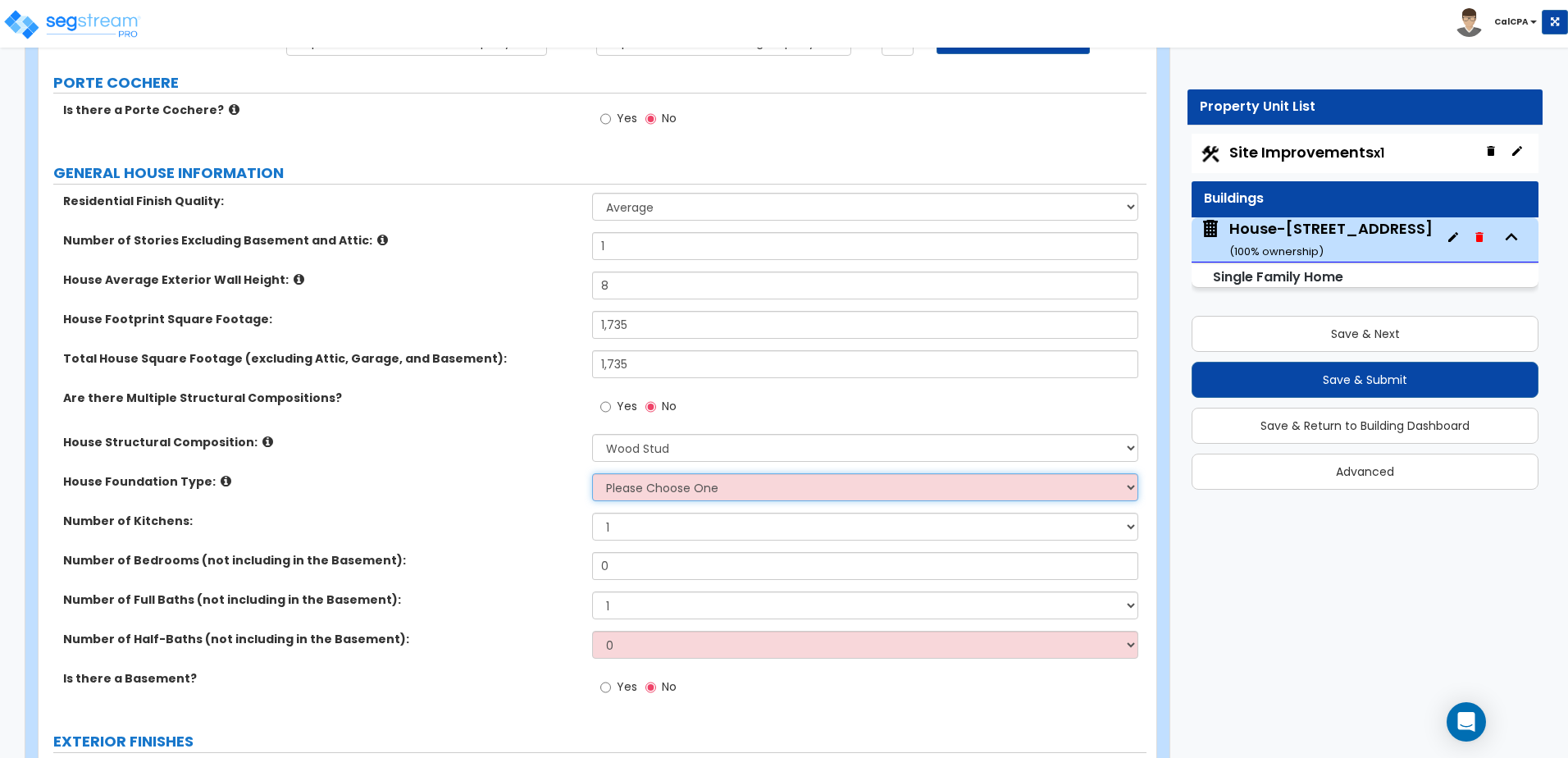
click at [648, 487] on select "Please Choose One Crawl Space Pier-Elevated First floor Slab on Grade" at bounding box center [864, 487] width 545 height 28
select select "3"
click at [592, 473] on select "Please Choose One Crawl Space Pier-Elevated First floor Slab on Grade" at bounding box center [864, 487] width 545 height 28
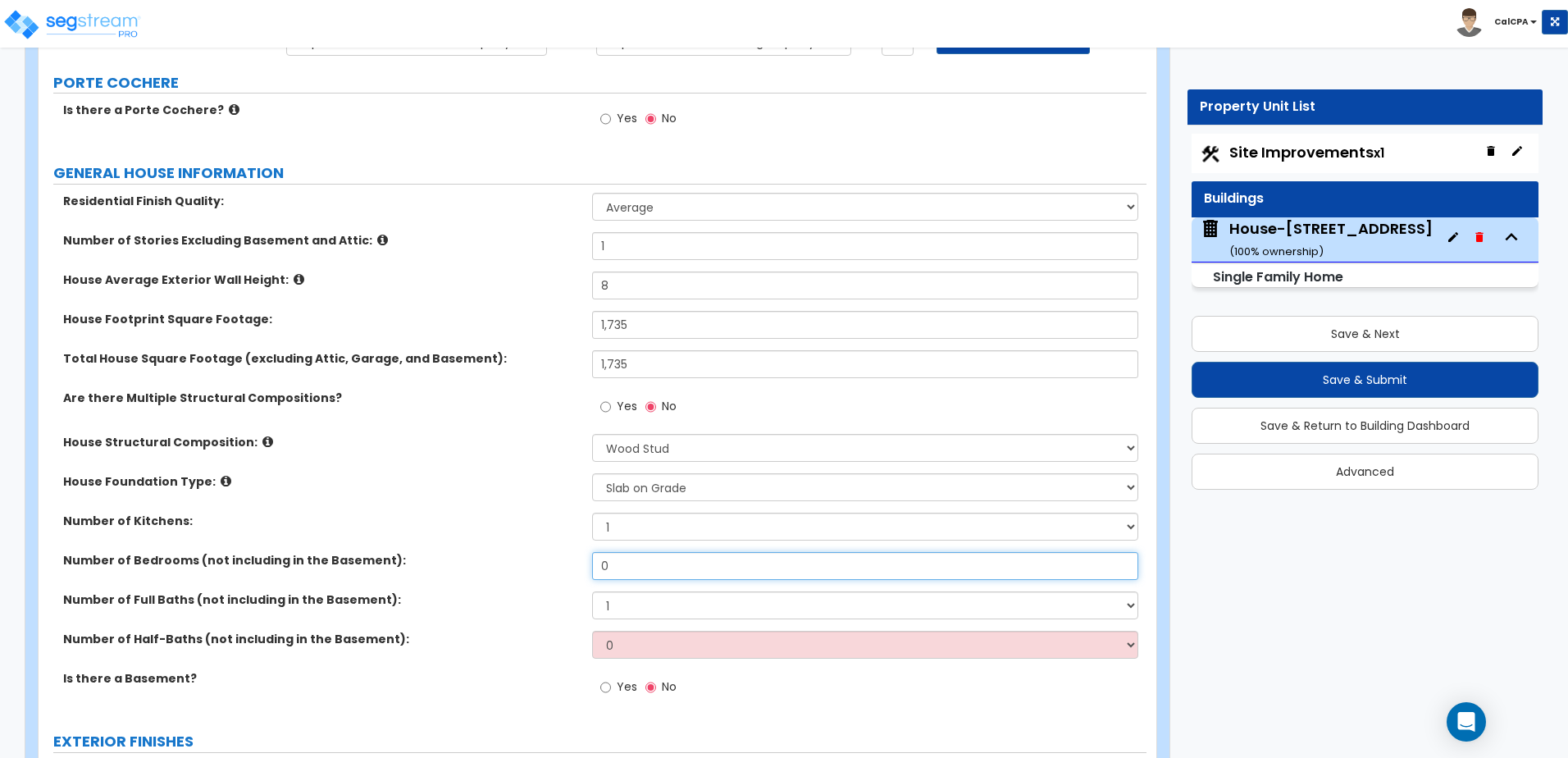
click at [661, 572] on input "0" at bounding box center [864, 566] width 545 height 28
drag, startPoint x: 661, startPoint y: 572, endPoint x: 573, endPoint y: 567, distance: 88.1
click at [573, 567] on div "Number of Bedrooms (not including in the Basement): 0" at bounding box center [592, 571] width 1107 height 39
type input "4"
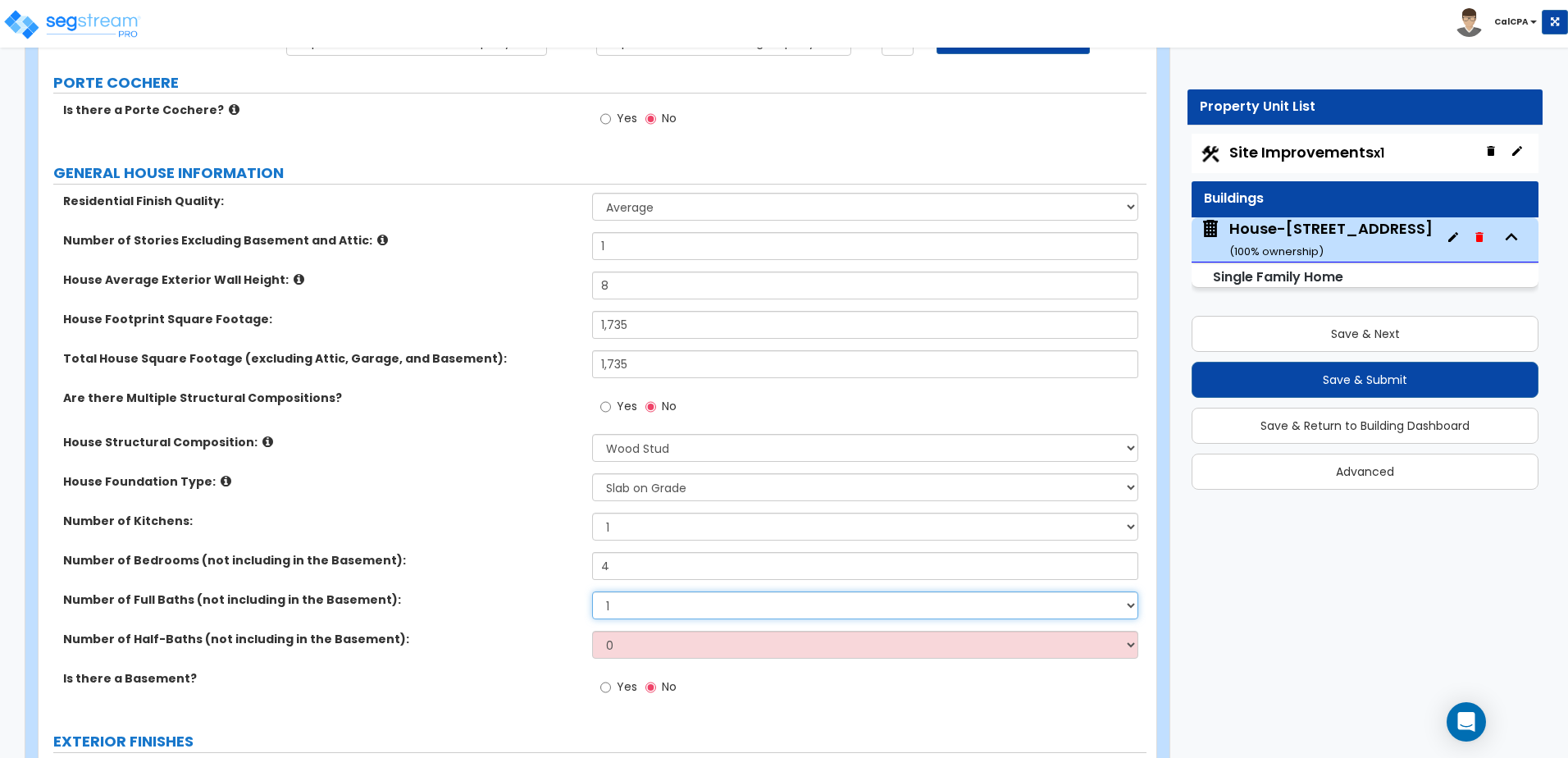
drag, startPoint x: 624, startPoint y: 599, endPoint x: 604, endPoint y: 607, distance: 21.5
click at [604, 607] on select "1 2 3 4 5 6 7 8 9 10" at bounding box center [864, 605] width 545 height 28
click at [610, 608] on select "1 2 3 4 5 6 7 8 9 10" at bounding box center [864, 605] width 545 height 28
click at [592, 591] on select "1 2 3 4 5 6 7 8 9 10" at bounding box center [864, 605] width 545 height 28
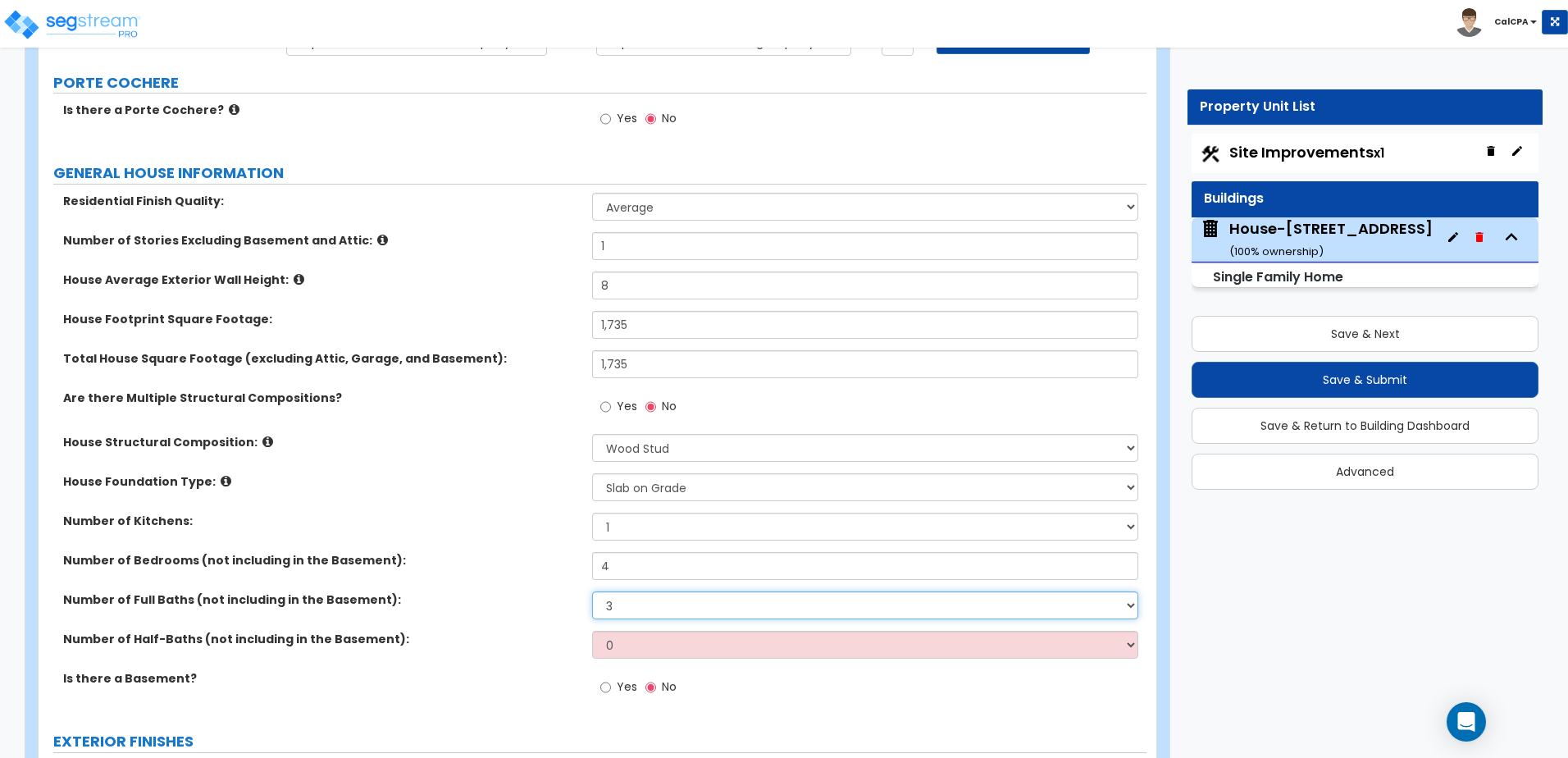
click at [665, 599] on select "1 2 3 4 5 6 7 8 9 10" at bounding box center [864, 605] width 545 height 28
select select "2"
click at [592, 591] on select "1 2 3 4 5 6 7 8 9 10" at bounding box center [864, 605] width 545 height 28
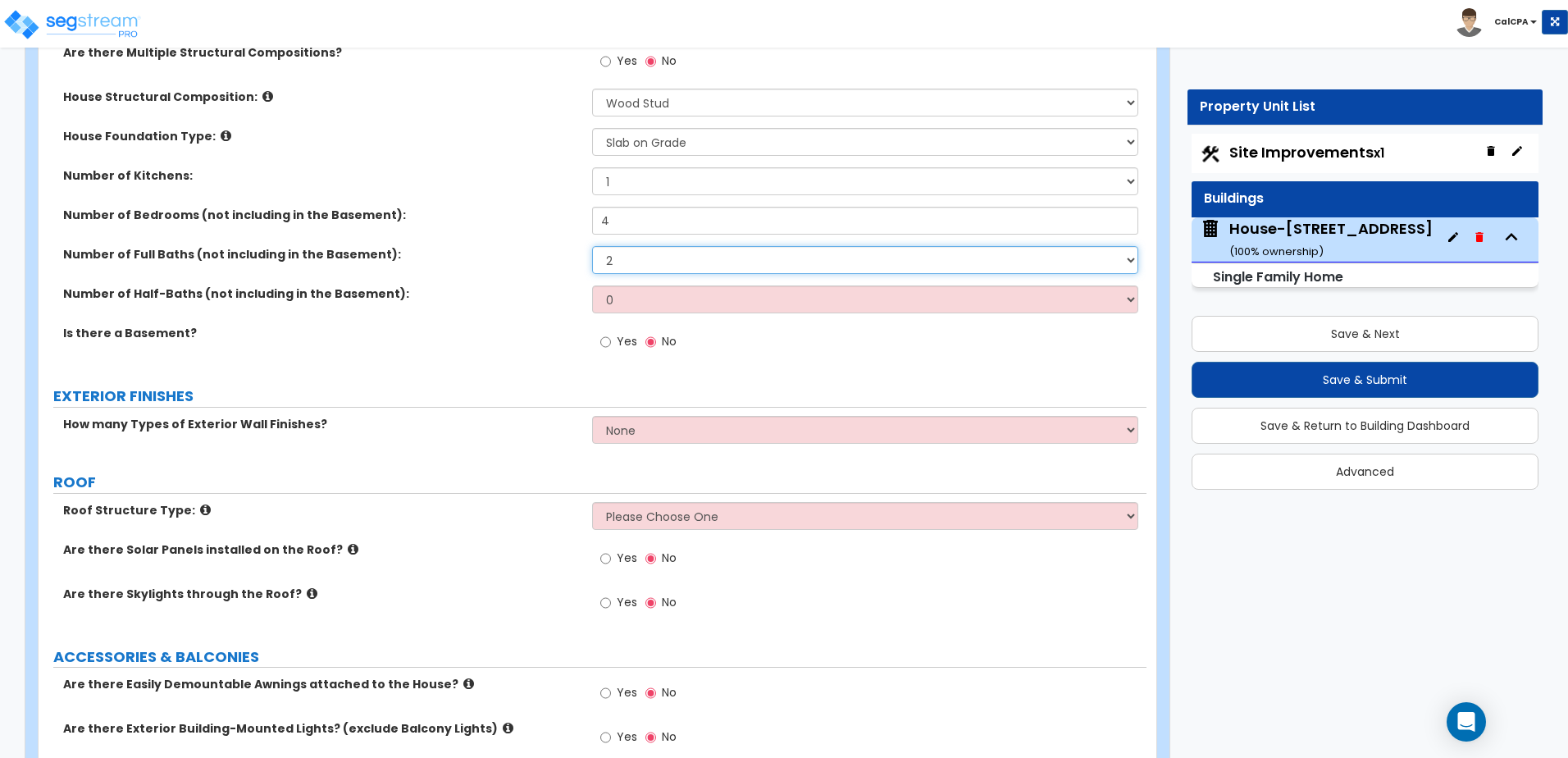
scroll to position [574, 0]
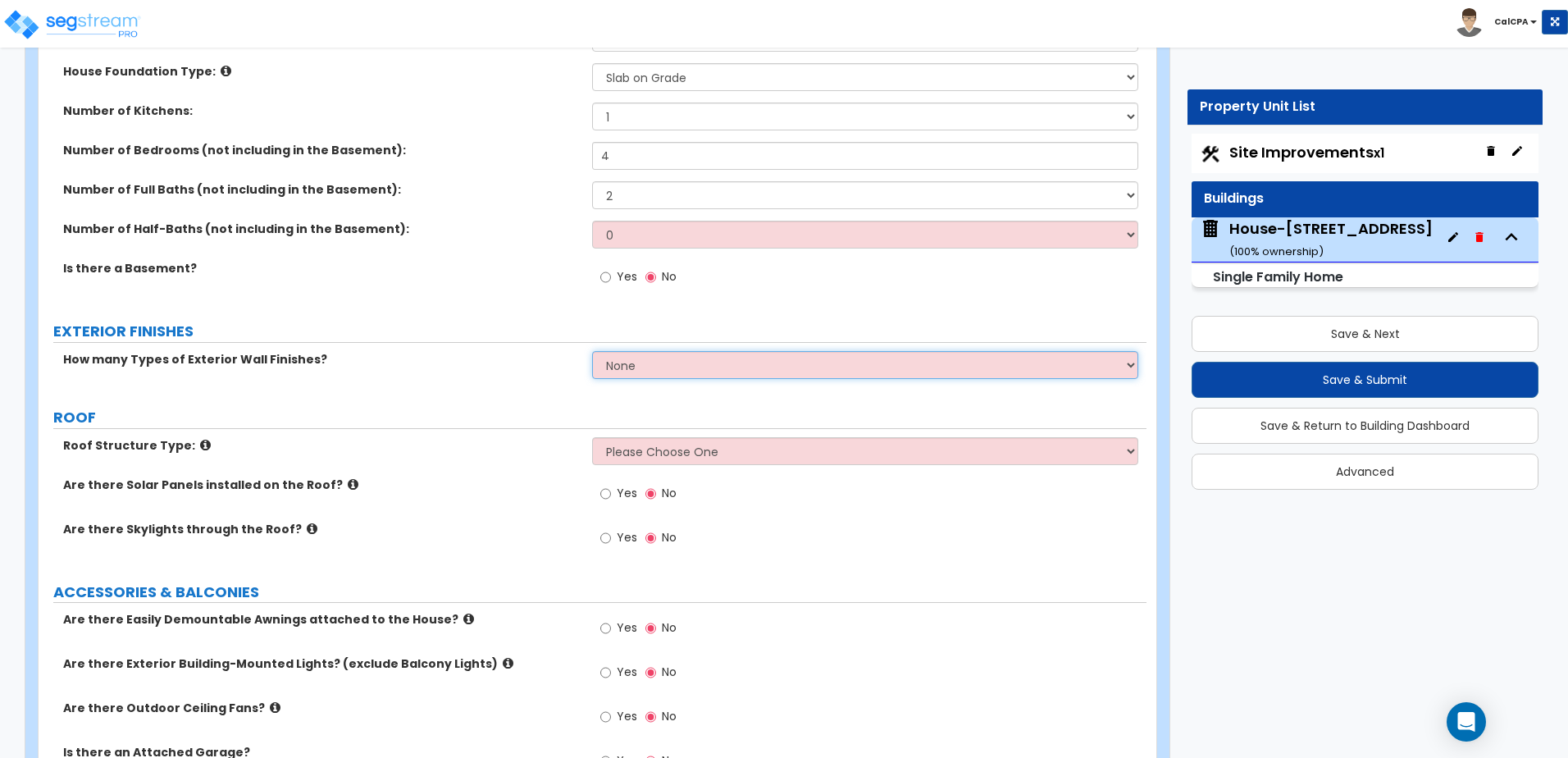
click at [695, 365] on select "None 1 2 3" at bounding box center [864, 365] width 545 height 28
select select "1"
click at [592, 351] on select "None 1 2 3" at bounding box center [864, 365] width 545 height 28
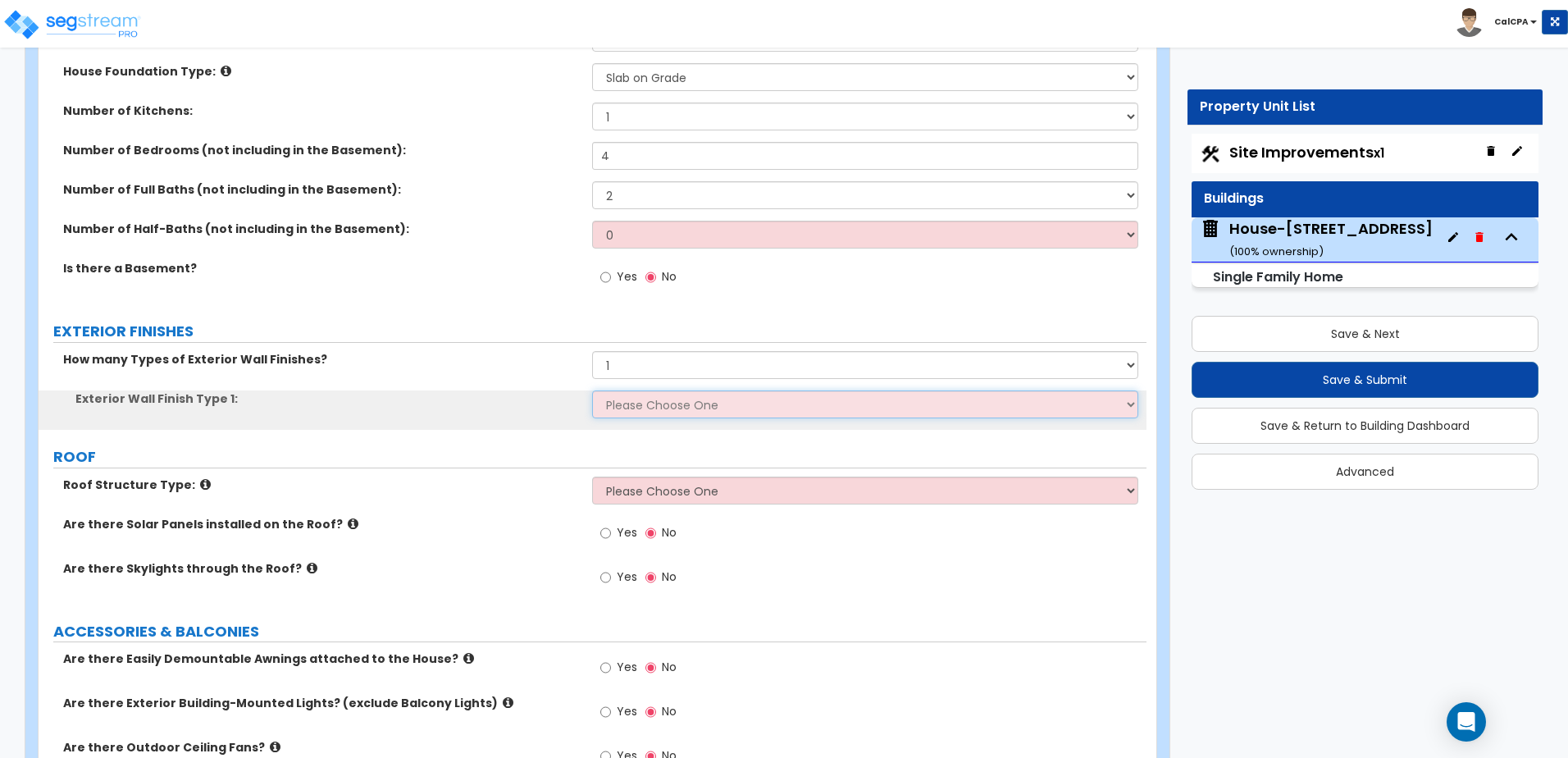
click at [689, 408] on select "Please Choose One No Finish/Shared Wall No Wall Brick Finish Stone Finish Wood …" at bounding box center [864, 405] width 545 height 28
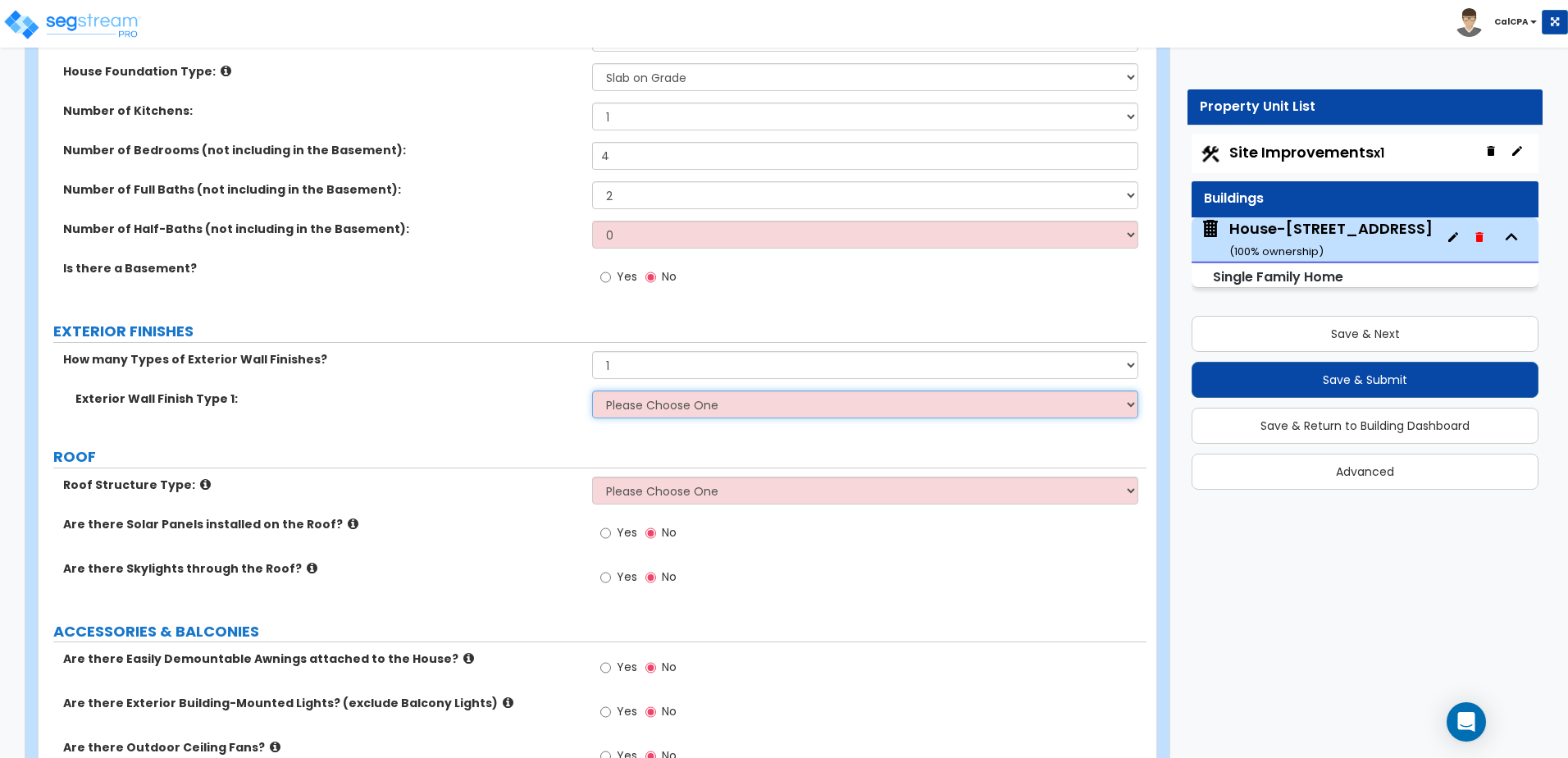
select select "7"
click at [592, 391] on select "Please Choose One No Finish/Shared Wall No Wall Brick Finish Stone Finish Wood …" at bounding box center [864, 405] width 545 height 28
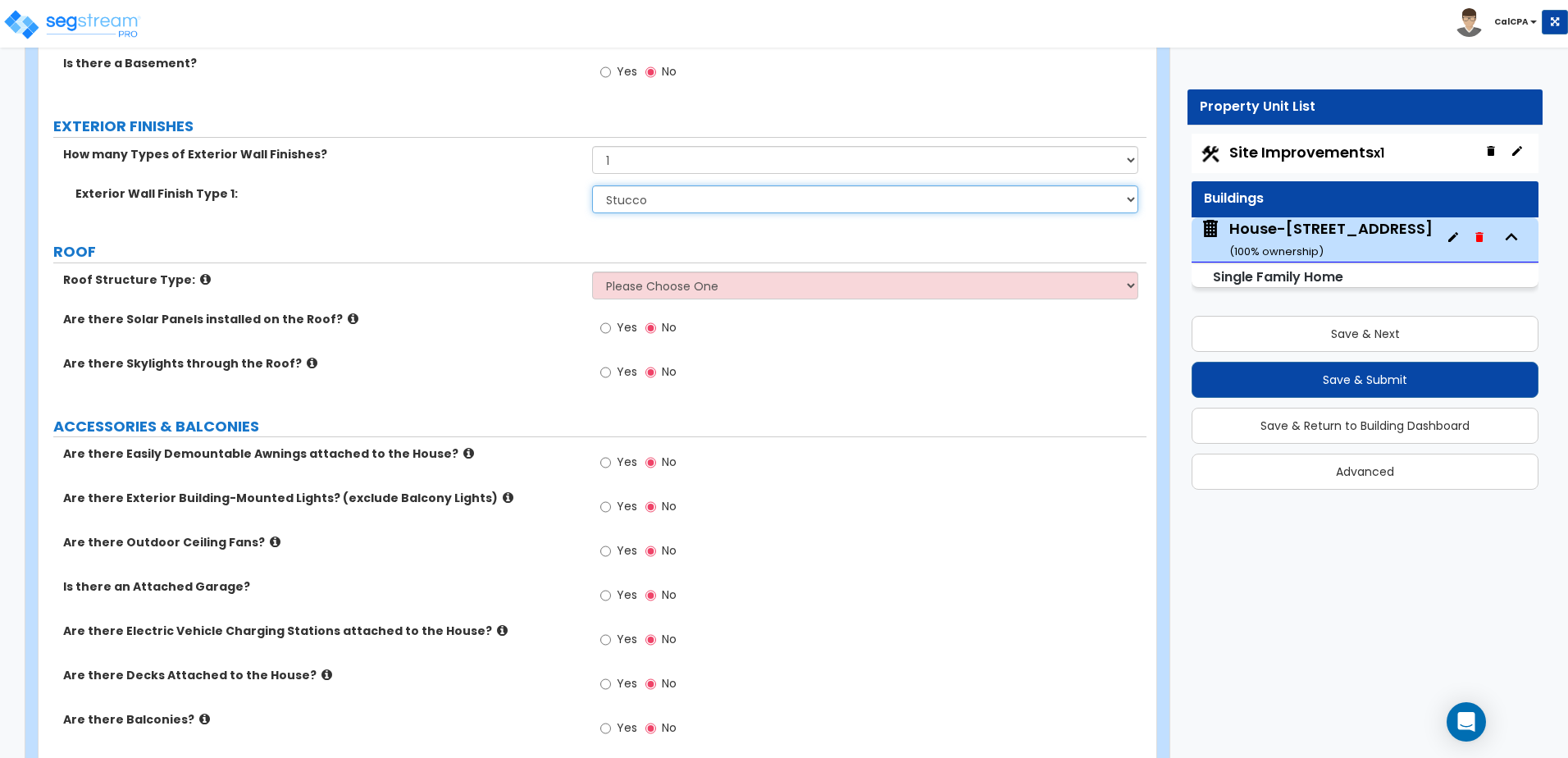
scroll to position [820, 0]
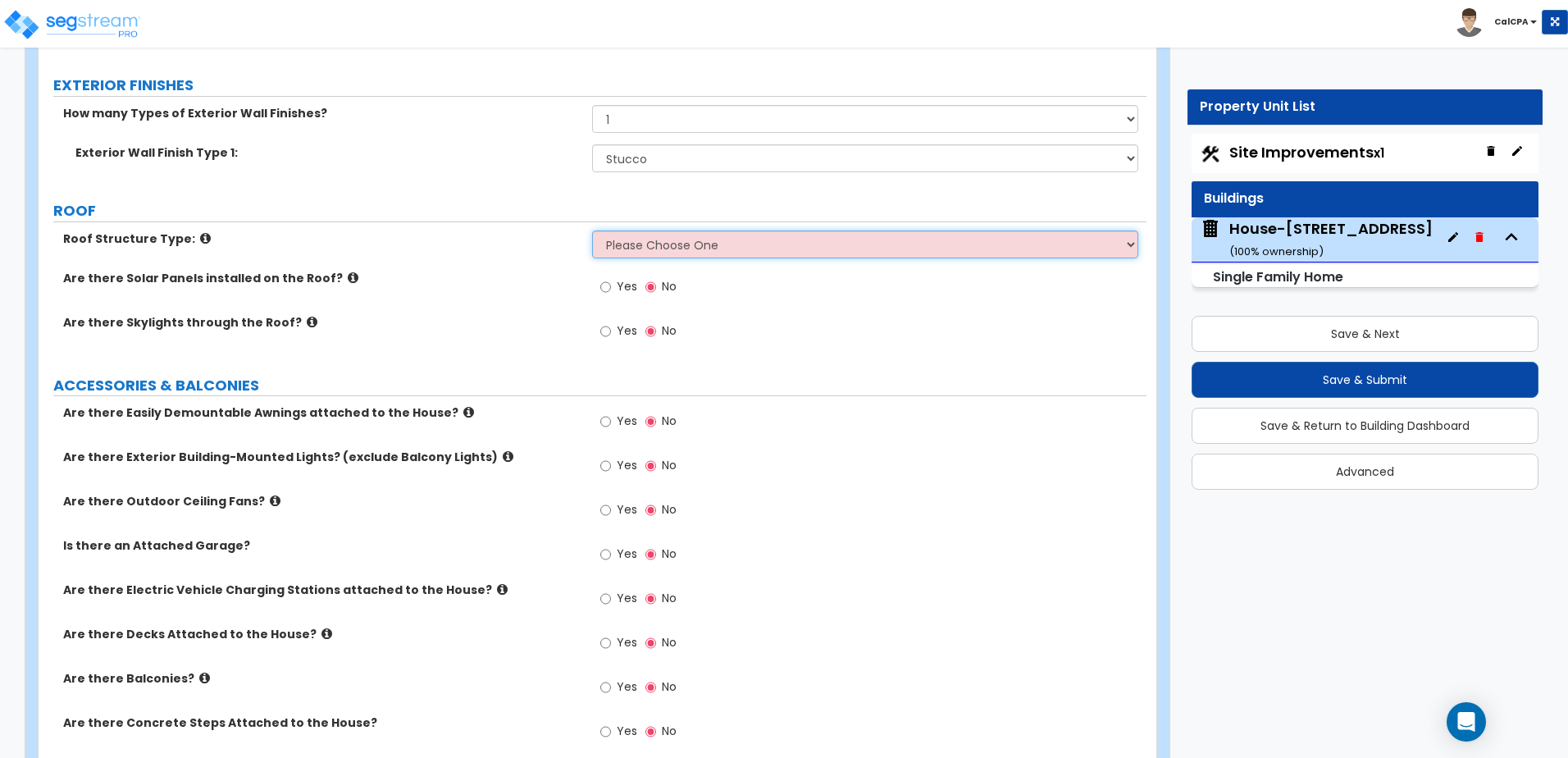
click at [674, 245] on select "Please Choose One Gable Roof Flat Roof Hybrid Gable & Flat Roof" at bounding box center [864, 245] width 545 height 28
select select "1"
click at [592, 231] on select "Please Choose One Gable Roof Flat Roof Hybrid Gable & Flat Roof" at bounding box center [864, 245] width 545 height 28
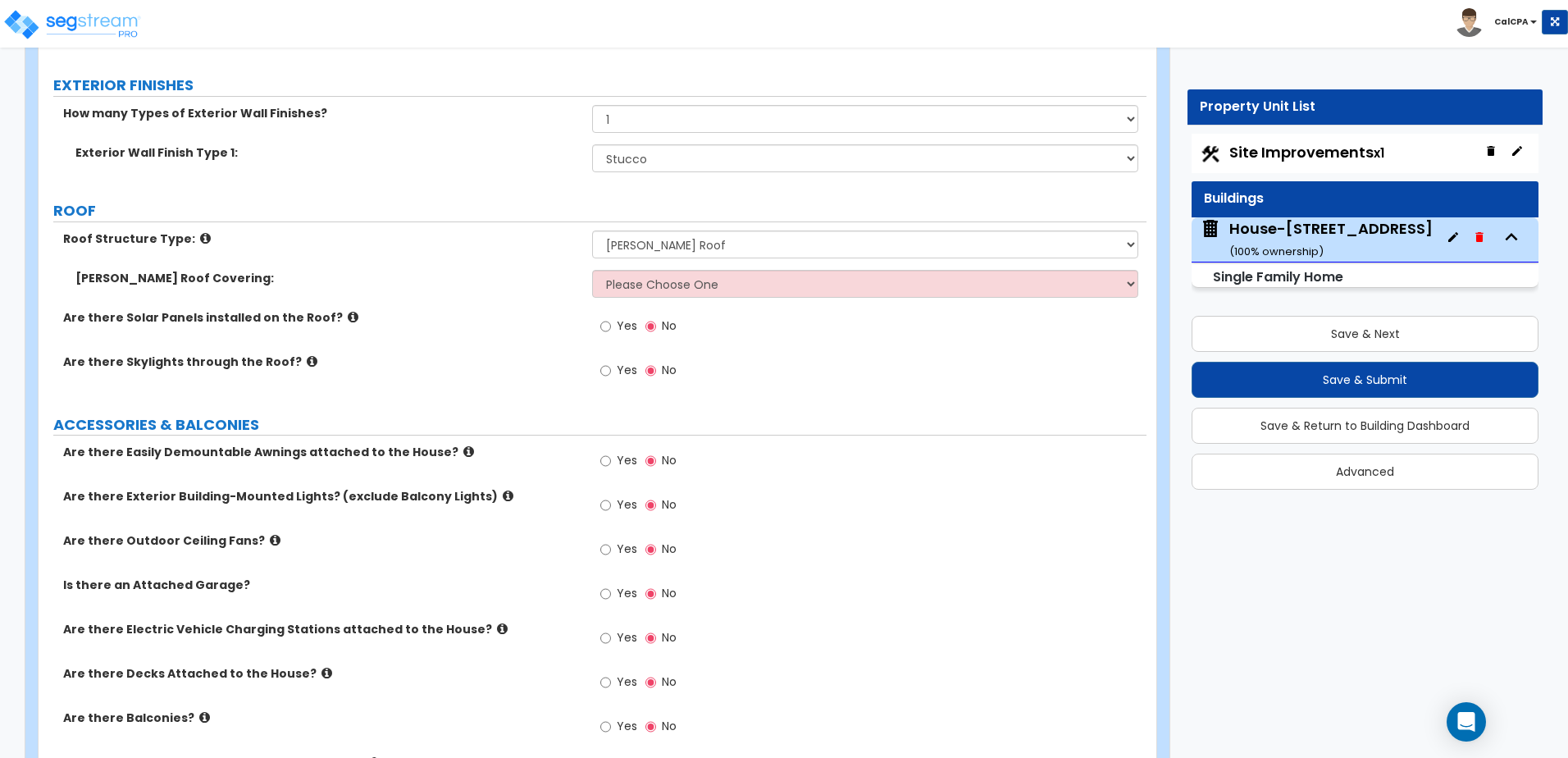
click at [635, 298] on div "Gable Roof Covering: Please Choose One Asphalt Shingle Clay Tile Wood Shingle M…" at bounding box center [592, 289] width 1107 height 39
click at [650, 286] on select "Please Choose One Asphalt Shingle Clay Tile Wood Shingle Metal Shingle Standing…" at bounding box center [864, 284] width 545 height 28
select select "1"
click at [592, 270] on select "Please Choose One Asphalt Shingle Clay Tile Wood Shingle Metal Shingle Standing…" at bounding box center [864, 284] width 545 height 28
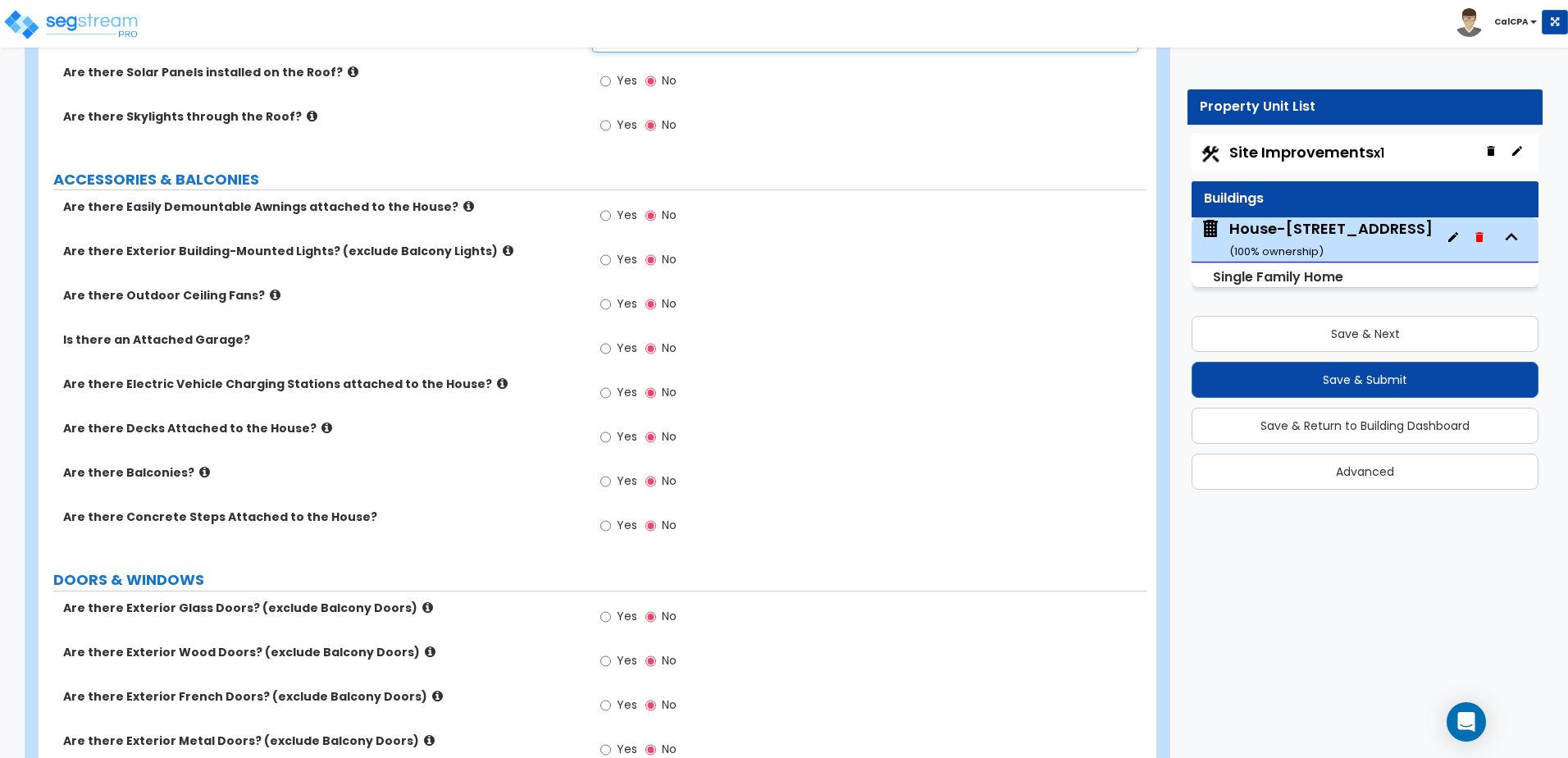
scroll to position [1067, 0]
click at [606, 350] on input "Yes" at bounding box center [606, 347] width 10 height 18
radio input "true"
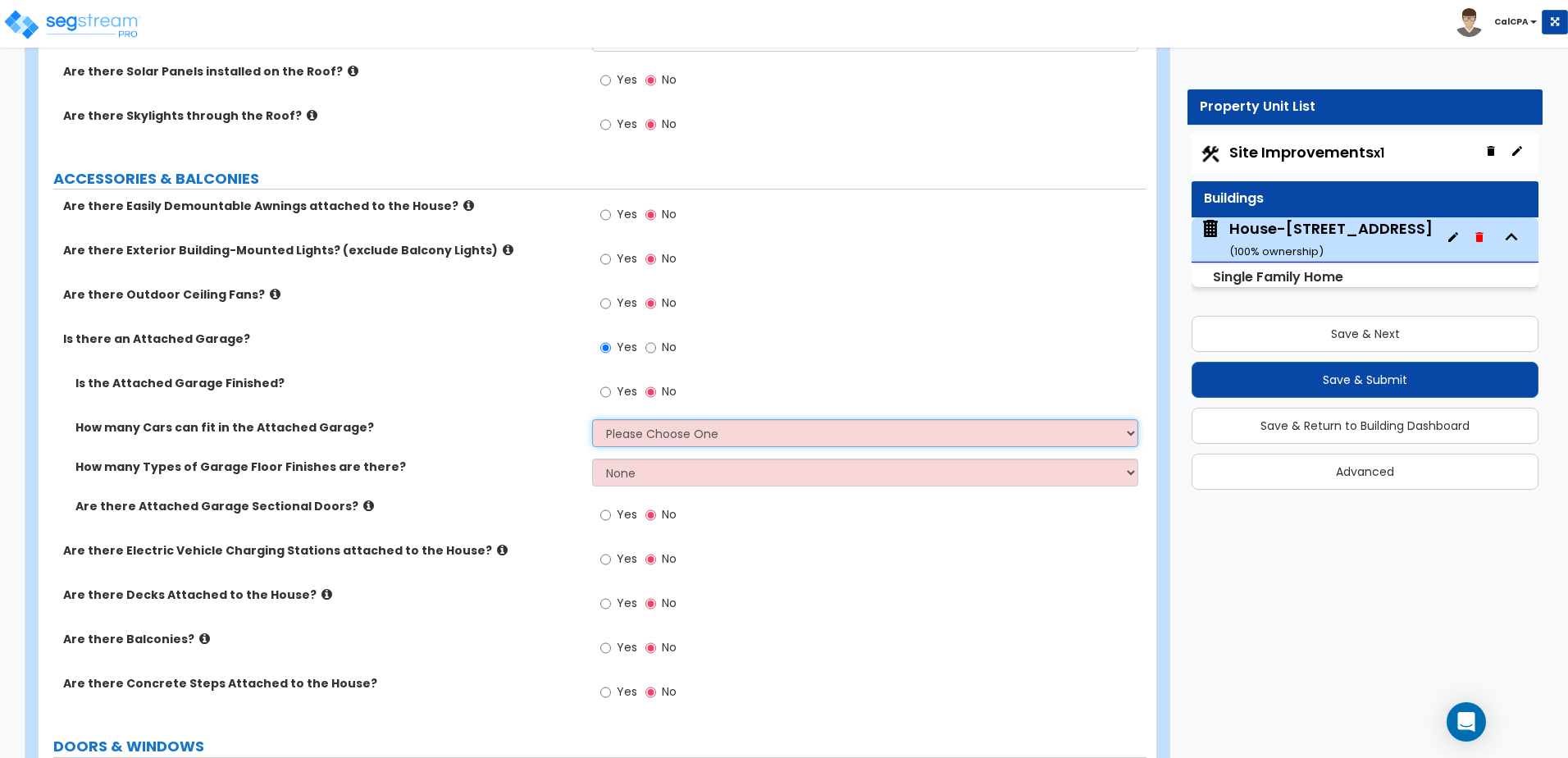
click at [619, 431] on select "Please Choose One 1 2 3 4 5" at bounding box center [864, 433] width 545 height 28
select select "2"
click at [592, 419] on select "Please Choose One 1 2 3 4 5" at bounding box center [864, 433] width 545 height 28
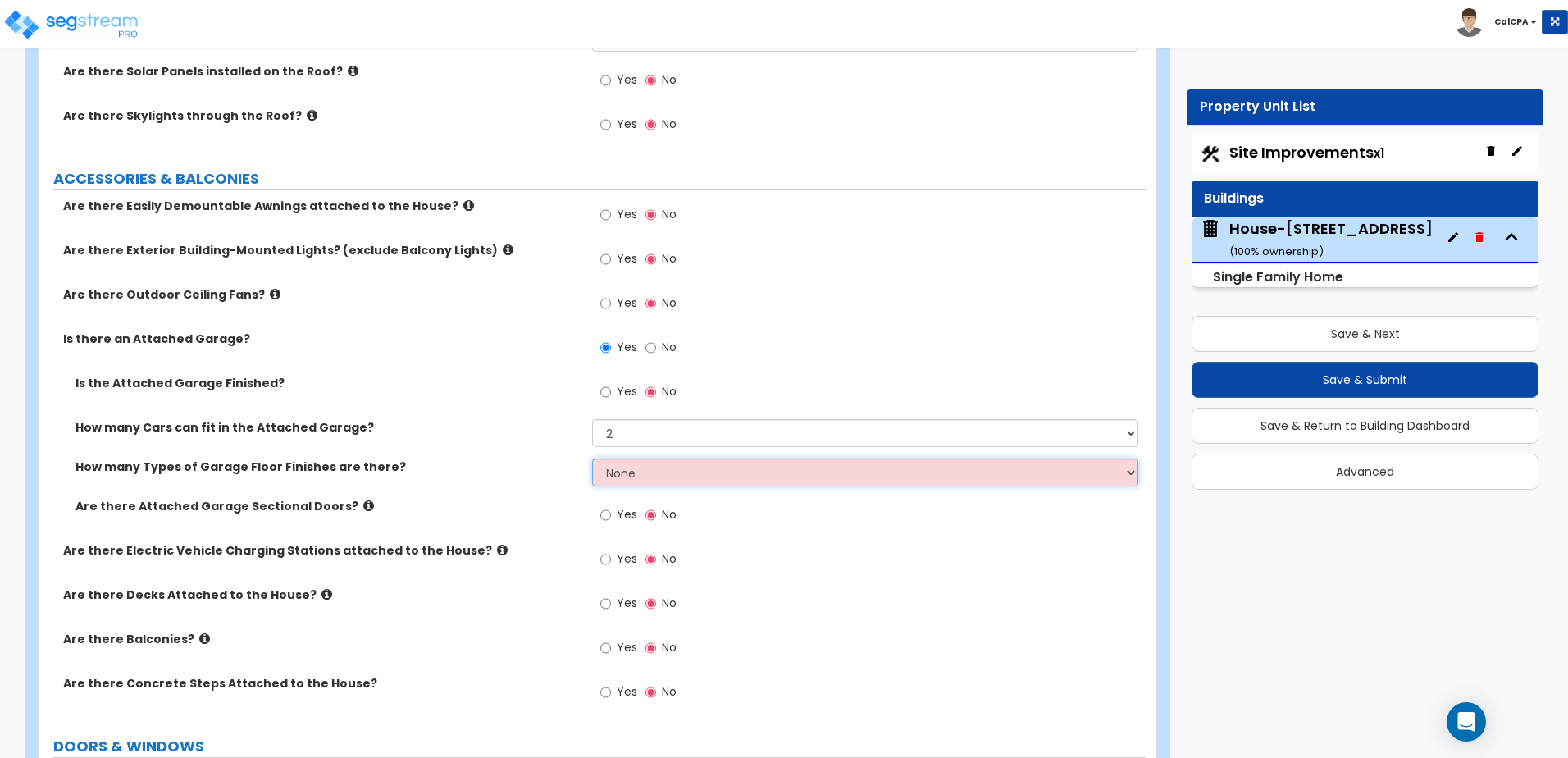
click at [640, 478] on select "None 1 2 3 4" at bounding box center [864, 472] width 545 height 28
select select "1"
click at [592, 458] on select "None 1 2 3 4" at bounding box center [864, 472] width 545 height 28
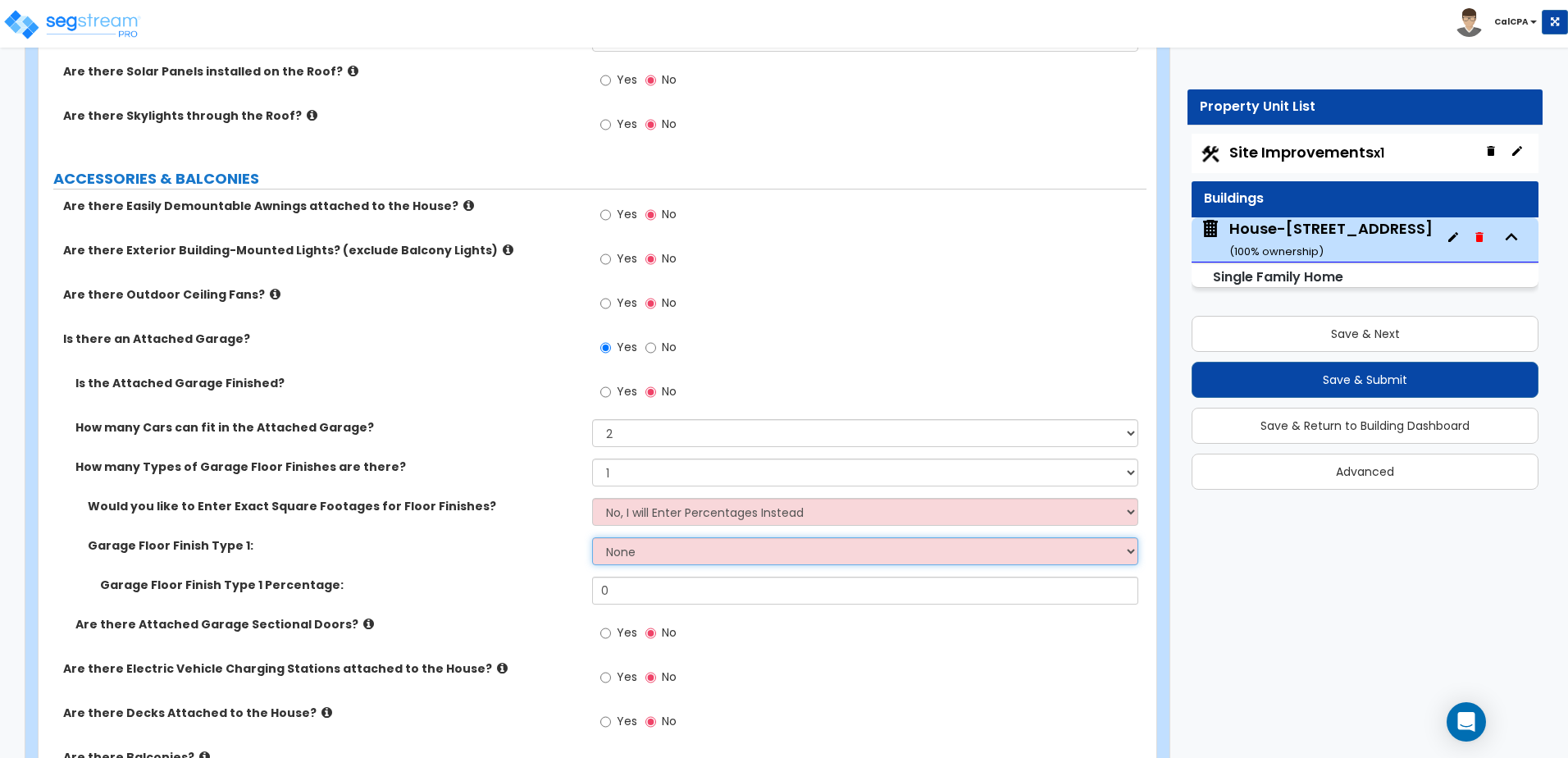
click at [636, 554] on select "None Polished Concrete Flooring Ceramic Tile Flooring Rubber Tile Flooring Epox…" at bounding box center [864, 551] width 545 height 28
select select "1"
click at [592, 537] on select "None Polished Concrete Flooring Ceramic Tile Flooring Rubber Tile Flooring Epox…" at bounding box center [864, 551] width 545 height 28
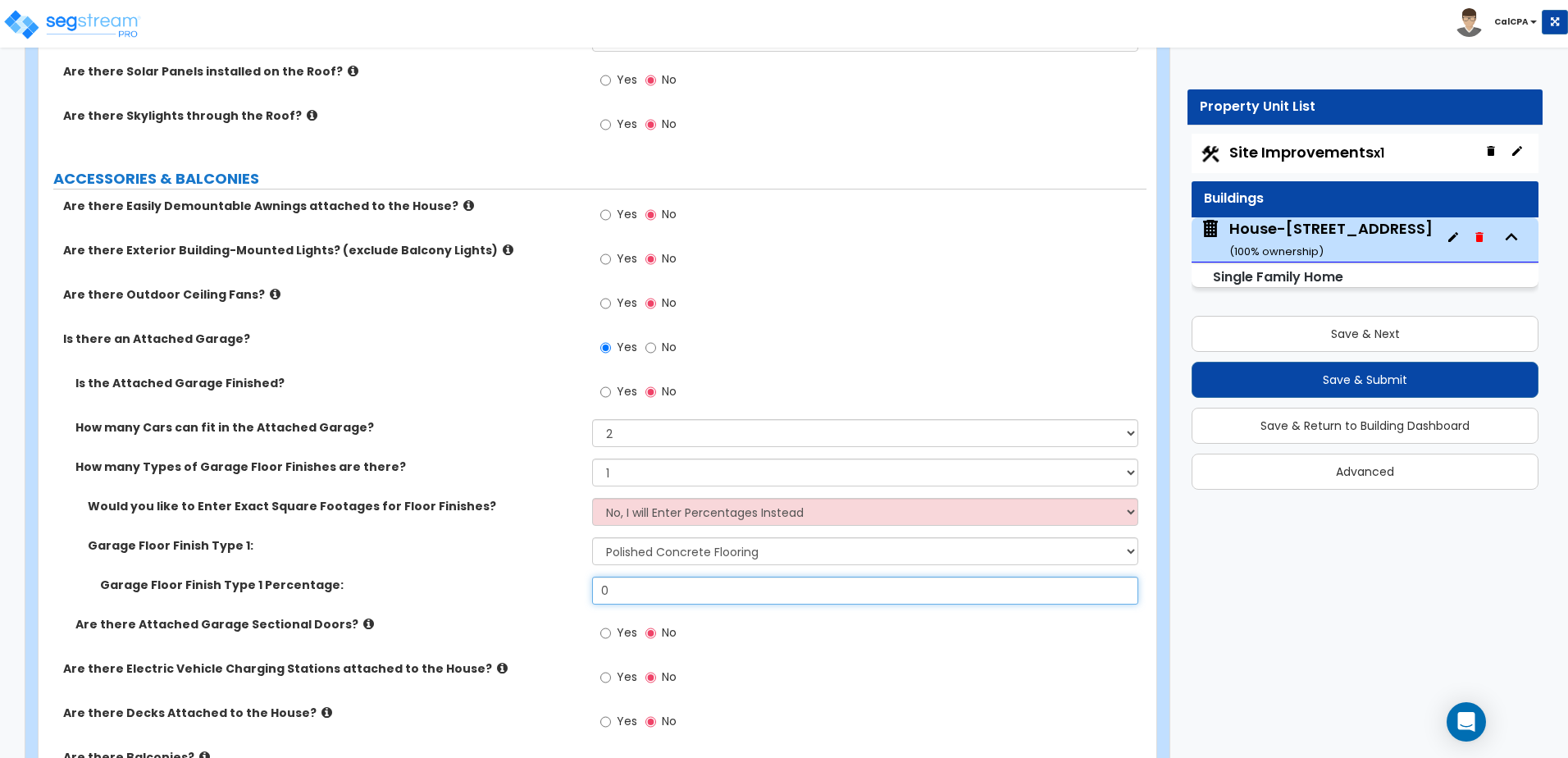
click at [624, 594] on input "0" at bounding box center [864, 590] width 545 height 28
drag, startPoint x: 624, startPoint y: 594, endPoint x: 547, endPoint y: 598, distance: 77.1
click at [547, 598] on div "Garage Floor Finish Type 1 Percentage: 0" at bounding box center [592, 595] width 1107 height 39
type input "100"
click at [647, 516] on select "No, I will Enter Percentages Instead Yes, I will Enter Exact Square Footages" at bounding box center [864, 511] width 545 height 28
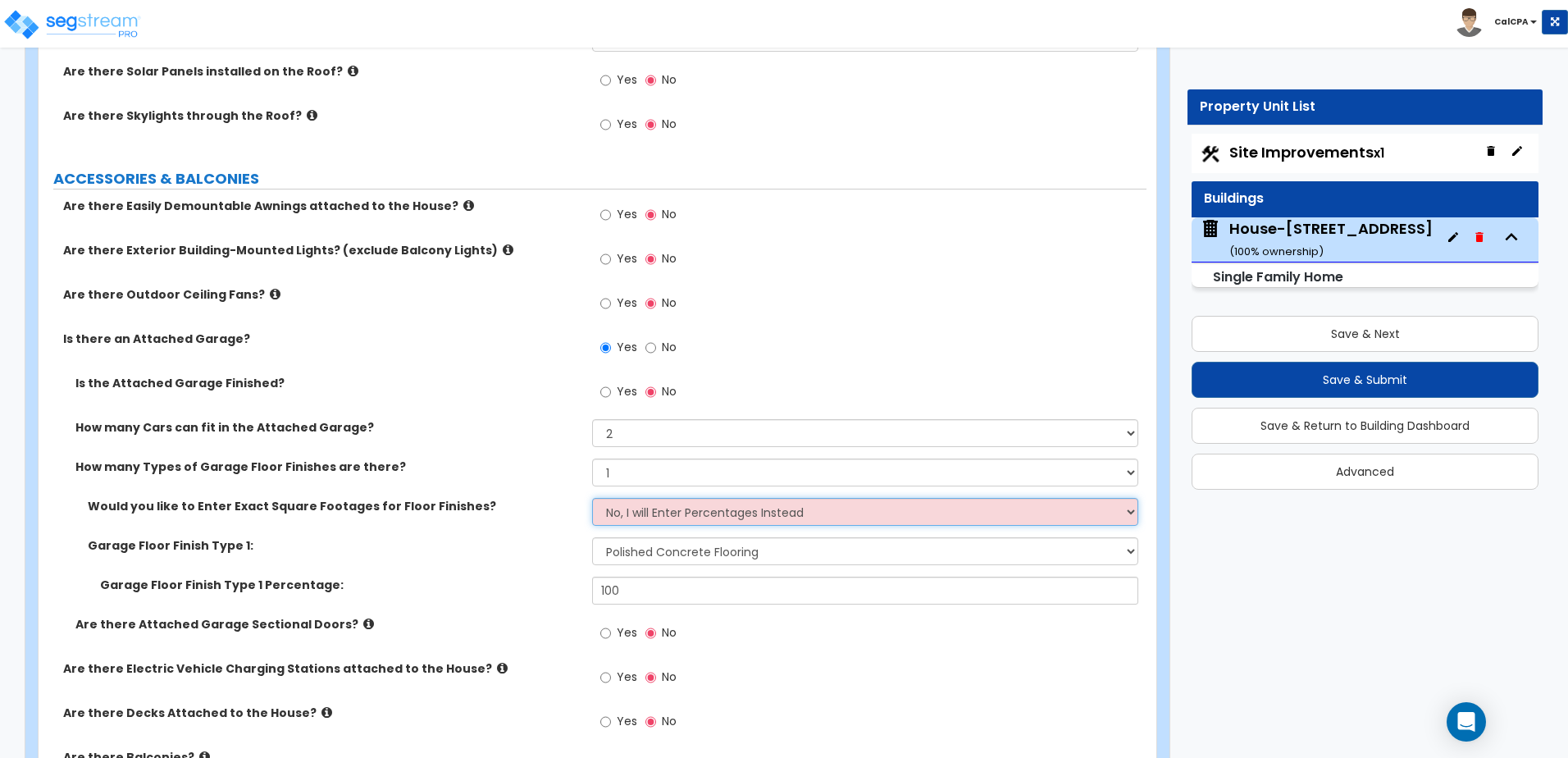
select select "1"
click at [592, 497] on select "No, I will Enter Percentages Instead Yes, I will Enter Exact Square Footages" at bounding box center [864, 511] width 545 height 28
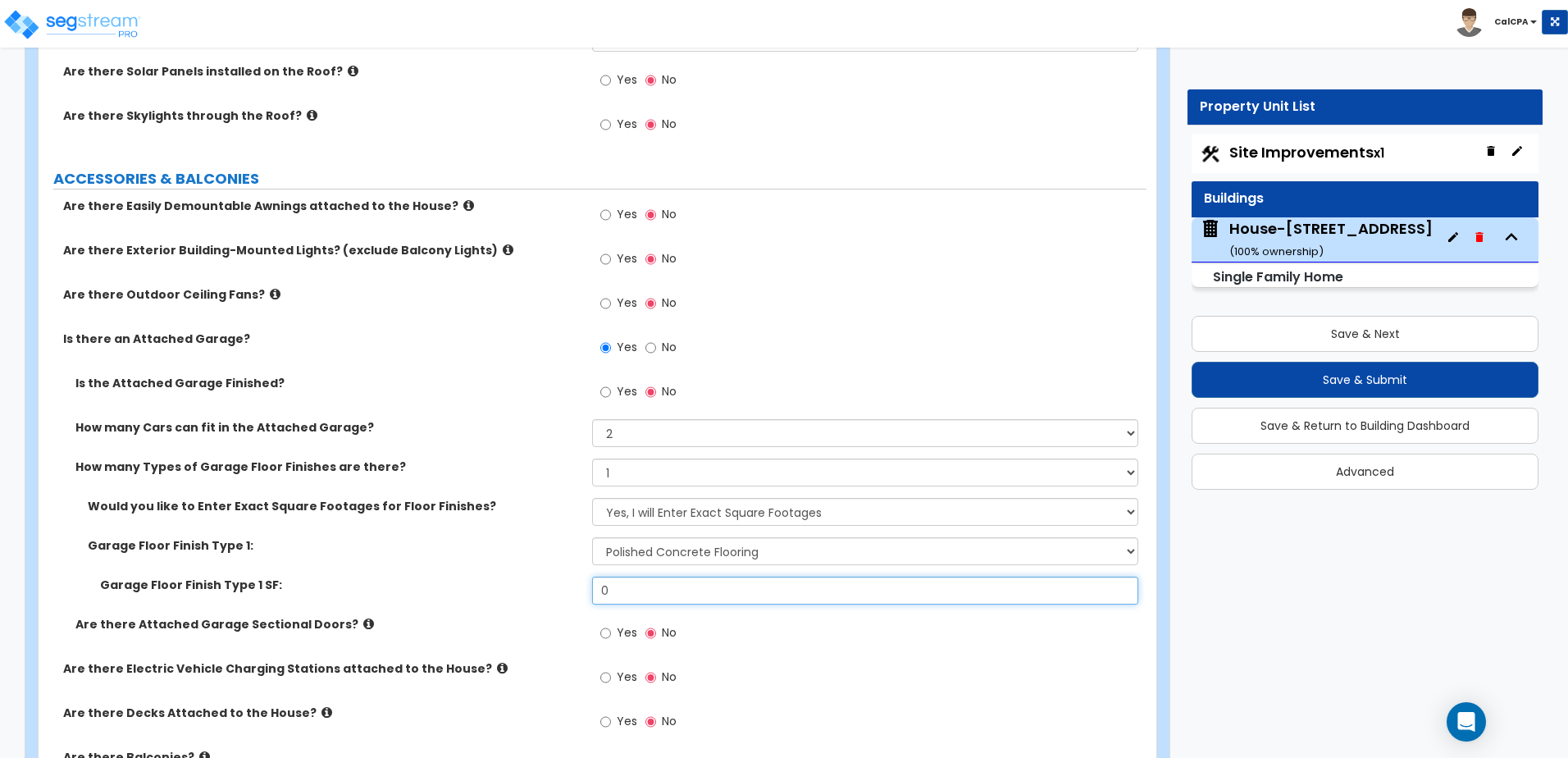
drag, startPoint x: 642, startPoint y: 592, endPoint x: 567, endPoint y: 593, distance: 75.0
click at [567, 593] on div "Garage Floor Finish Type 1 SF: 0" at bounding box center [592, 595] width 1107 height 39
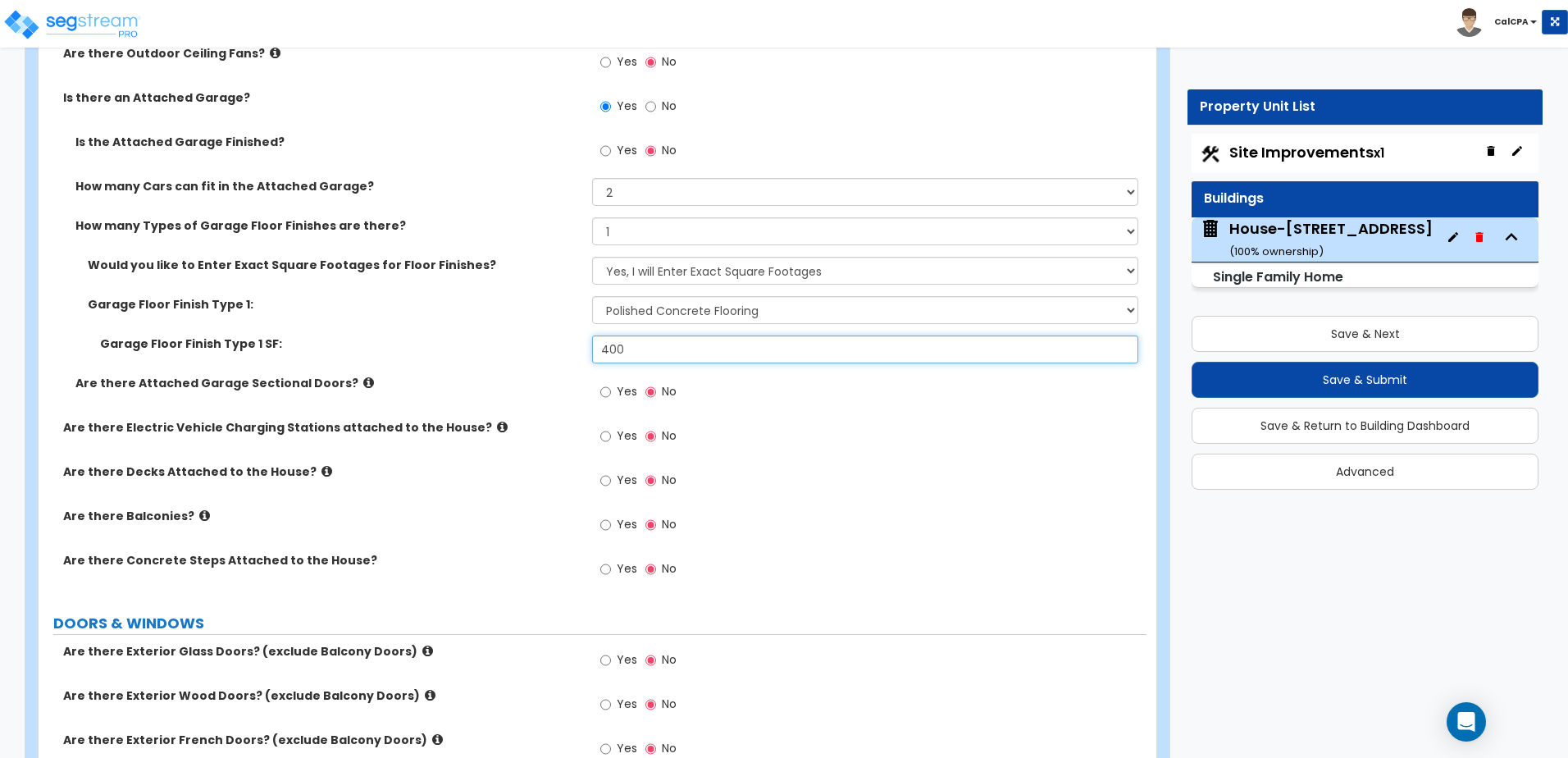
scroll to position [1312, 0]
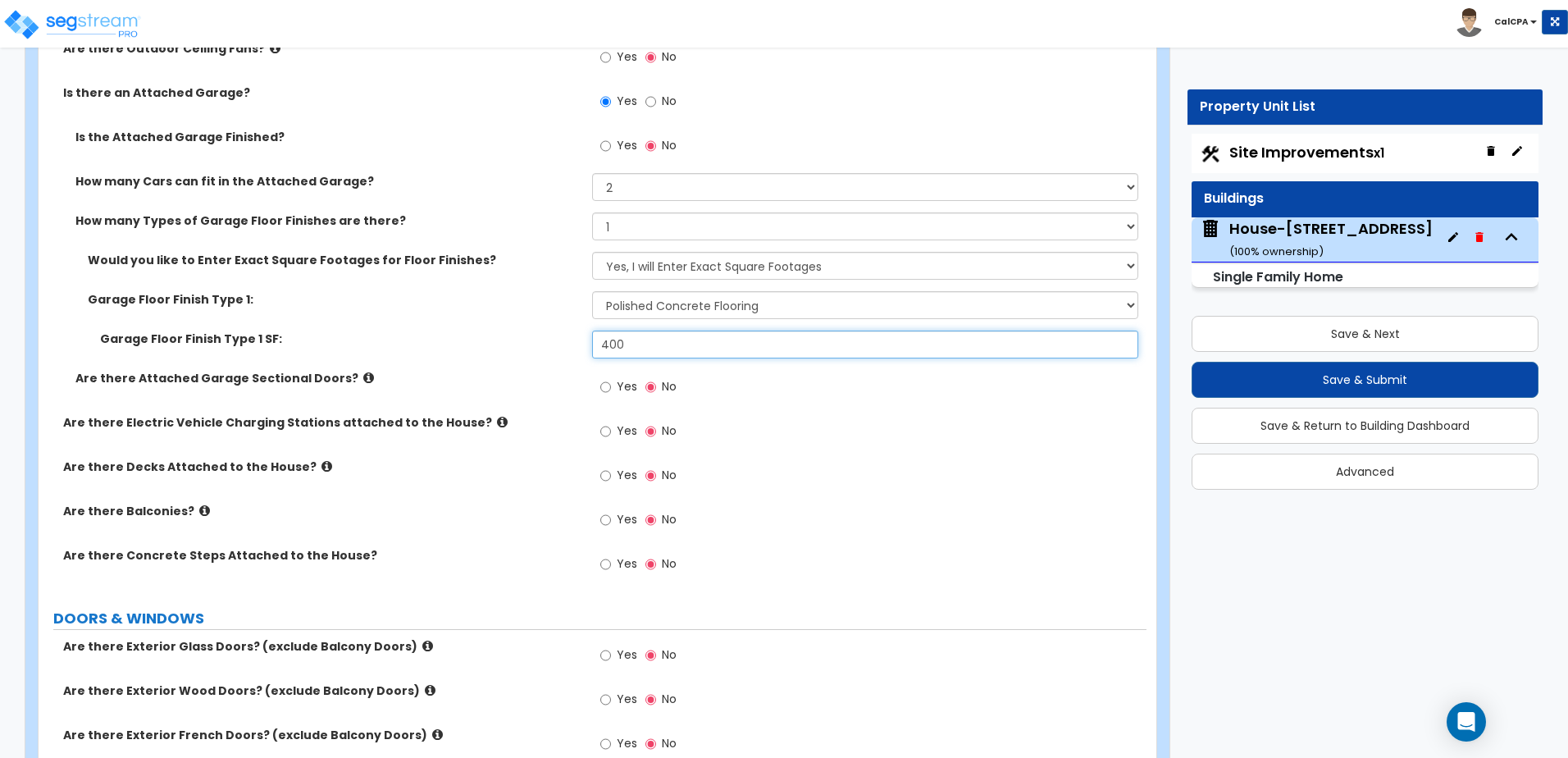
type input "400"
click at [364, 377] on icon at bounding box center [369, 378] width 10 height 12
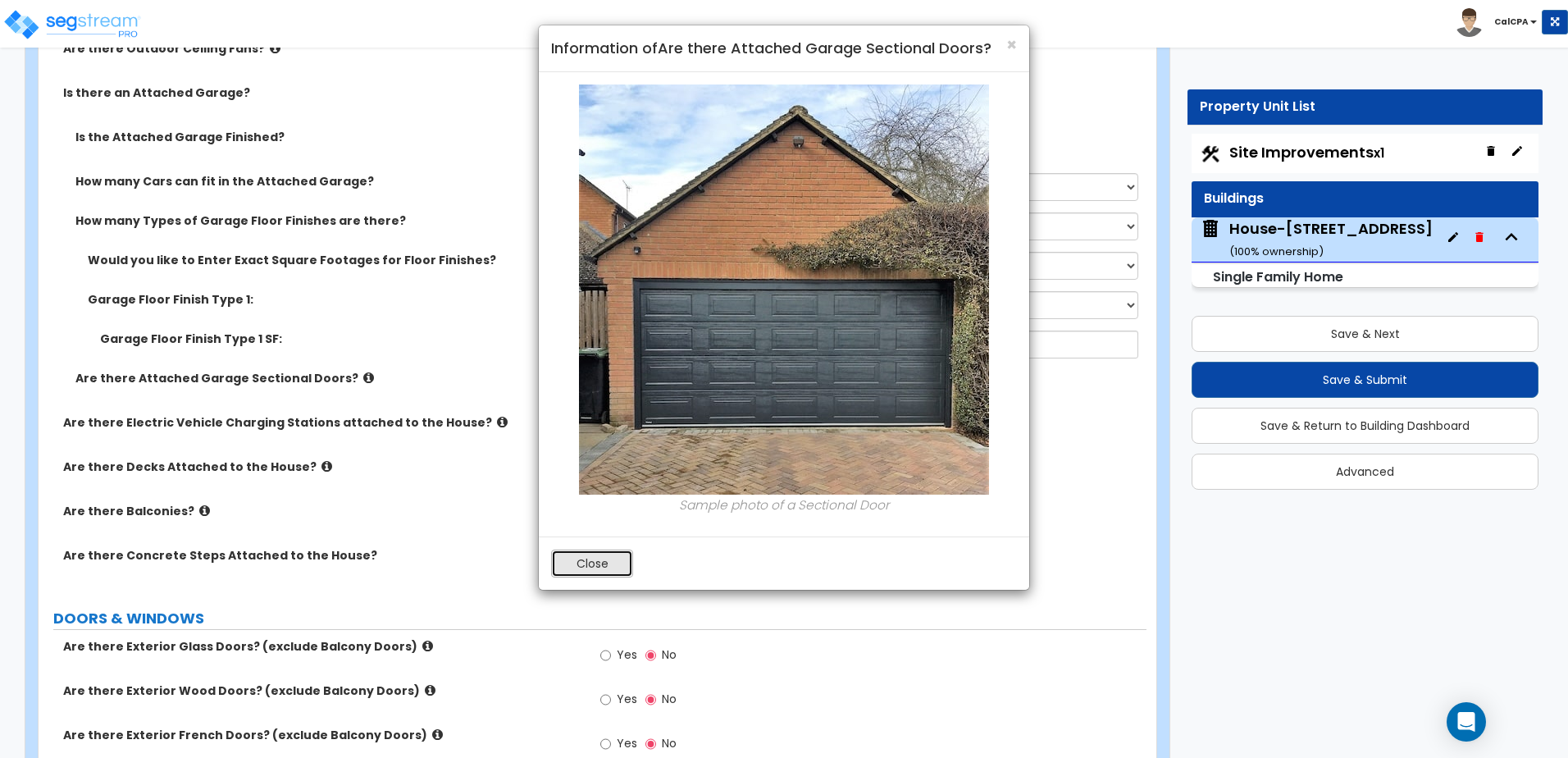
click at [572, 557] on button "Close" at bounding box center [592, 564] width 82 height 28
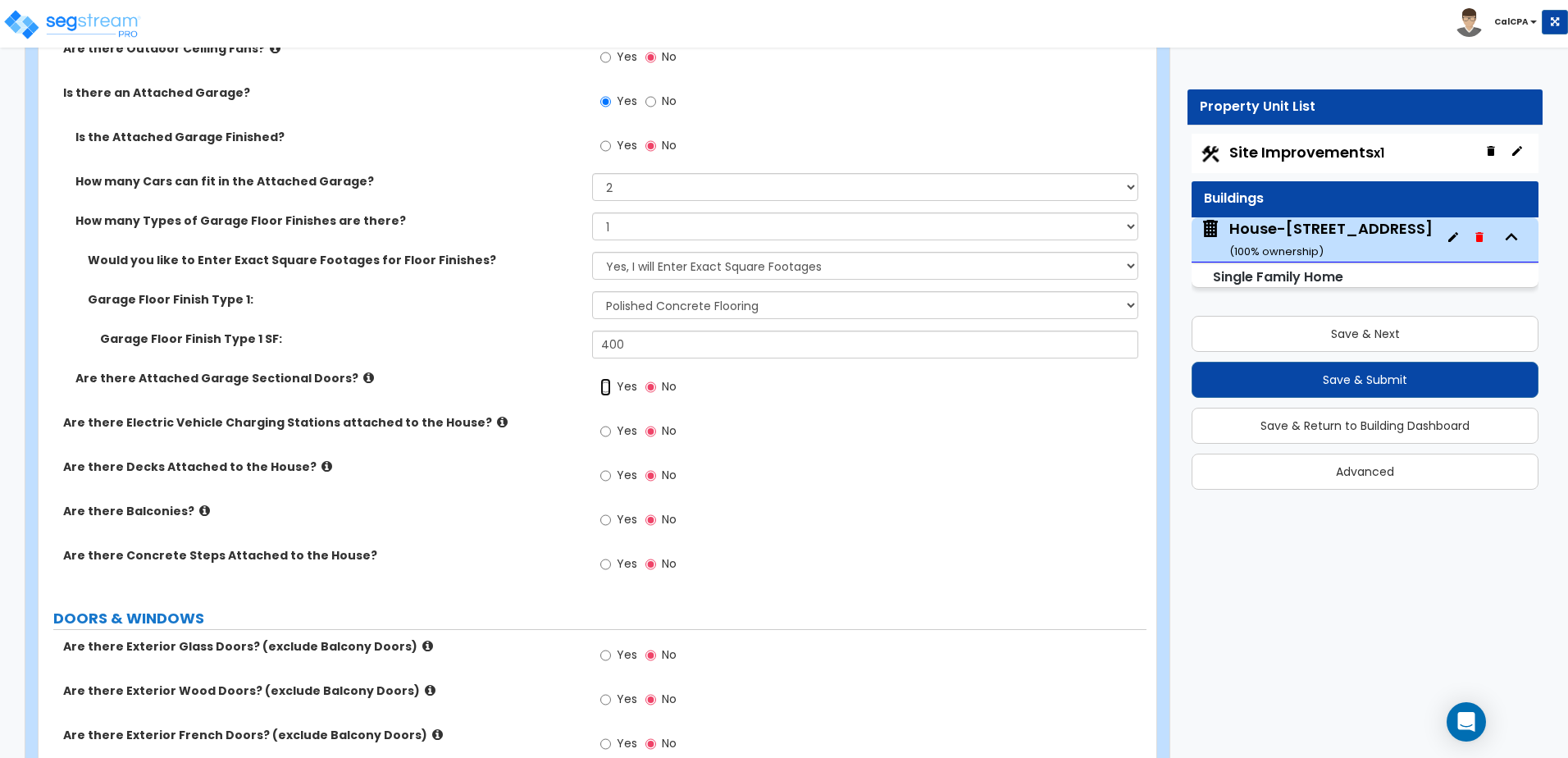
click at [606, 386] on input "Yes" at bounding box center [606, 386] width 10 height 18
radio input "true"
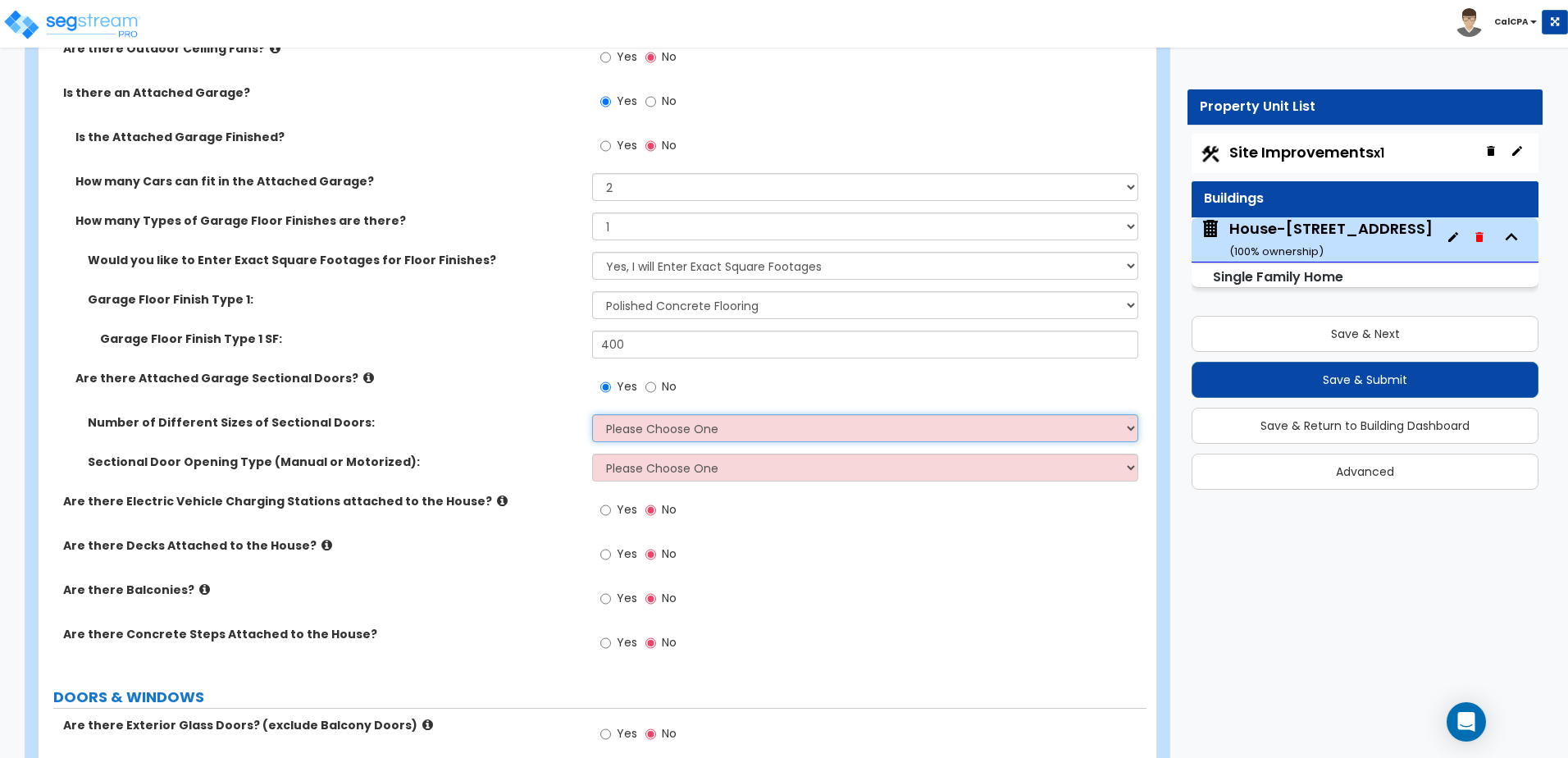
click at [667, 433] on select "Please Choose One 1 2" at bounding box center [864, 428] width 545 height 28
select select "1"
click at [592, 414] on select "Please Choose One 1 2" at bounding box center [864, 428] width 545 height 28
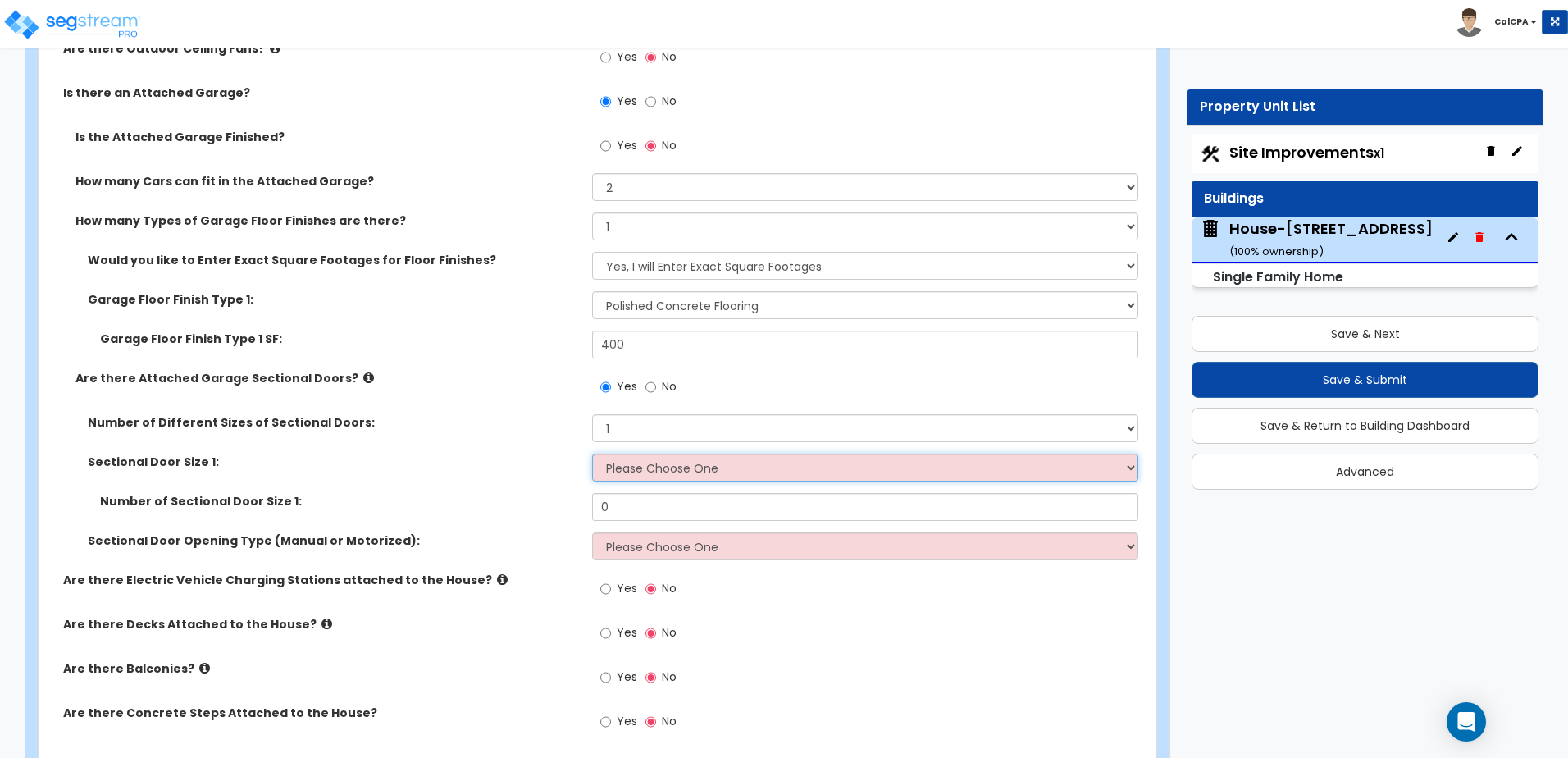
click at [665, 470] on select "Please Choose One 9' x 7' 16' x 7'" at bounding box center [864, 468] width 545 height 28
select select "2"
click at [592, 454] on select "Please Choose One 9' x 7' 16' x 7'" at bounding box center [864, 468] width 545 height 28
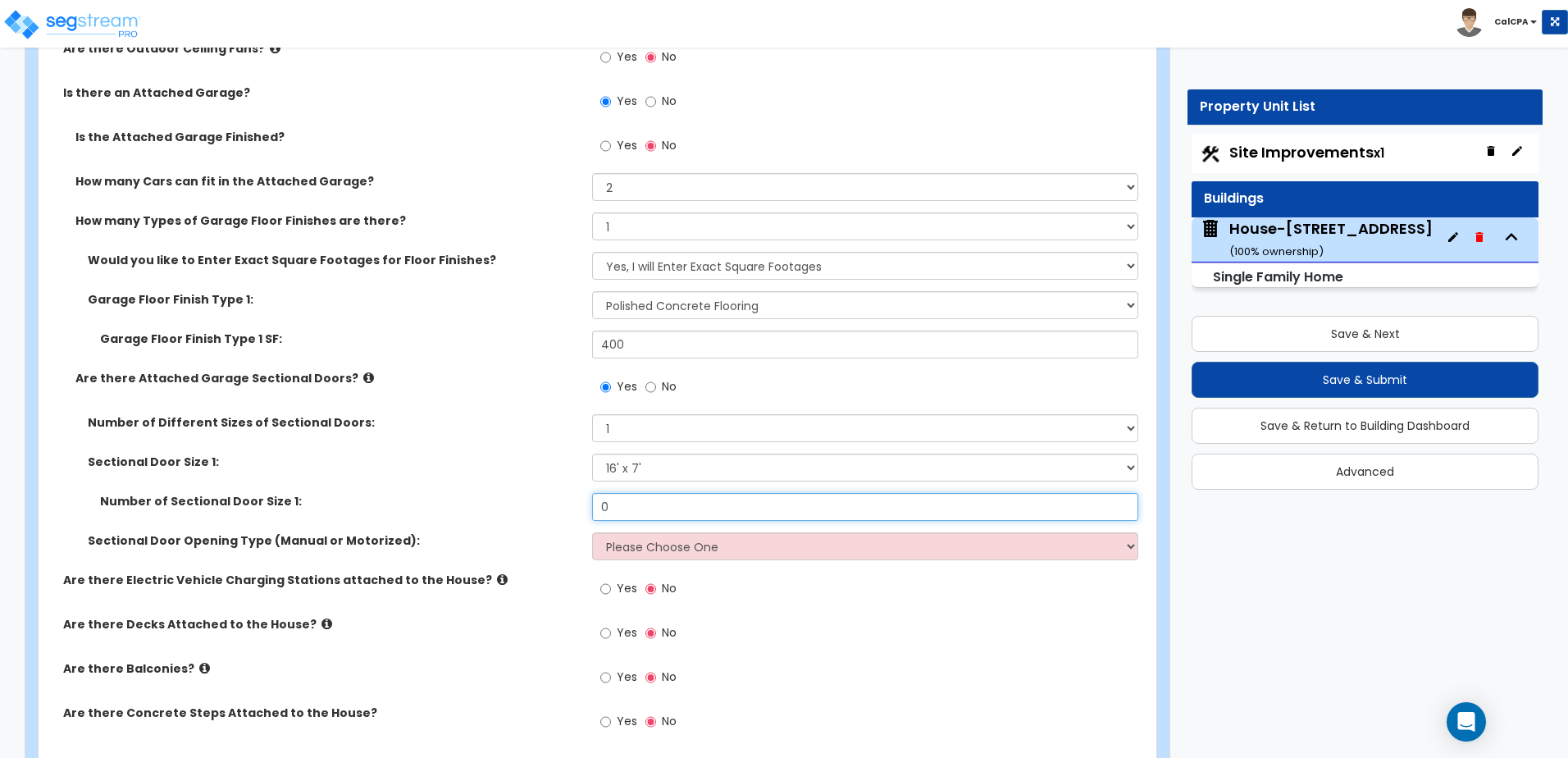
click at [649, 507] on input "0" at bounding box center [864, 507] width 545 height 28
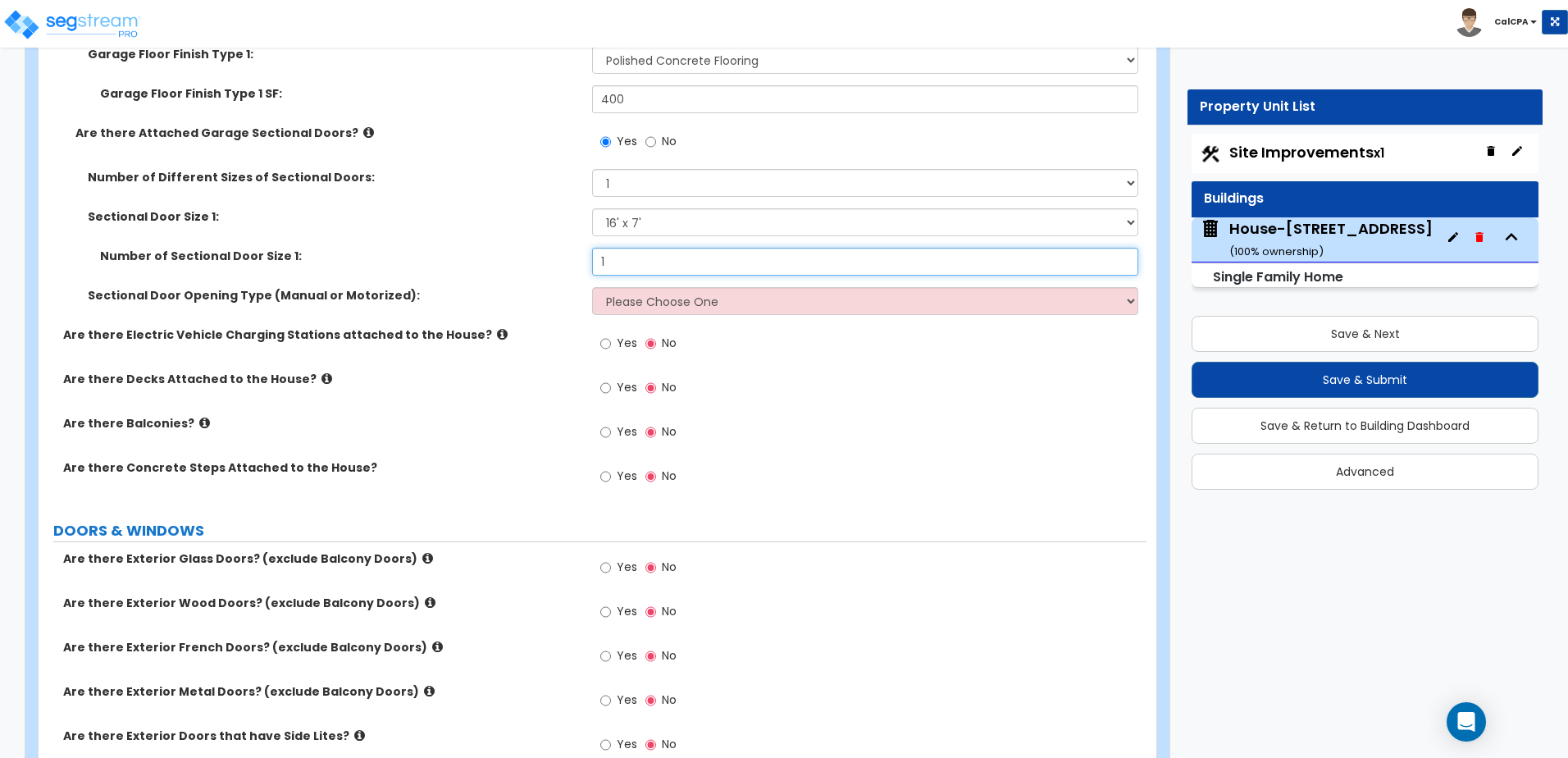
scroll to position [1558, 0]
type input "1"
click at [642, 305] on select "Please Choose One All Manual All Motorized Some are Motorized" at bounding box center [864, 300] width 545 height 28
select select "2"
click at [592, 286] on select "Please Choose One All Manual All Motorized Some are Motorized" at bounding box center [864, 300] width 545 height 28
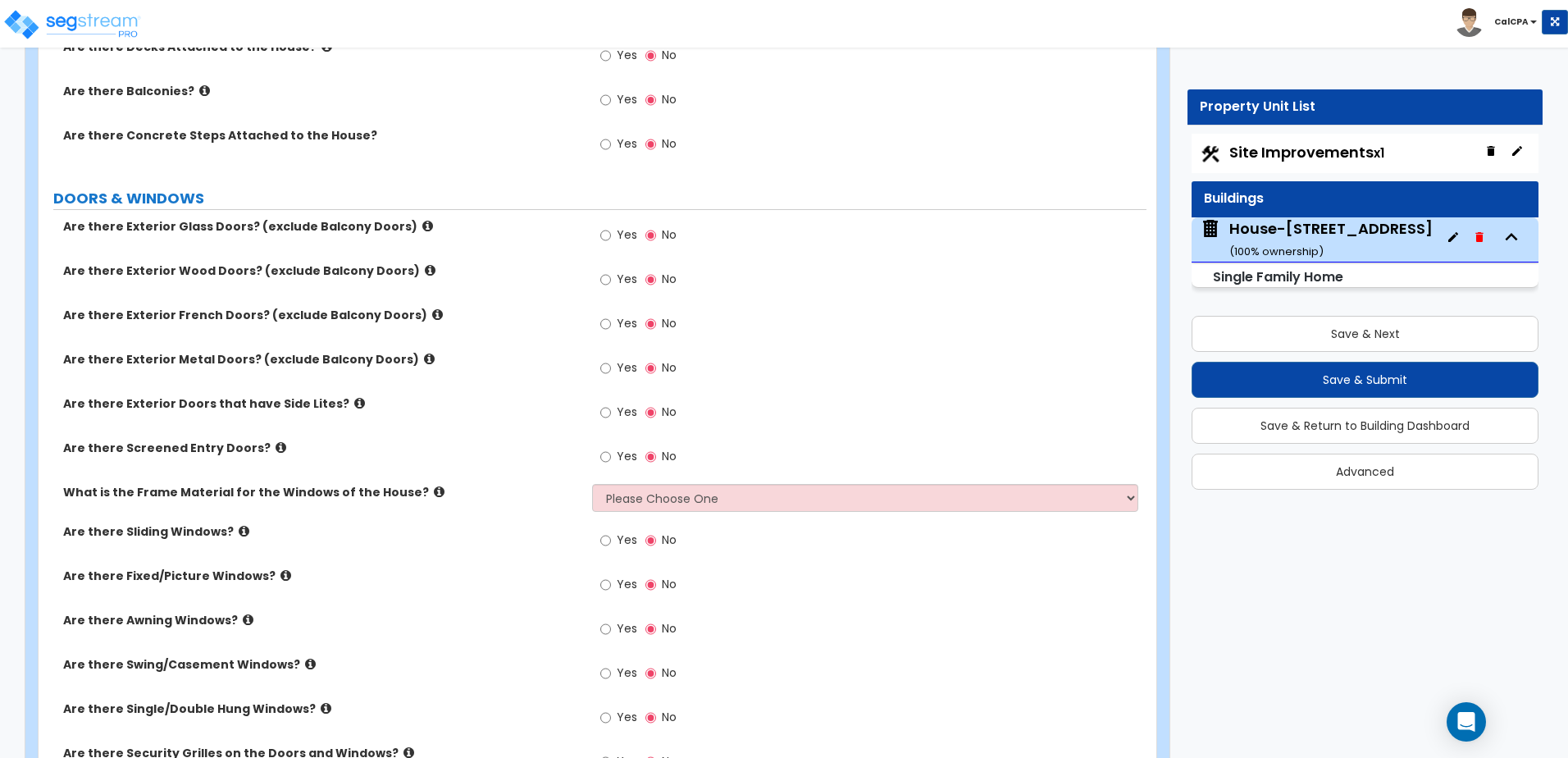
scroll to position [1968, 0]
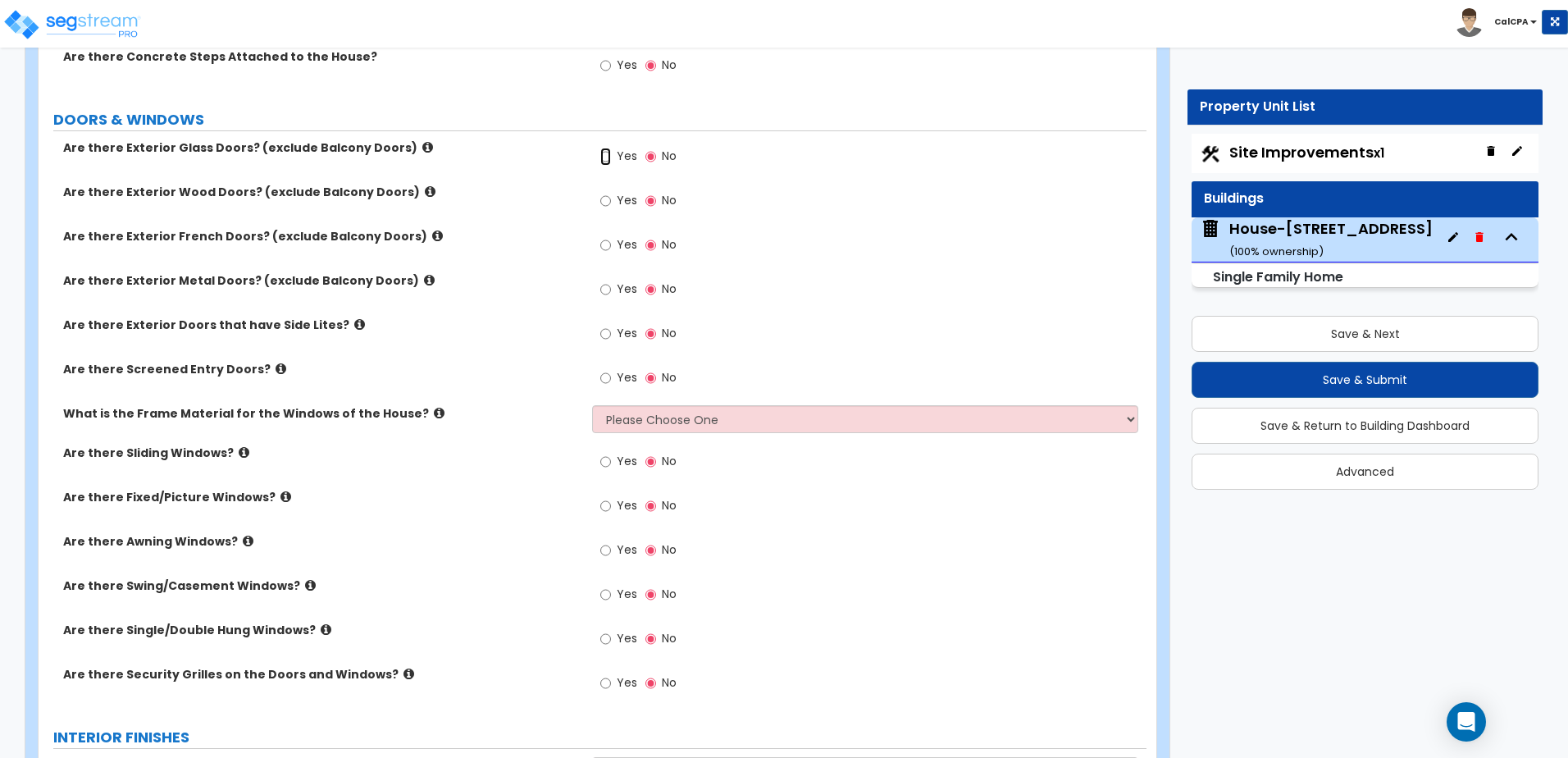
click at [607, 161] on input "Yes" at bounding box center [606, 156] width 10 height 18
radio input "true"
click at [607, 161] on input "Yes" at bounding box center [606, 156] width 10 height 18
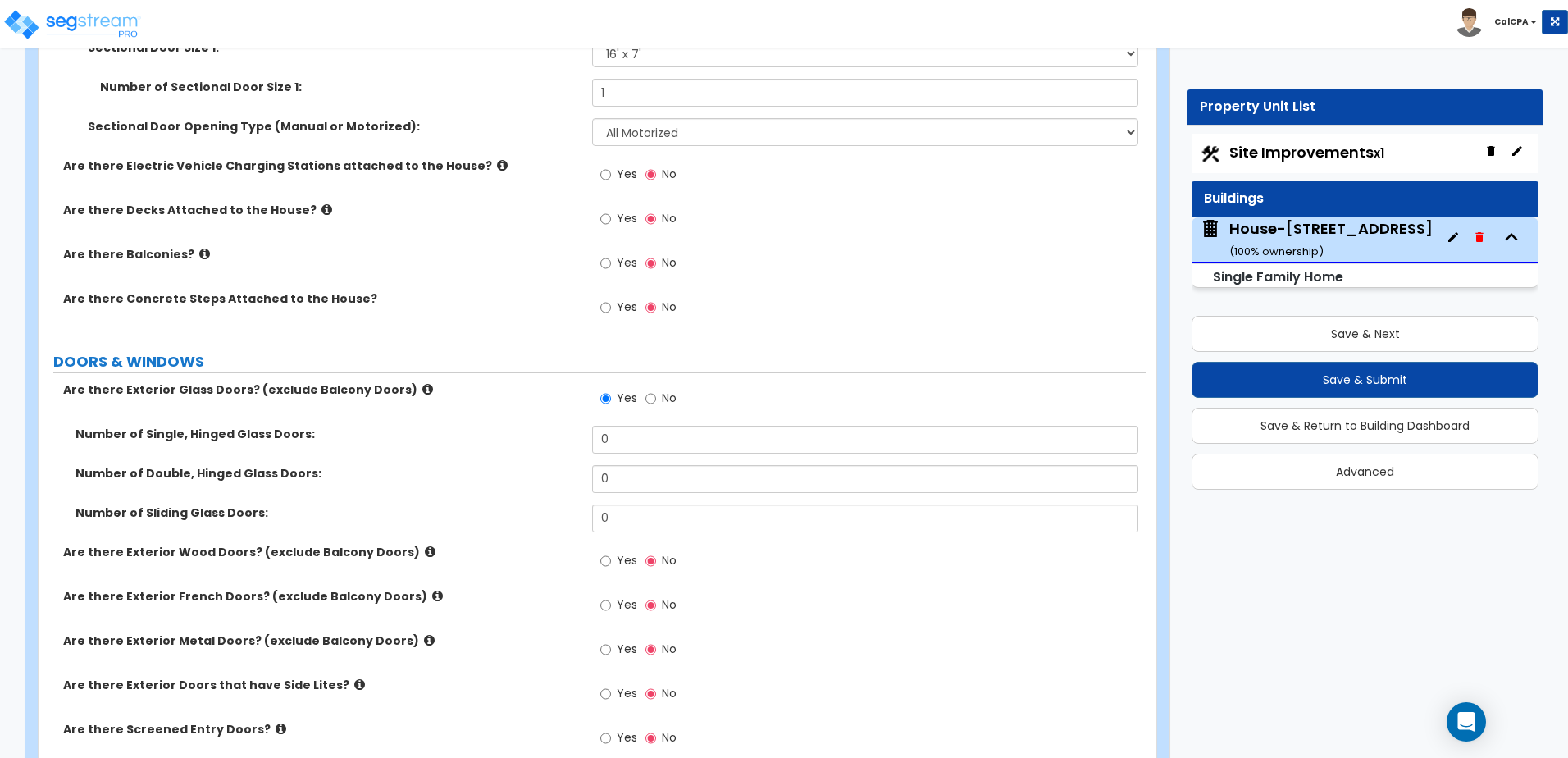
scroll to position [1722, 0]
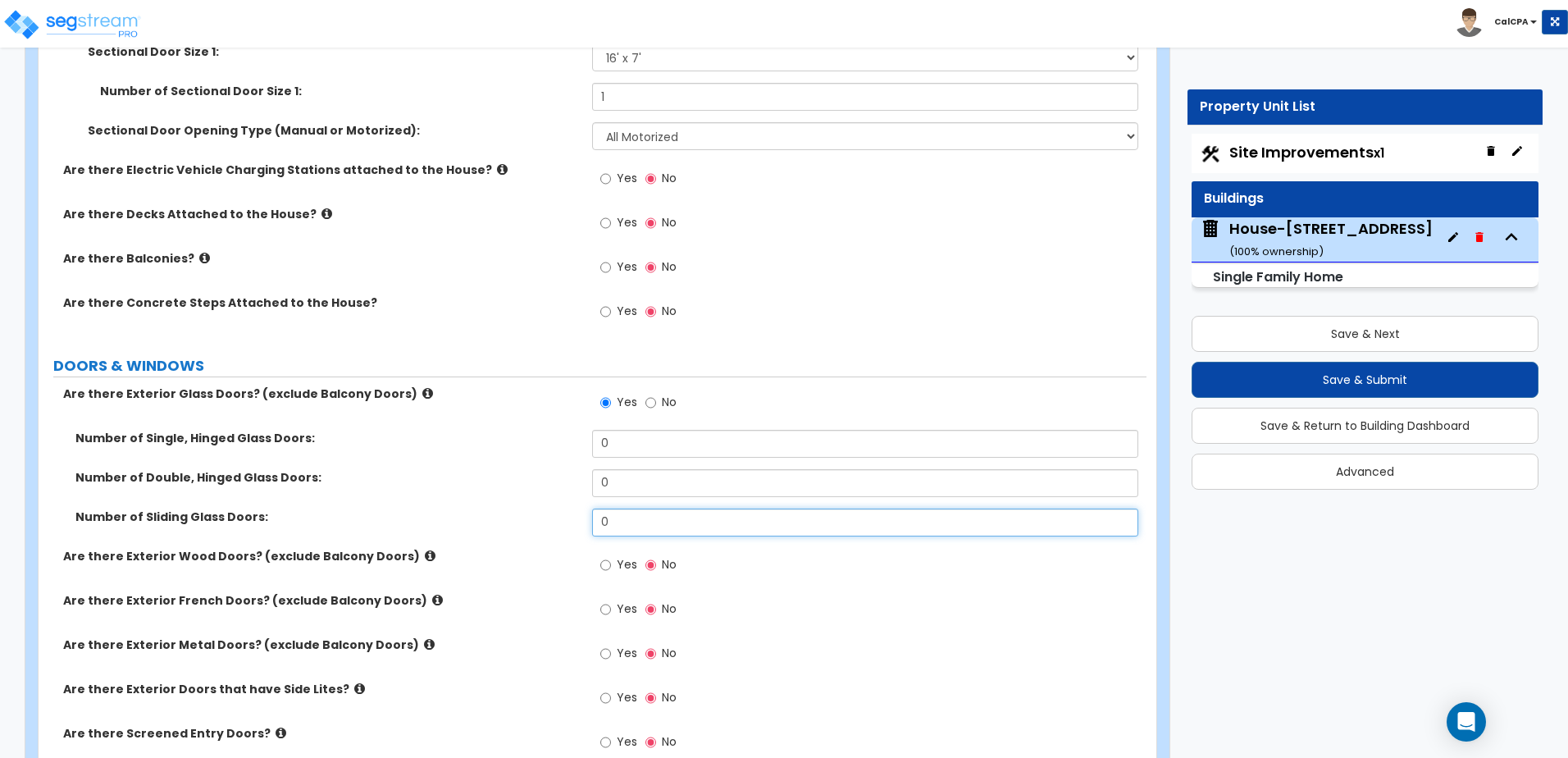
drag, startPoint x: 621, startPoint y: 523, endPoint x: 569, endPoint y: 527, distance: 52.2
click at [569, 527] on div "Number of Sliding Glass Doors: 0" at bounding box center [592, 528] width 1107 height 39
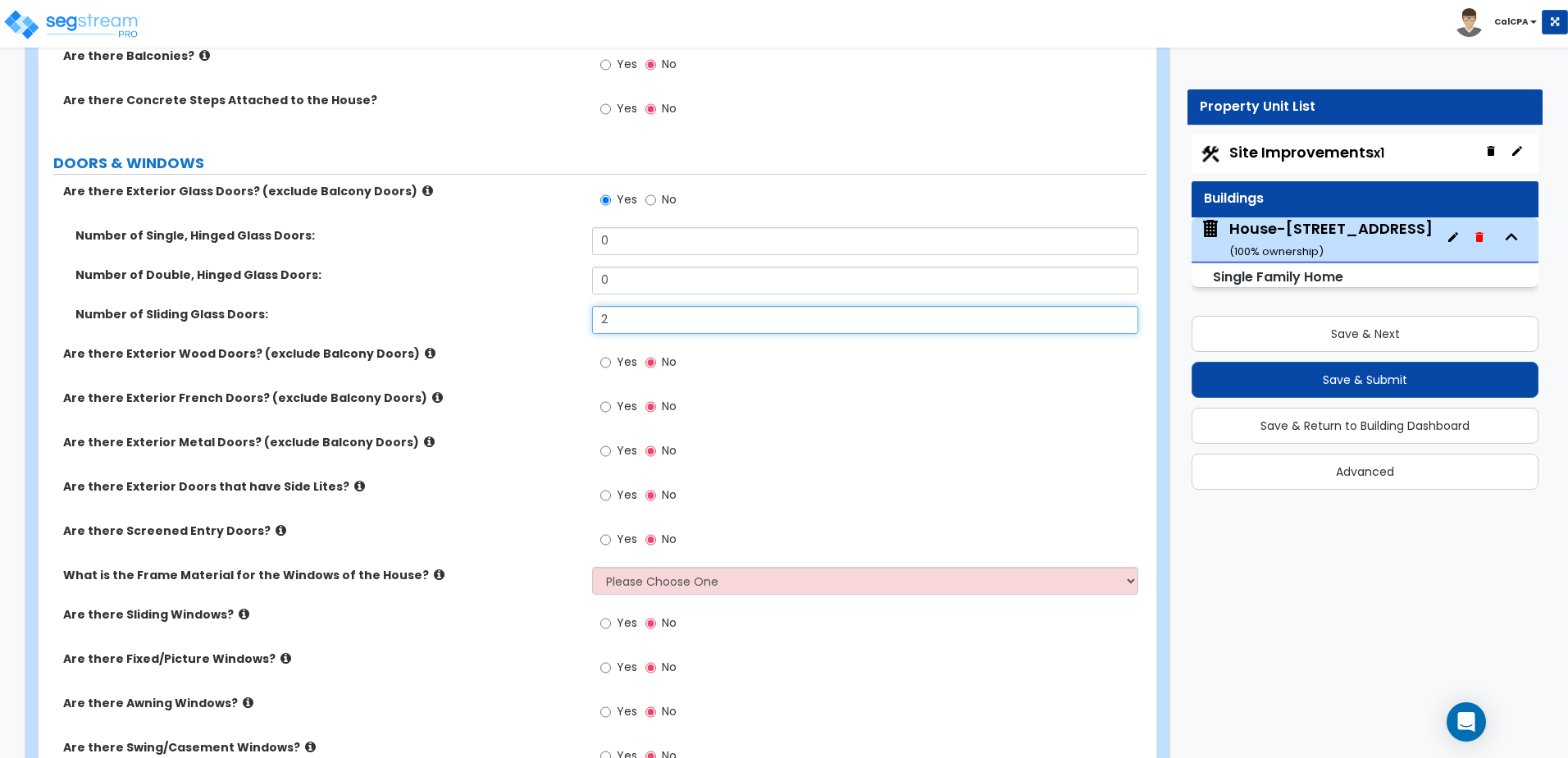
scroll to position [1968, 0]
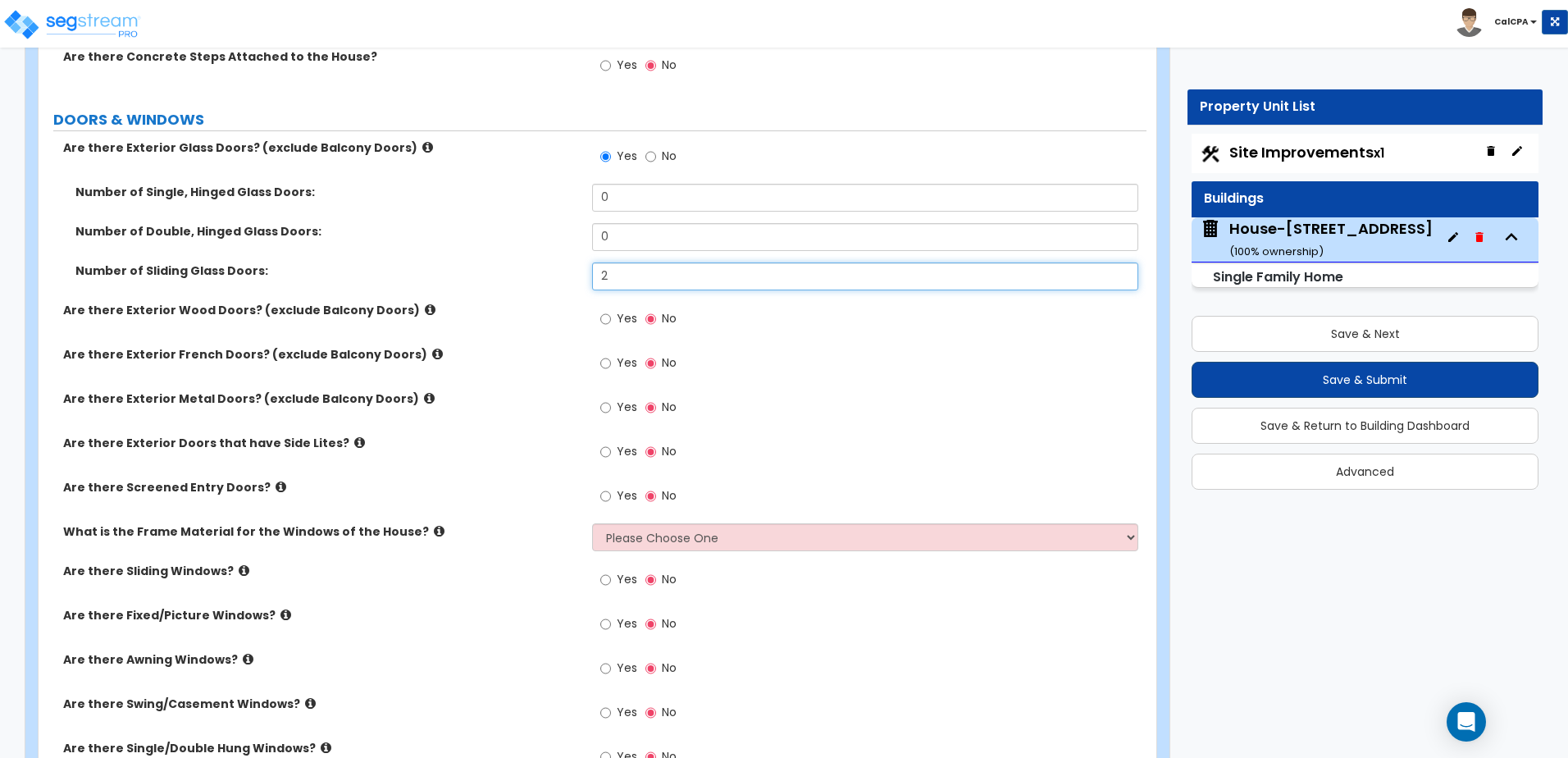
type input "2"
click at [605, 323] on input "Yes" at bounding box center [606, 319] width 10 height 18
radio input "true"
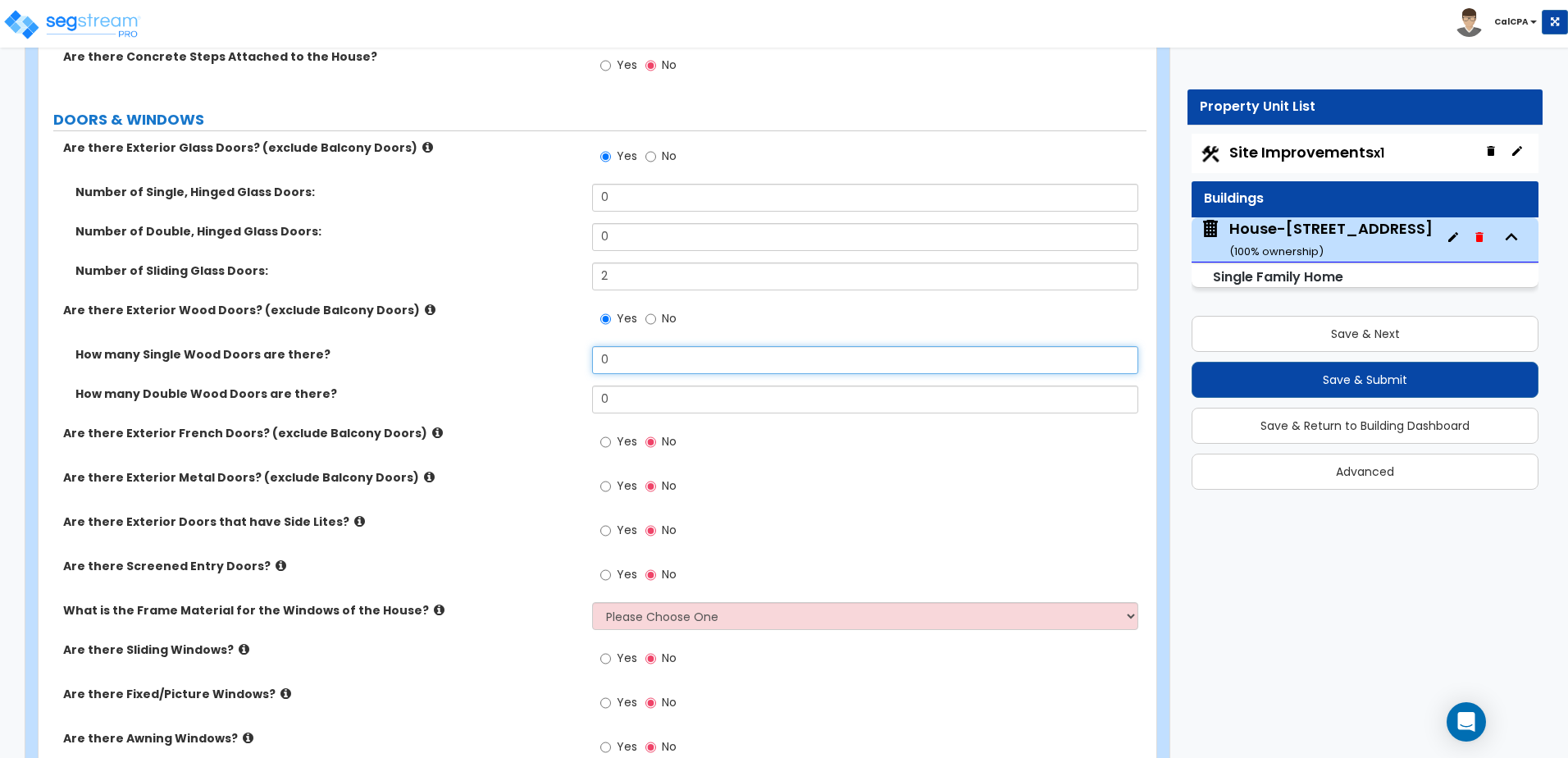
click at [617, 362] on input "0" at bounding box center [864, 360] width 545 height 28
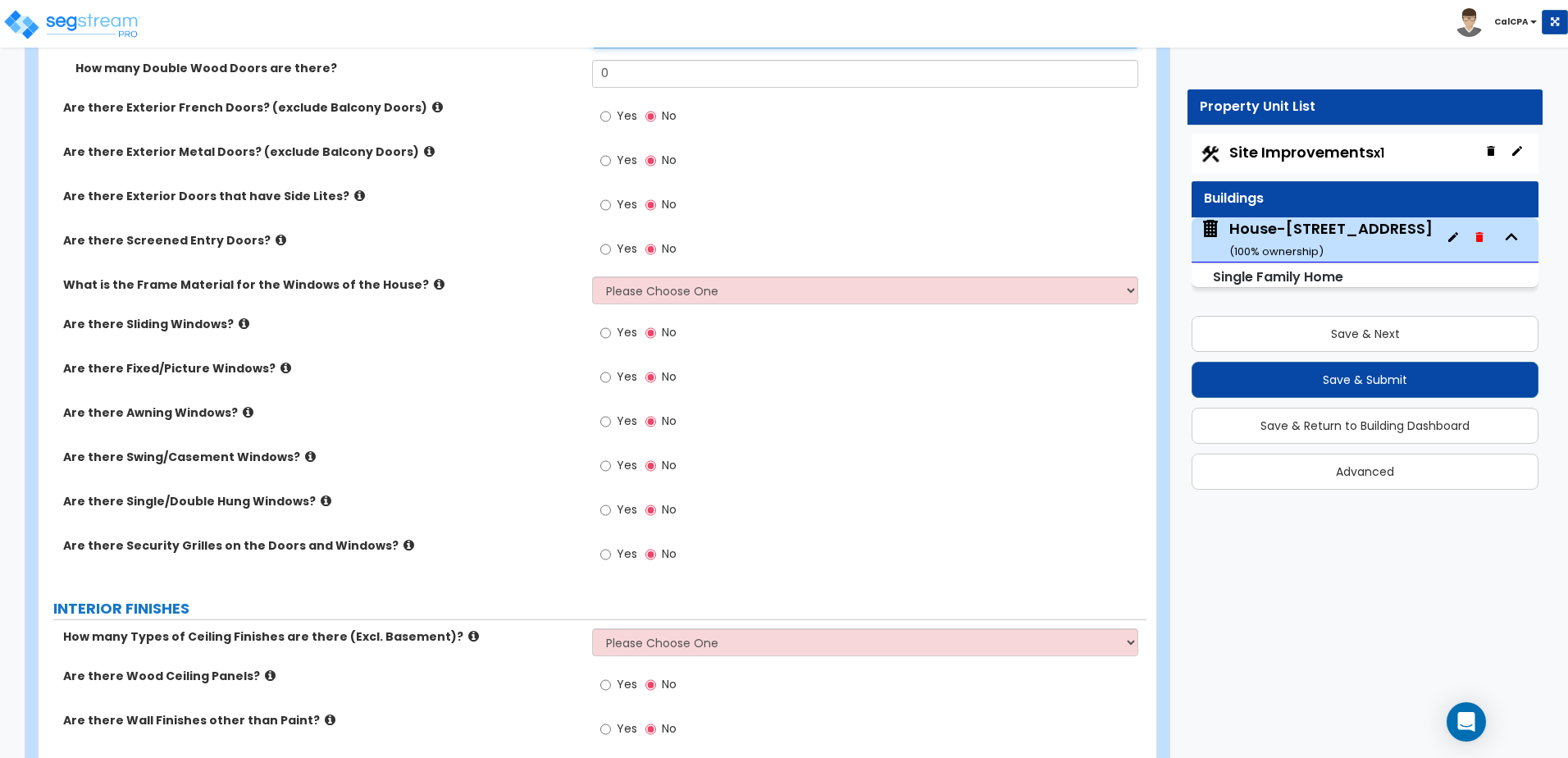
scroll to position [2297, 0]
type input "1"
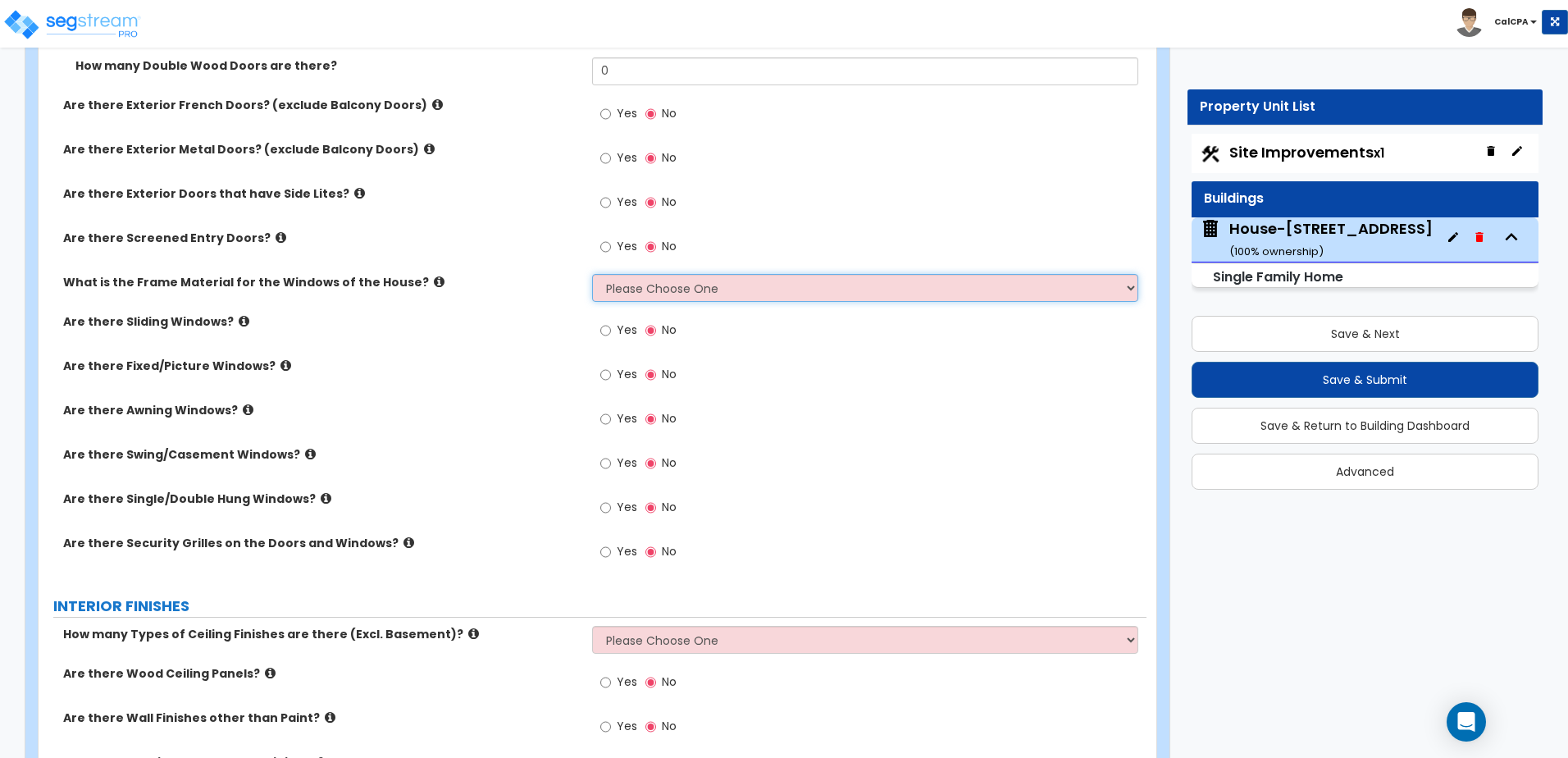
click at [670, 292] on select "Please Choose One Vinyl Aluminum Wood" at bounding box center [864, 288] width 545 height 28
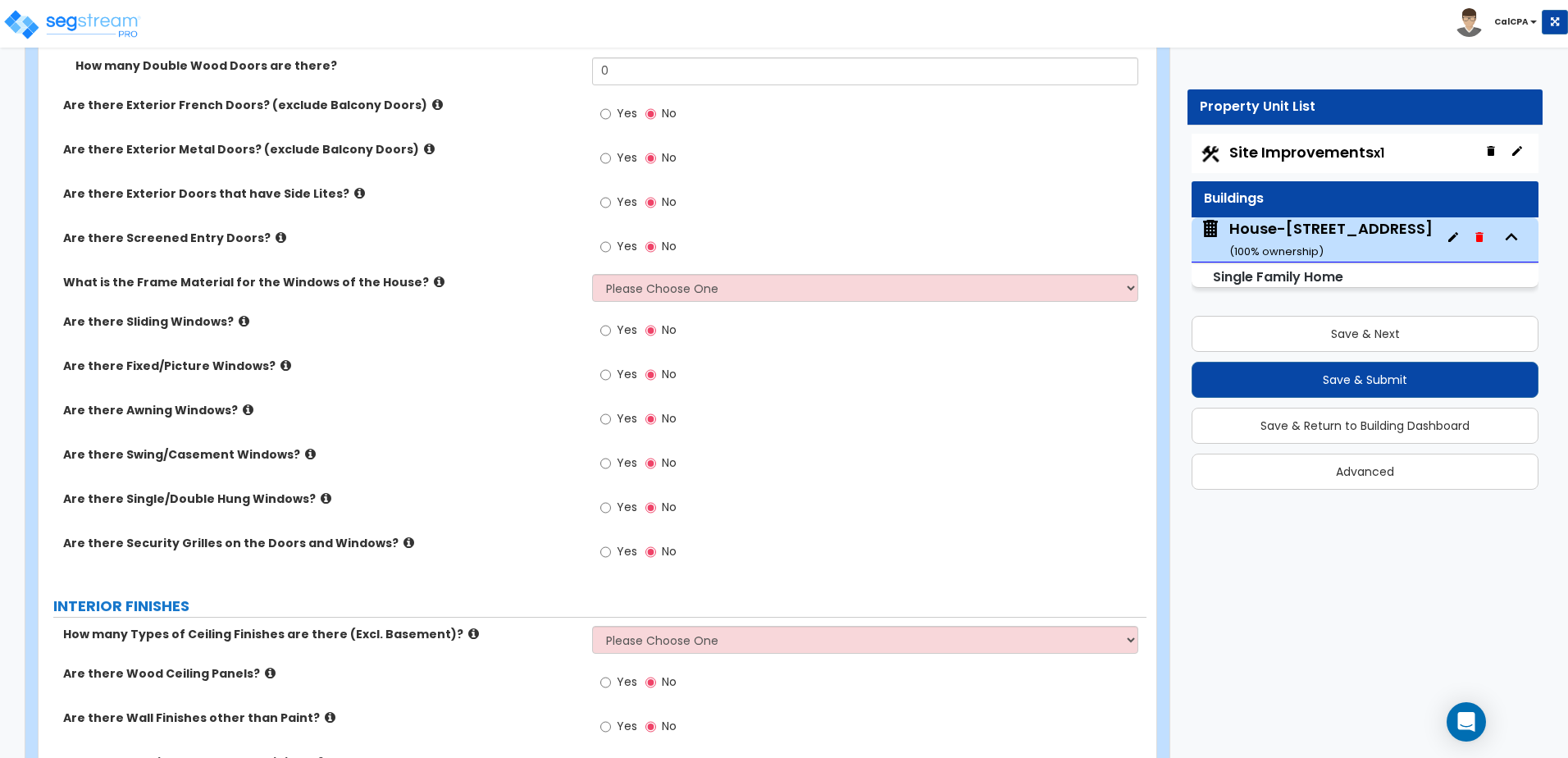
click at [434, 282] on icon at bounding box center [439, 282] width 10 height 12
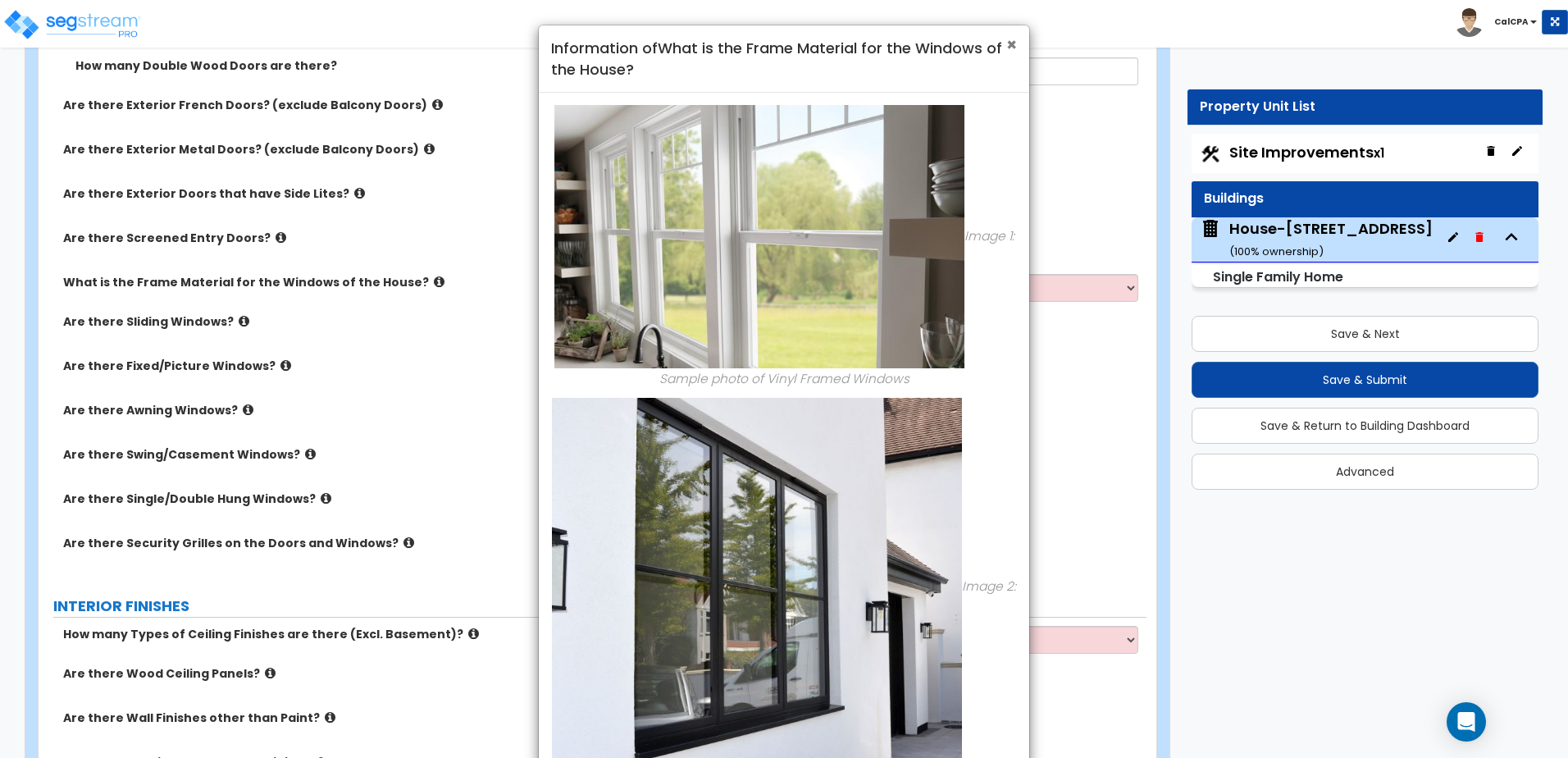
click at [1011, 47] on span "×" at bounding box center [1011, 45] width 10 height 24
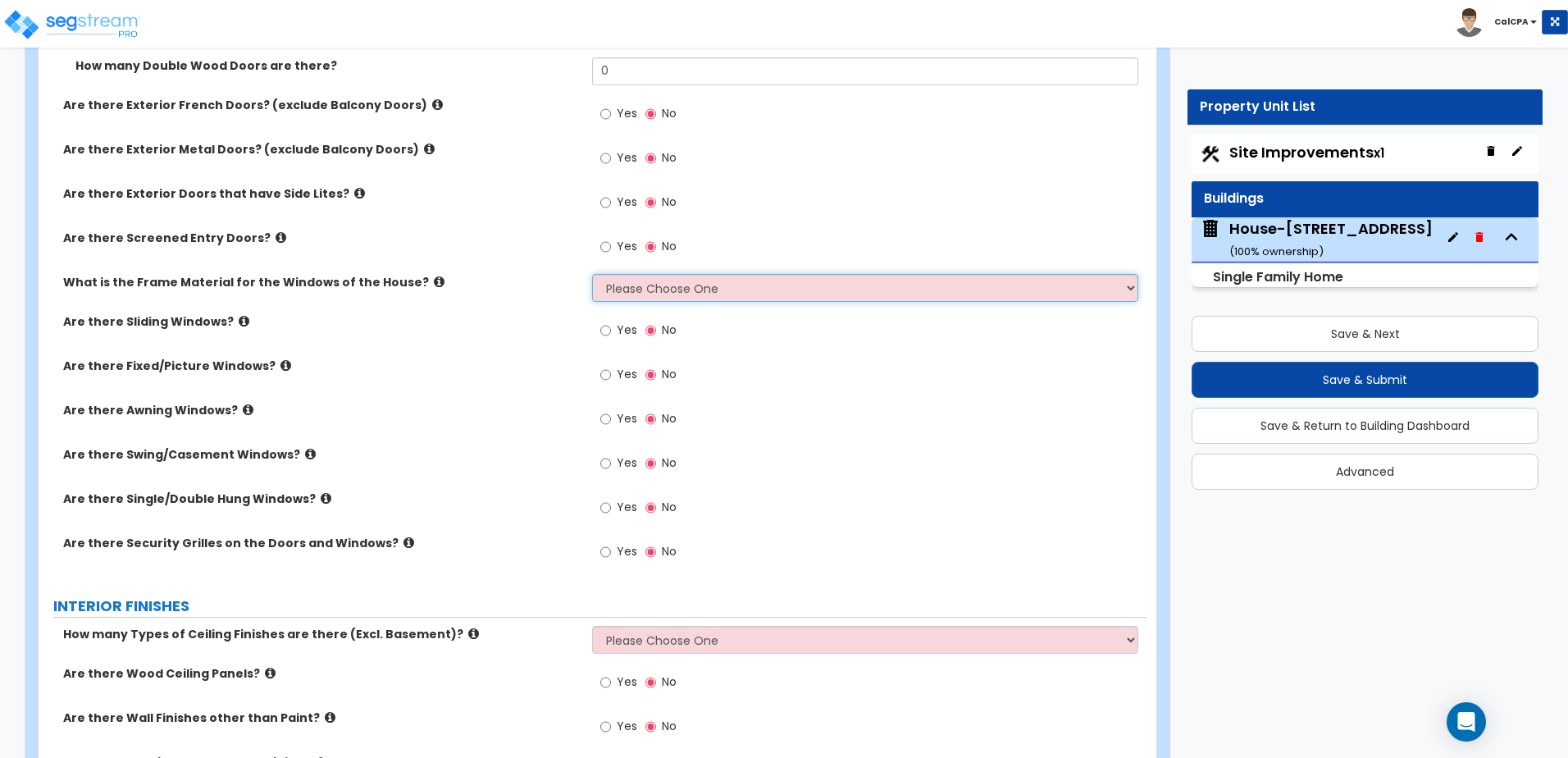
click at [756, 277] on select "Please Choose One Vinyl Aluminum Wood" at bounding box center [864, 288] width 545 height 28
select select "2"
click at [592, 274] on select "Please Choose One Vinyl Aluminum Wood" at bounding box center [864, 288] width 545 height 28
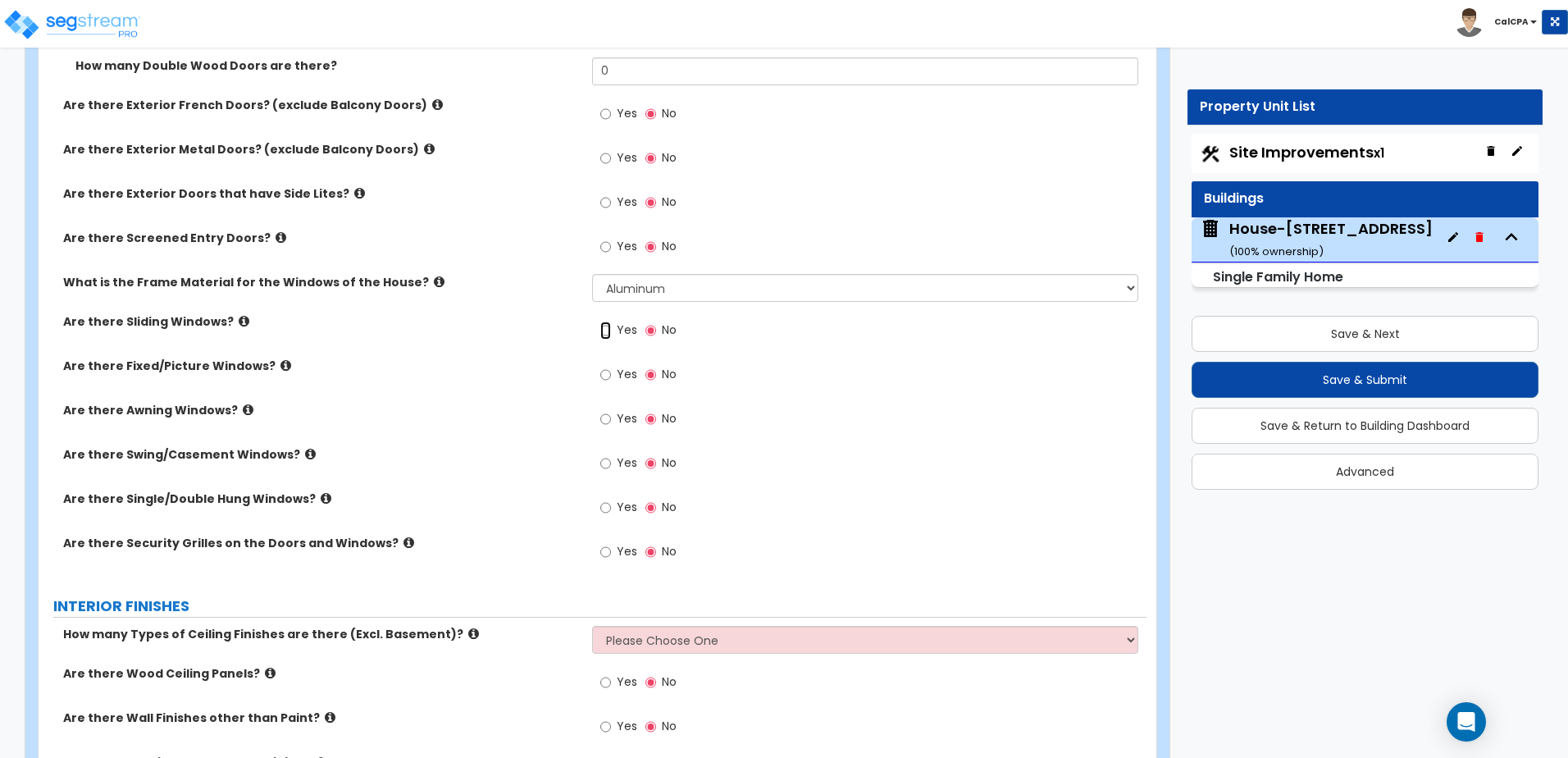
click at [604, 330] on input "Yes" at bounding box center [606, 330] width 10 height 18
radio input "true"
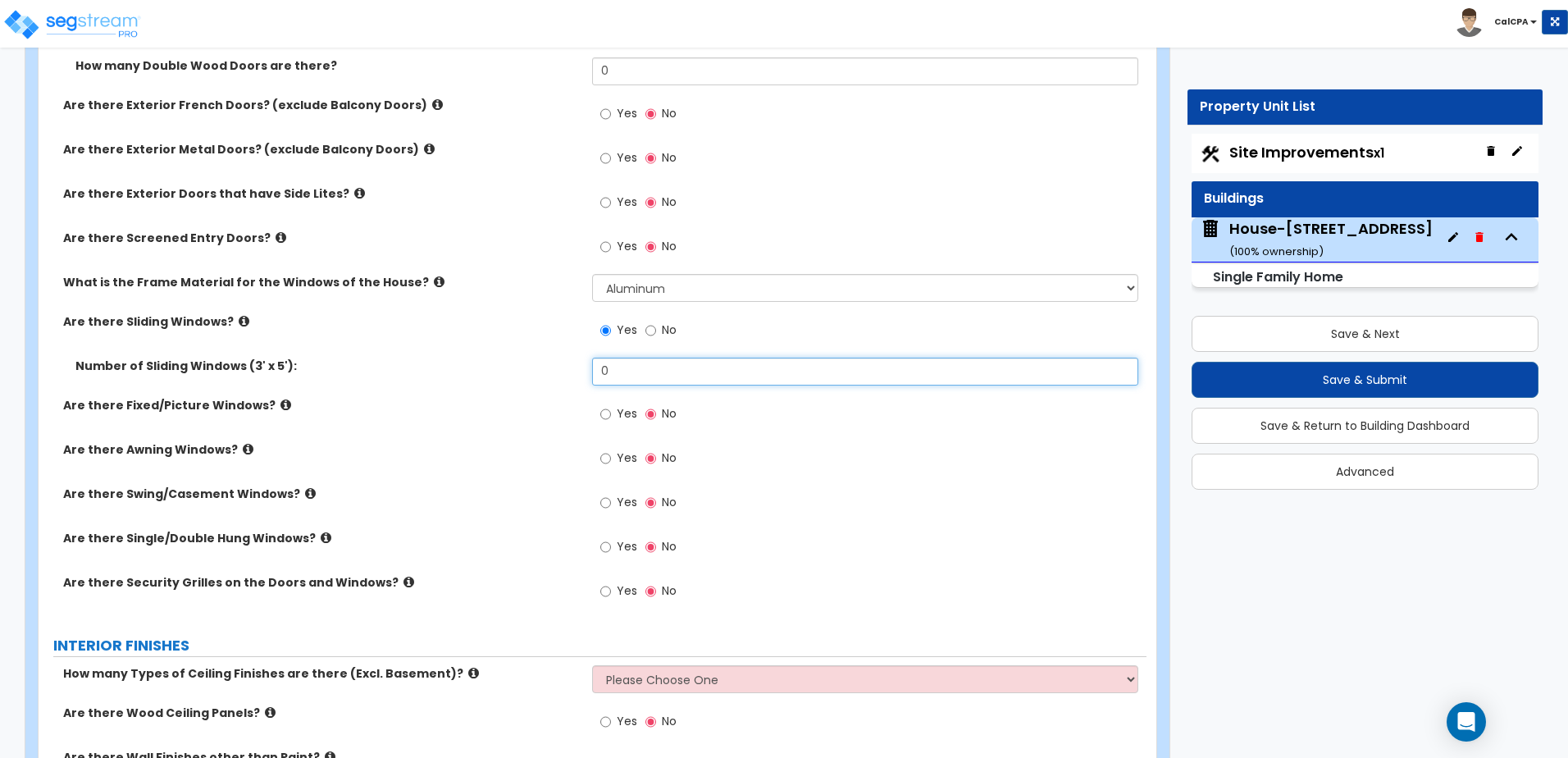
drag, startPoint x: 635, startPoint y: 373, endPoint x: 580, endPoint y: 377, distance: 55.1
click at [580, 377] on div "Number of Sliding Windows (3' x 5'): 0" at bounding box center [592, 377] width 1107 height 39
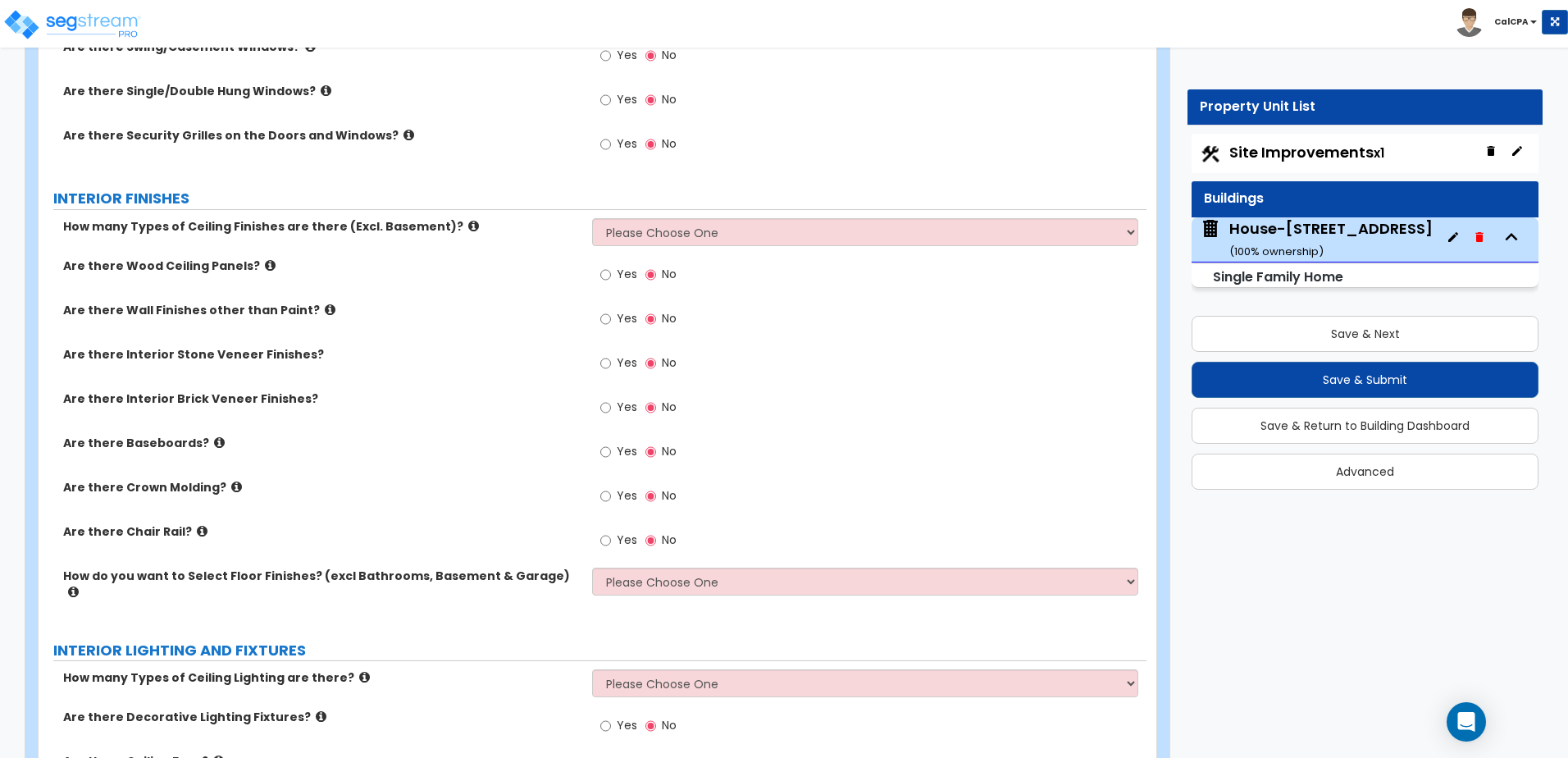
scroll to position [2789, 0]
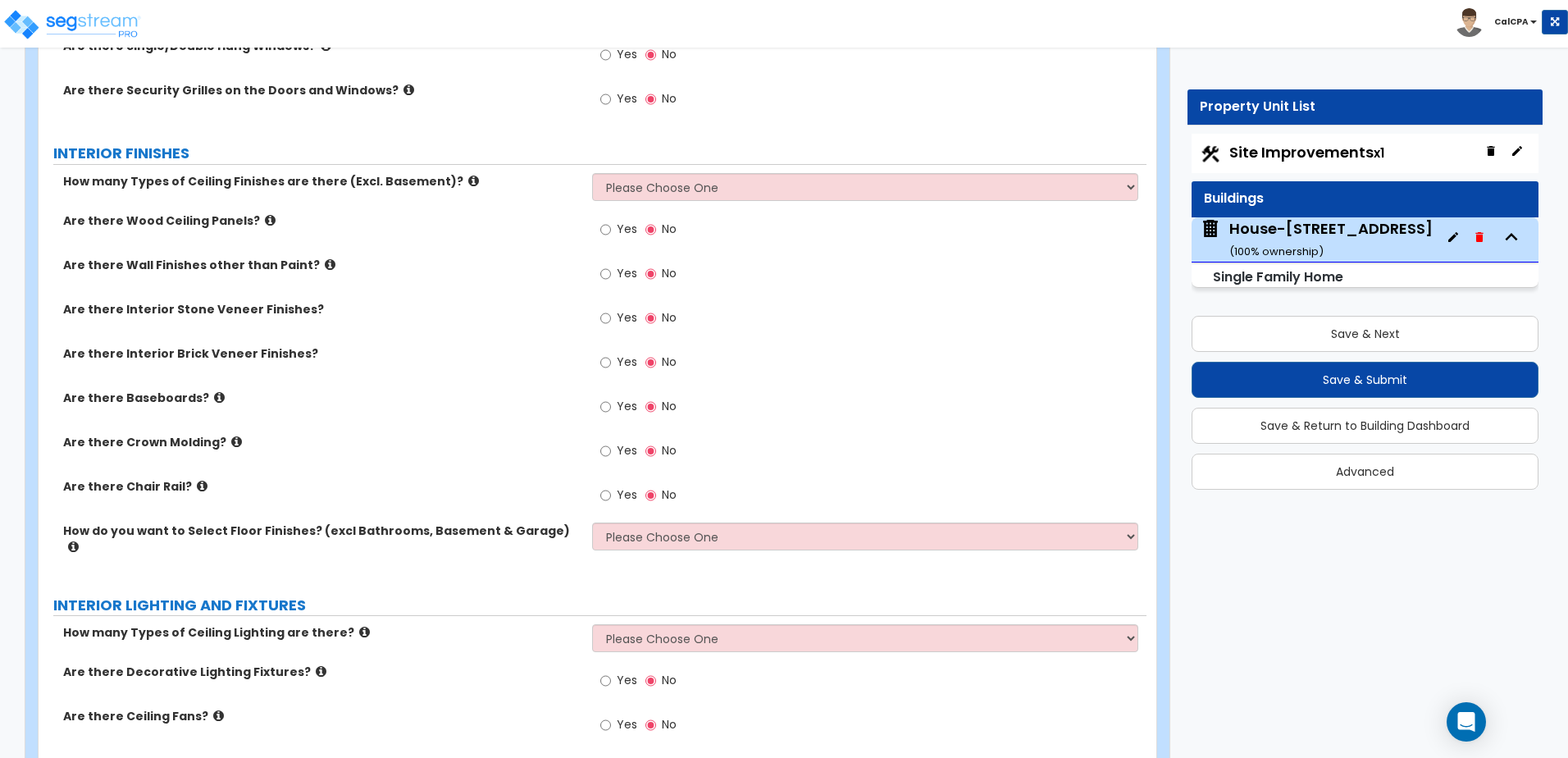
type input "9"
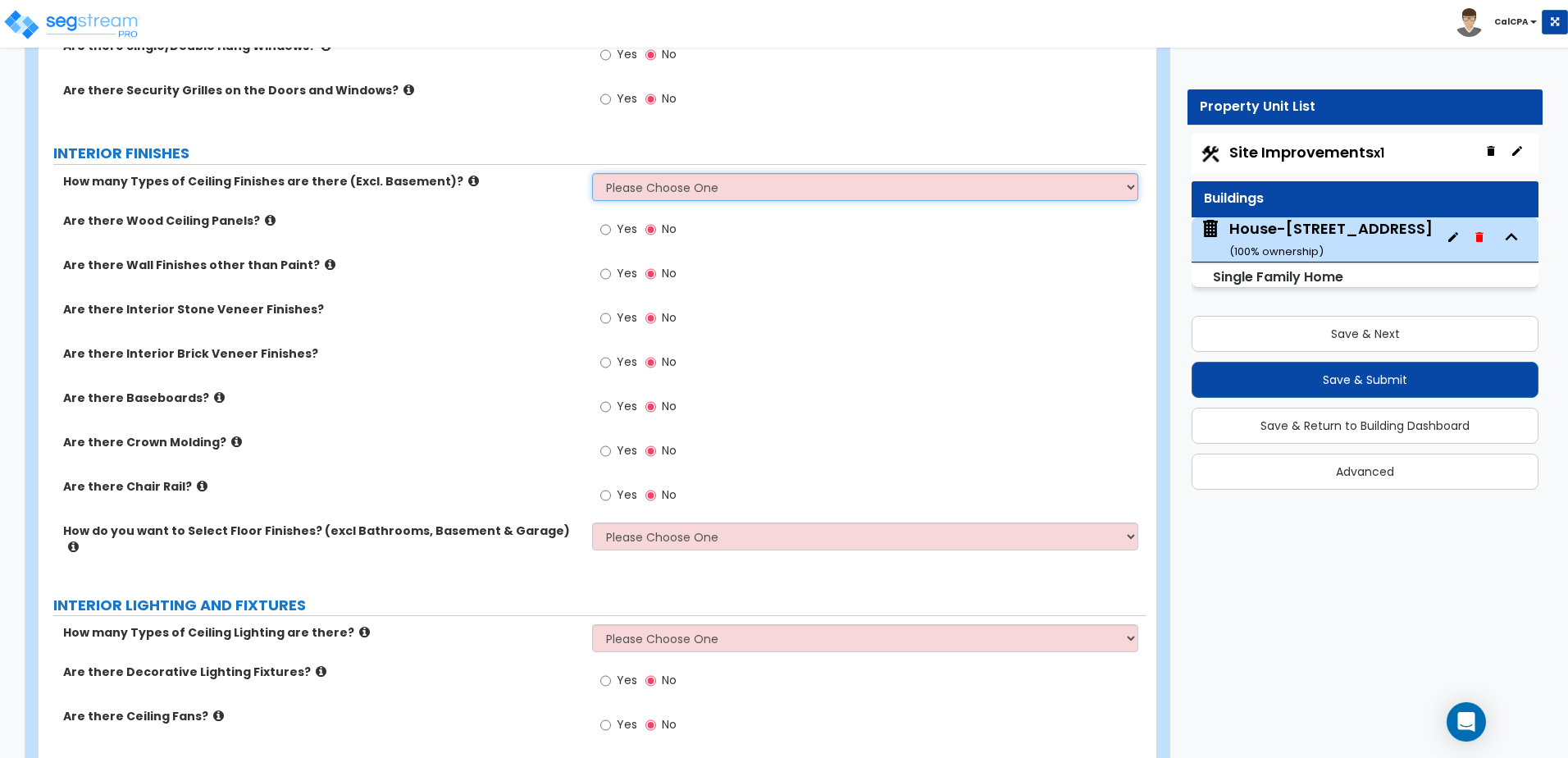
click at [635, 183] on select "Please Choose One 1 2 3" at bounding box center [864, 187] width 545 height 28
select select "1"
click at [592, 173] on select "Please Choose One 1 2 3" at bounding box center [864, 187] width 545 height 28
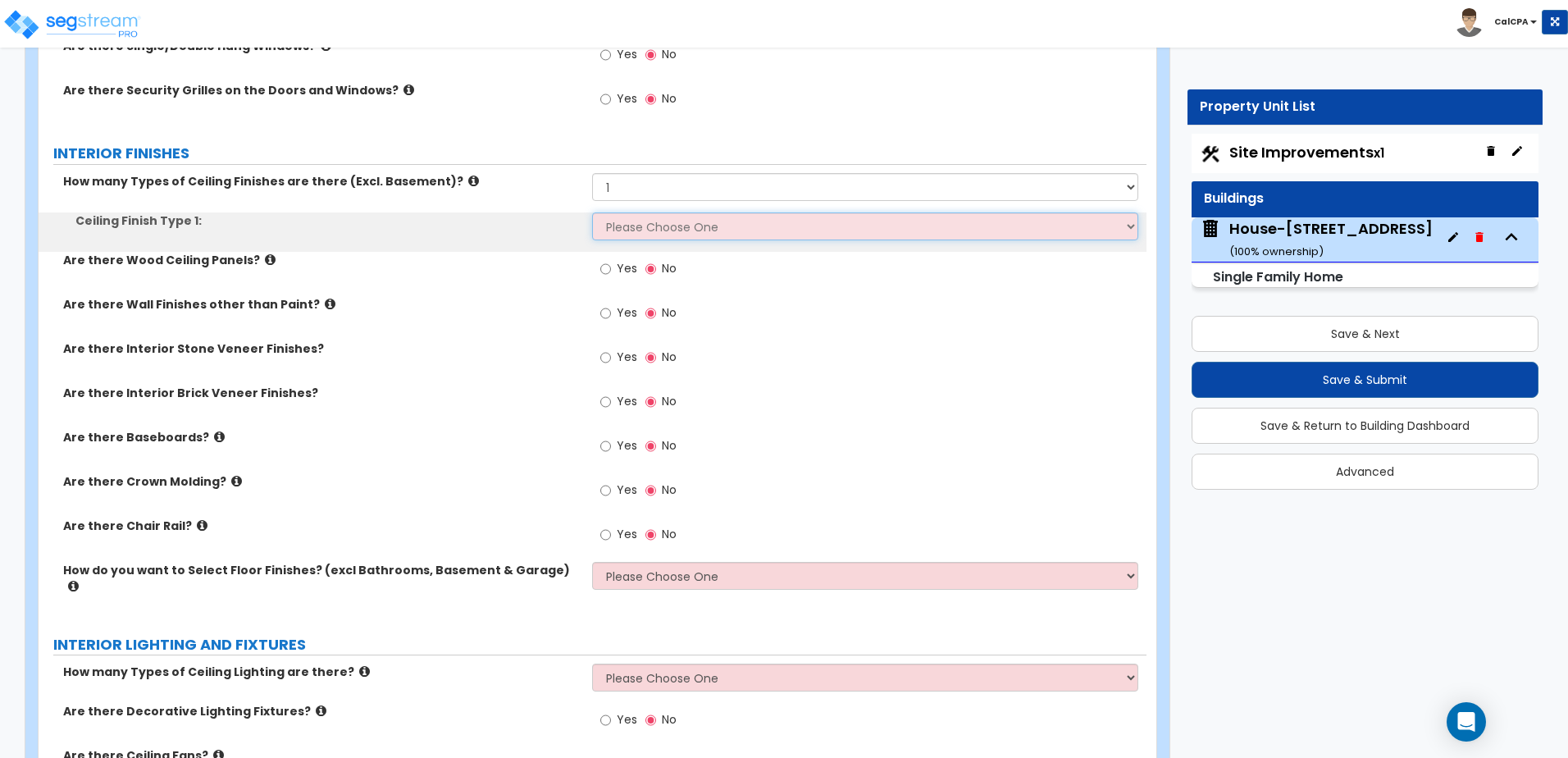
click at [642, 229] on select "Please Choose One Drop Ceiling Drywall Ceiling Open Ceiling" at bounding box center [864, 226] width 545 height 28
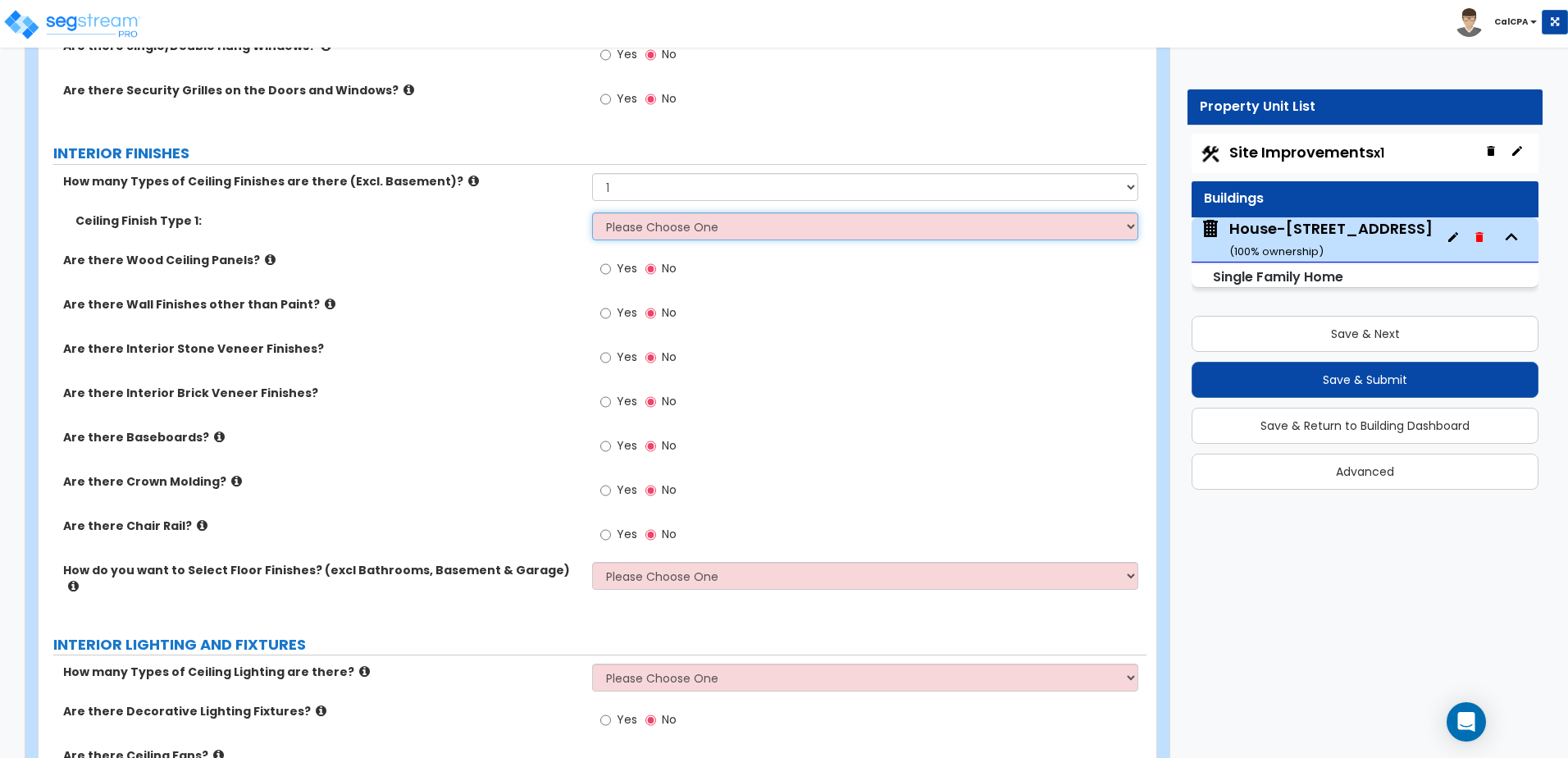
select select "2"
click at [592, 212] on select "Please Choose One Drop Ceiling Drywall Ceiling Open Ceiling" at bounding box center [864, 226] width 545 height 28
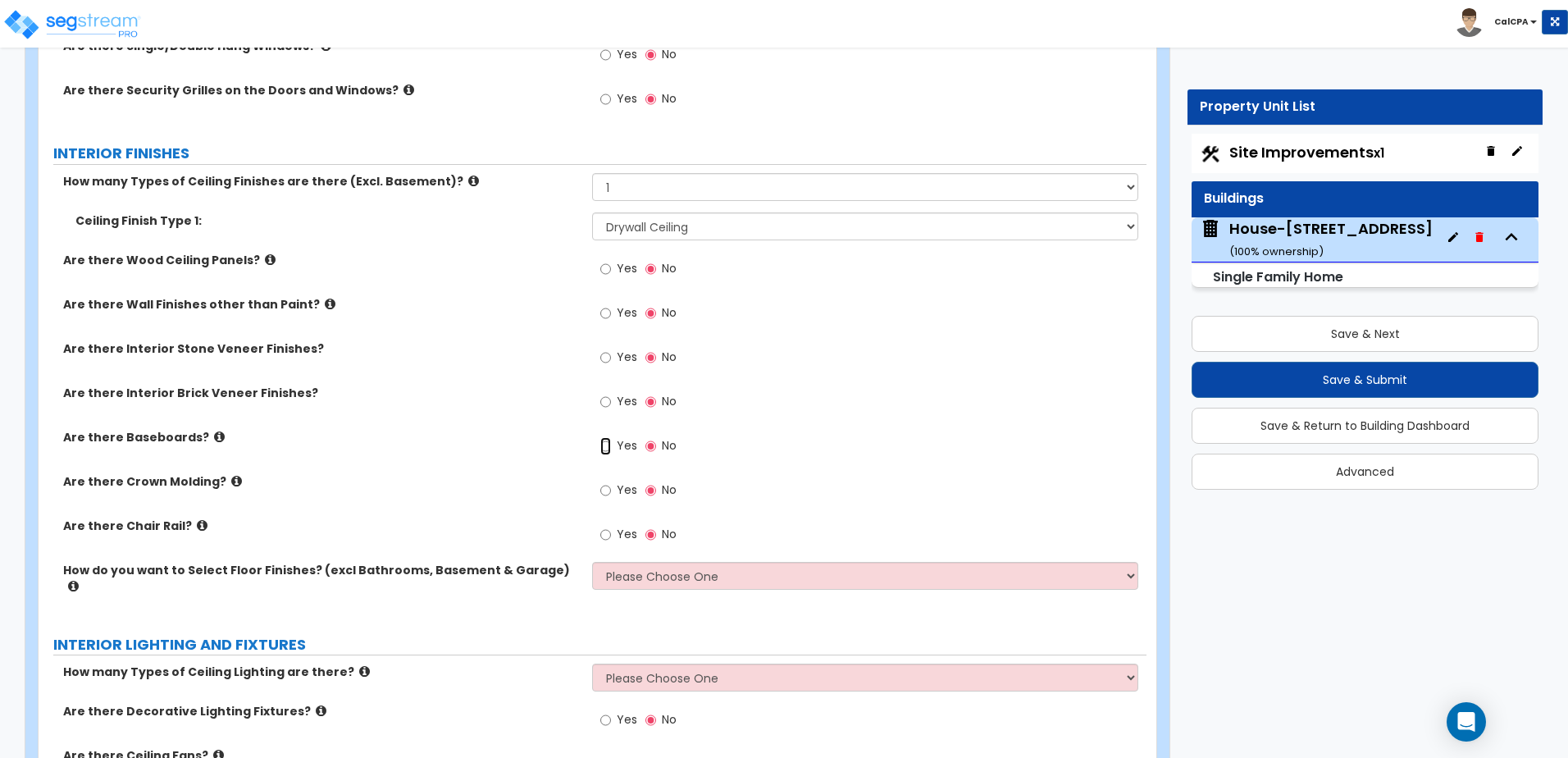
click at [603, 446] on input "Yes" at bounding box center [606, 446] width 10 height 18
radio input "true"
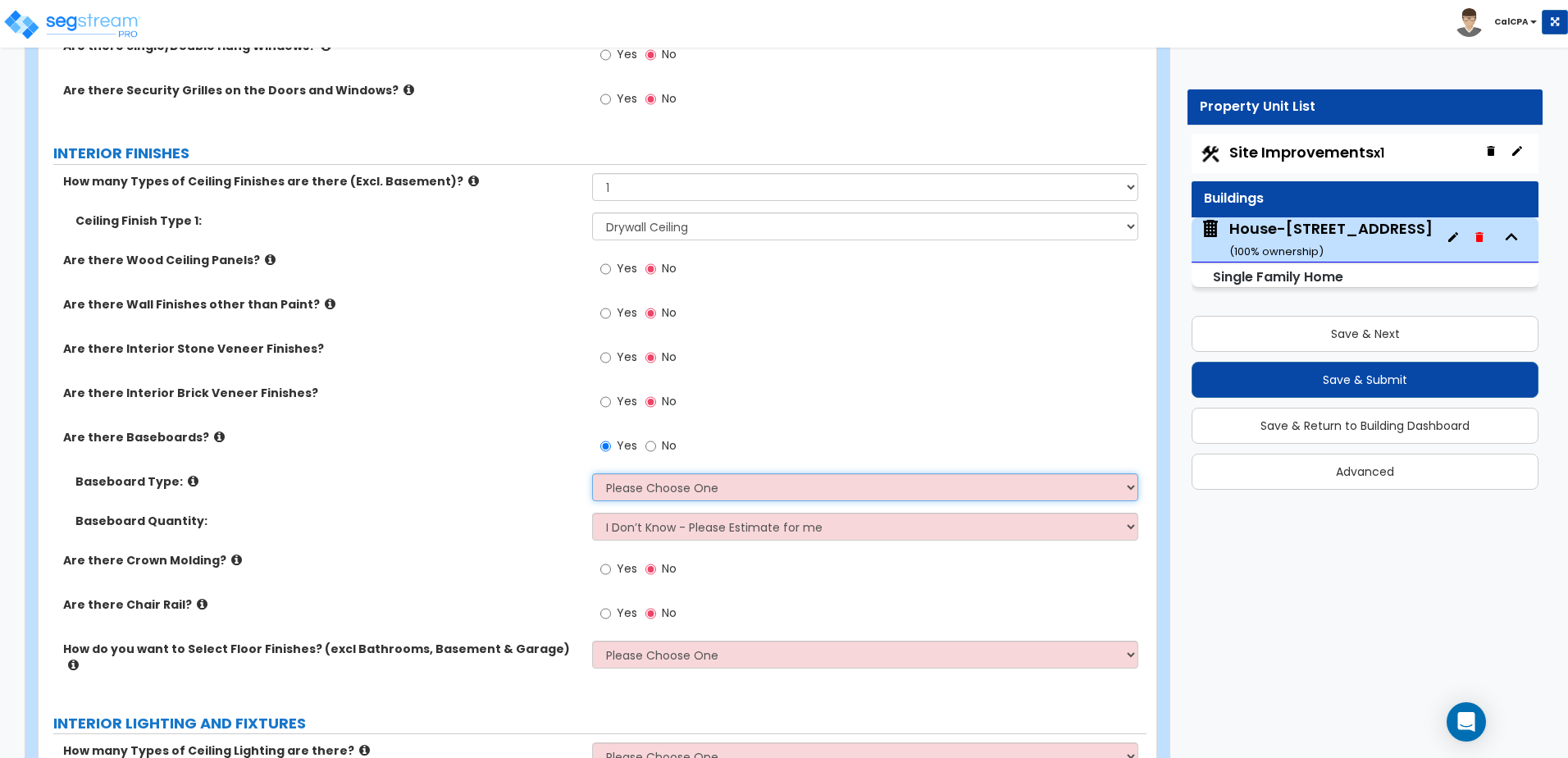
click at [653, 495] on select "Please Choose One Wood Vinyl Carpet Tile" at bounding box center [864, 487] width 545 height 28
select select "1"
click at [592, 473] on select "Please Choose One Wood Vinyl Carpet Tile" at bounding box center [864, 487] width 545 height 28
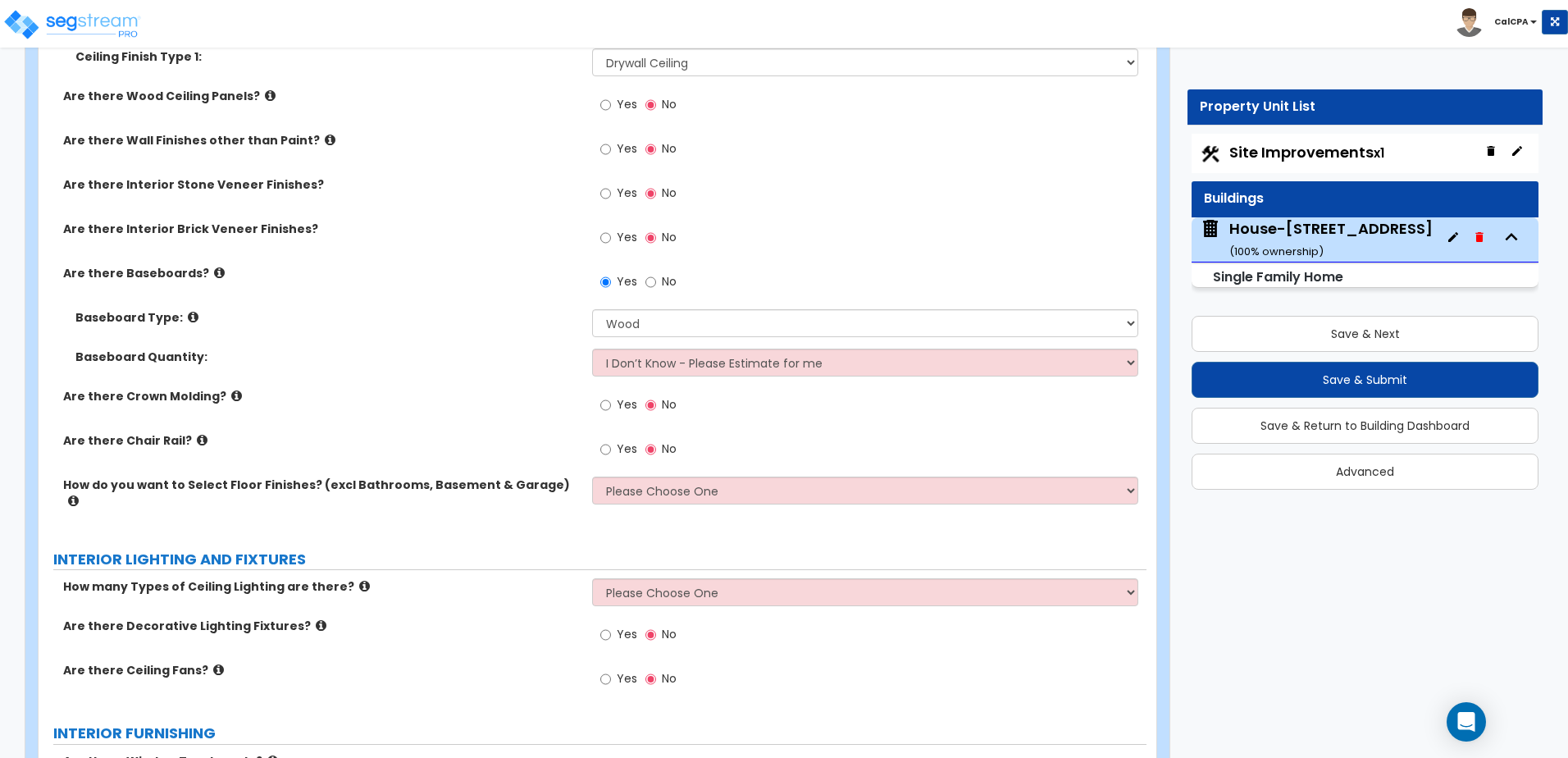
scroll to position [3035, 0]
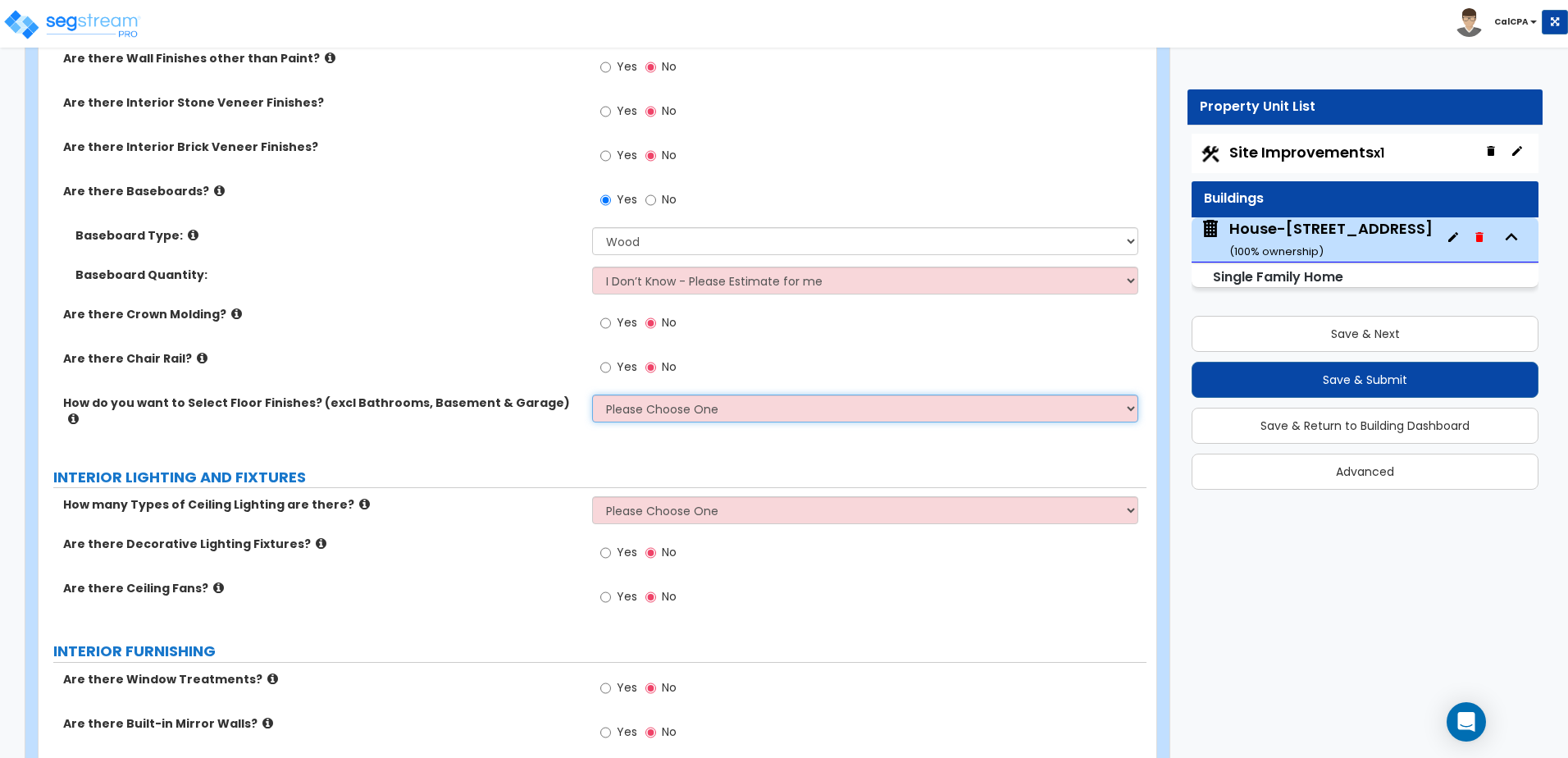
click at [656, 410] on select "Please Choose One I want to Select Floor Finishes for the Areas of the House I …" at bounding box center [864, 408] width 545 height 28
click at [539, 467] on label "INTERIOR LIGHTING AND FIXTURES" at bounding box center [600, 477] width 1093 height 21
click at [670, 416] on select "Please Choose One I want to Select Floor Finishes for the Areas of the House I …" at bounding box center [864, 408] width 545 height 28
select select "1"
click at [592, 394] on select "Please Choose One I want to Select Floor Finishes for the Areas of the House I …" at bounding box center [864, 408] width 545 height 28
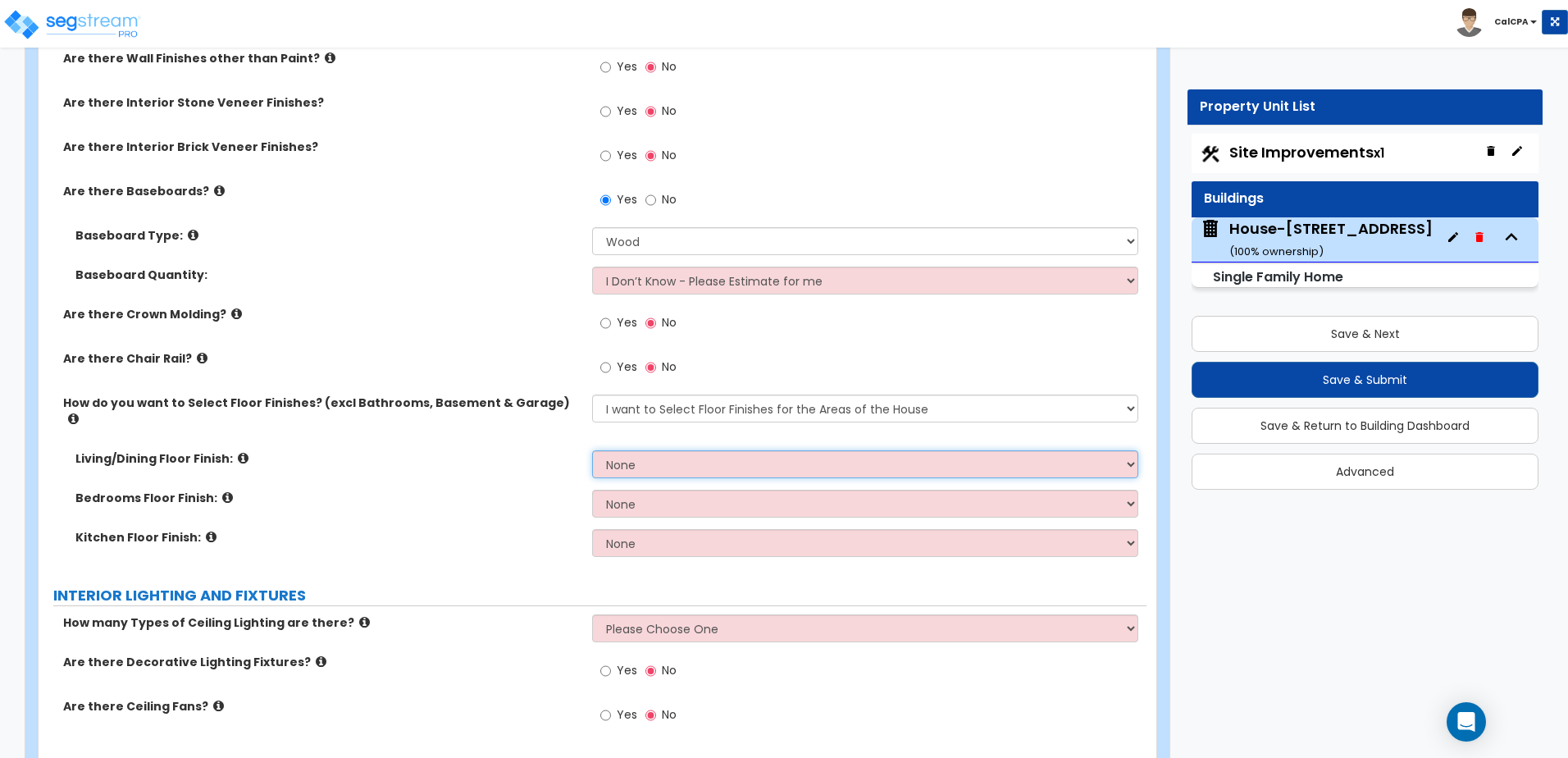
click at [713, 450] on select "None Tile Flooring Hardwood Flooring Resilient Laminate Flooring VCT Flooring S…" at bounding box center [864, 464] width 545 height 28
select select "1"
click at [592, 450] on select "None Tile Flooring Hardwood Flooring Resilient Laminate Flooring VCT Flooring S…" at bounding box center [864, 464] width 545 height 28
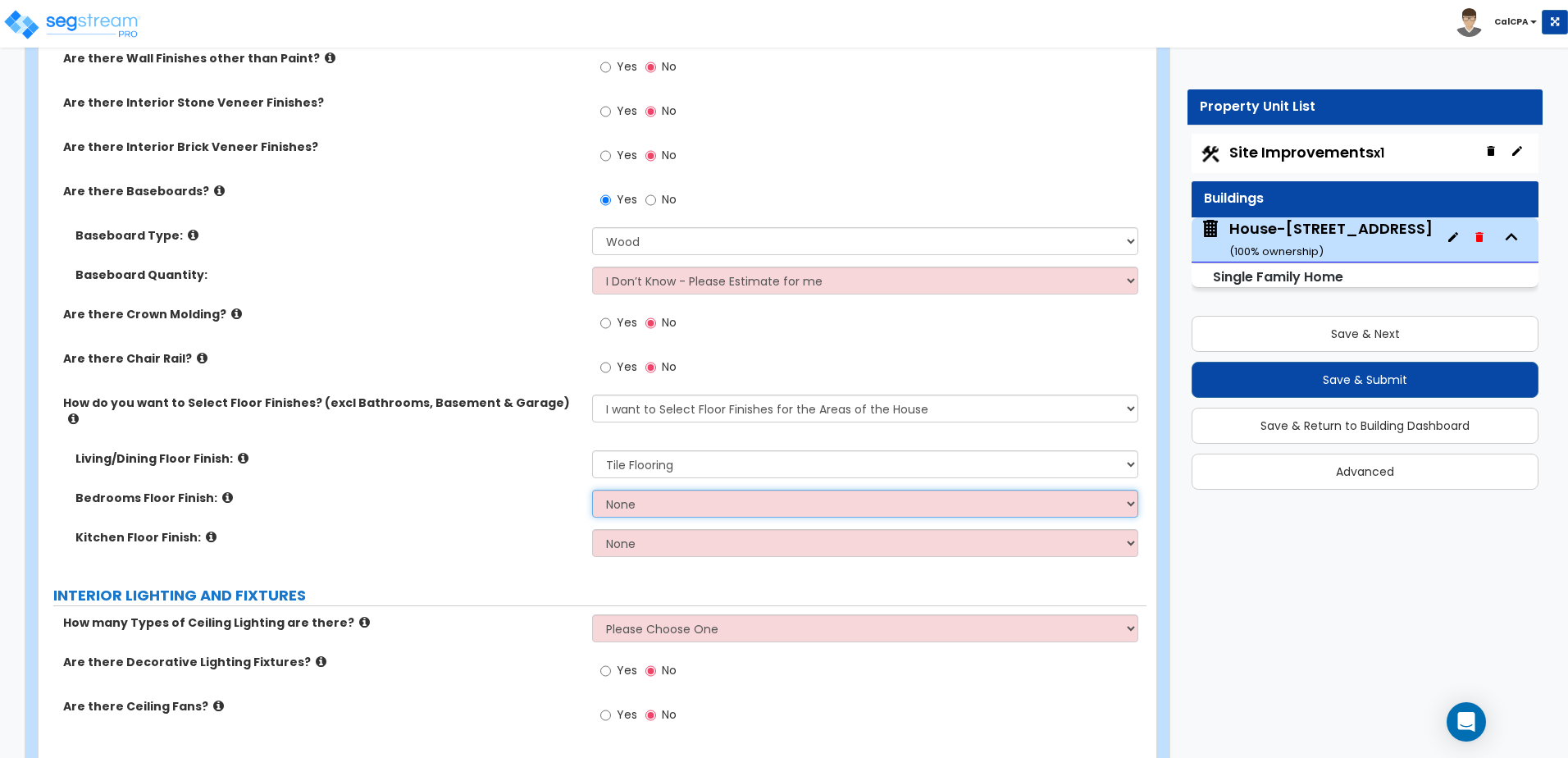
click at [703, 496] on select "None Tile Flooring Hardwood Flooring Resilient Laminate Flooring VCT Flooring S…" at bounding box center [864, 504] width 545 height 28
select select "5"
click at [592, 490] on select "None Tile Flooring Hardwood Flooring Resilient Laminate Flooring VCT Flooring S…" at bounding box center [864, 504] width 545 height 28
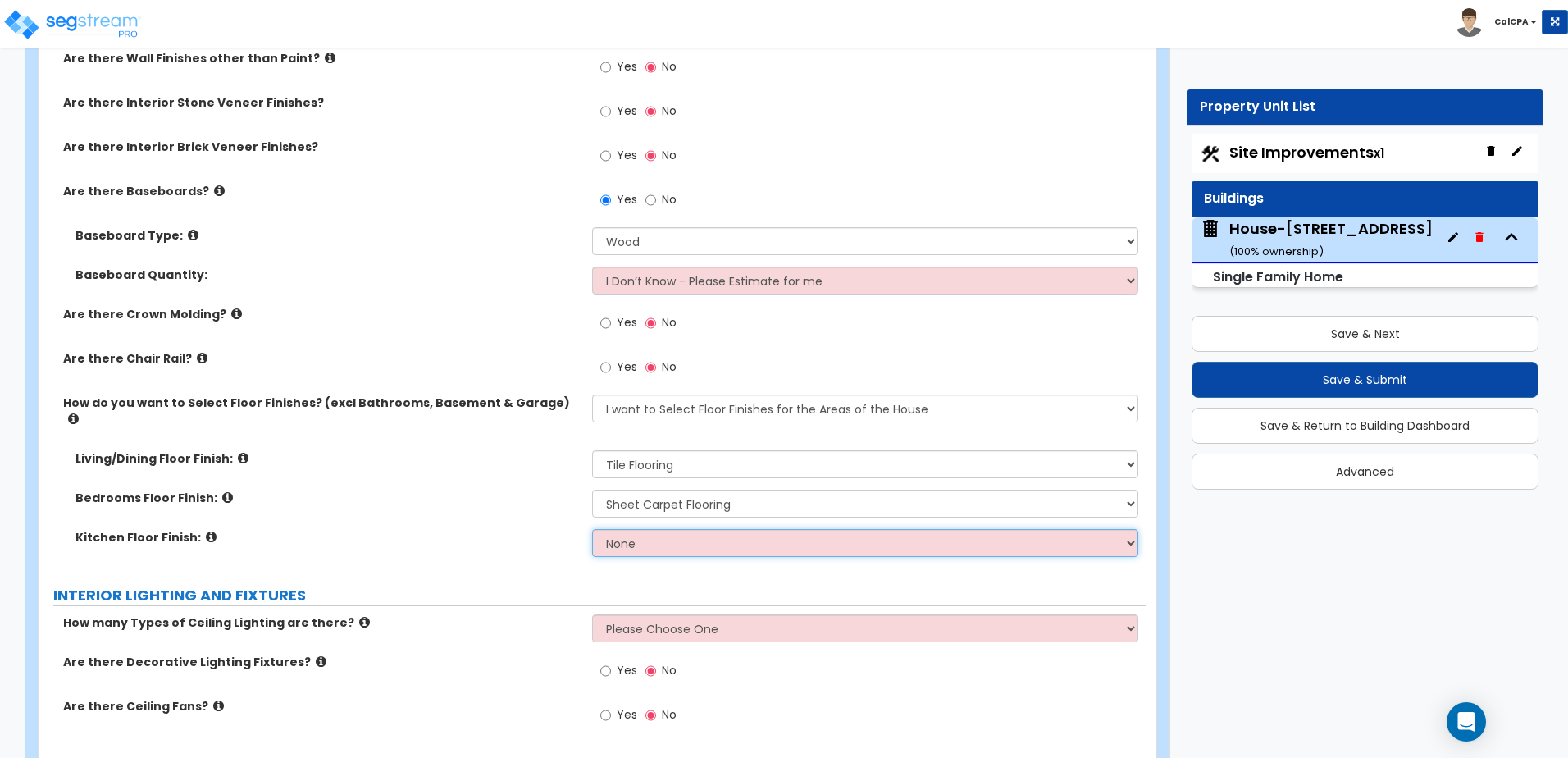
click at [656, 529] on select "None Tile Flooring Hardwood Flooring Resilient Laminate Flooring VCT Flooring S…" at bounding box center [864, 543] width 545 height 28
select select "1"
click at [592, 529] on select "None Tile Flooring Hardwood Flooring Resilient Laminate Flooring VCT Flooring S…" at bounding box center [864, 543] width 545 height 28
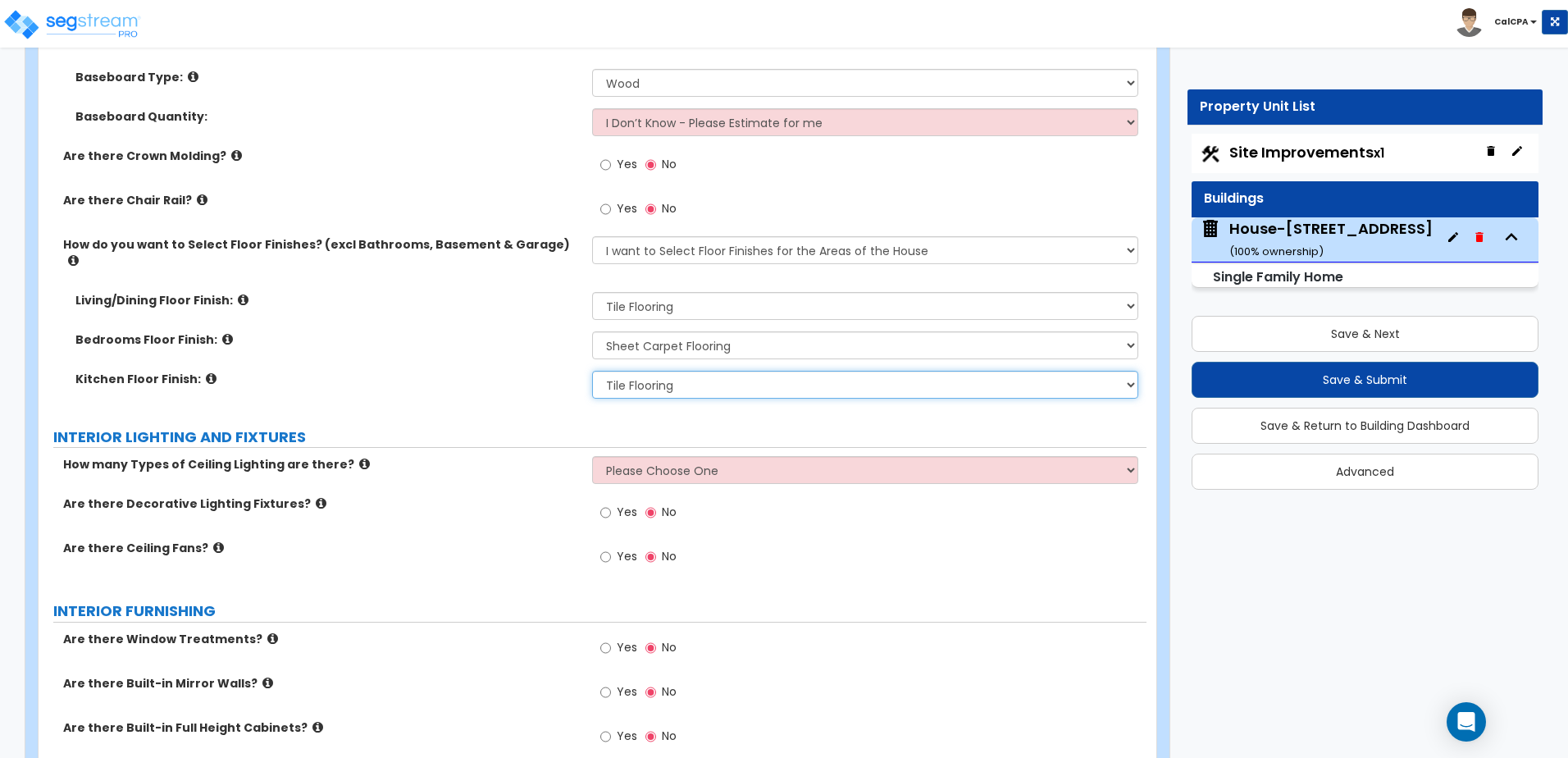
scroll to position [3280, 0]
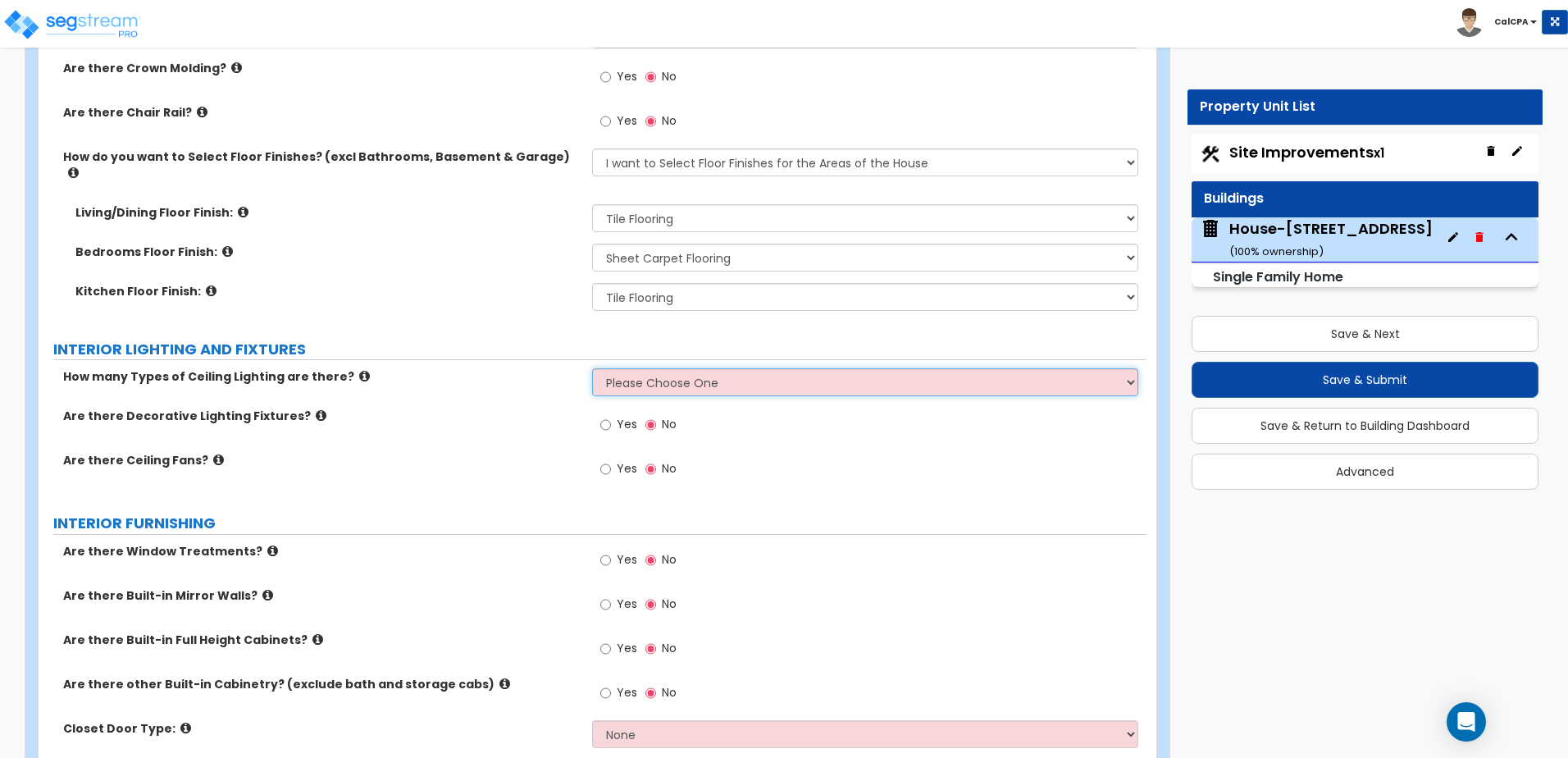
click at [669, 368] on select "Please Choose One 1 2 3" at bounding box center [864, 382] width 545 height 28
select select "1"
click at [592, 368] on select "Please Choose One 1 2 3" at bounding box center [864, 382] width 545 height 28
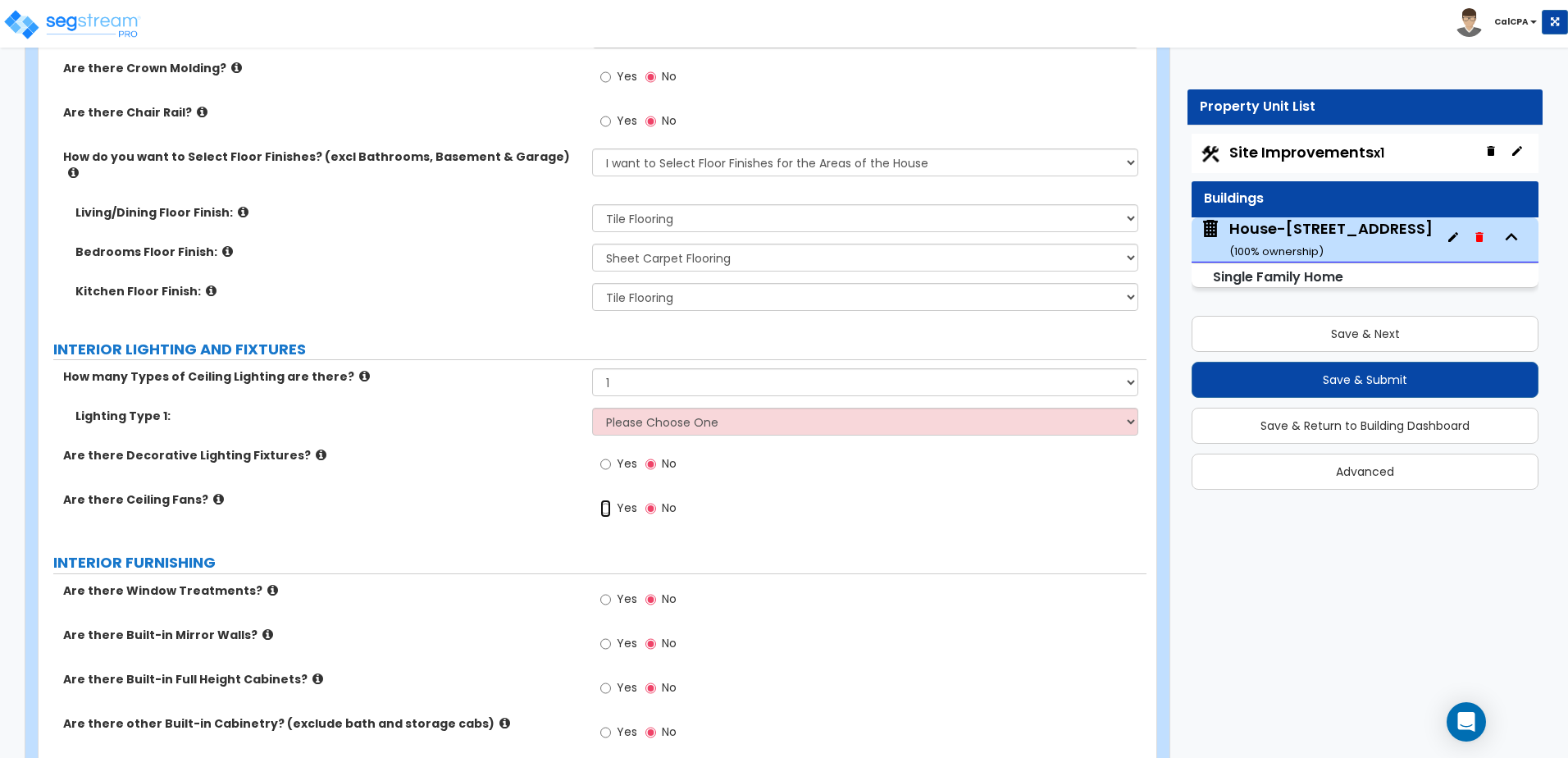
click at [605, 499] on input "Yes" at bounding box center [606, 508] width 10 height 18
radio input "true"
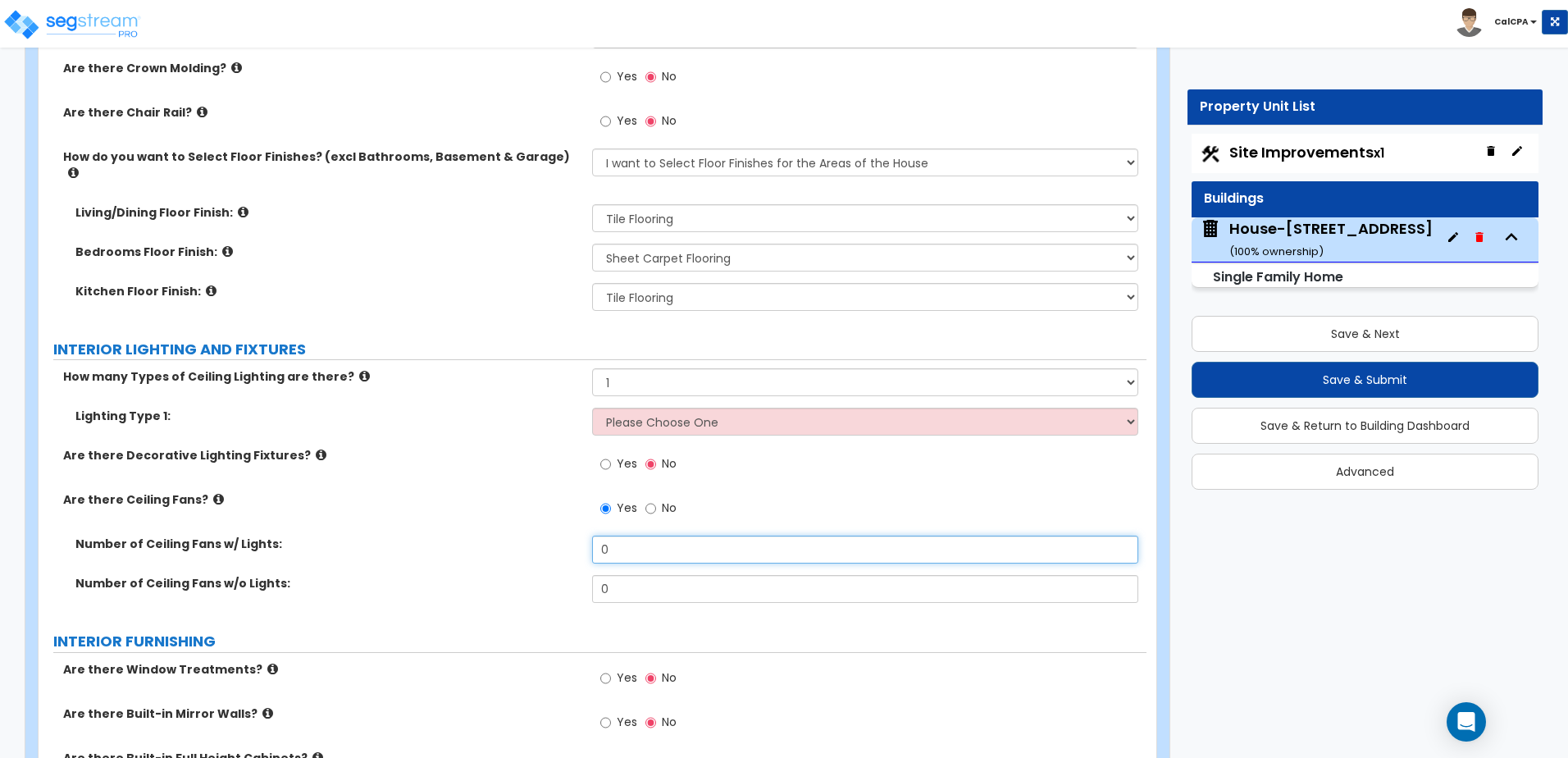
drag, startPoint x: 642, startPoint y: 540, endPoint x: 564, endPoint y: 540, distance: 78.0
click at [564, 540] on div "Number of Ceiling Fans w/ Lights: 0" at bounding box center [592, 555] width 1107 height 39
type input "5"
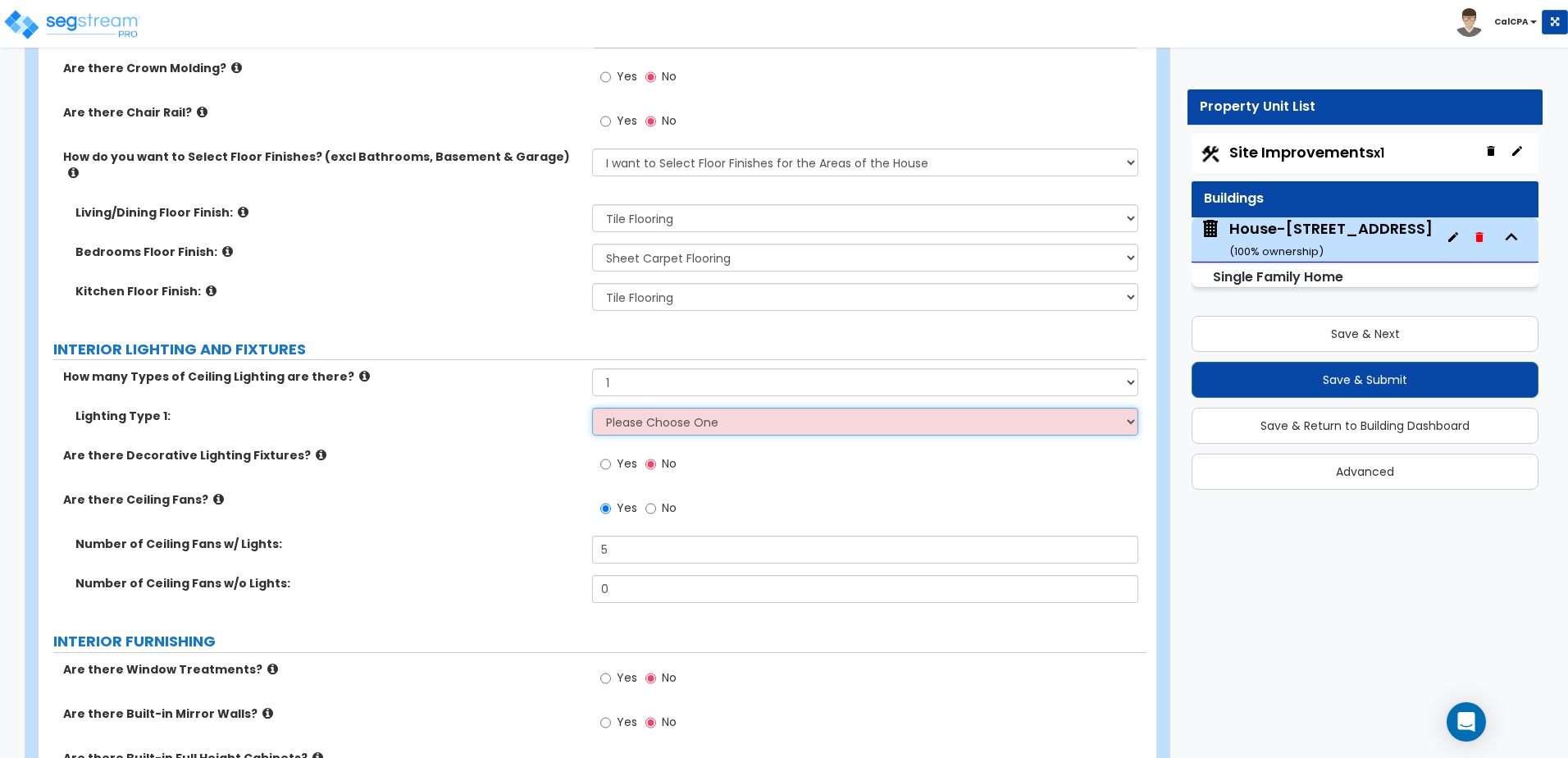
click at [635, 407] on select "Please Choose One LED Surface-Mounted LED Recessed Fluorescent Surface-Mounted …" at bounding box center [864, 421] width 545 height 28
select select "4"
click at [592, 407] on select "Please Choose One LED Surface-Mounted LED Recessed Fluorescent Surface-Mounted …" at bounding box center [864, 421] width 545 height 28
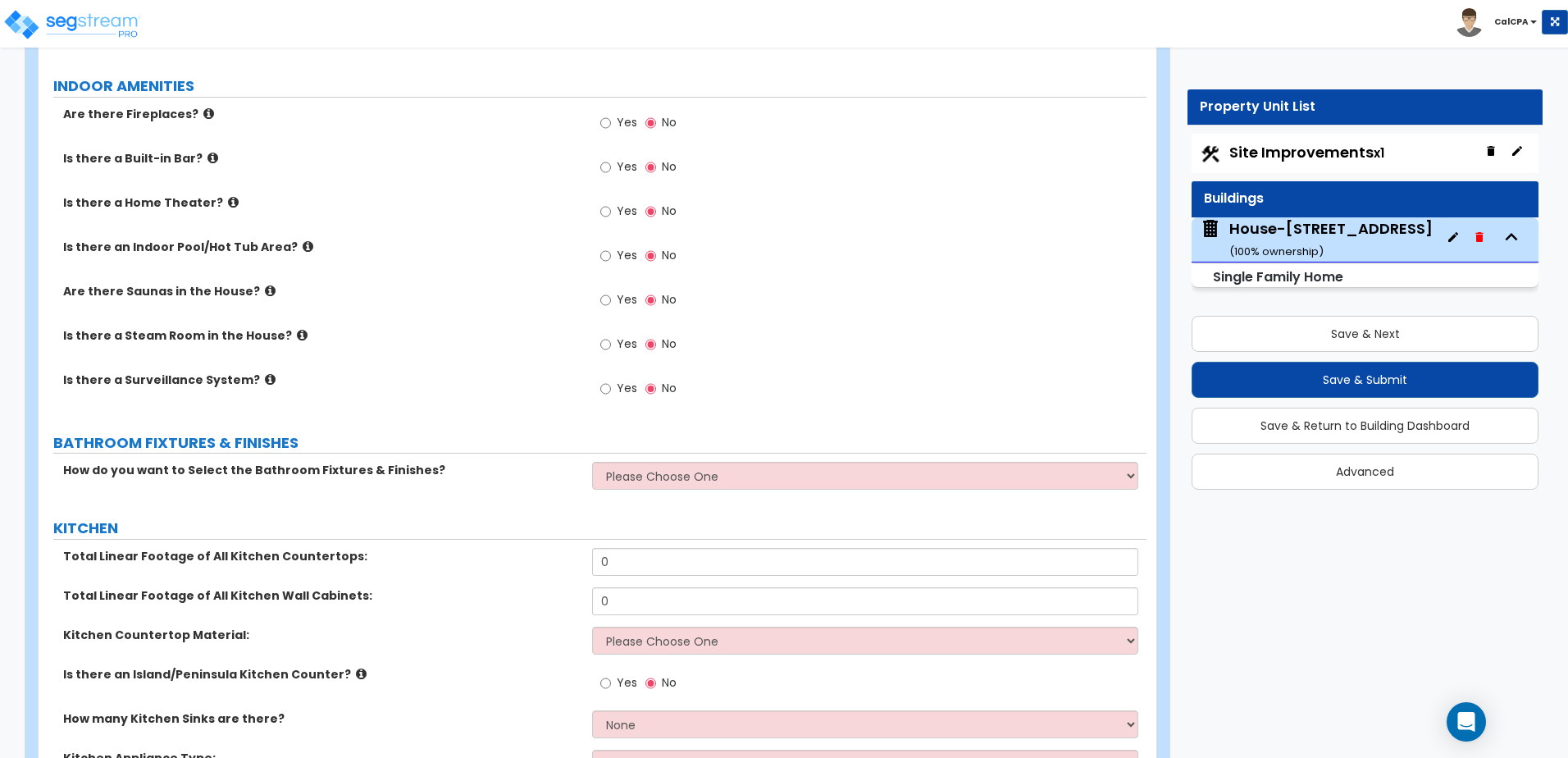
scroll to position [3773, 0]
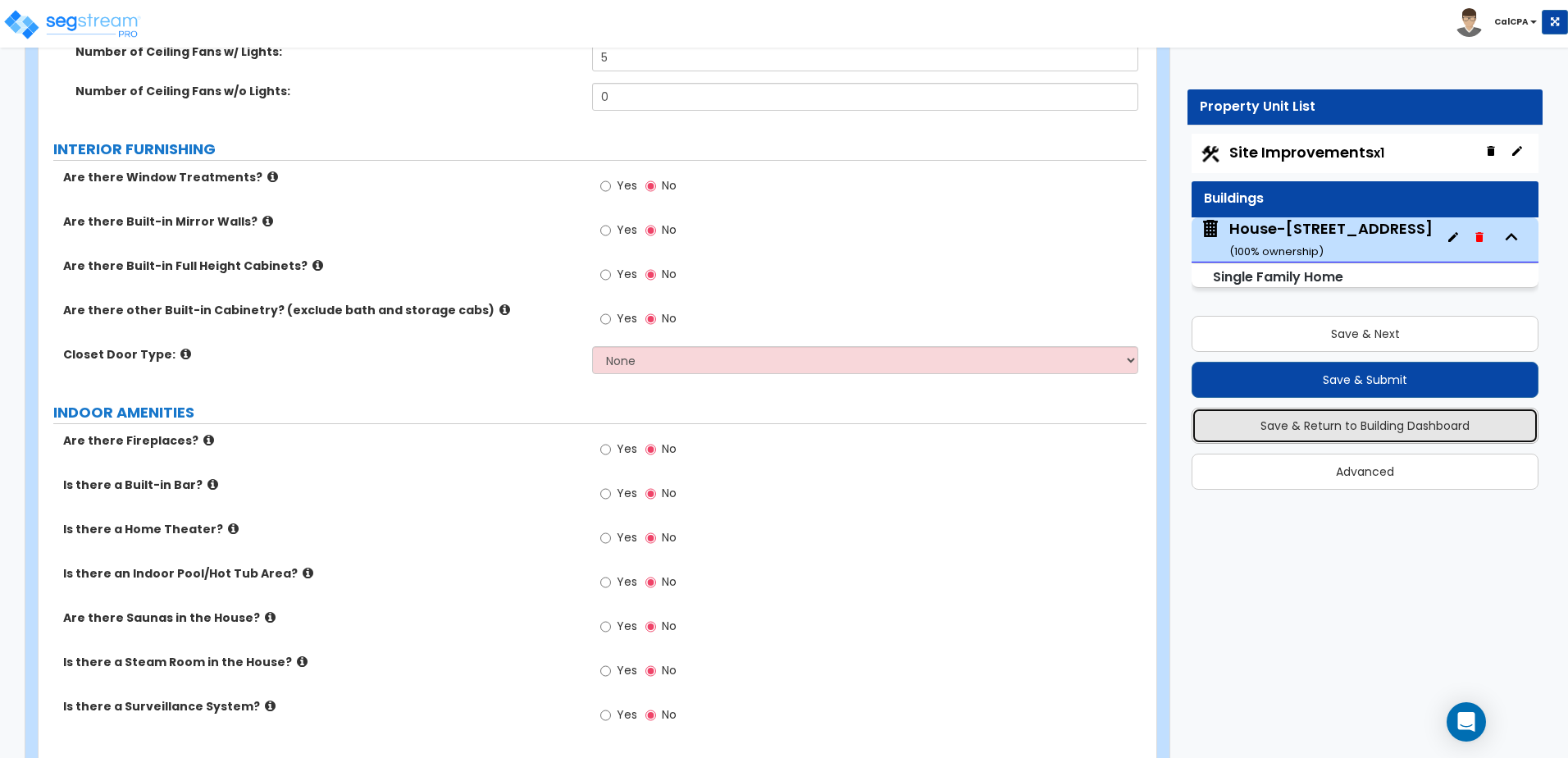
click at [1331, 424] on button "Save & Return to Building Dashboard" at bounding box center [1364, 425] width 347 height 36
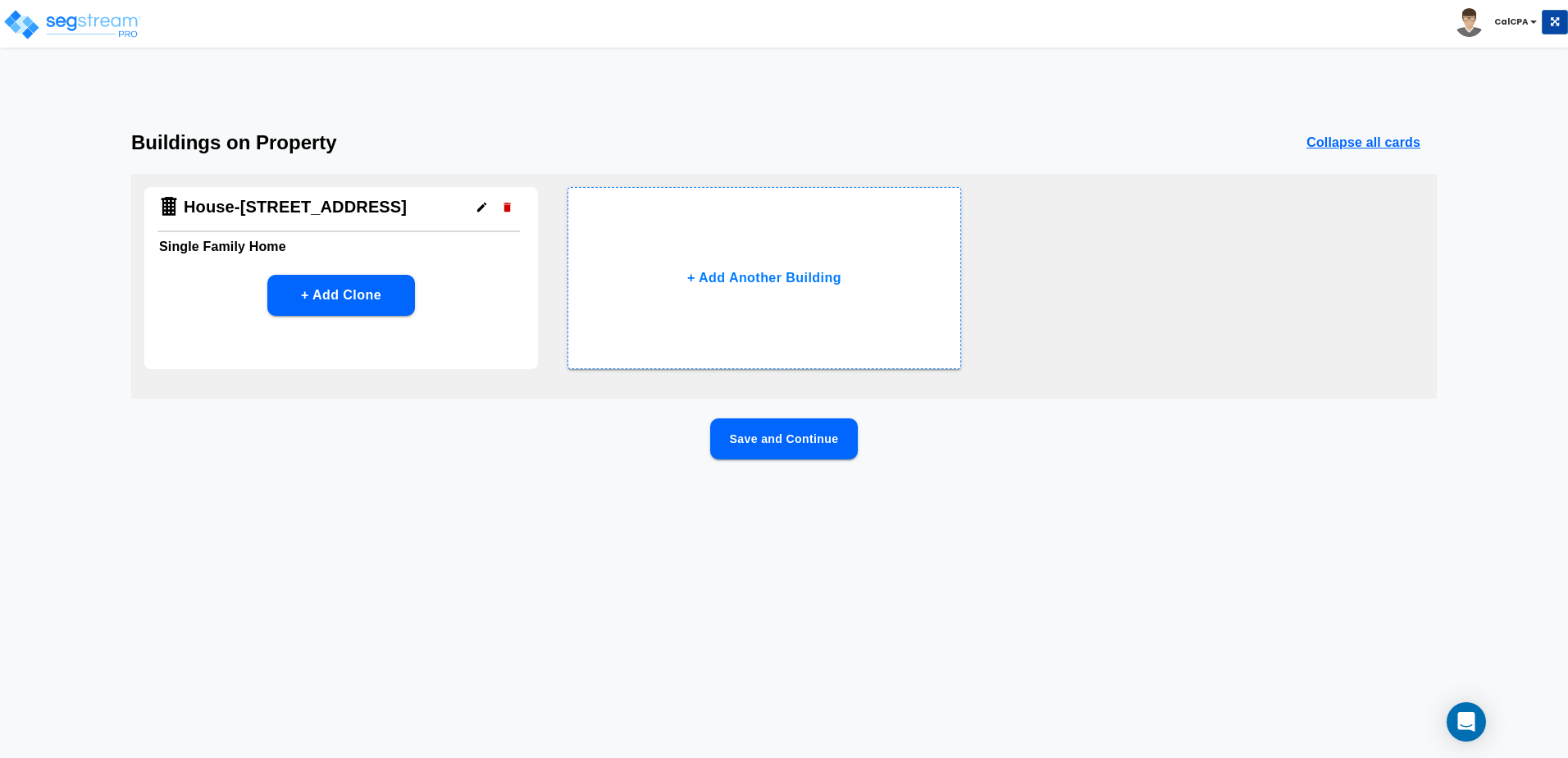
click at [787, 443] on button "Save and Continue" at bounding box center [783, 438] width 148 height 41
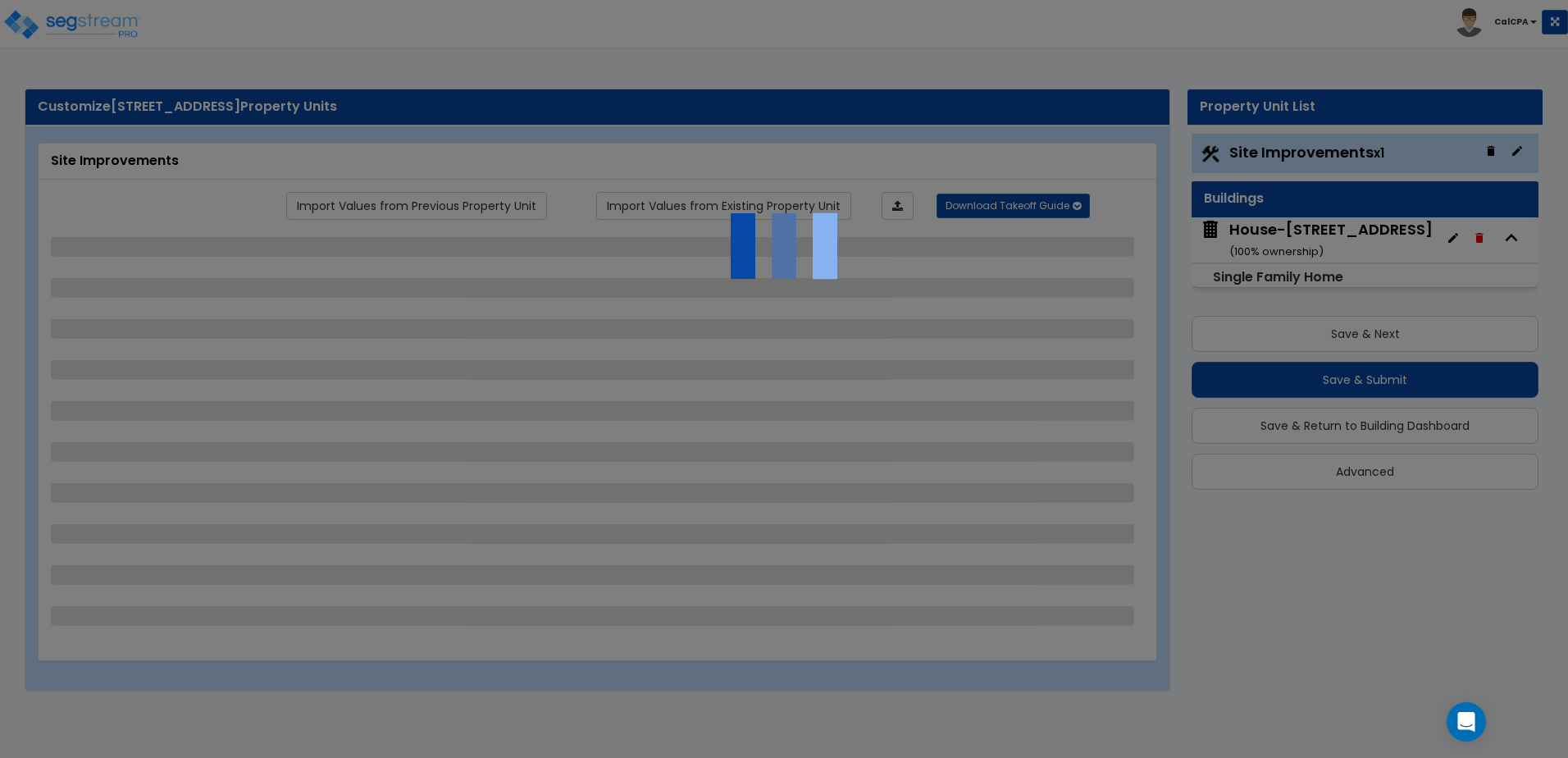
select select "2"
select select "1"
select select "2"
select select "1"
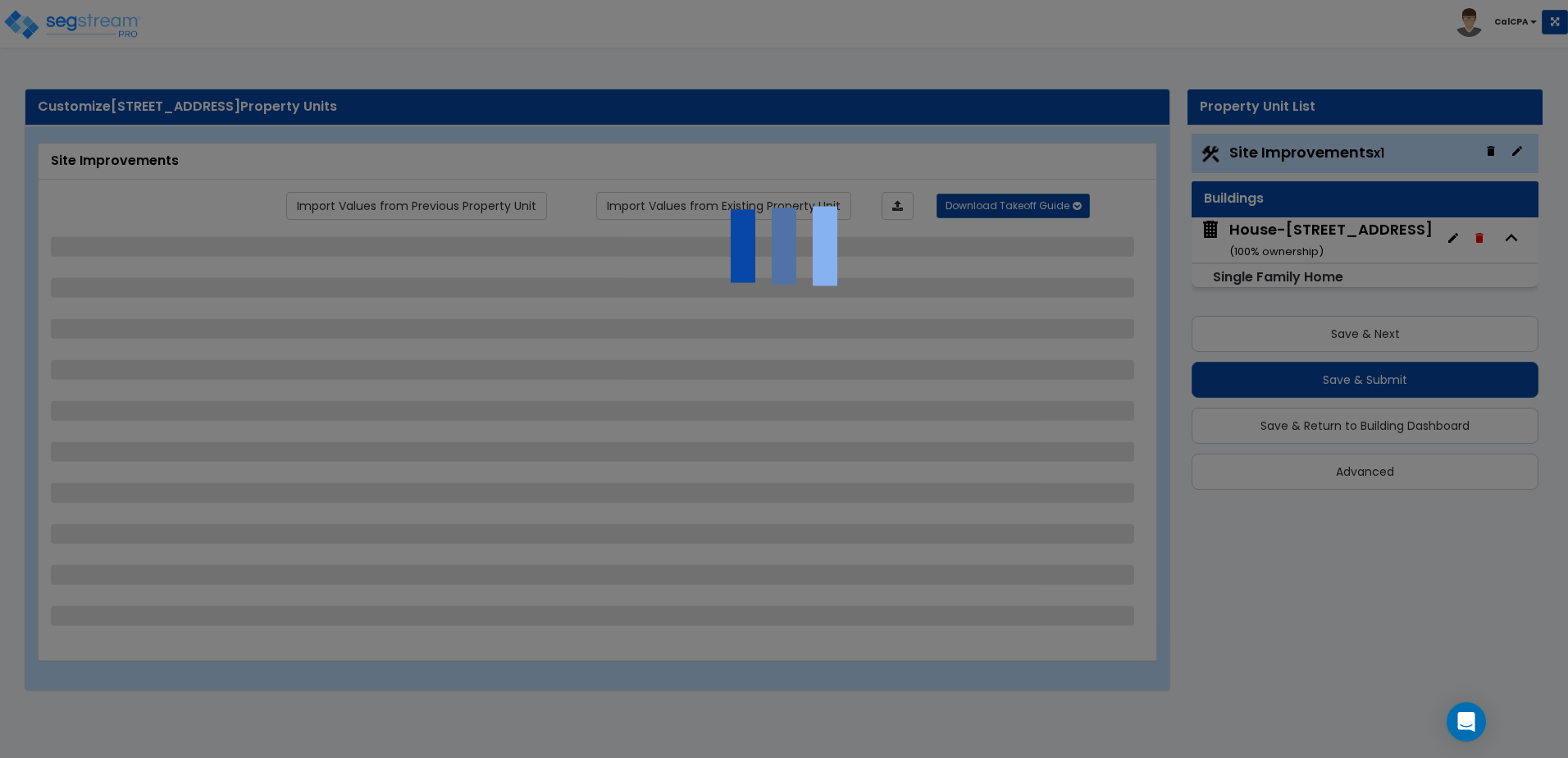
select select "2"
select select "1"
select select "9"
select select "2"
select select "3"
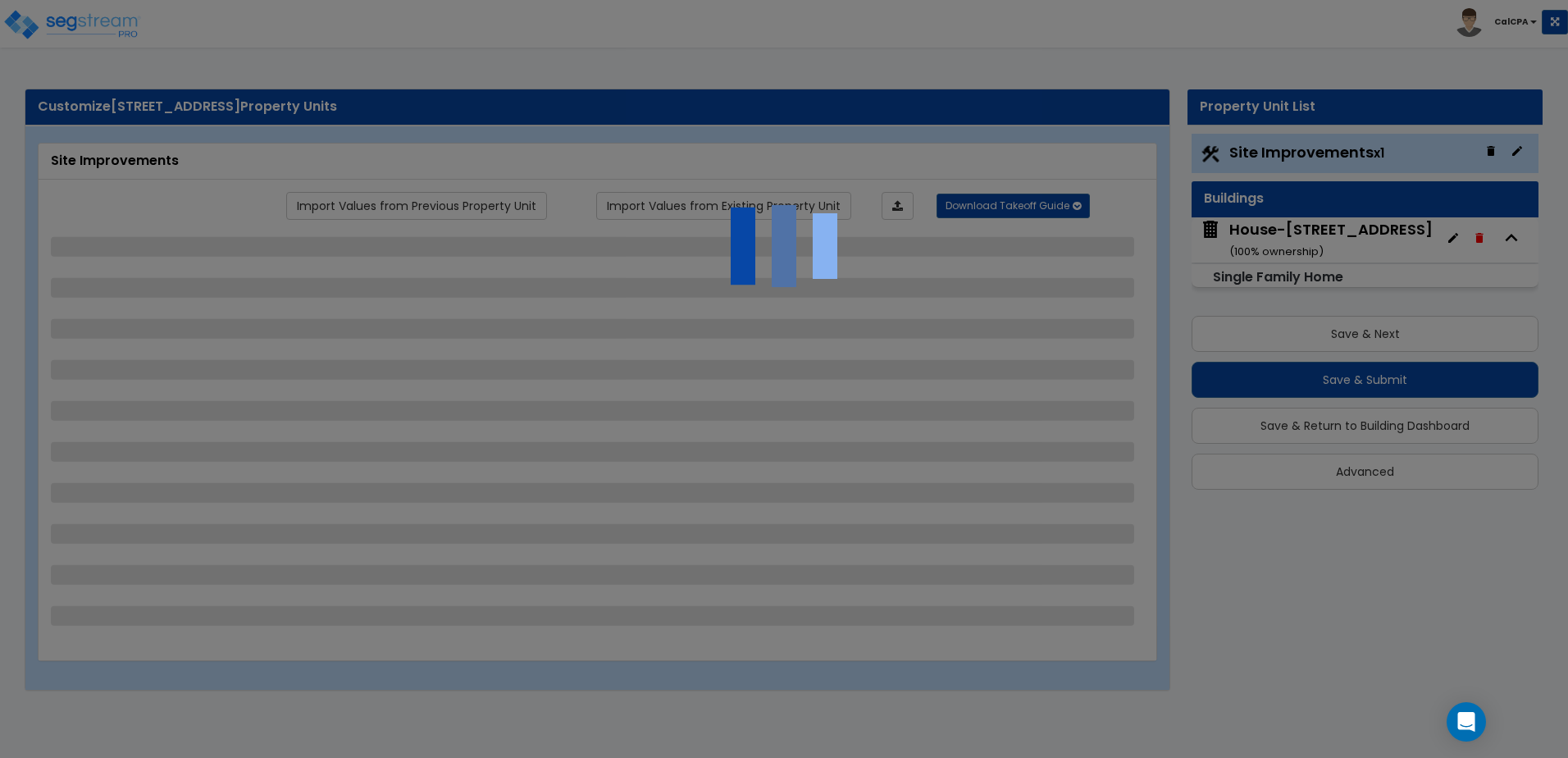
select select "7"
select select "1"
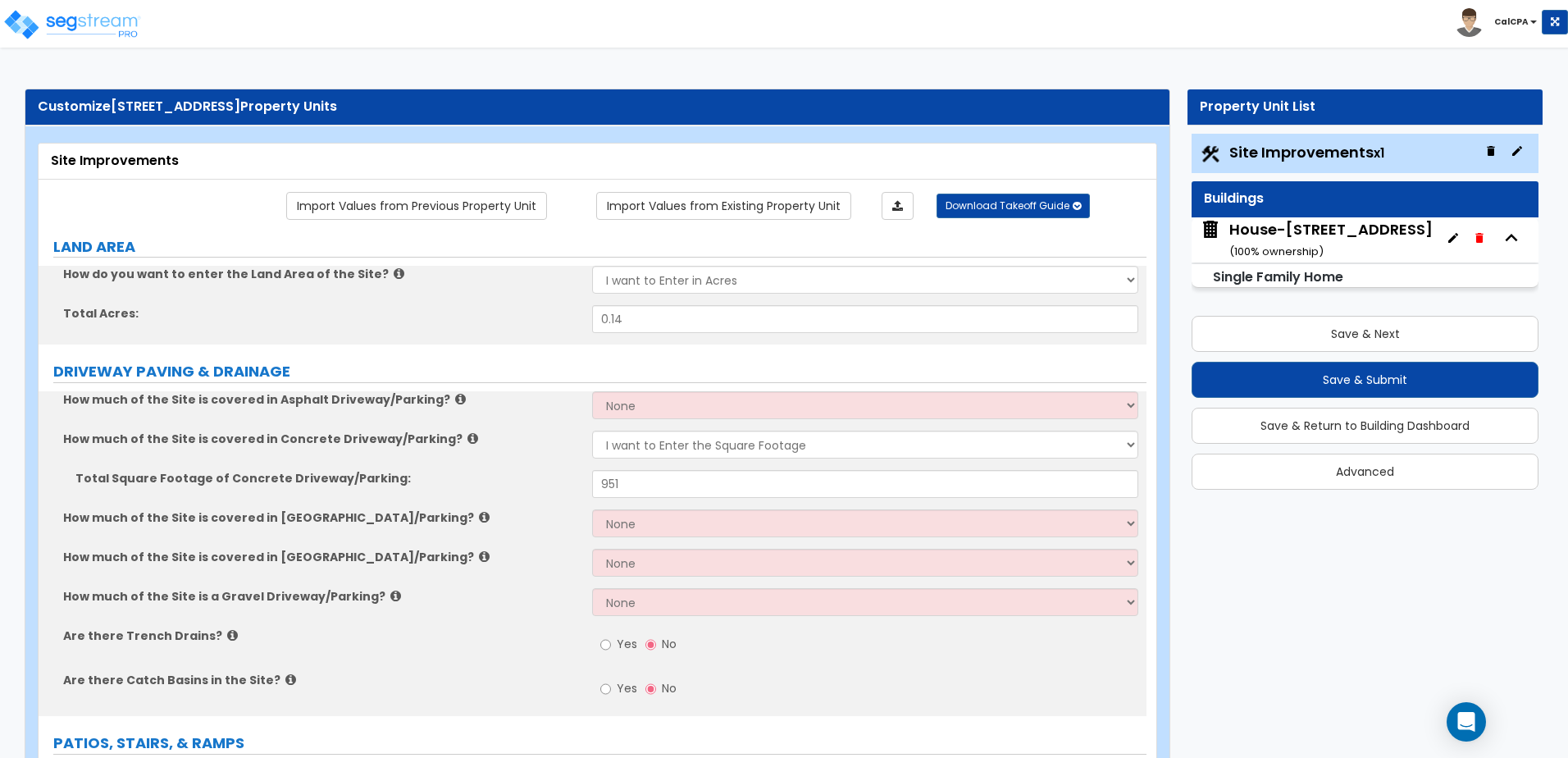
click at [1526, 24] on b "CalCPA" at bounding box center [1510, 22] width 34 height 12
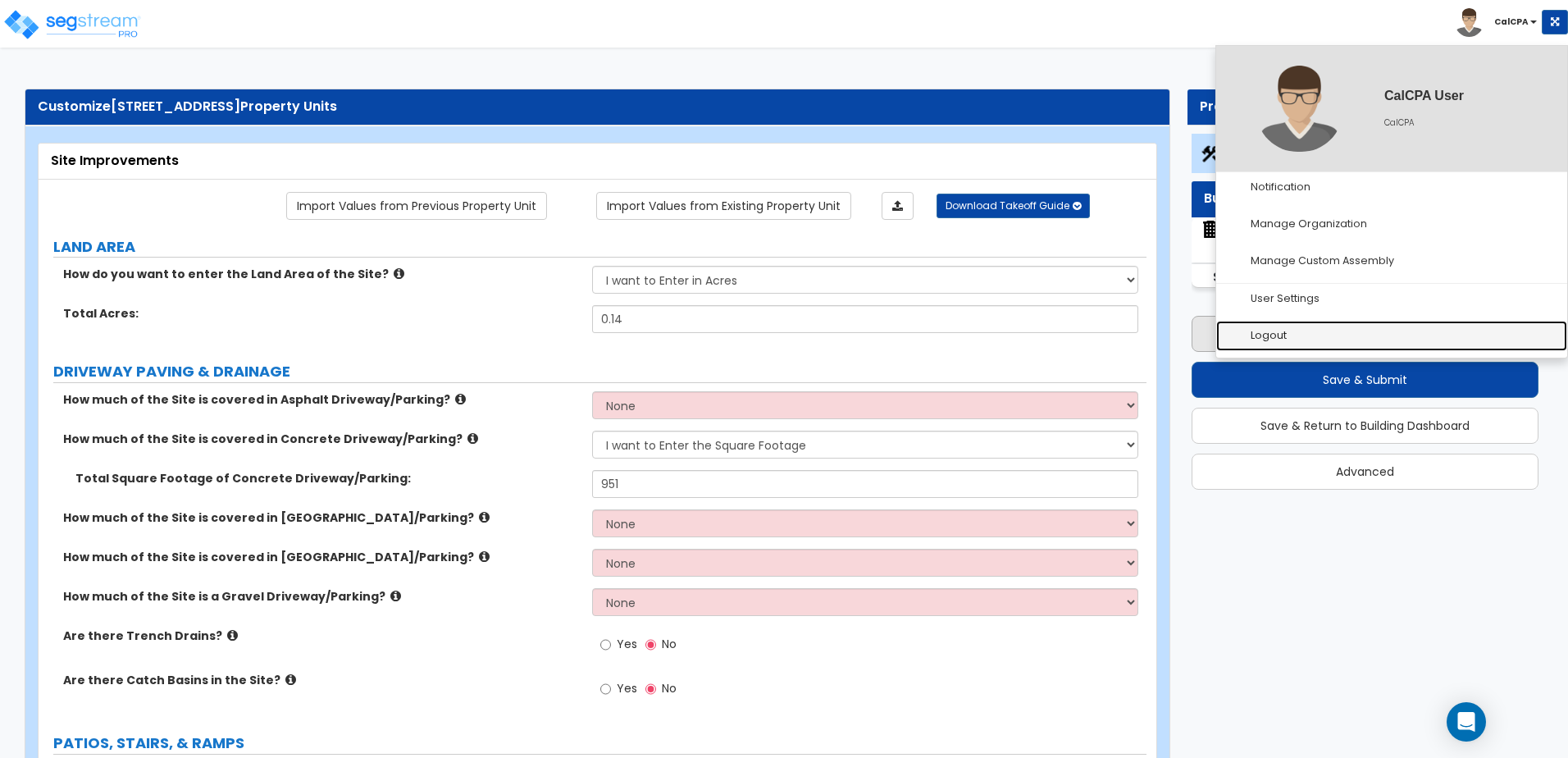
click at [1254, 344] on link "Logout" at bounding box center [1391, 336] width 351 height 31
